Goal: Task Accomplishment & Management: Use online tool/utility

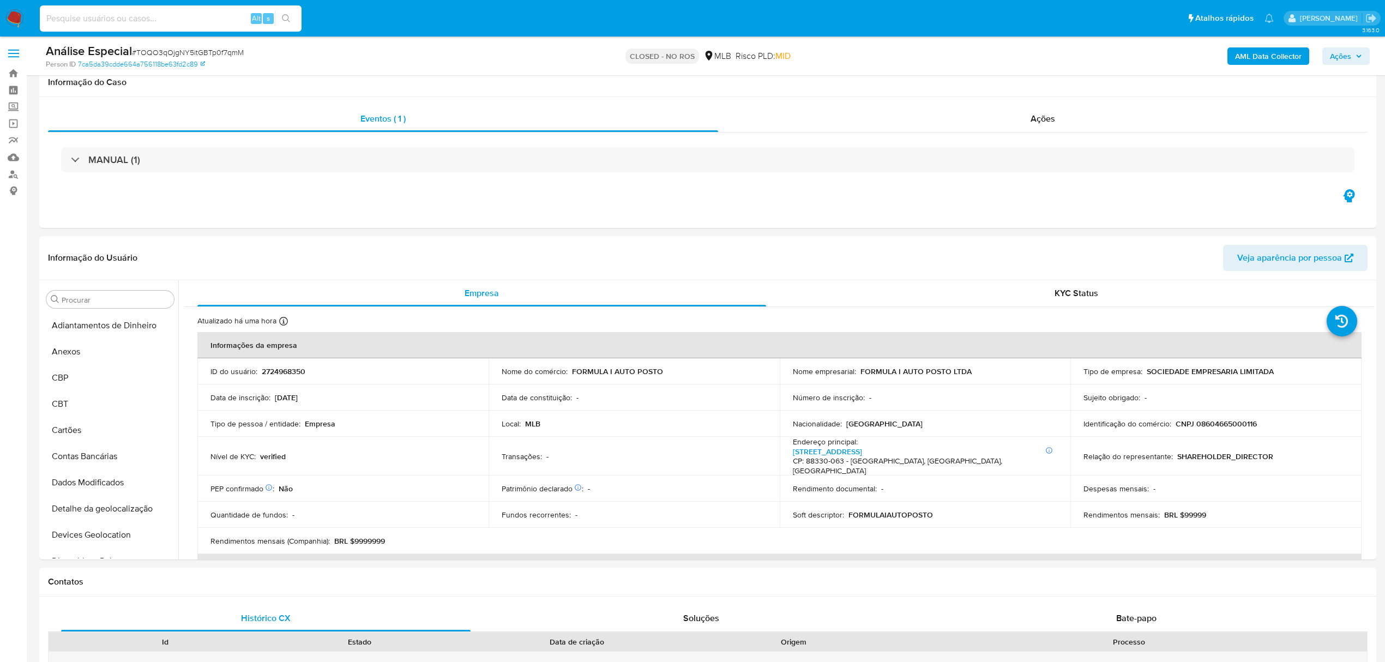
select select "10"
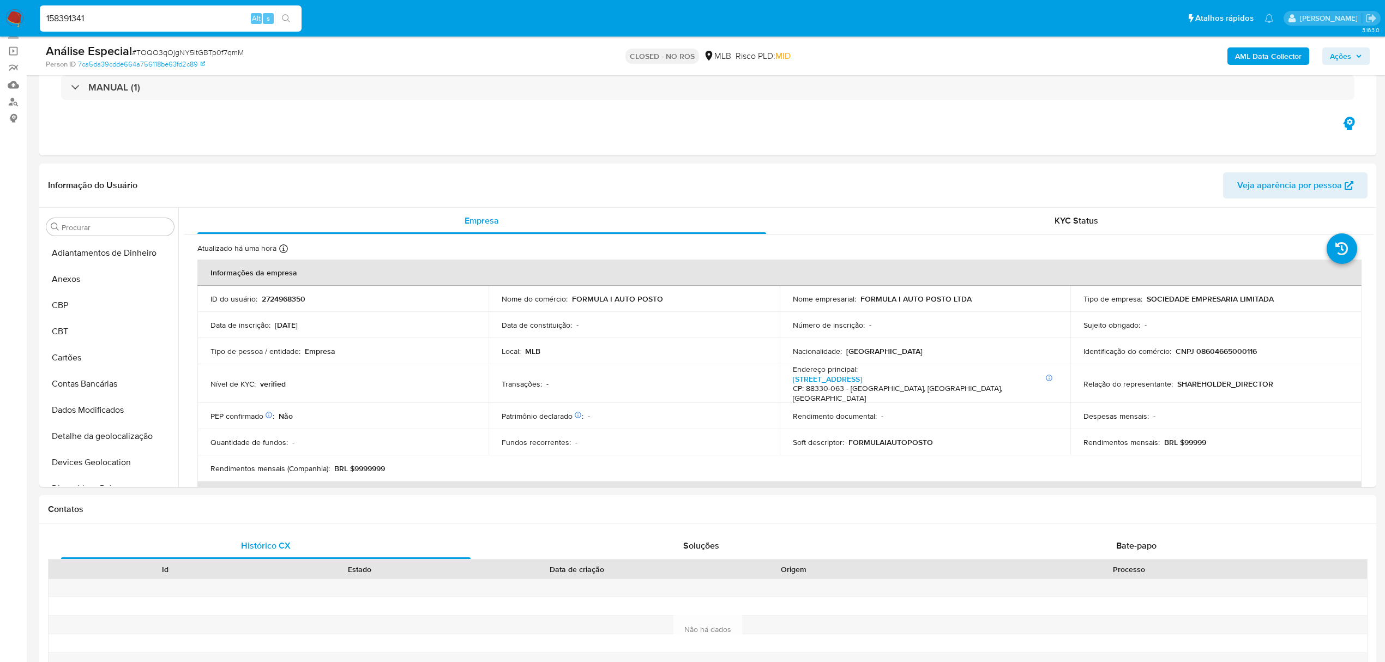
scroll to position [592, 0]
type input "158391341"
click at [282, 11] on button "search-icon" at bounding box center [286, 18] width 22 height 15
click at [199, 15] on input "158391341" at bounding box center [171, 18] width 262 height 14
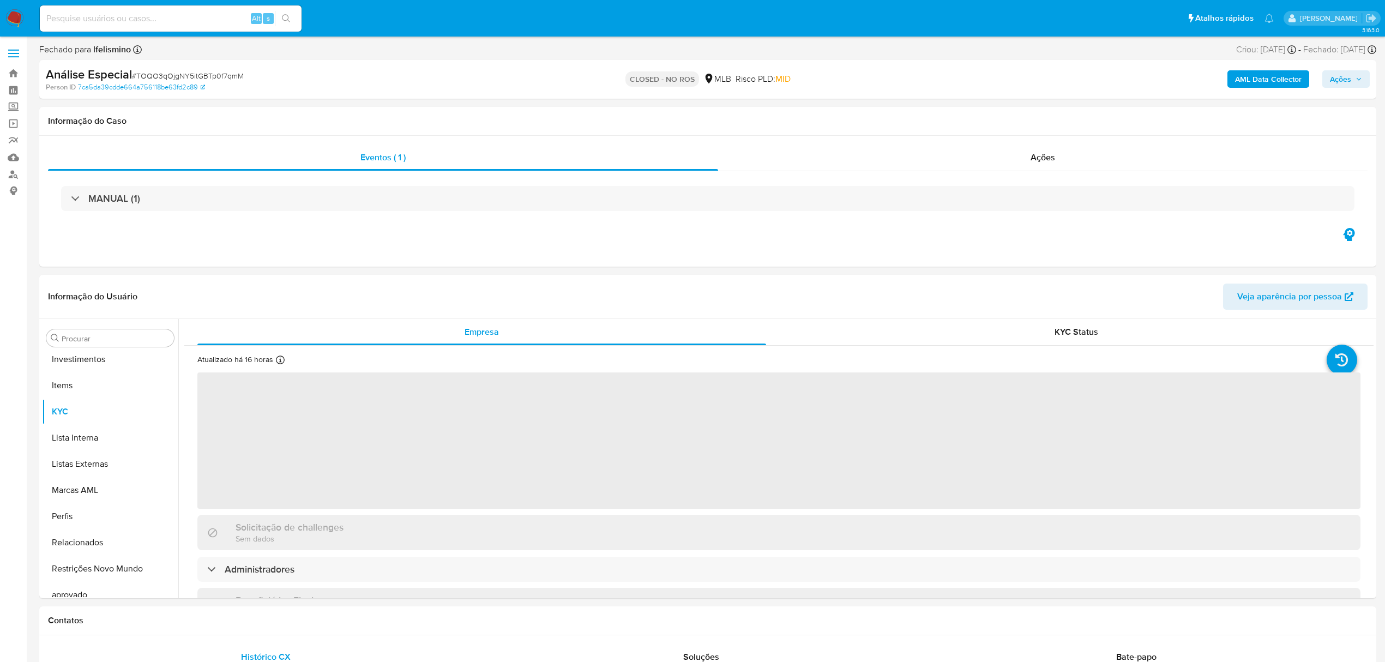
scroll to position [592, 0]
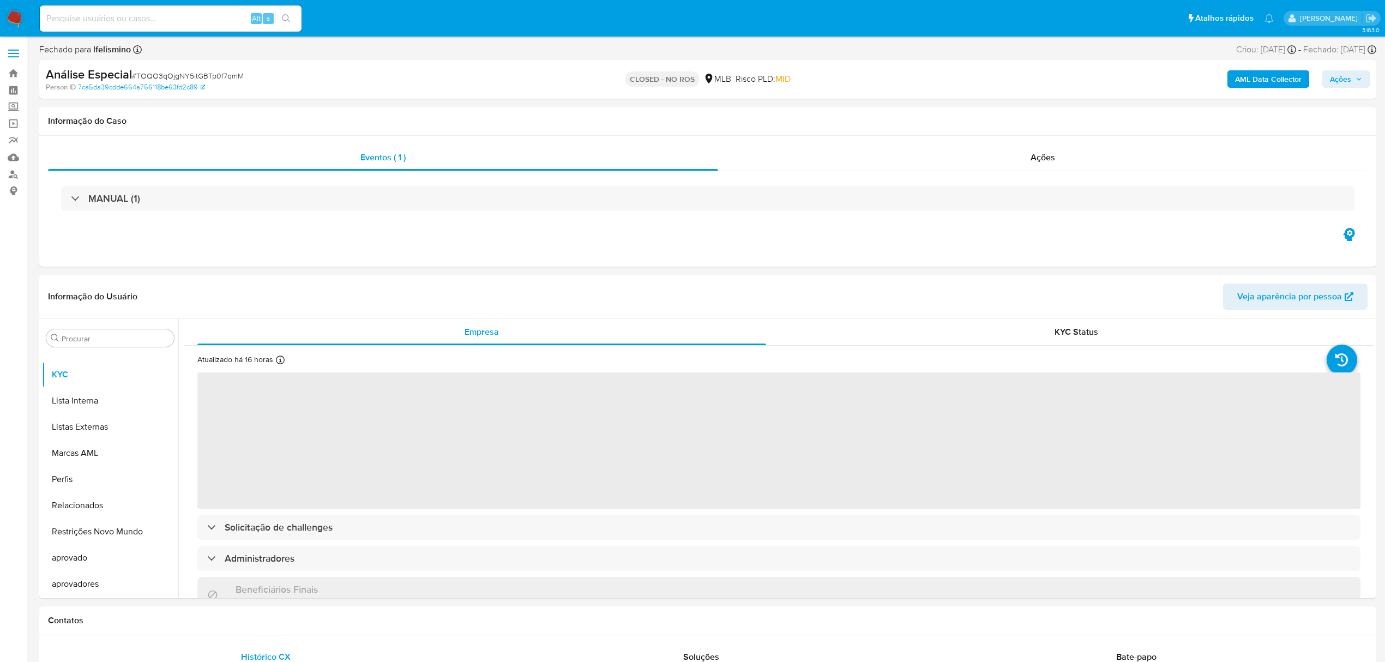
select select "10"
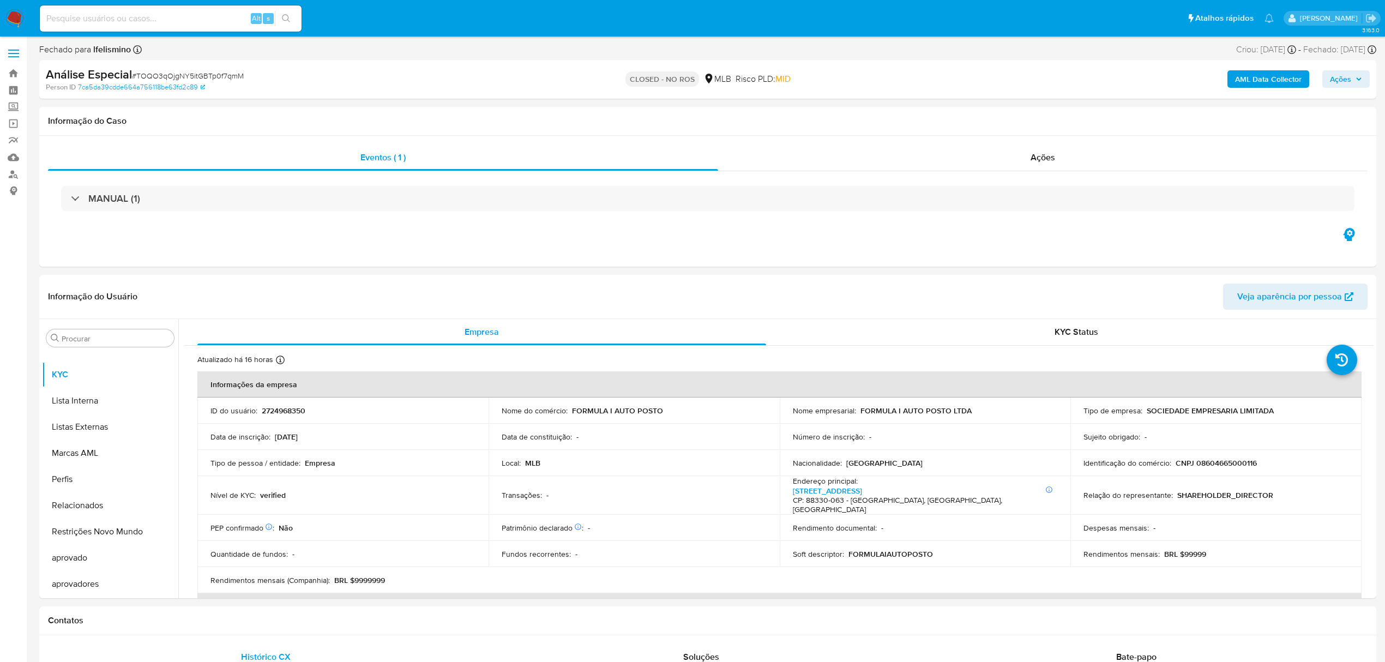
click at [123, 22] on input at bounding box center [171, 18] width 262 height 14
paste input "158391341"
type input "158391341"
click at [279, 12] on button "search-icon" at bounding box center [286, 18] width 22 height 15
click at [284, 20] on icon "search-icon" at bounding box center [286, 18] width 8 height 8
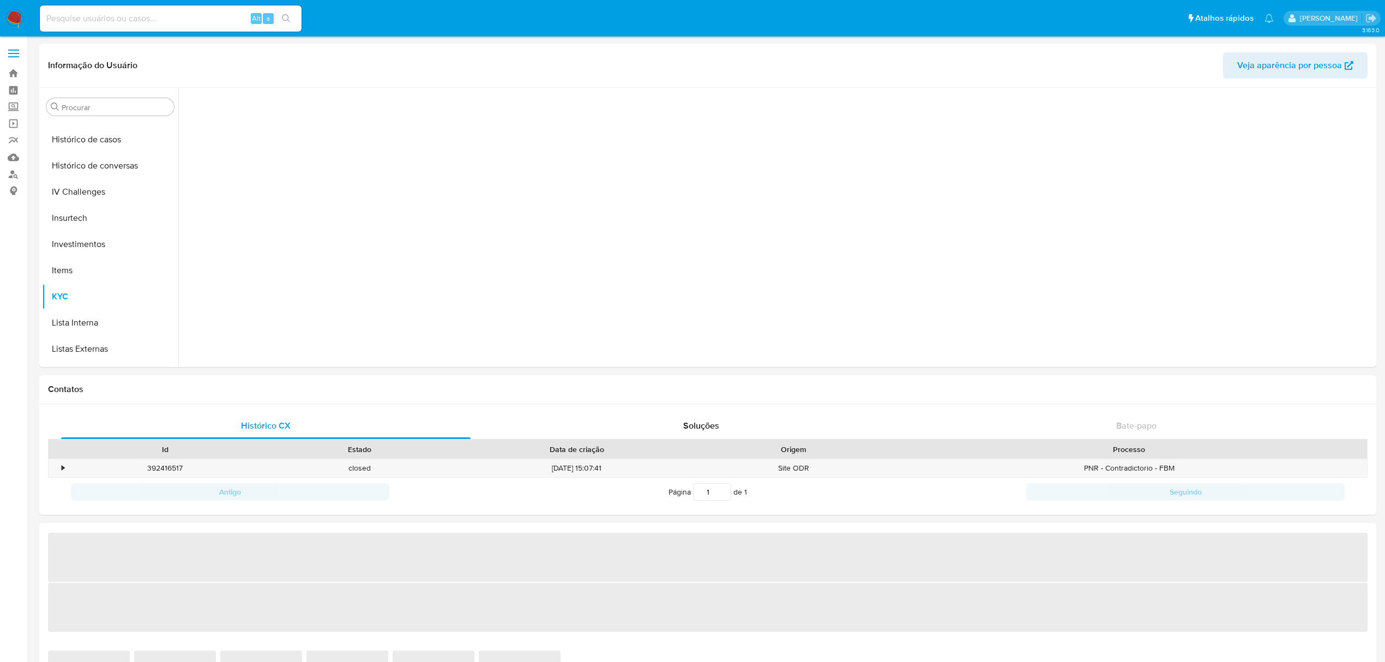
scroll to position [591, 0]
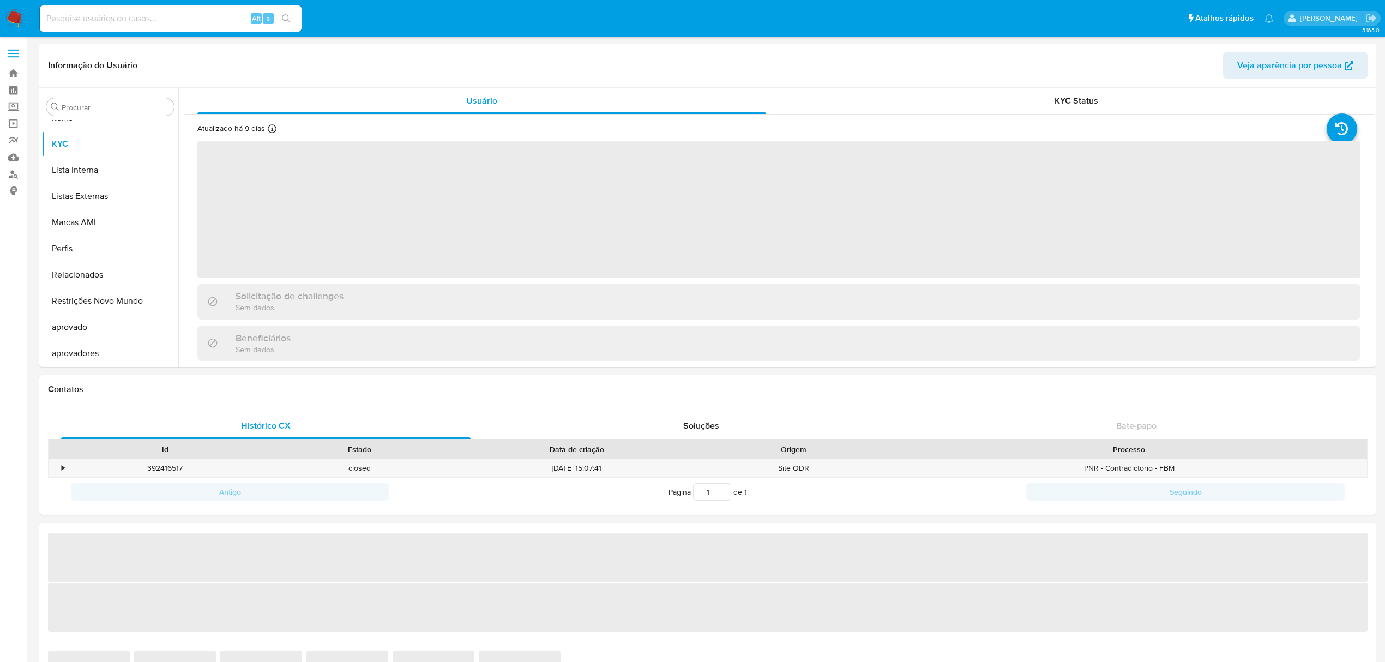
select select "10"
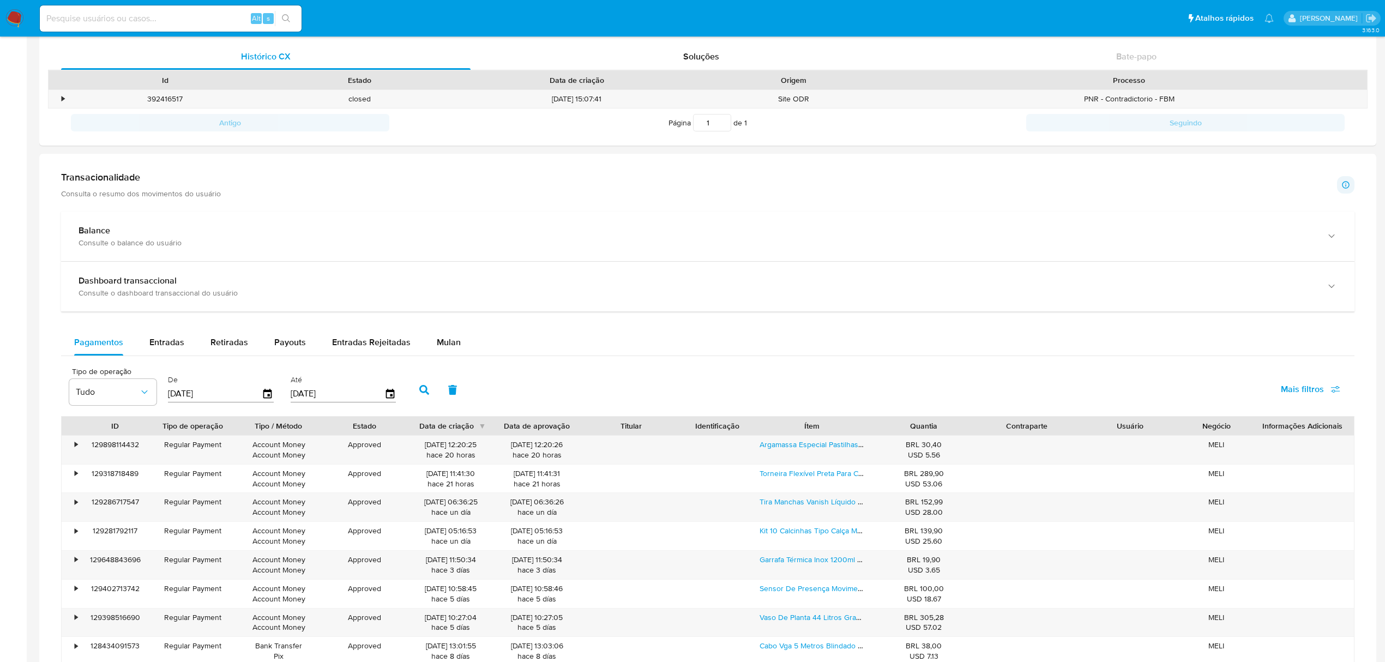
scroll to position [581, 0]
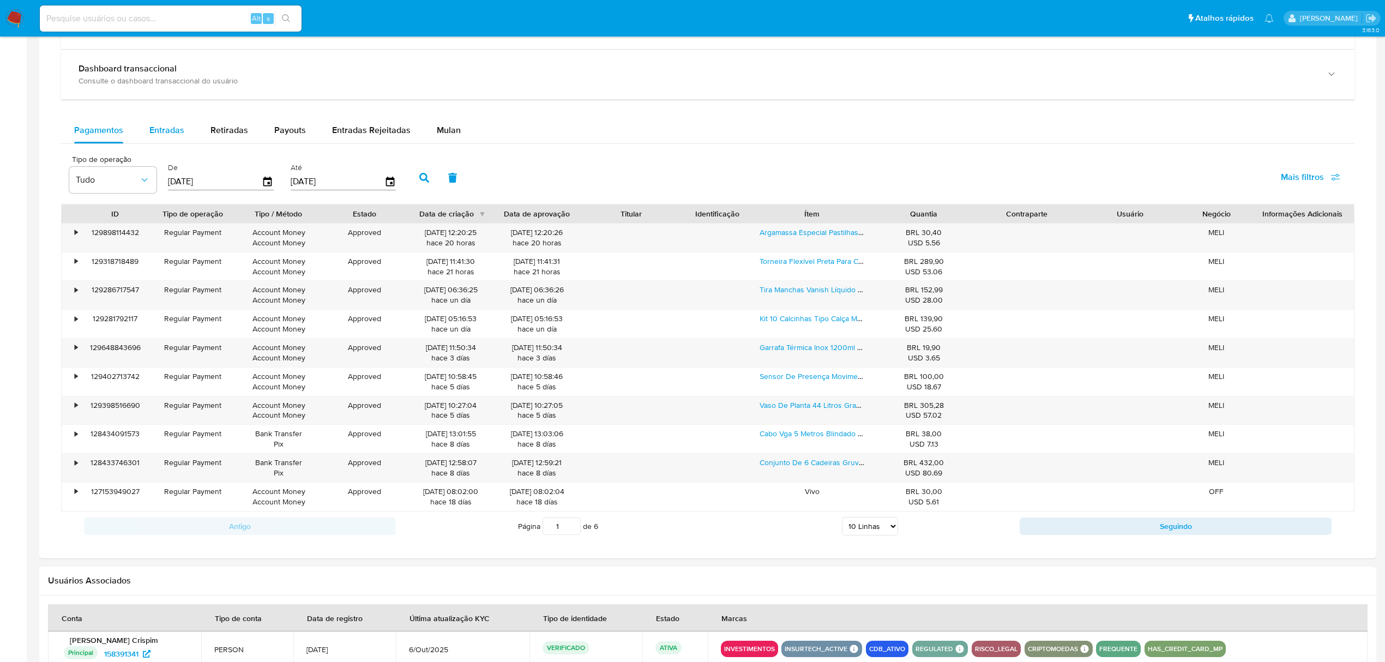
click at [173, 131] on span "Entradas" at bounding box center [166, 130] width 35 height 13
select select "10"
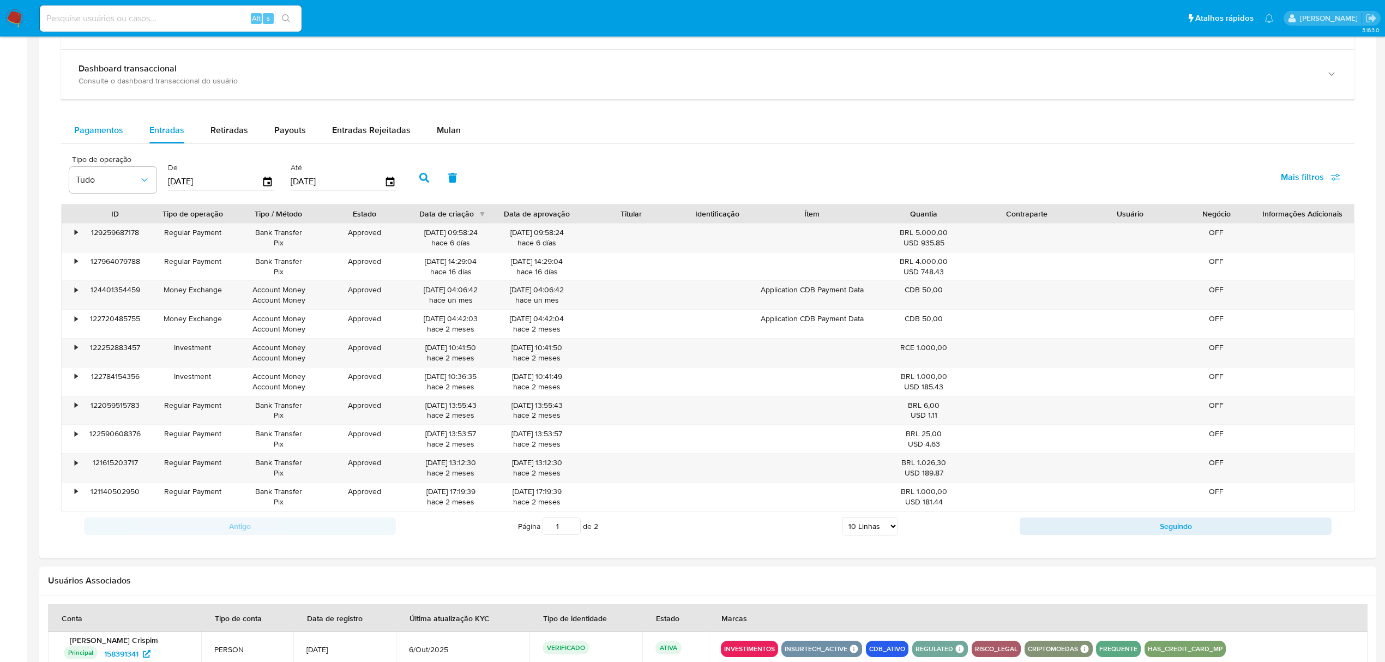
click at [103, 127] on div "Pagamentos" at bounding box center [98, 130] width 49 height 26
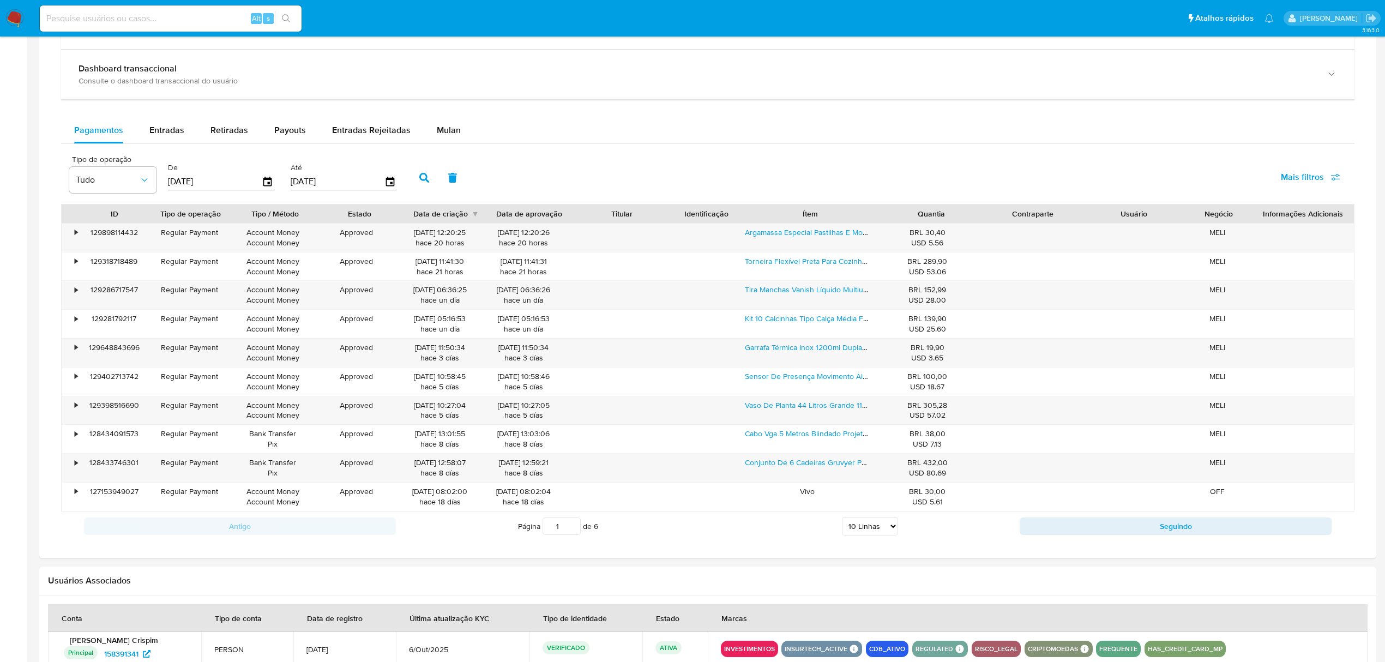
click at [1033, 227] on div "ID Tipo de operação Tipo / Método Estado Data de criação Data de aprovação Titu…" at bounding box center [708, 358] width 1294 height 308
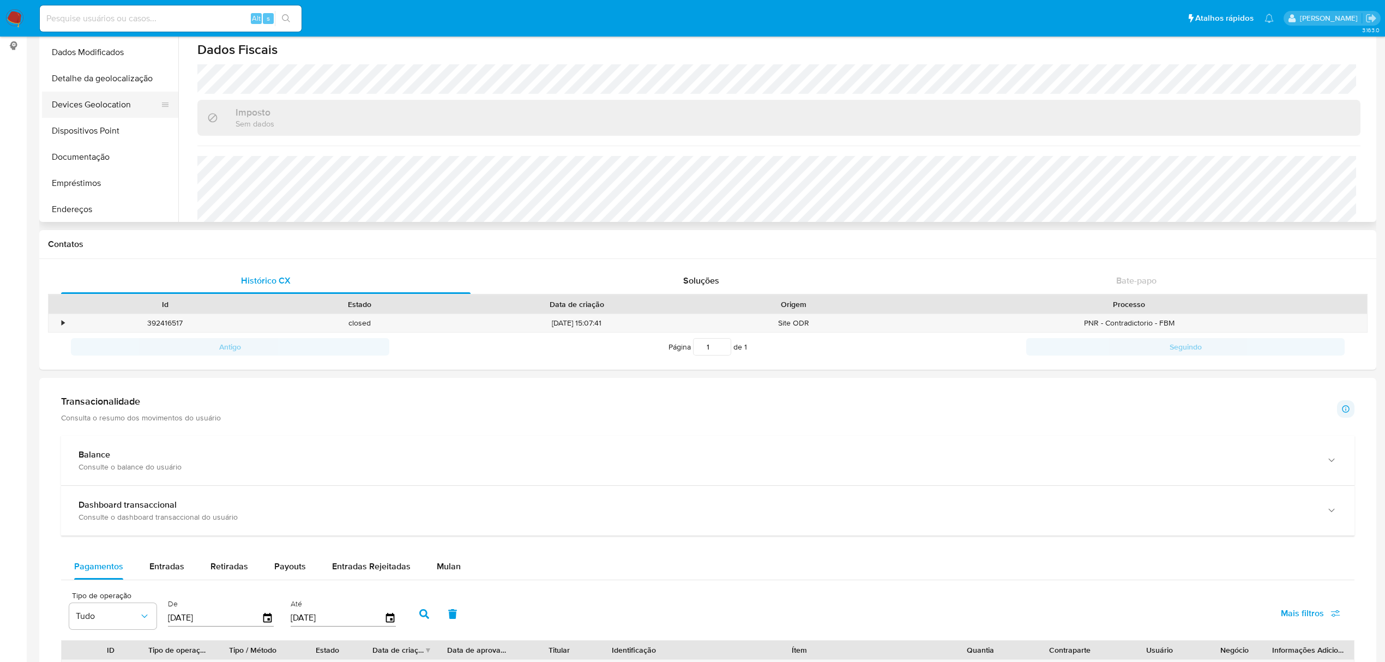
scroll to position [82, 0]
click at [79, 178] on button "Documentação" at bounding box center [106, 168] width 128 height 26
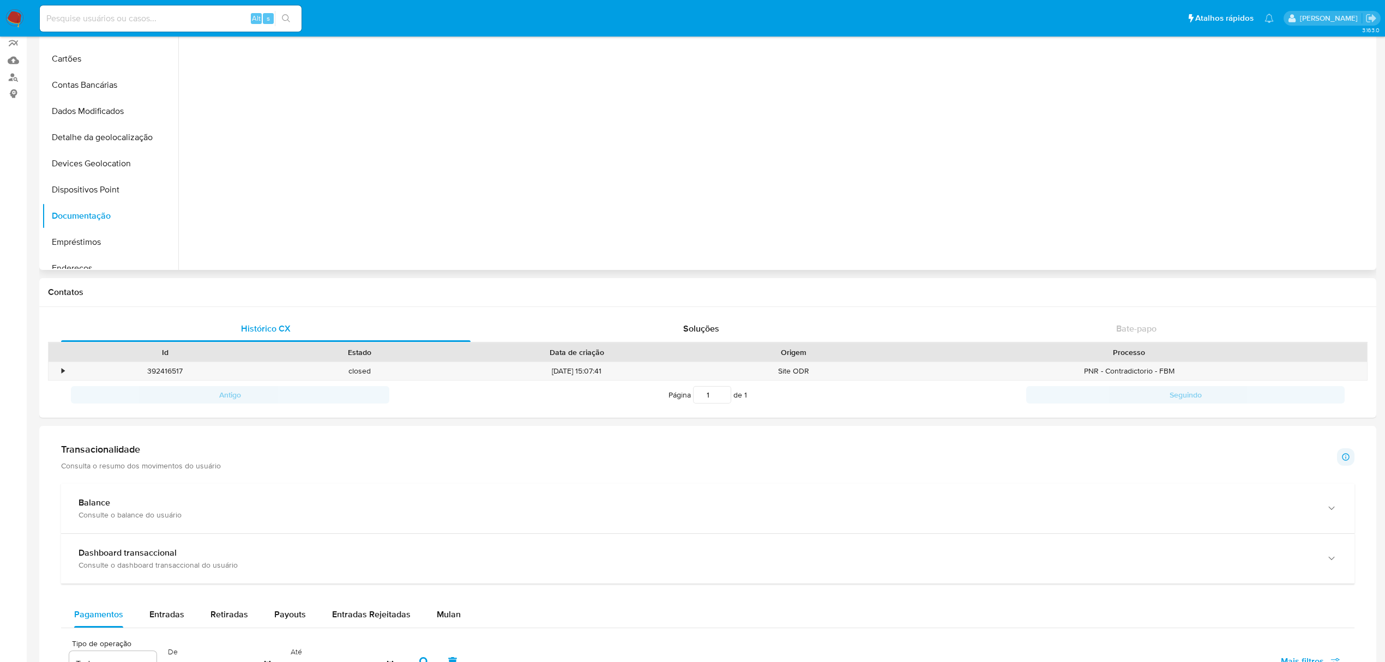
scroll to position [0, 0]
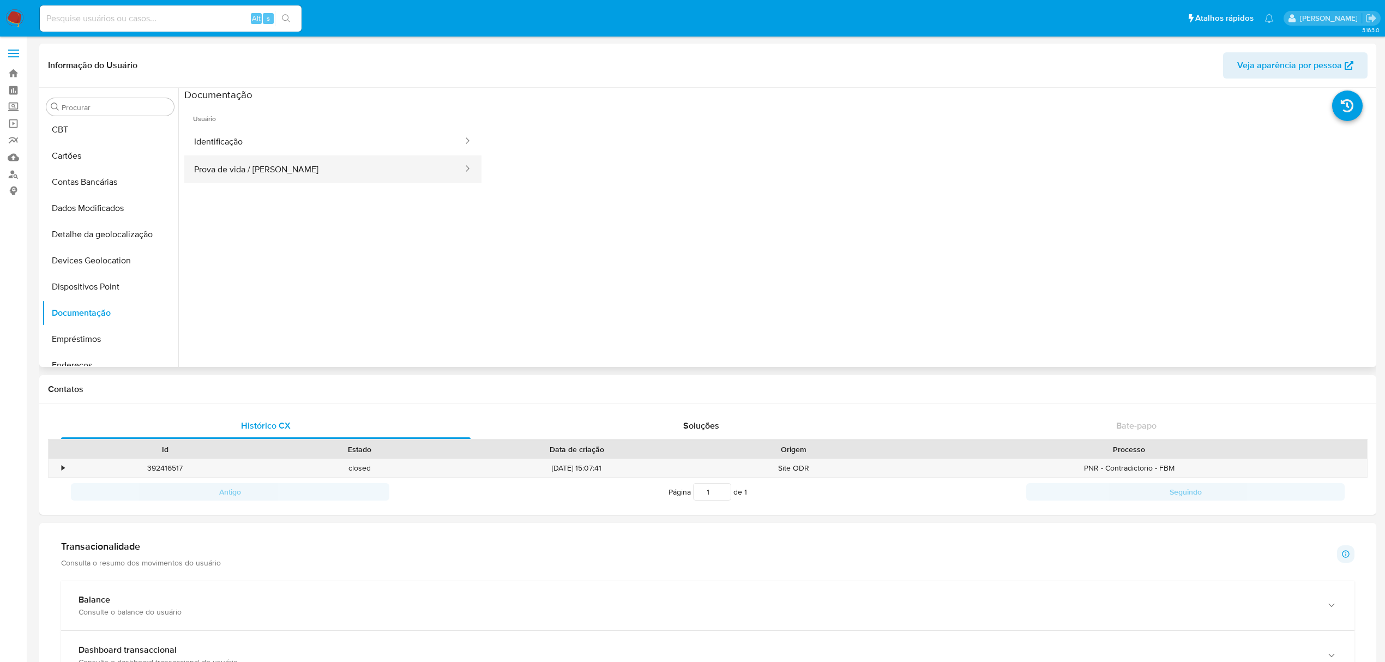
click at [286, 140] on button "Identificação" at bounding box center [324, 142] width 280 height 28
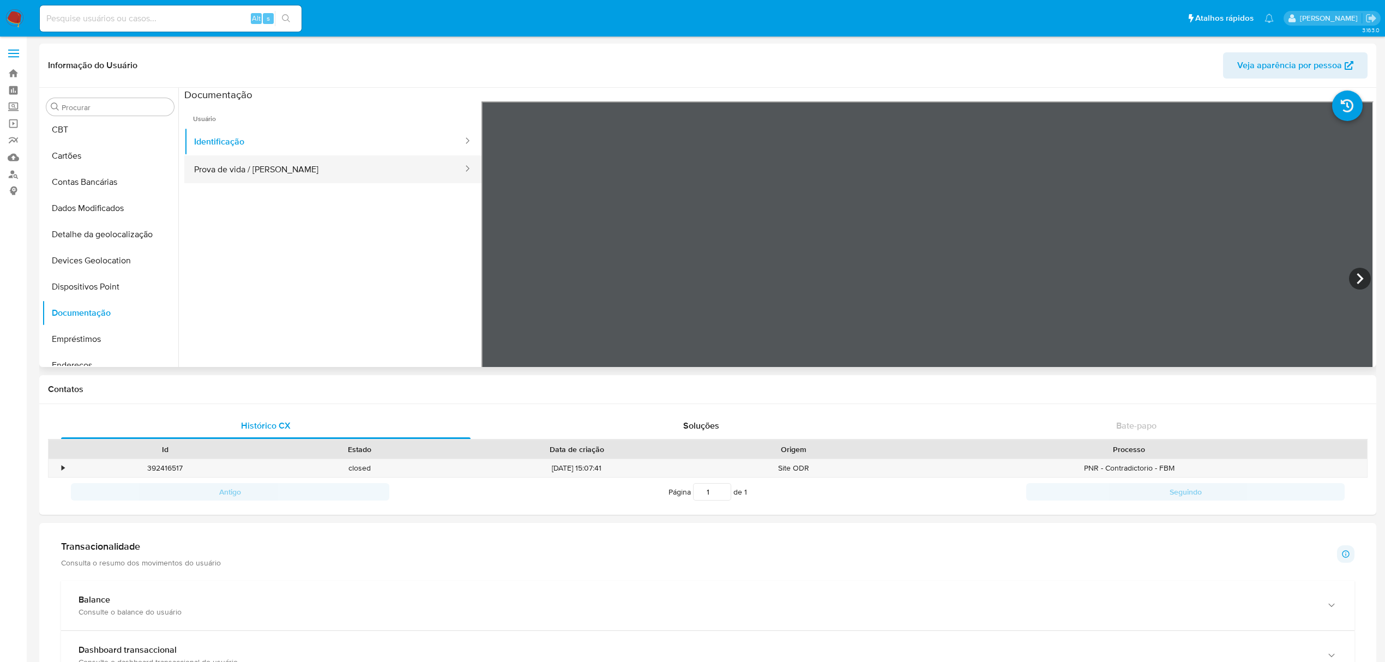
click at [265, 166] on button "Prova de vida / Selfie" at bounding box center [324, 169] width 280 height 28
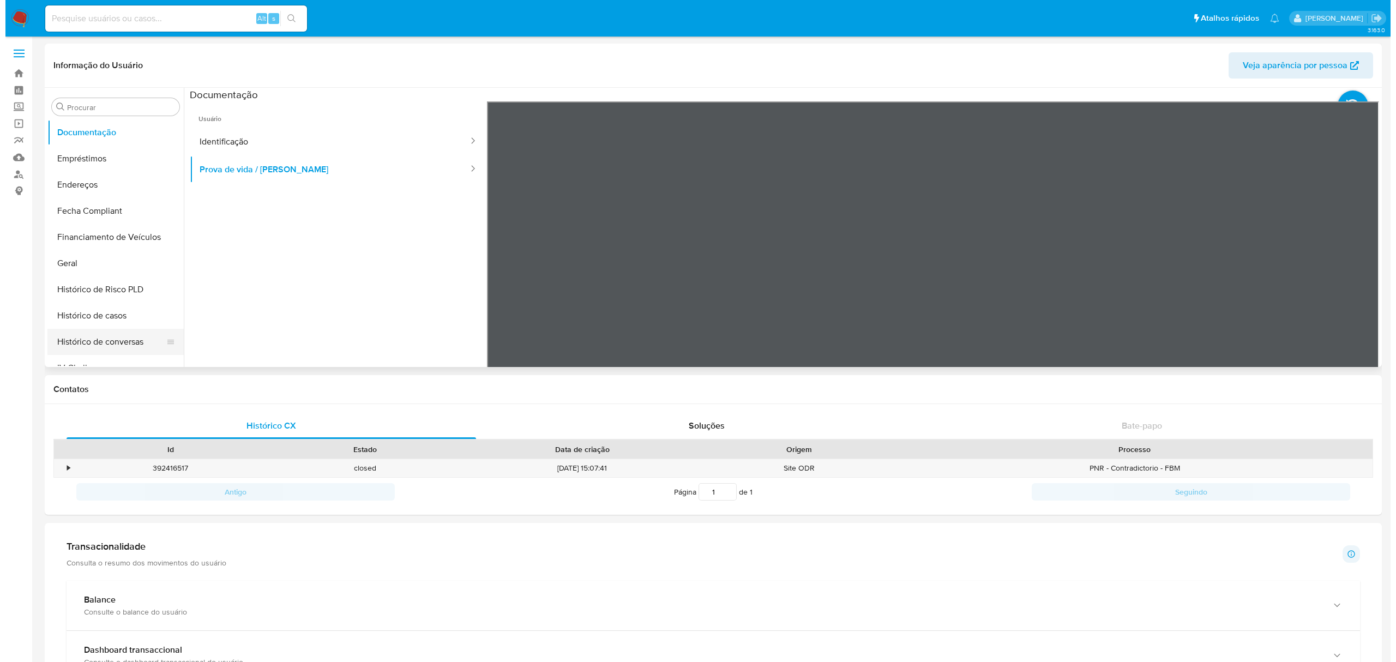
scroll to position [373, 0]
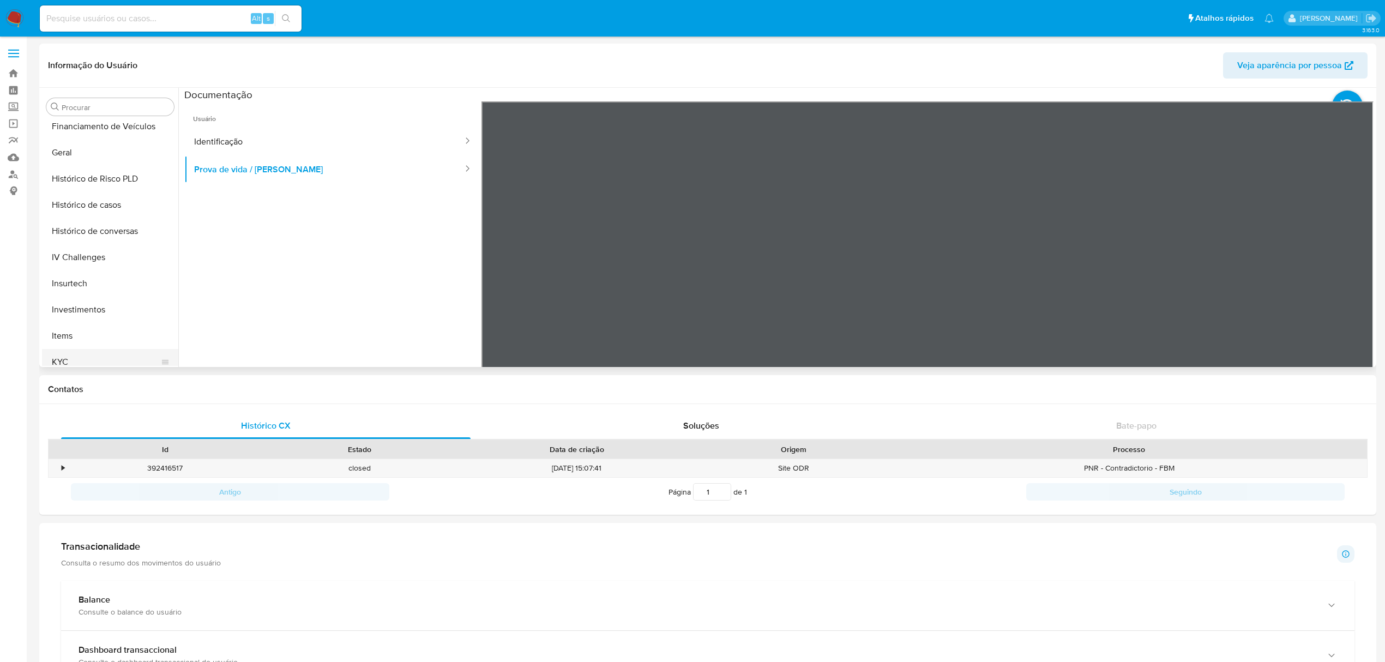
click at [104, 365] on button "KYC" at bounding box center [106, 362] width 128 height 26
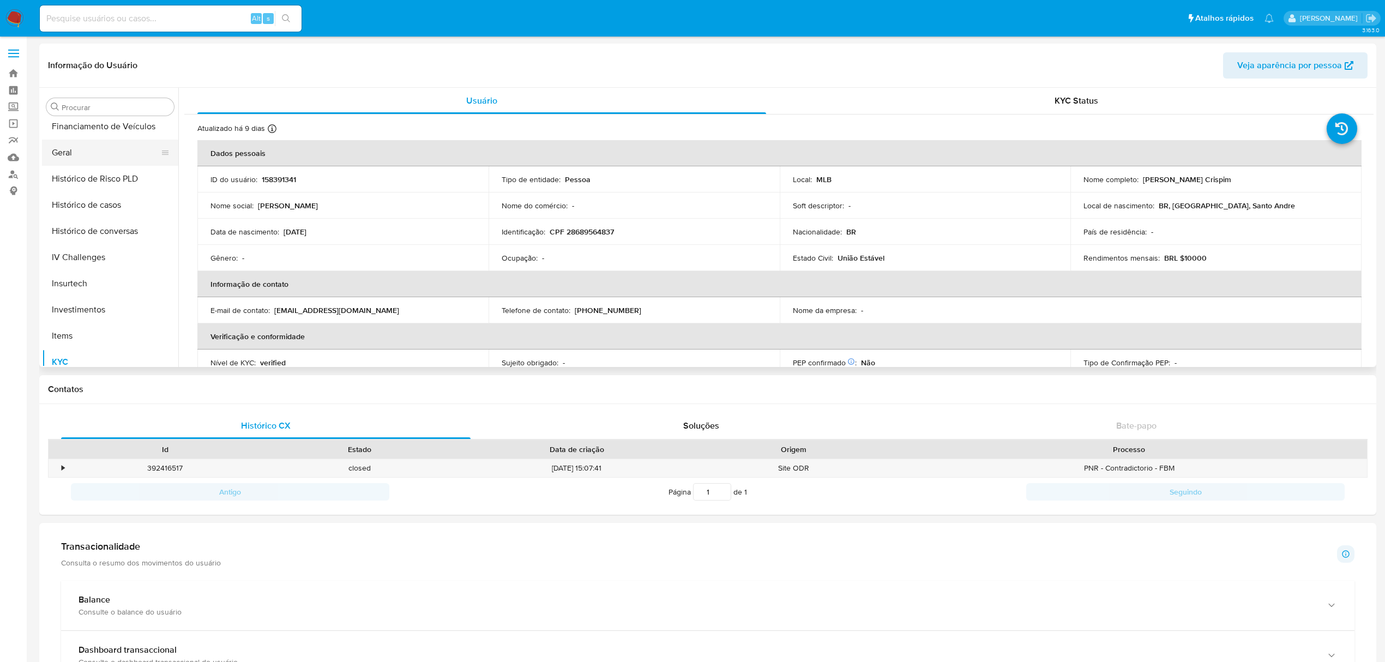
click at [77, 142] on button "Geral" at bounding box center [106, 153] width 128 height 26
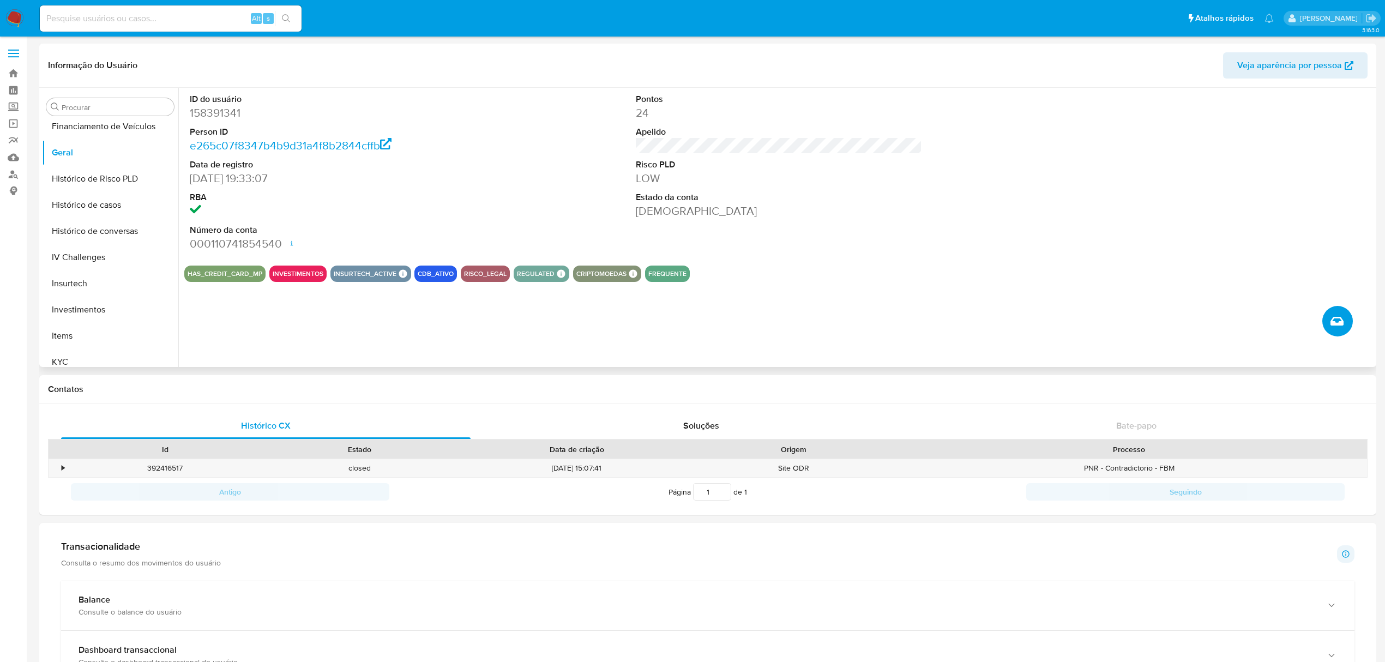
click at [1333, 327] on span "Criar caso manual" at bounding box center [1337, 321] width 13 height 13
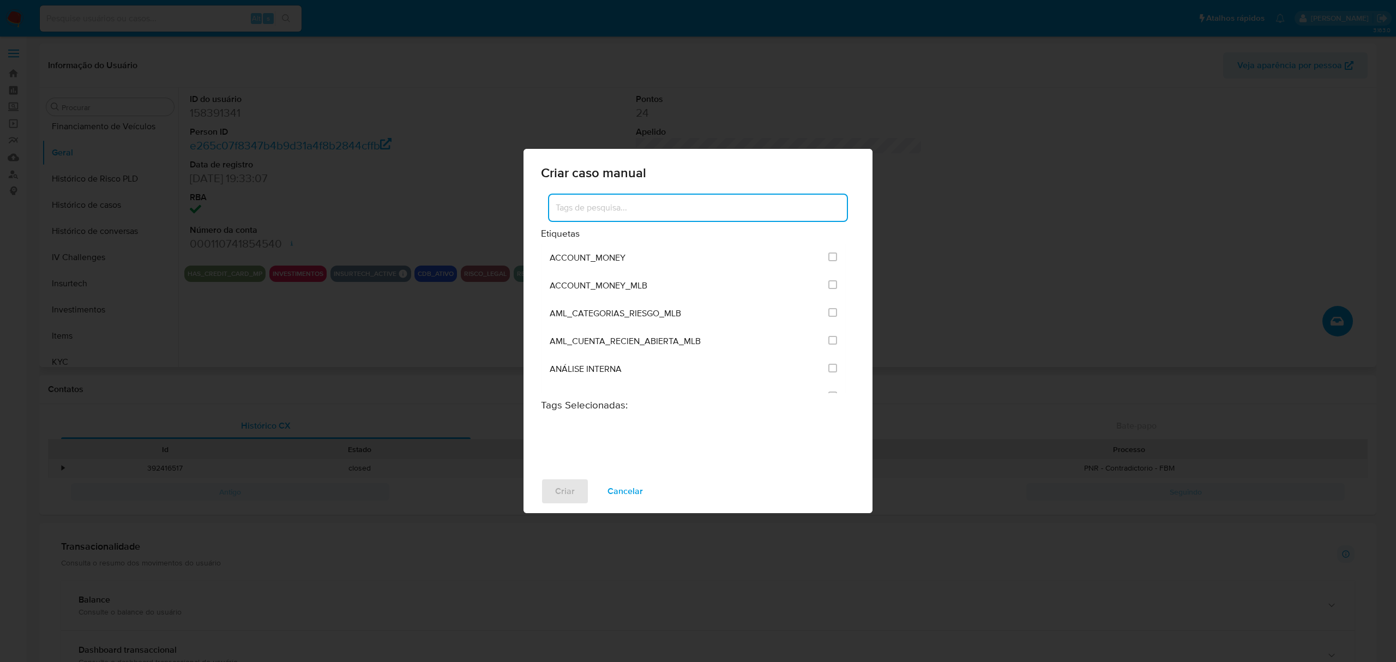
click at [682, 210] on input at bounding box center [698, 208] width 298 height 14
type input "inves"
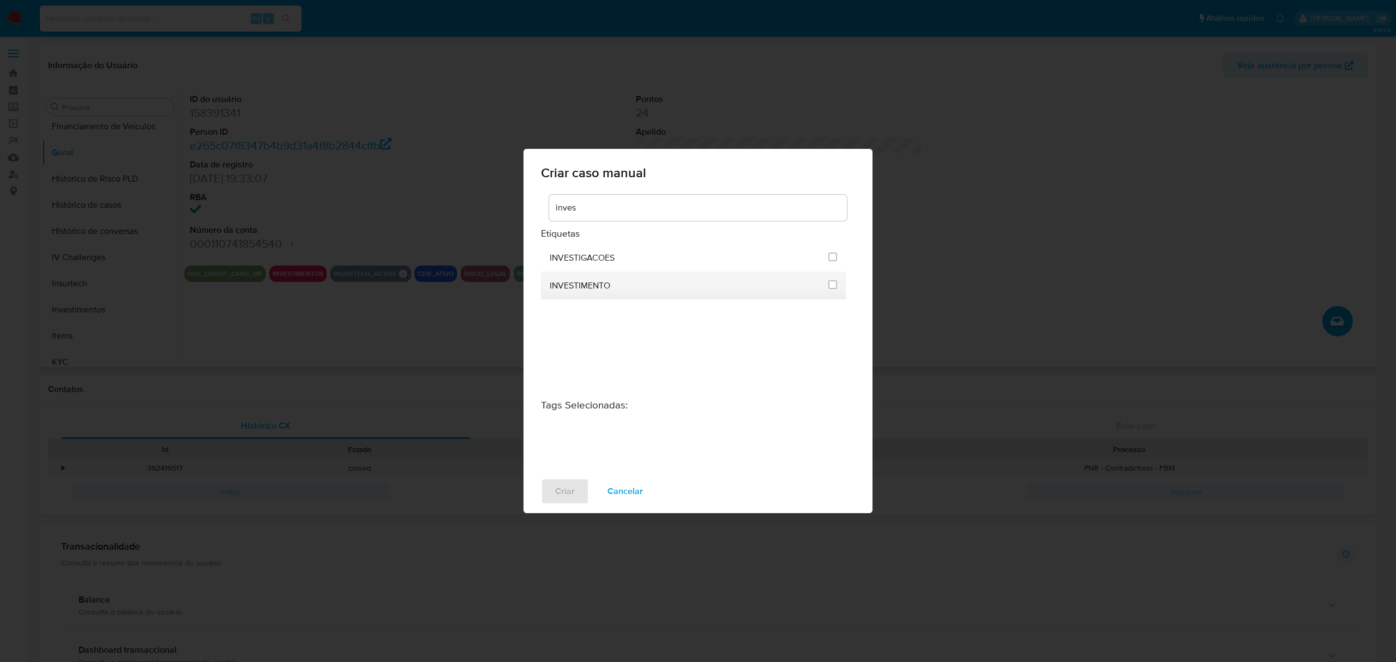
drag, startPoint x: 604, startPoint y: 256, endPoint x: 617, endPoint y: 289, distance: 34.7
click at [604, 256] on span "INVESTIGACOES" at bounding box center [582, 258] width 65 height 11
click at [838, 257] on li "INVESTIGACOES" at bounding box center [693, 258] width 305 height 28
click at [830, 259] on input "2067" at bounding box center [833, 257] width 9 height 9
checkbox input "true"
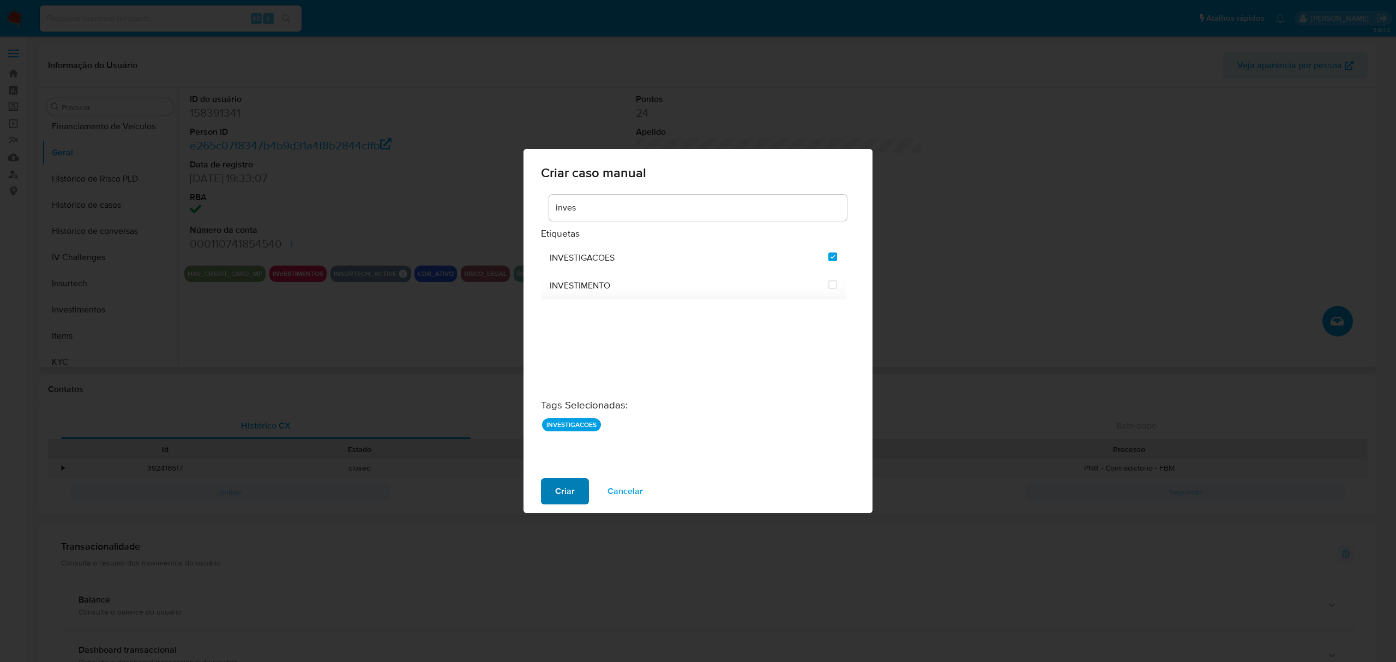
click at [568, 494] on span "Criar" at bounding box center [565, 491] width 20 height 24
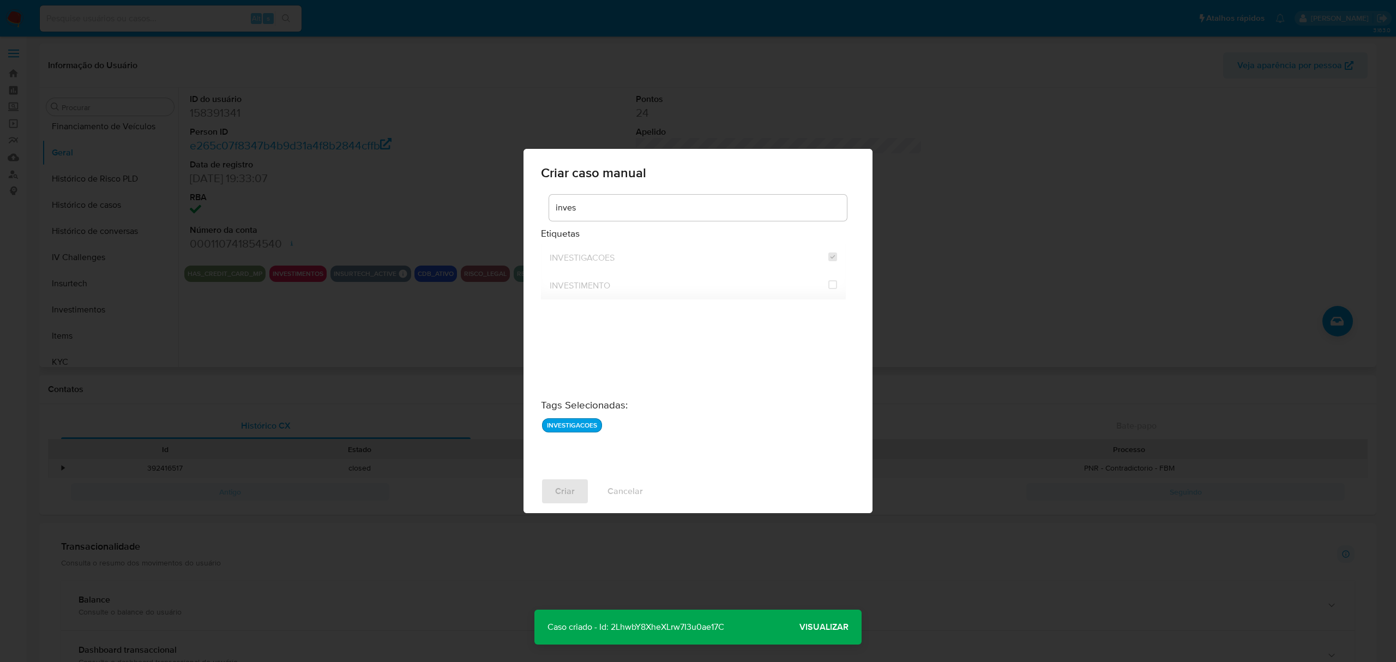
click at [827, 627] on span "Visualizar" at bounding box center [824, 627] width 49 height 0
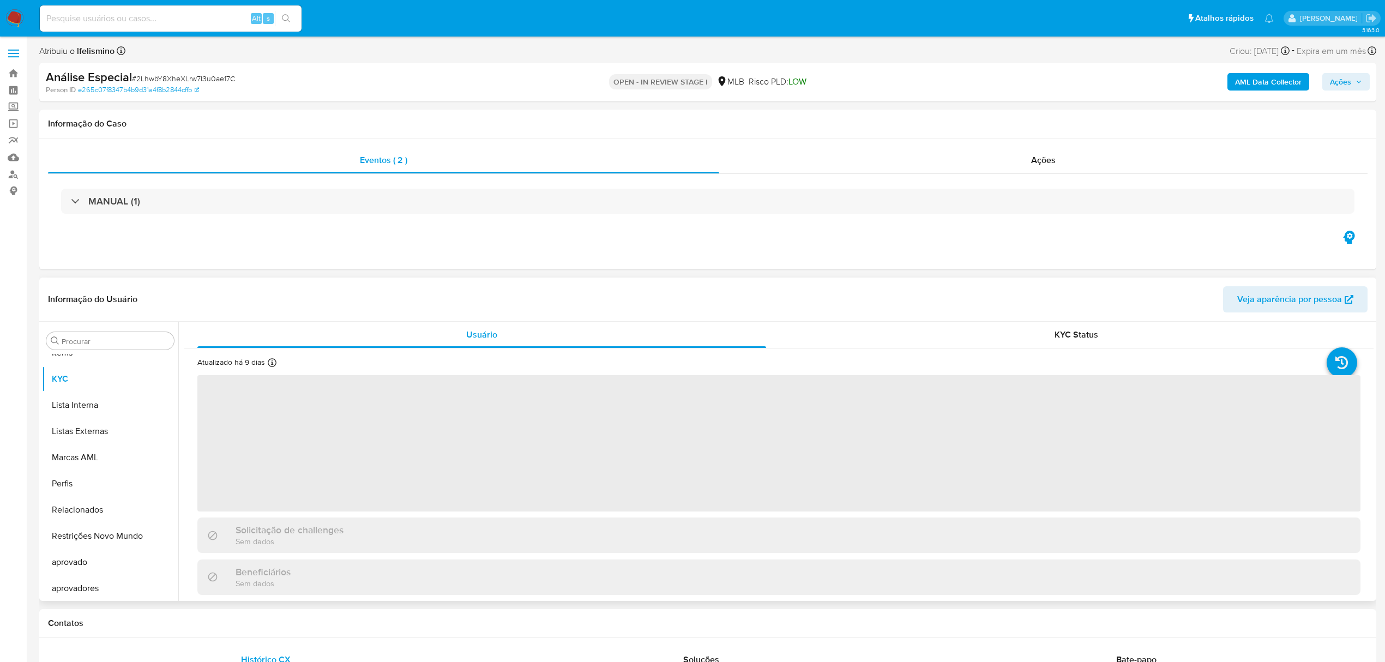
scroll to position [592, 0]
select select "10"
click at [63, 524] on button "Geral" at bounding box center [110, 532] width 136 height 26
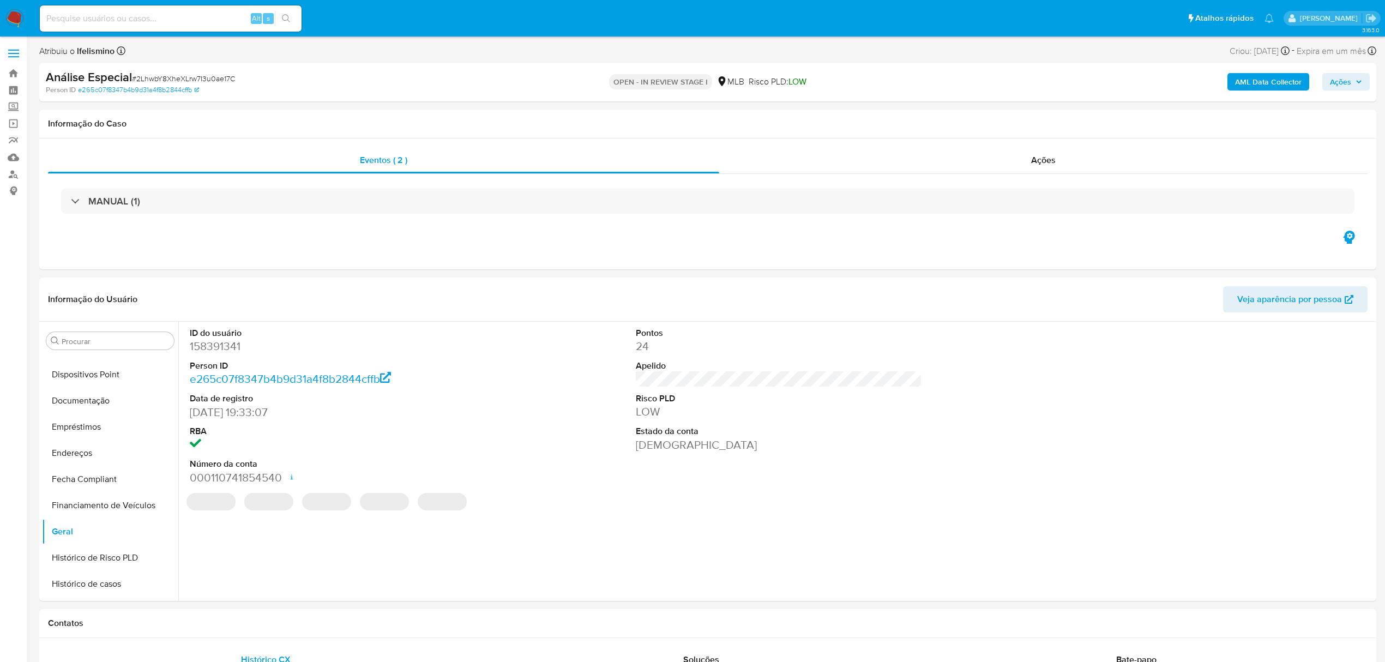
click at [1338, 72] on div "AML Data Collector Ações" at bounding box center [1151, 82] width 439 height 26
drag, startPoint x: 1356, startPoint y: 82, endPoint x: 605, endPoint y: 134, distance: 752.9
click at [1355, 82] on span "Ações" at bounding box center [1346, 81] width 32 height 15
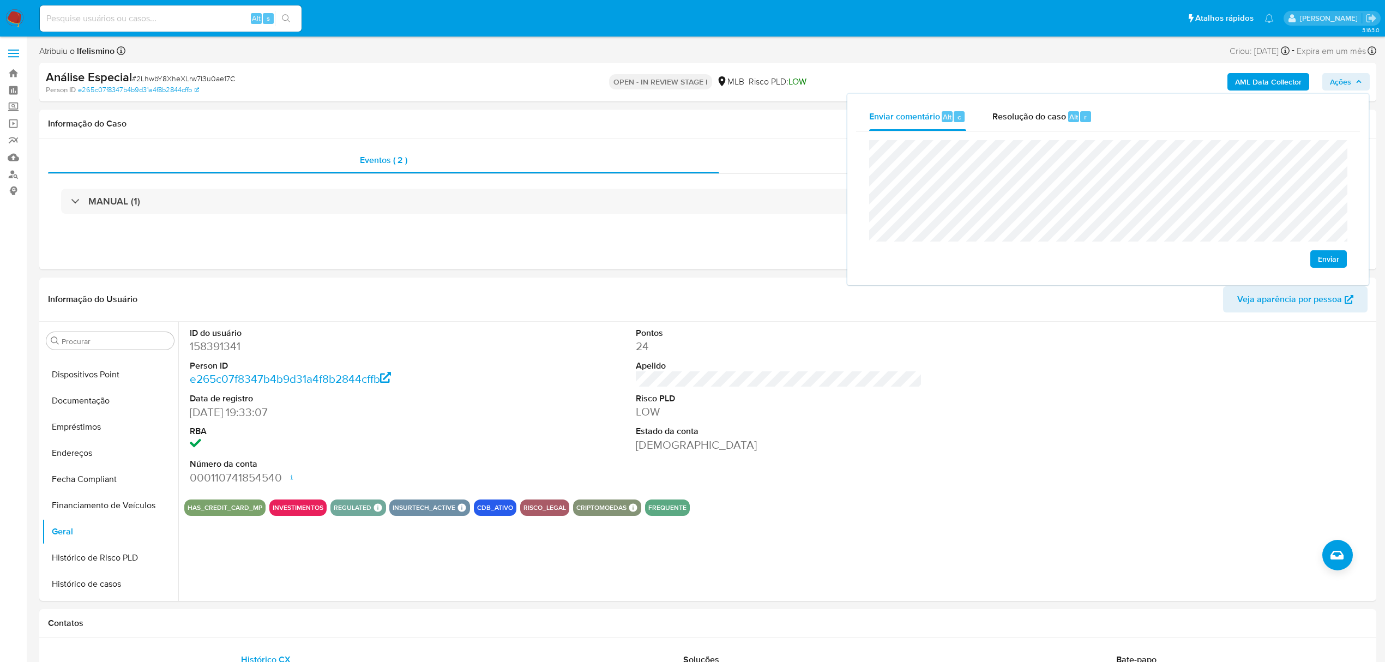
click at [1321, 266] on span "Enviar" at bounding box center [1328, 258] width 21 height 15
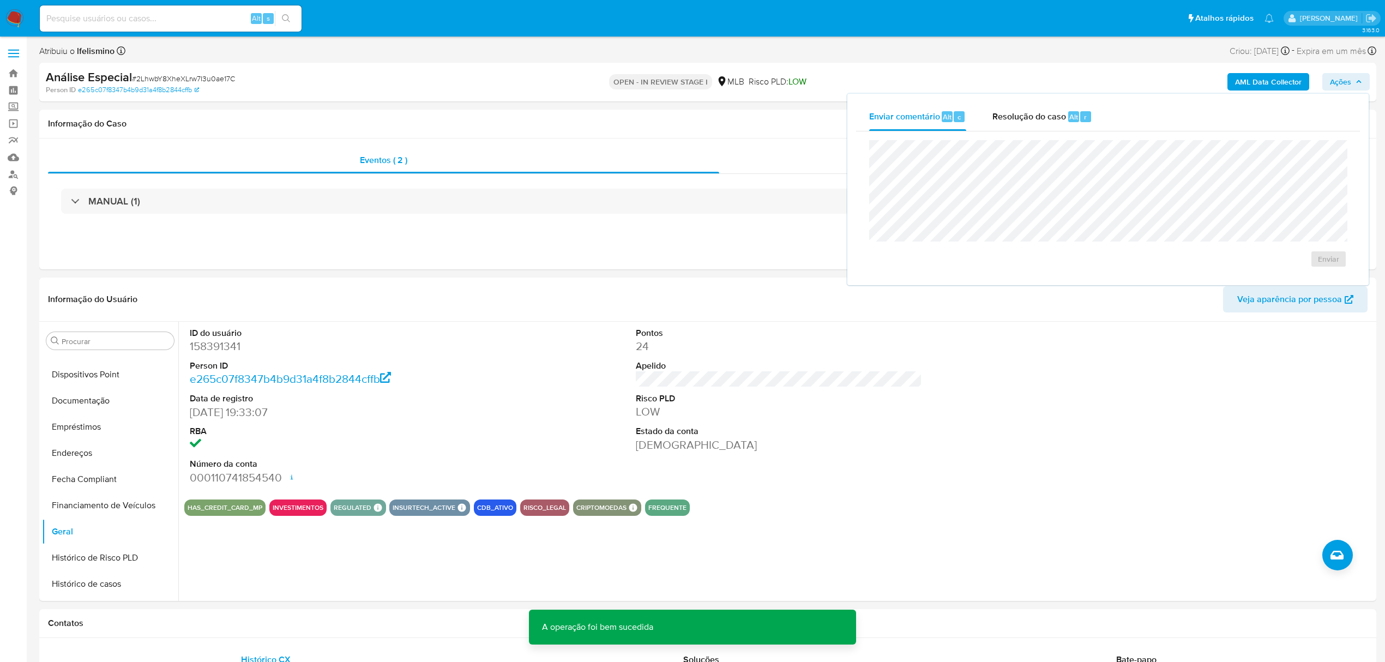
click at [1120, 69] on div "AML Data Collector Ações Enviar comentário Alt c Resolução do caso Alt r Enviar" at bounding box center [1151, 82] width 439 height 26
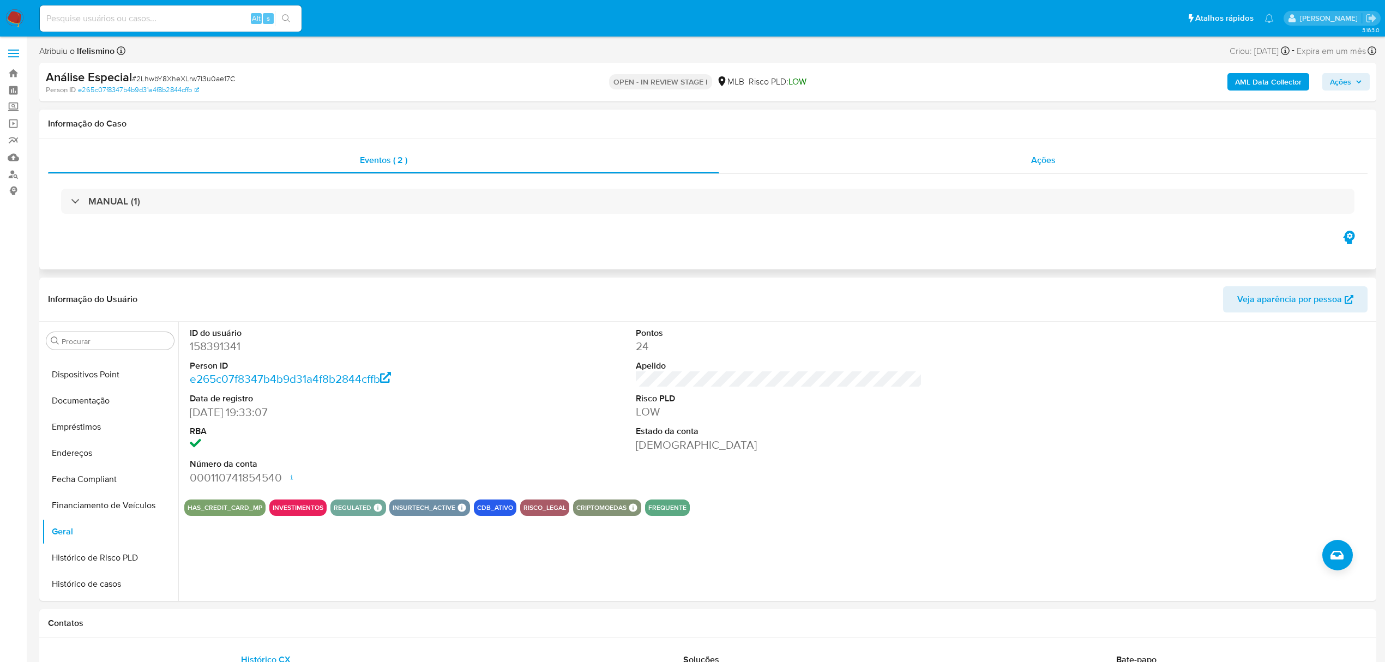
click at [1078, 160] on div "Ações" at bounding box center [1043, 160] width 649 height 26
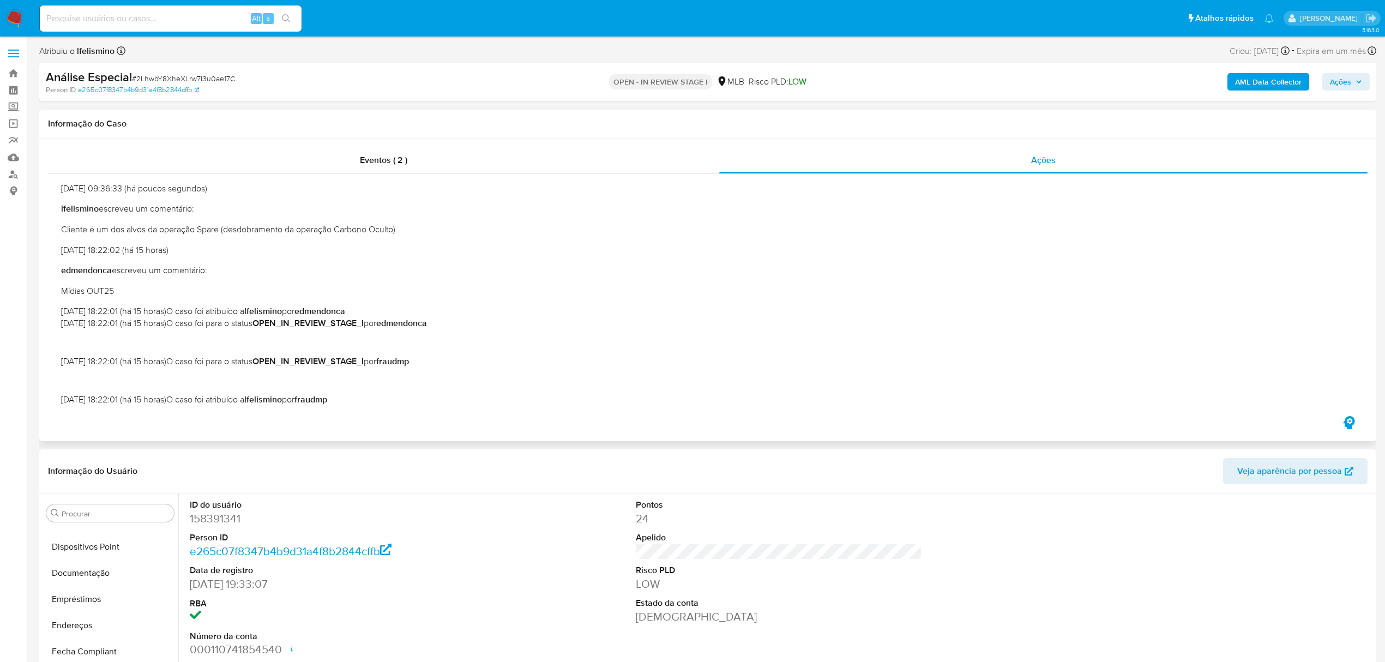
scroll to position [133, 0]
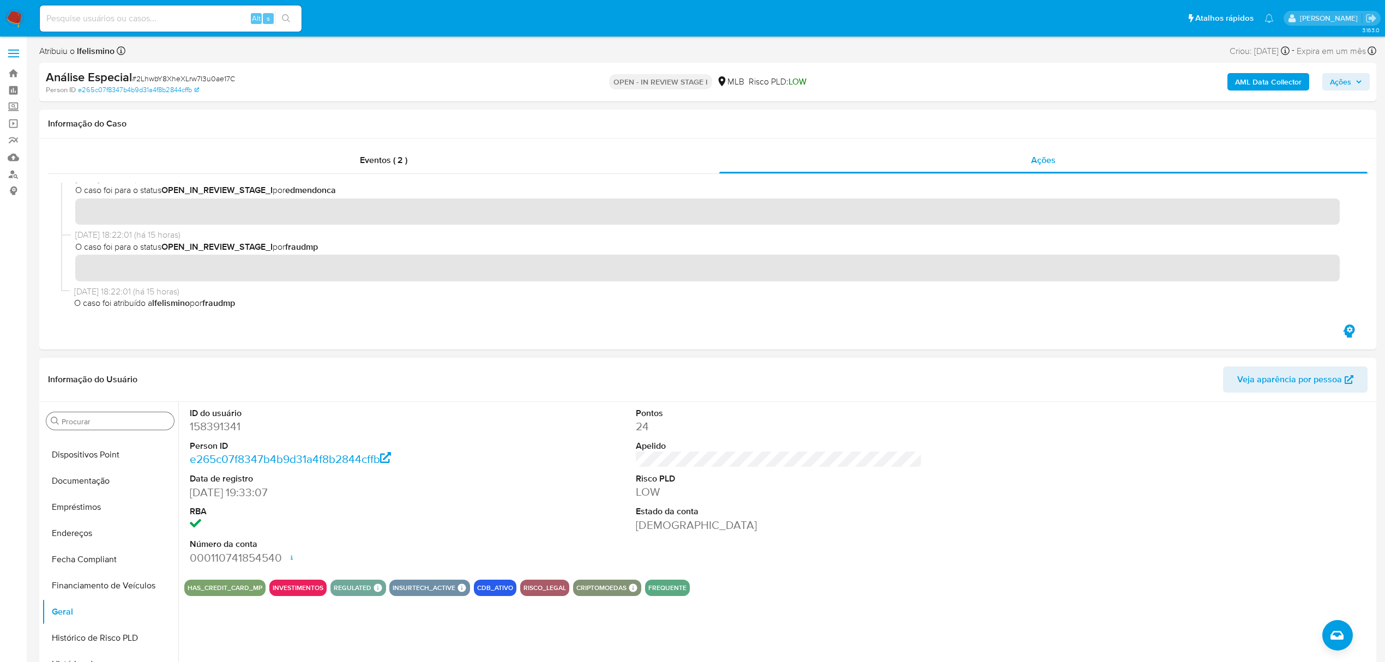
click at [147, 431] on div "Procurar Adiantamentos de Dinheiro Anexos CBP CBT Cartões Contas Bancárias Dado…" at bounding box center [110, 543] width 136 height 278
click at [147, 424] on input "Procurar" at bounding box center [116, 422] width 108 height 10
click at [147, 424] on input "x" at bounding box center [110, 422] width 97 height 10
drag, startPoint x: 46, startPoint y: 429, endPoint x: 17, endPoint y: 430, distance: 28.4
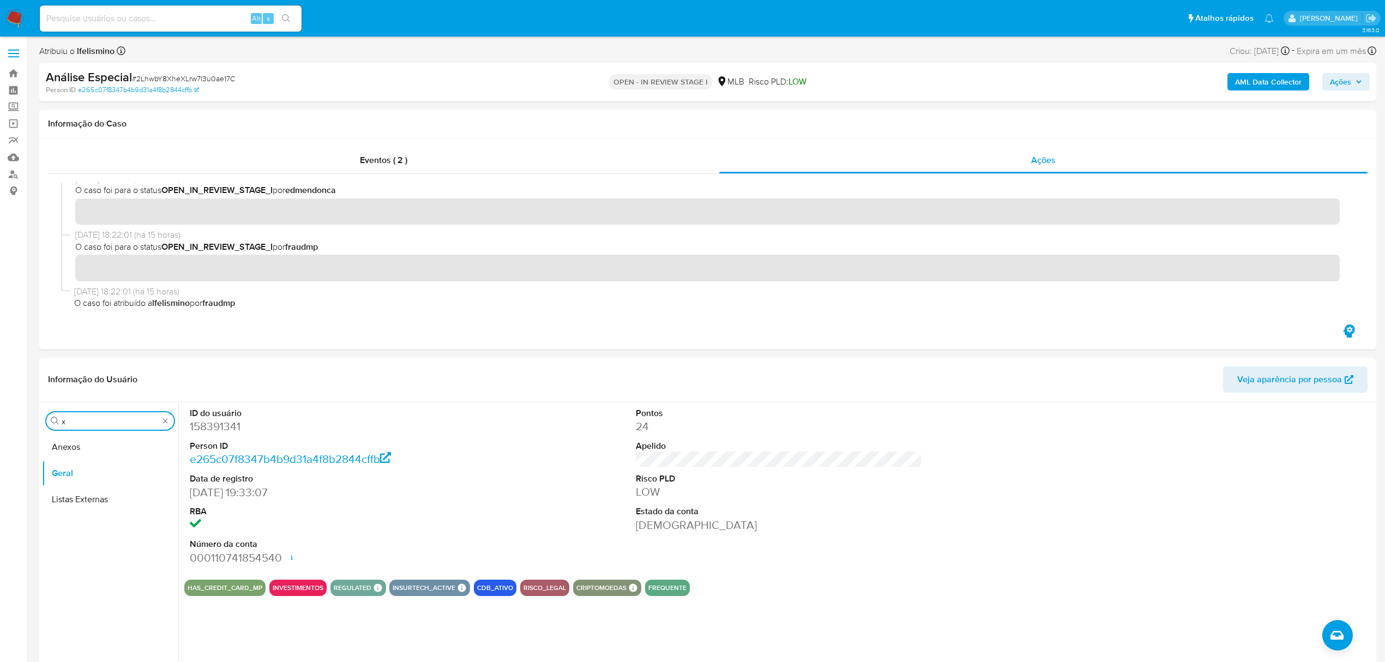
type input "cas"
click at [74, 440] on button "Geral" at bounding box center [106, 447] width 128 height 26
click at [70, 483] on button "Histórico de casos" at bounding box center [106, 473] width 128 height 26
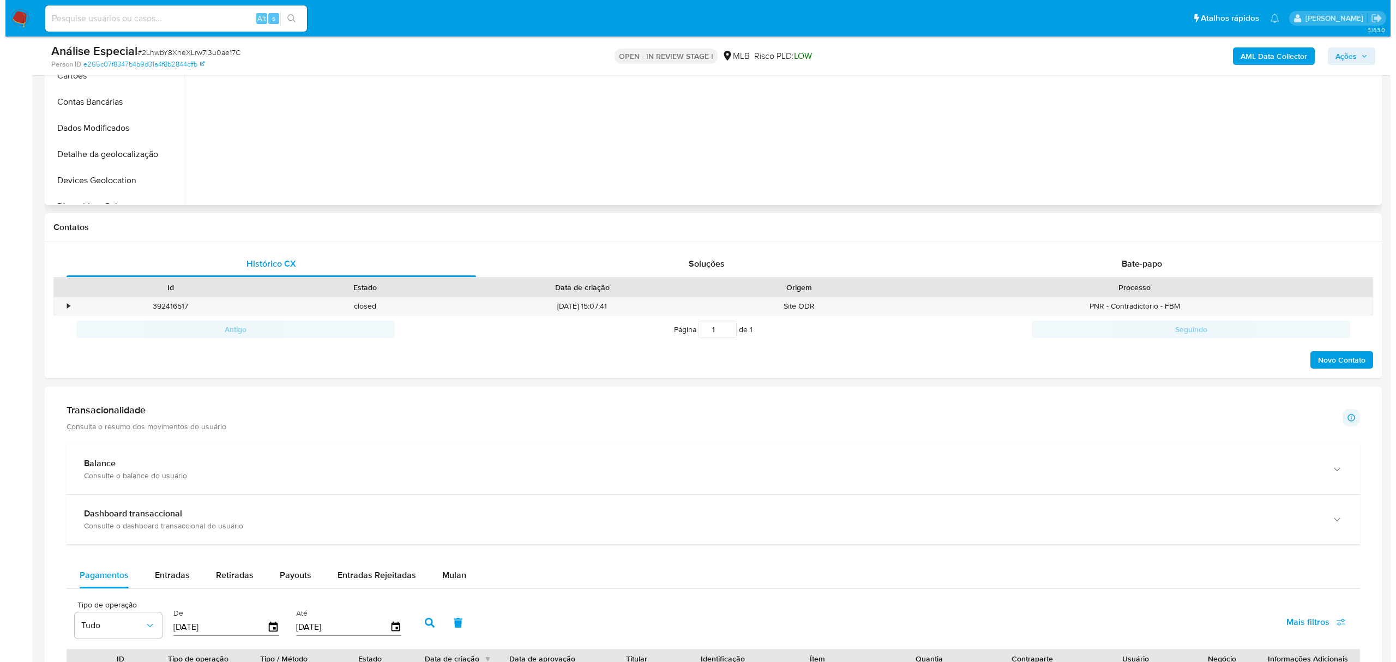
scroll to position [436, 0]
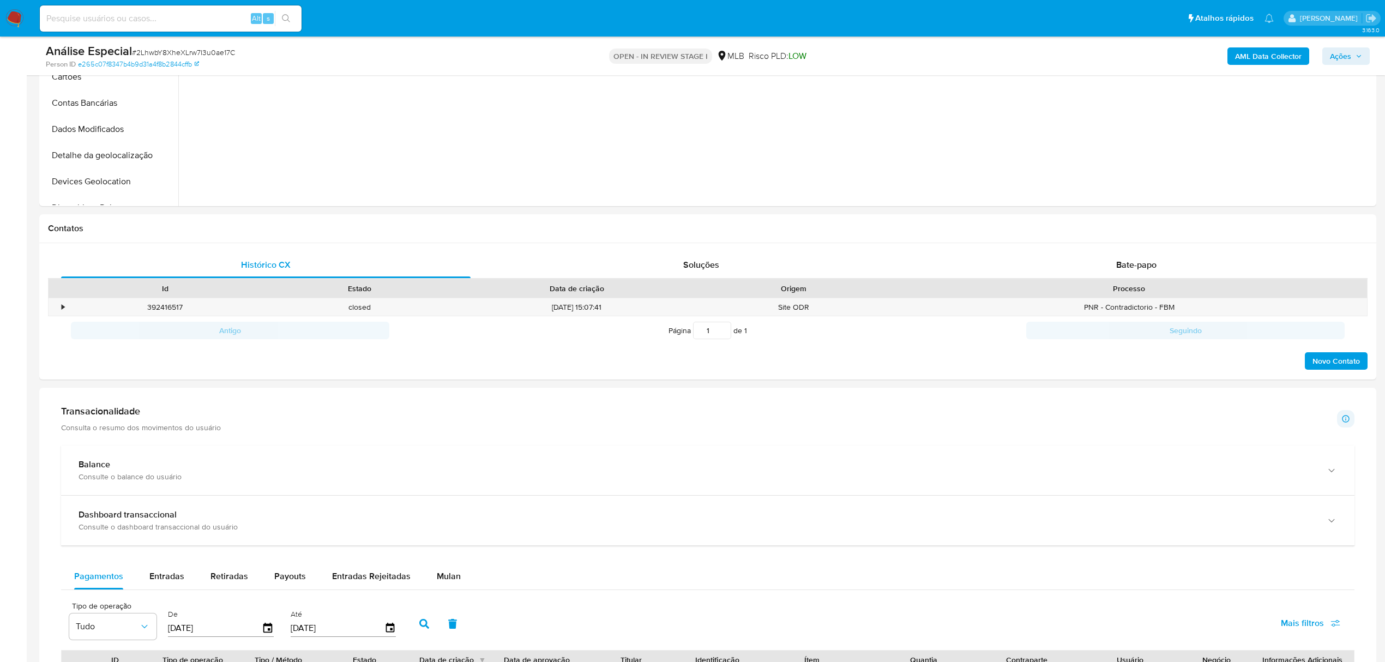
click at [1257, 55] on b "AML Data Collector" at bounding box center [1268, 55] width 67 height 17
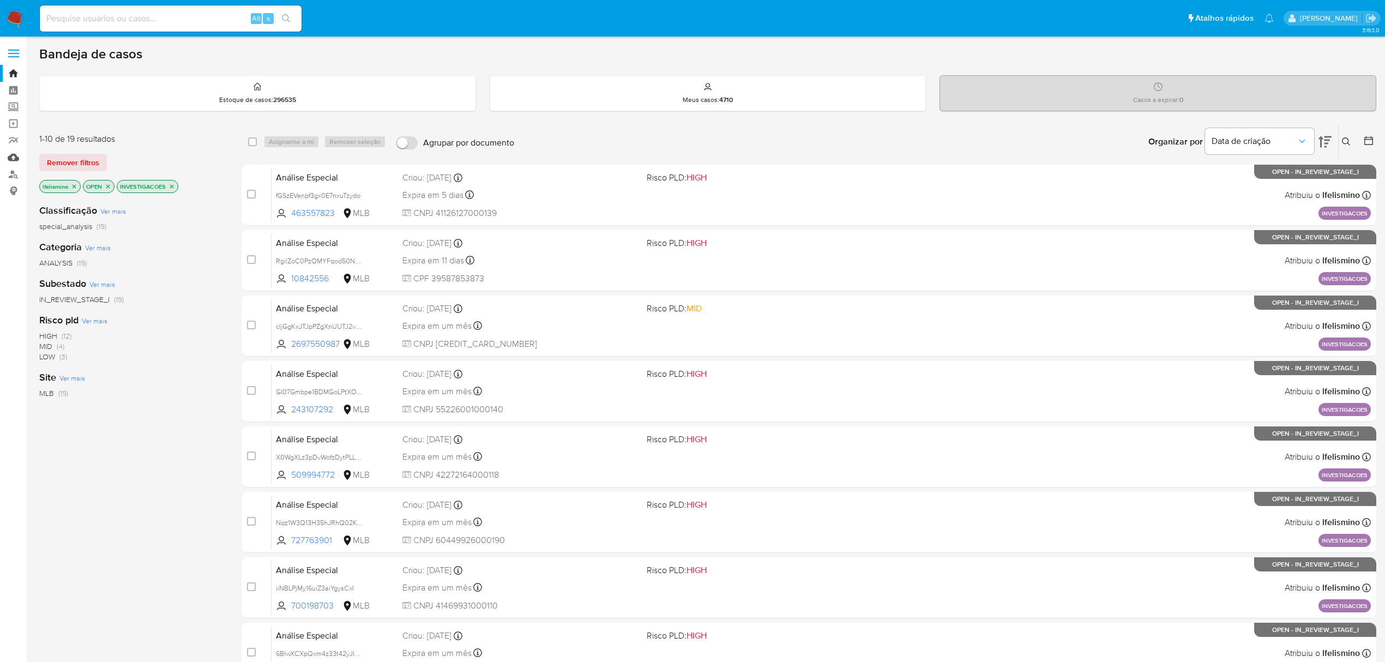
click at [19, 160] on link "Mulan" at bounding box center [65, 157] width 130 height 17
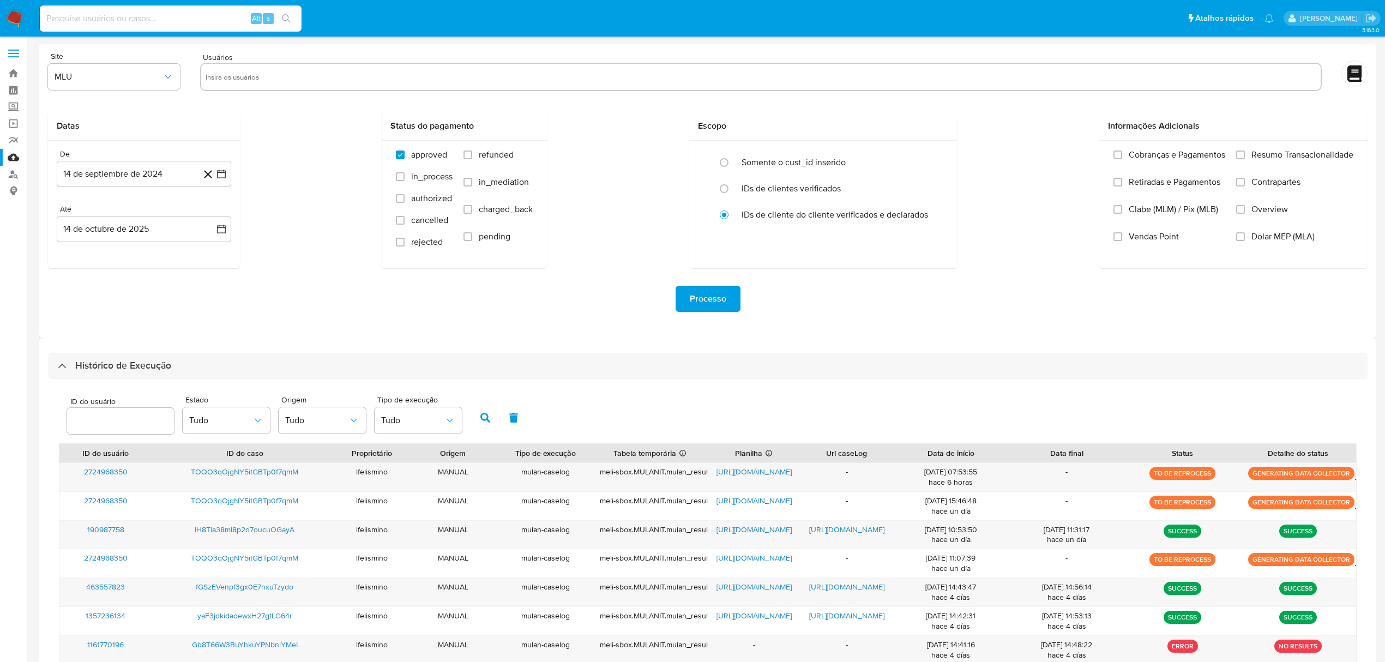
select select "100"
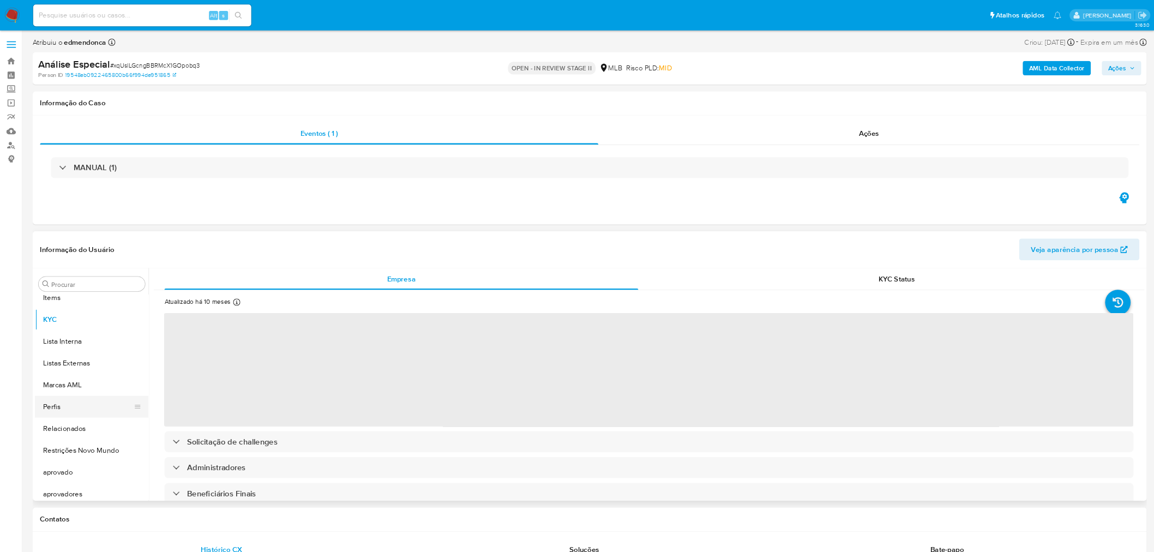
scroll to position [592, 0]
select select "10"
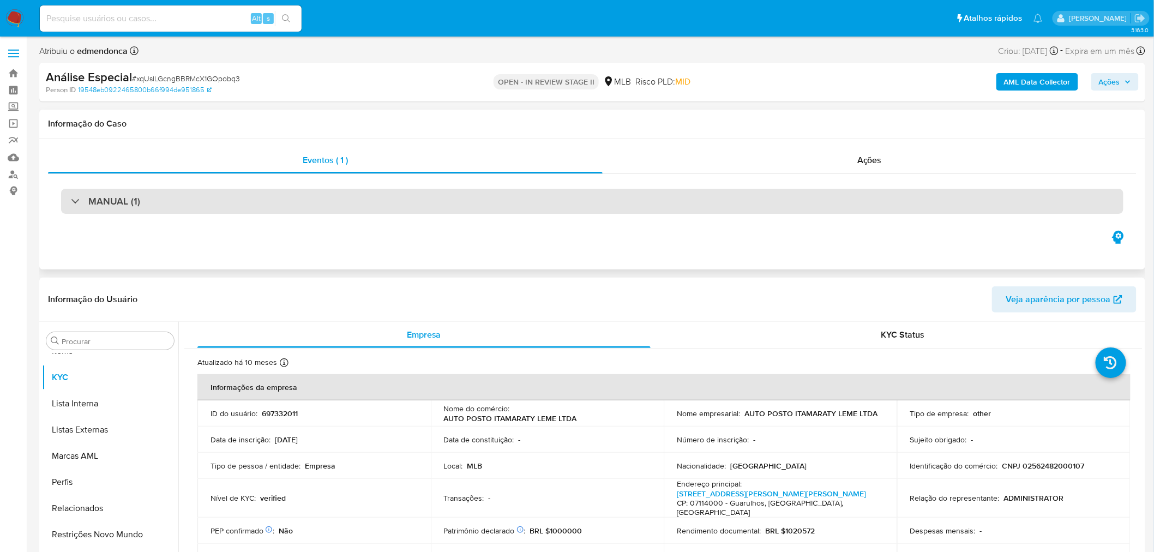
scroll to position [591, 0]
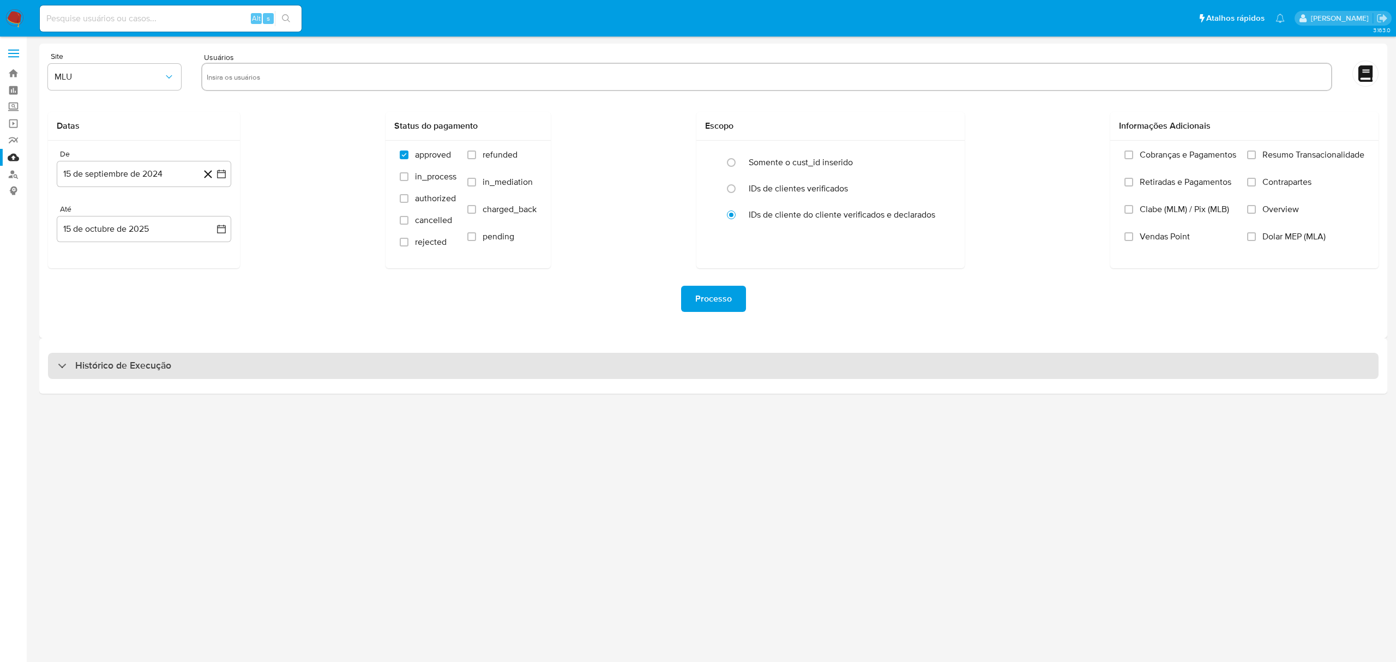
click at [356, 359] on div "Histórico de Execução" at bounding box center [713, 366] width 1331 height 26
select select "10"
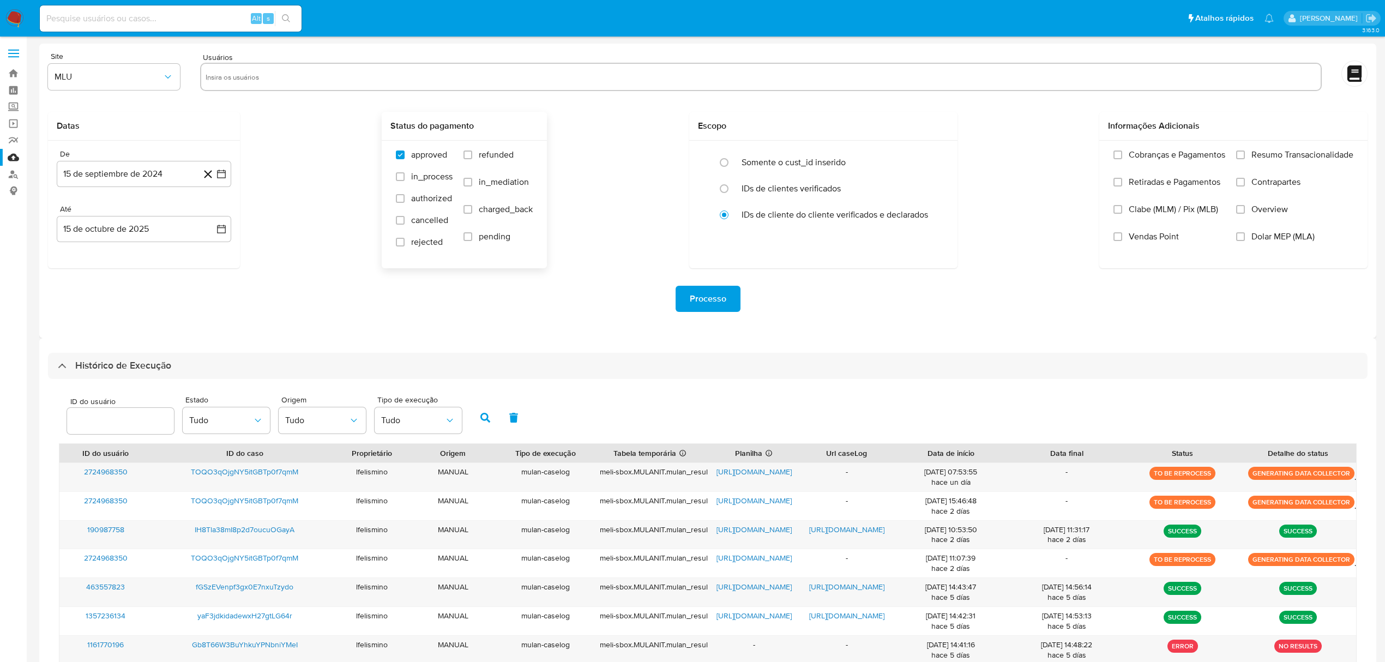
scroll to position [191, 0]
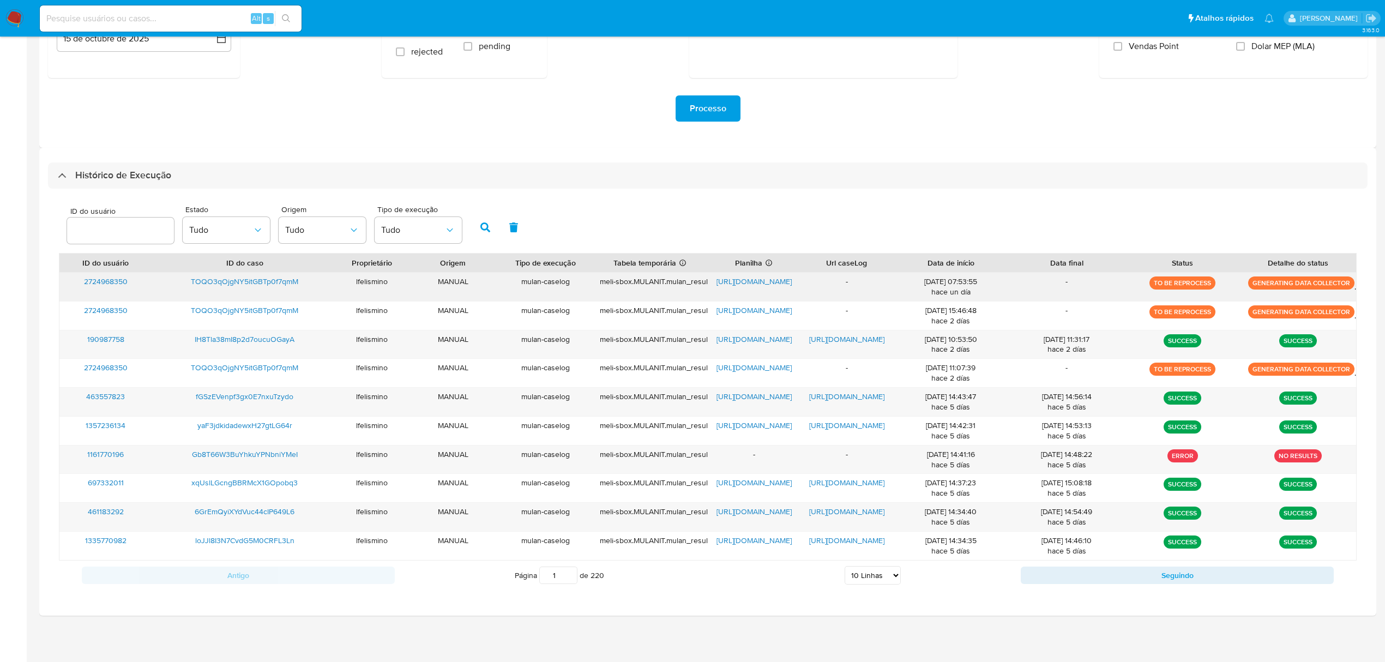
click at [247, 284] on span "TOQO3qOjgNY5itGBTp0f7qmM" at bounding box center [244, 281] width 107 height 11
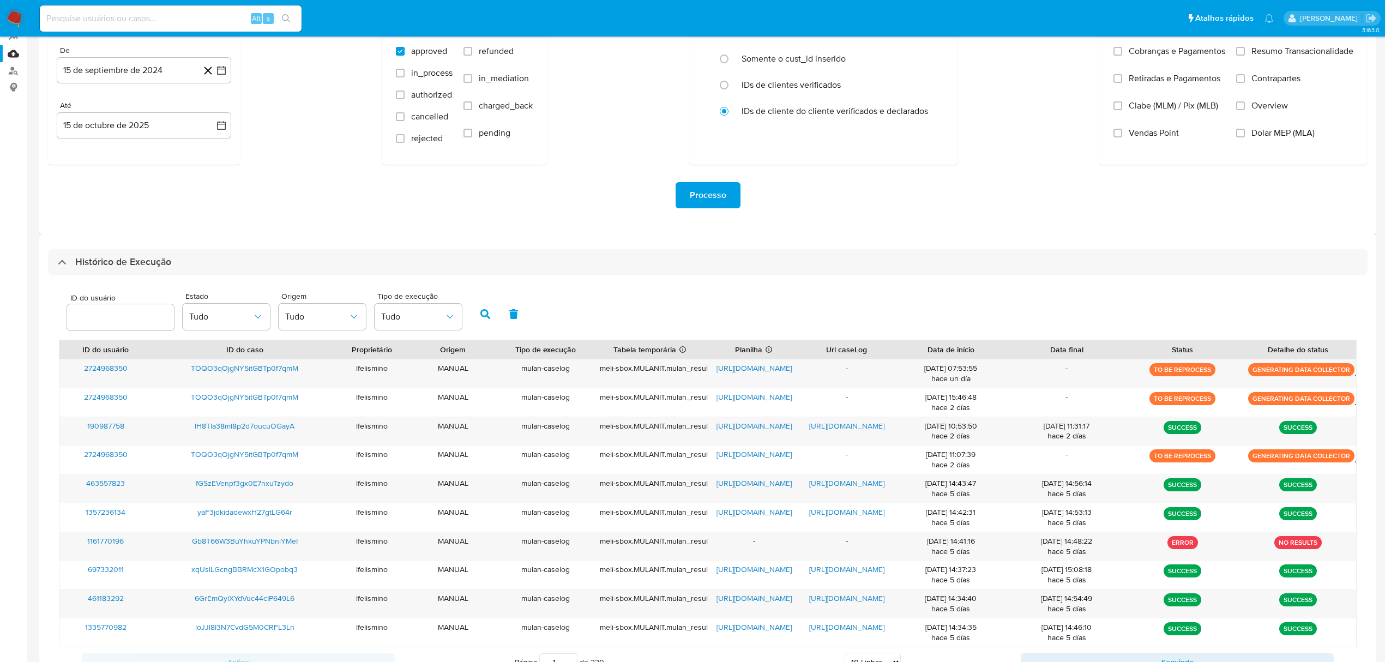
scroll to position [0, 0]
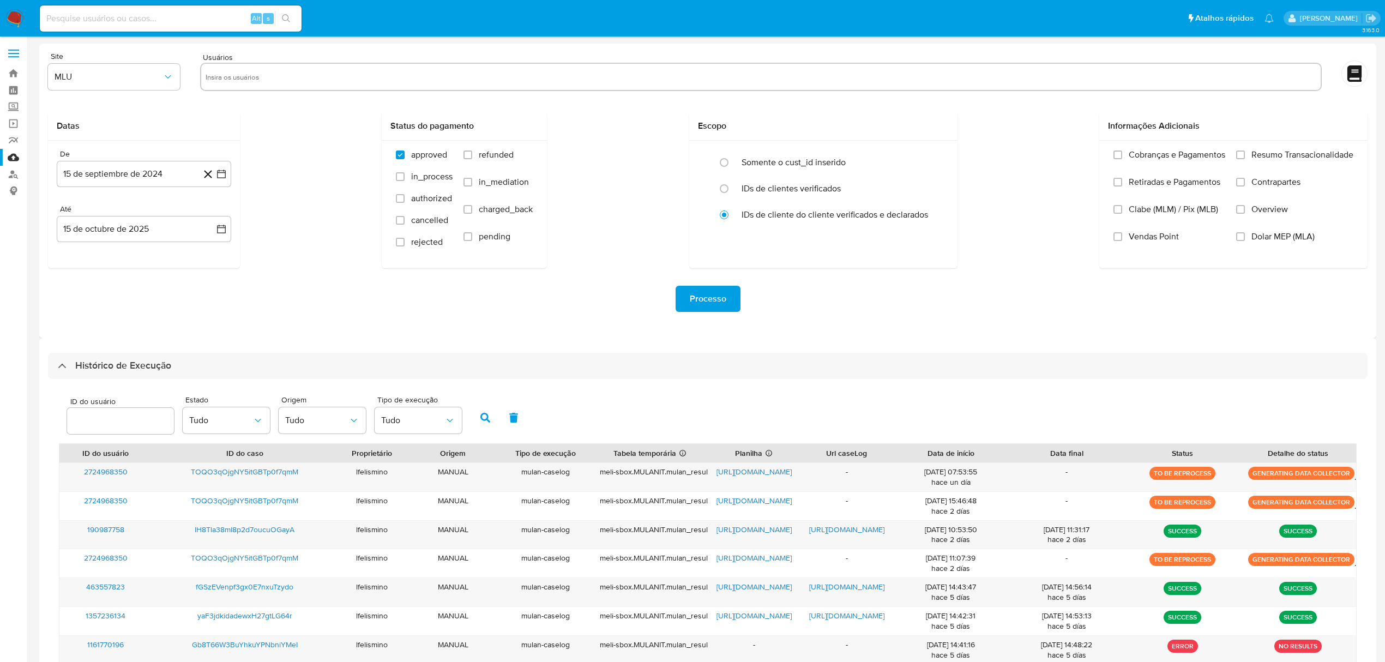
click at [5, 14] on img at bounding box center [14, 18] width 19 height 19
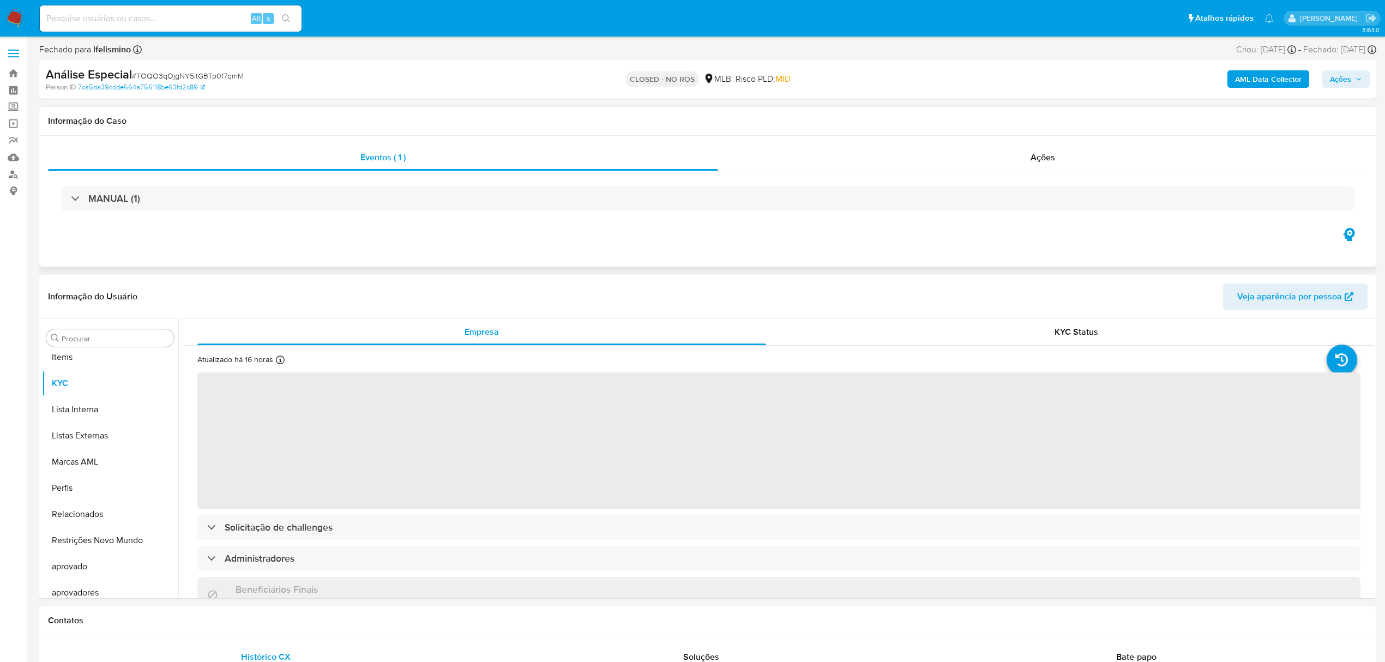
scroll to position [592, 0]
click at [1299, 75] on b "AML Data Collector" at bounding box center [1268, 78] width 67 height 17
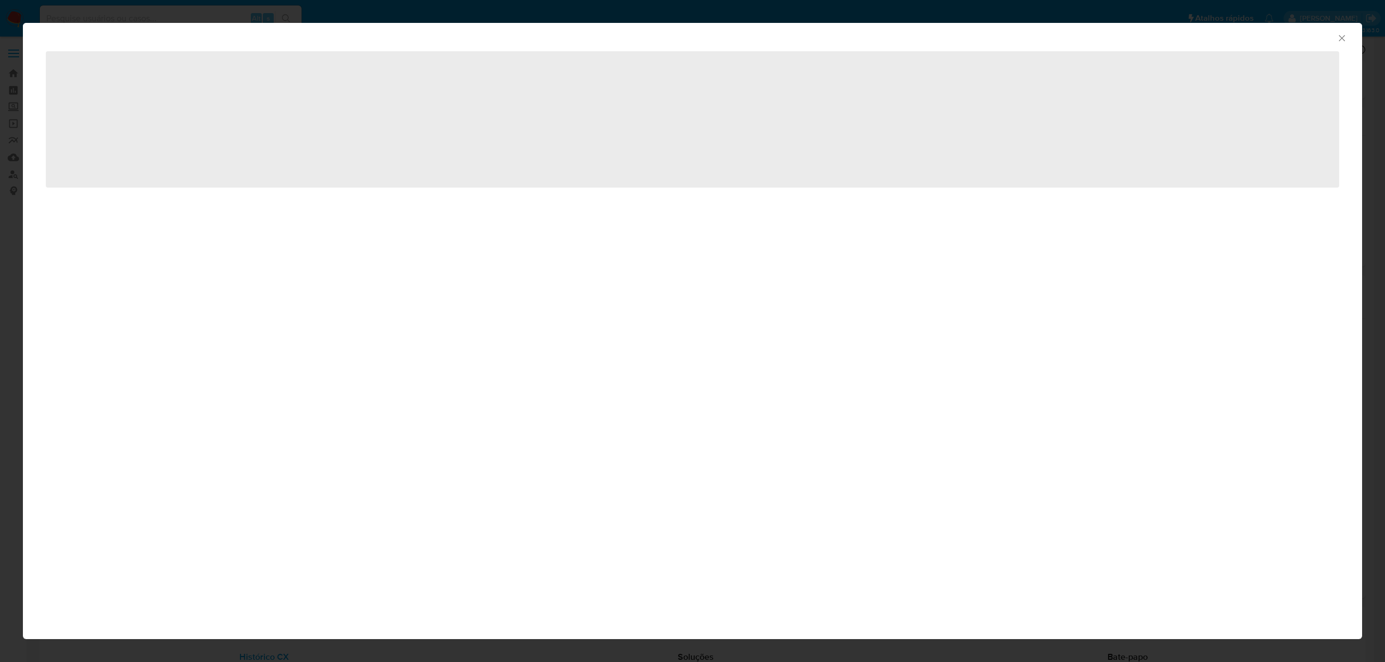
select select "10"
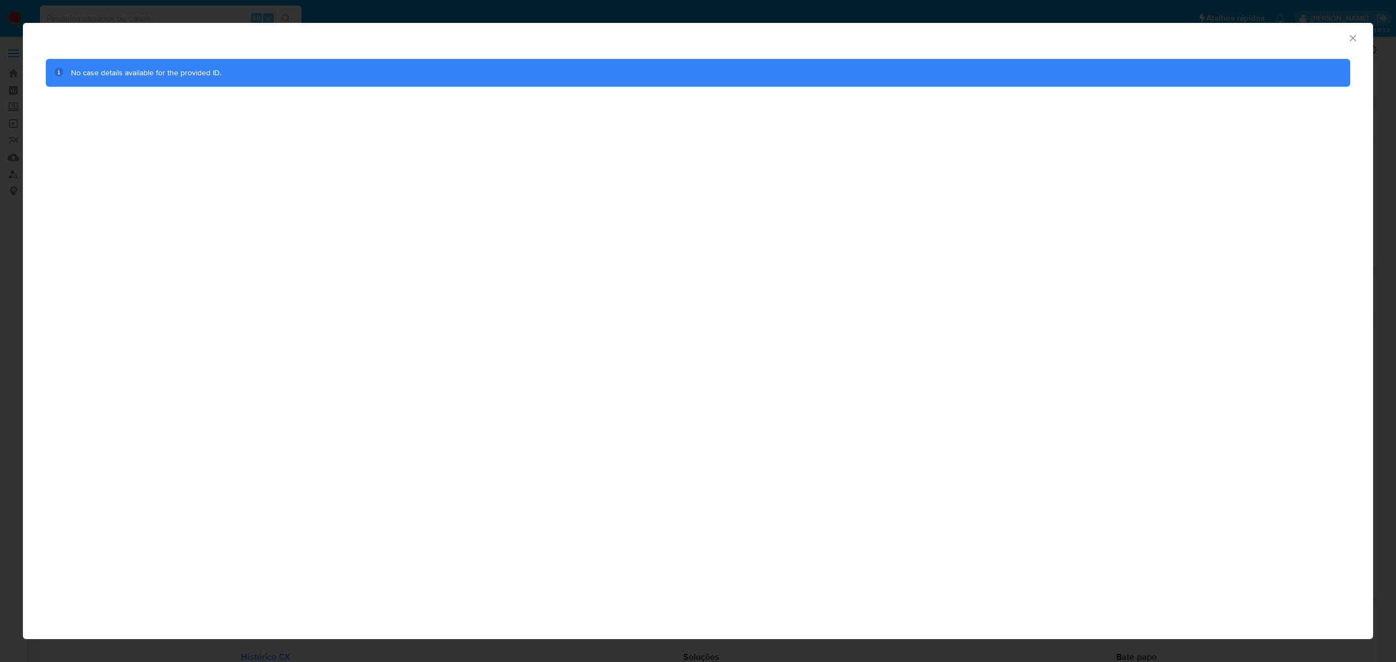
click at [139, 5] on div "AML Data Collector No case details available for the provided ID." at bounding box center [698, 331] width 1396 height 662
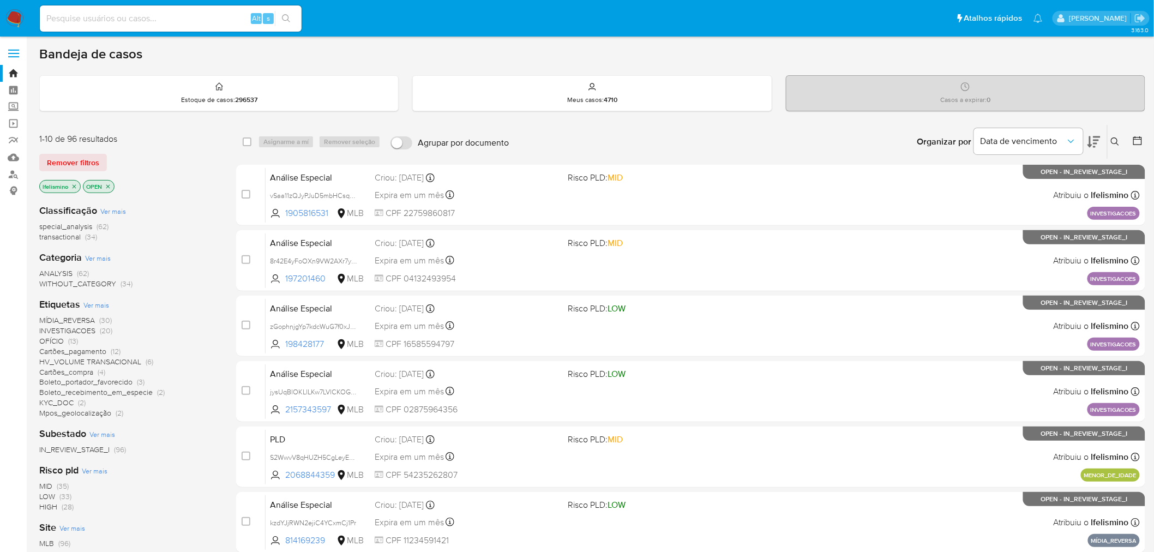
drag, startPoint x: 0, startPoint y: 0, endPoint x: 78, endPoint y: 329, distance: 338.6
click at [78, 329] on span "INVESTIGACOES" at bounding box center [67, 330] width 56 height 11
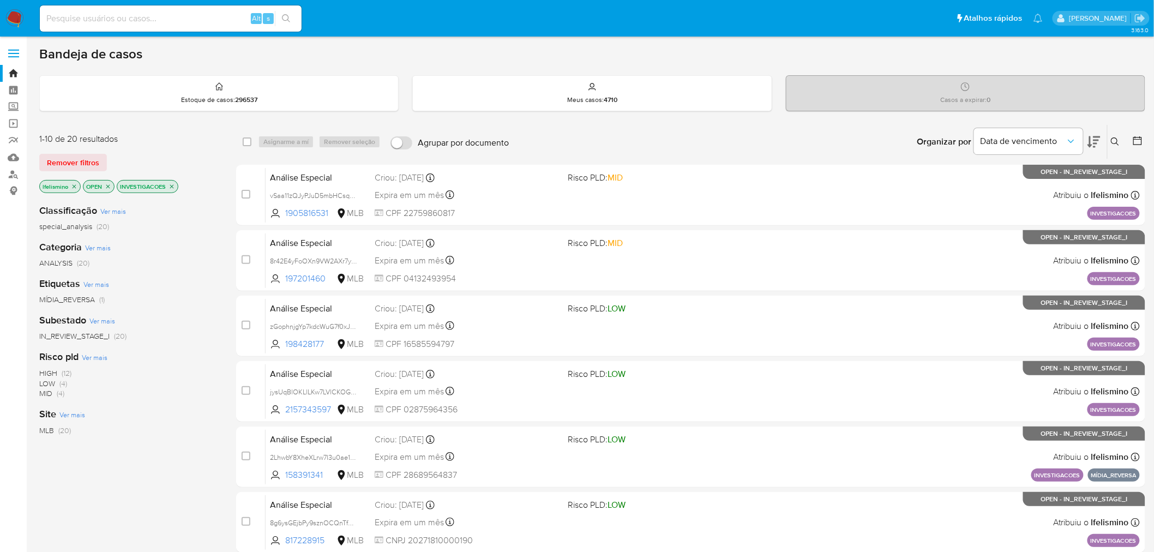
click at [1102, 139] on div "Organizar por Data de vencimento" at bounding box center [1008, 142] width 199 height 34
click at [1058, 136] on span "Data de vencimento" at bounding box center [1023, 141] width 85 height 11
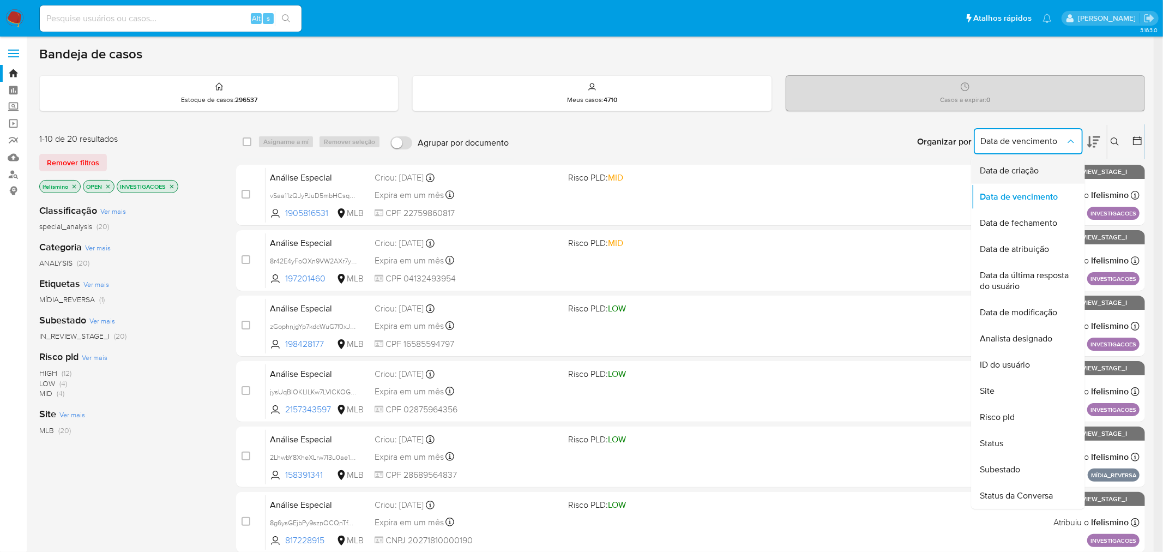
click at [1013, 167] on div "Data de criação" at bounding box center [1025, 171] width 89 height 26
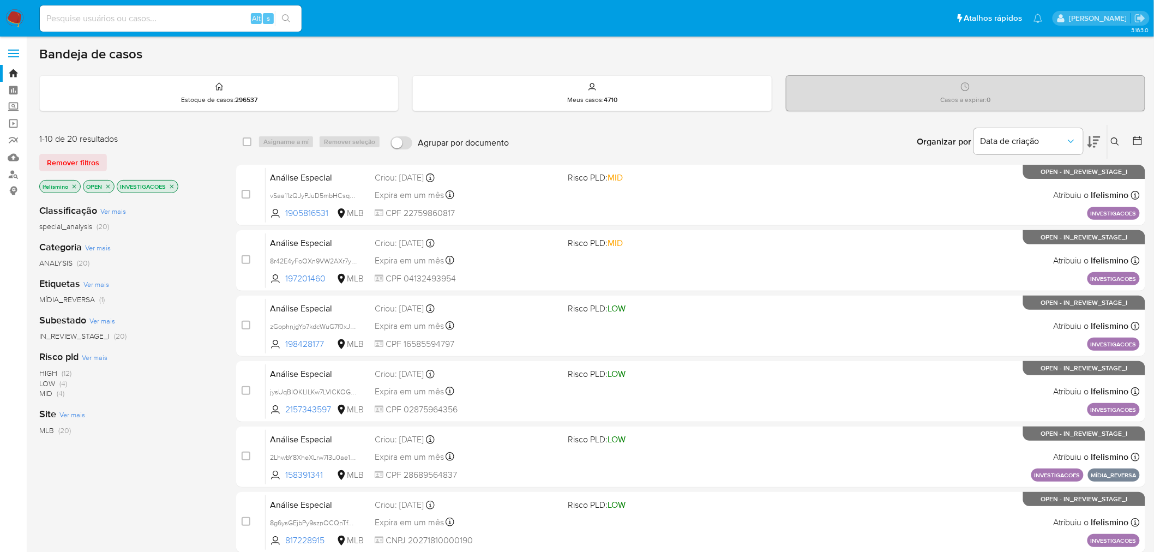
click at [1103, 135] on div "Organizar por Data de criação" at bounding box center [1008, 142] width 199 height 34
click at [1092, 145] on icon at bounding box center [1094, 141] width 13 height 11
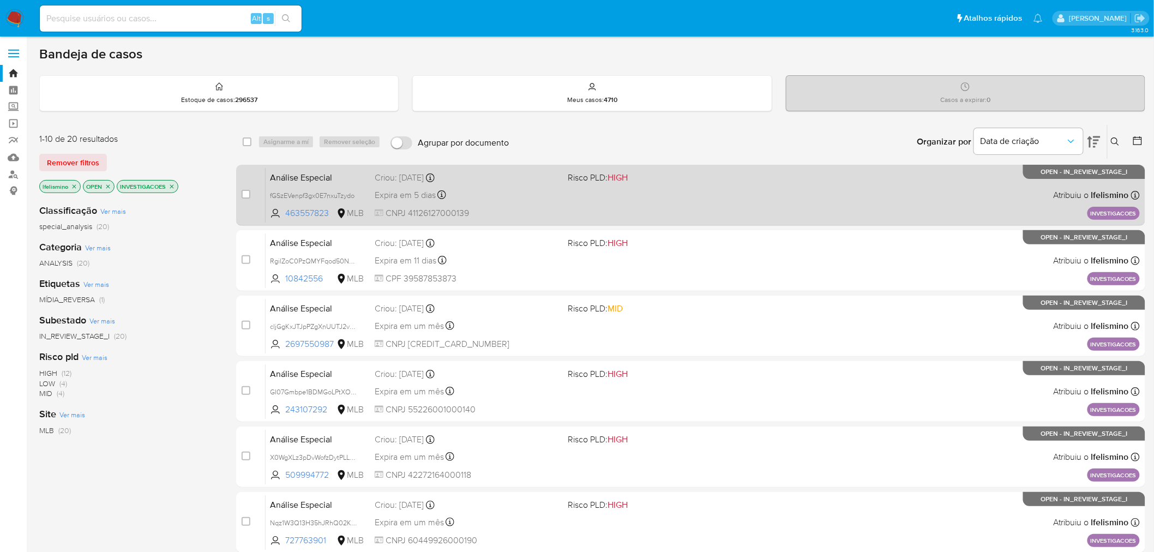
click at [483, 208] on span "CNPJ 41126127000139" at bounding box center [467, 213] width 185 height 12
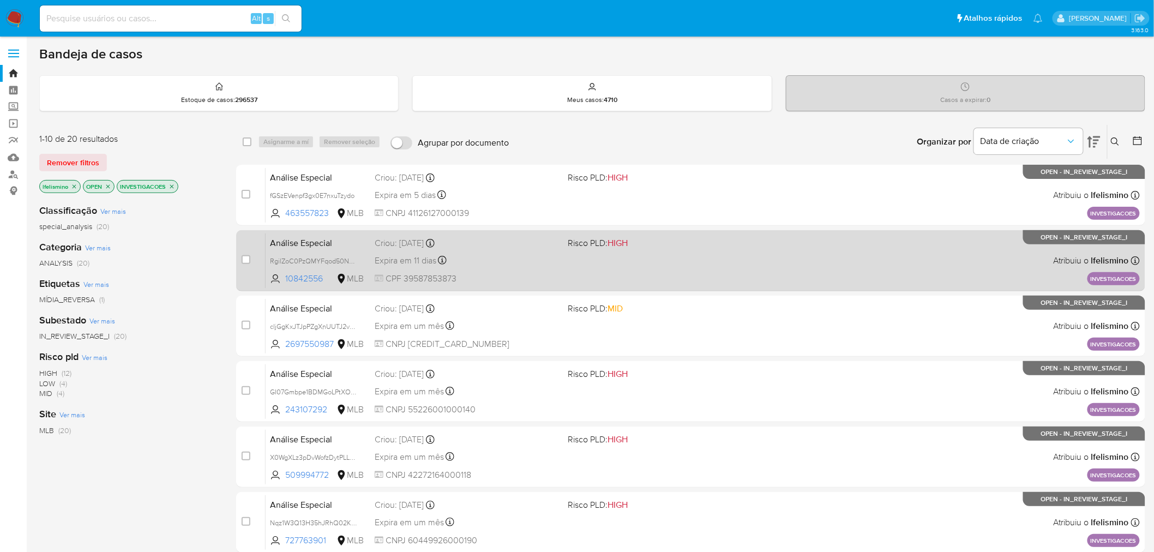
click at [789, 269] on div "Análise Especial RgilZoC0PzQMYFqod50Ncf2s 10842556 MLB Risco PLD: HIGH Criou: 1…" at bounding box center [703, 260] width 874 height 55
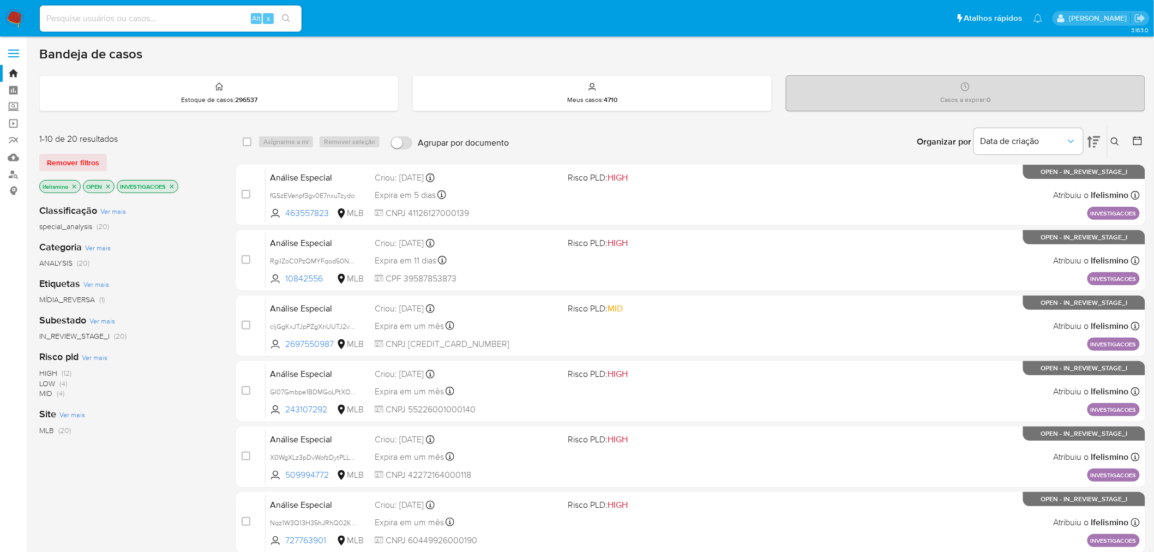
click at [170, 187] on icon "close-filter" at bounding box center [172, 186] width 7 height 7
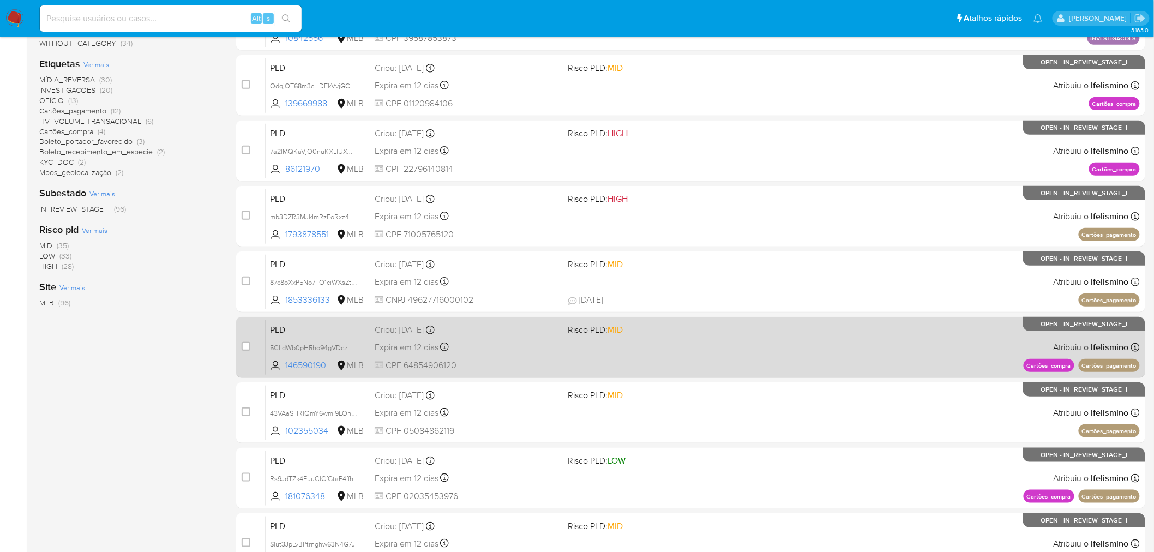
scroll to position [347, 0]
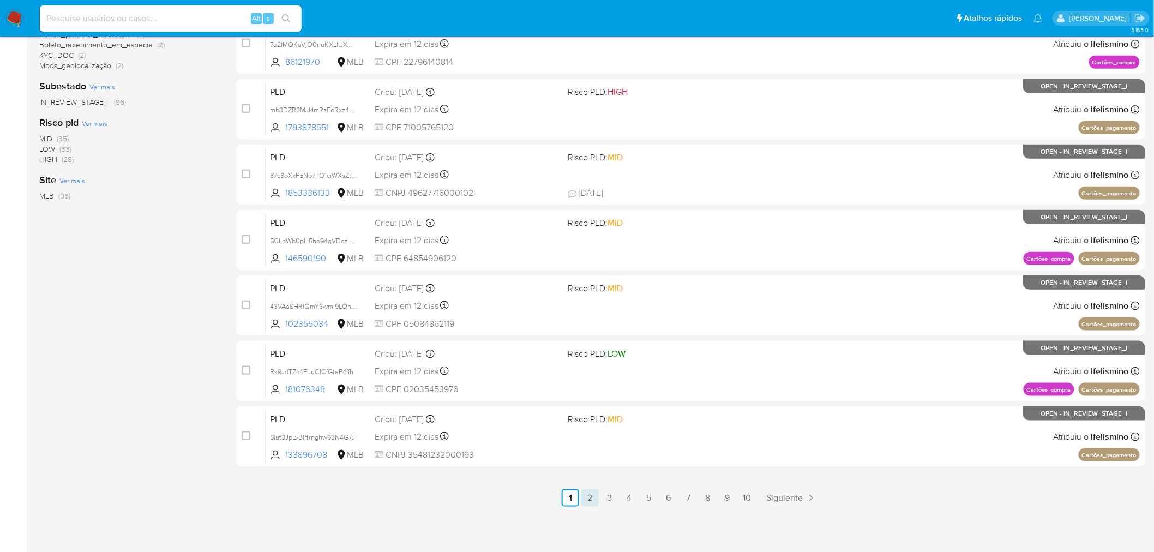
click at [586, 499] on link "2" at bounding box center [589, 497] width 17 height 17
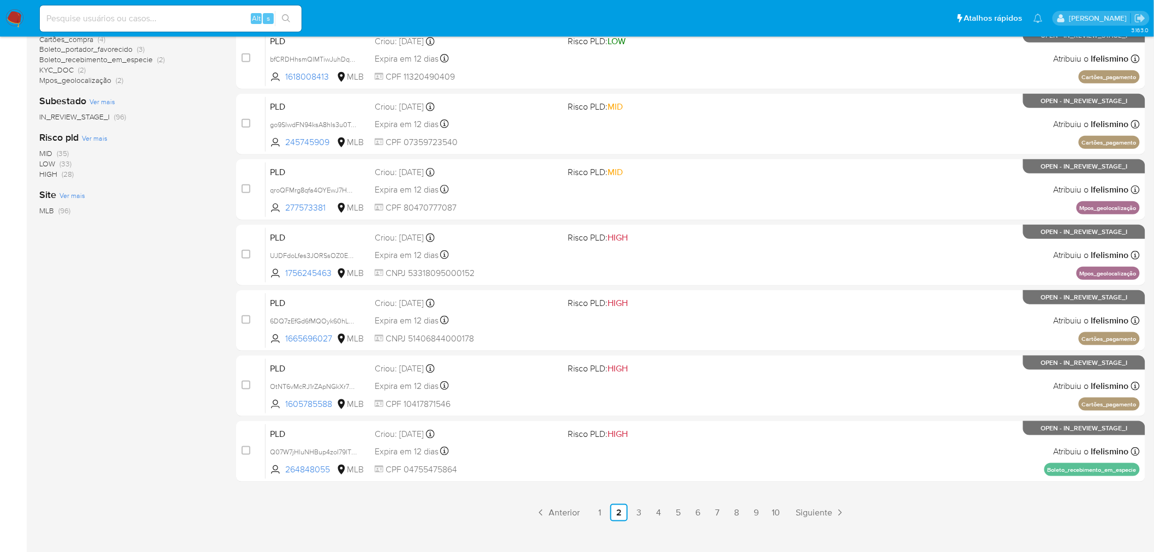
scroll to position [347, 0]
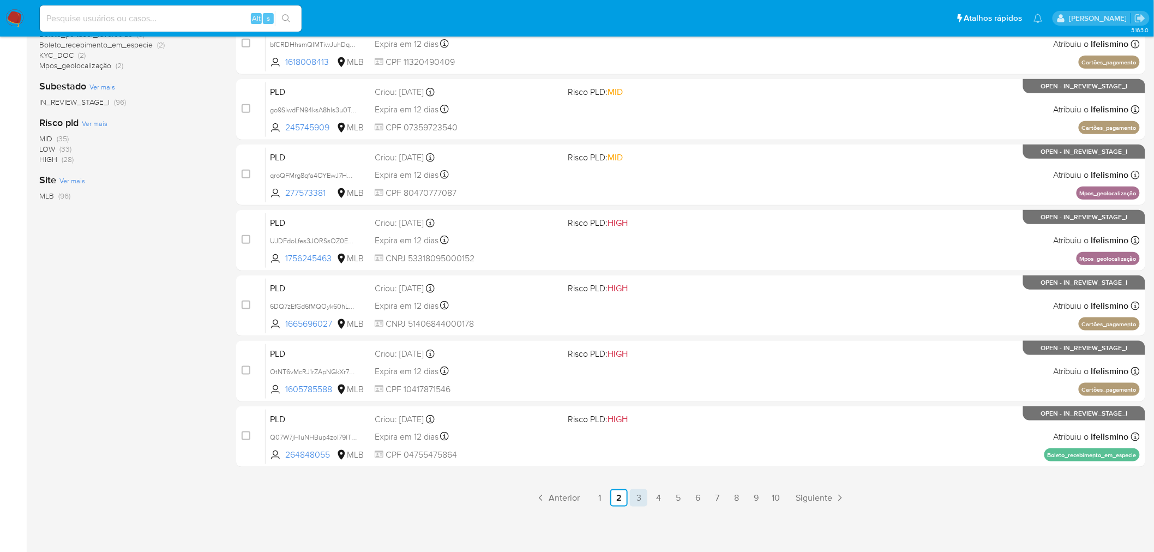
click at [646, 498] on link "3" at bounding box center [638, 497] width 17 height 17
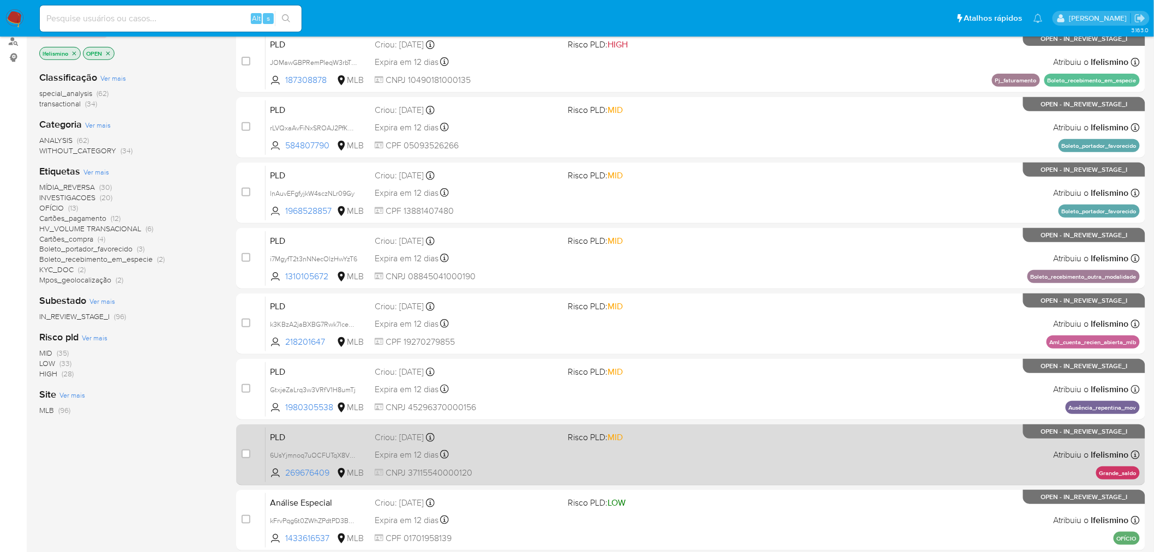
scroll to position [347, 0]
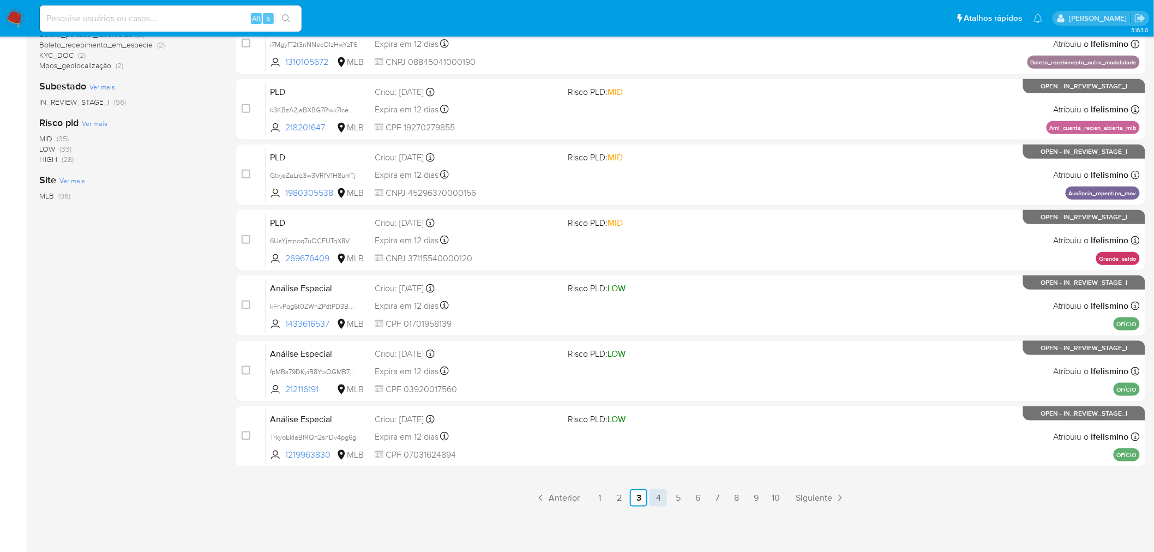
click at [663, 498] on link "4" at bounding box center [658, 497] width 17 height 17
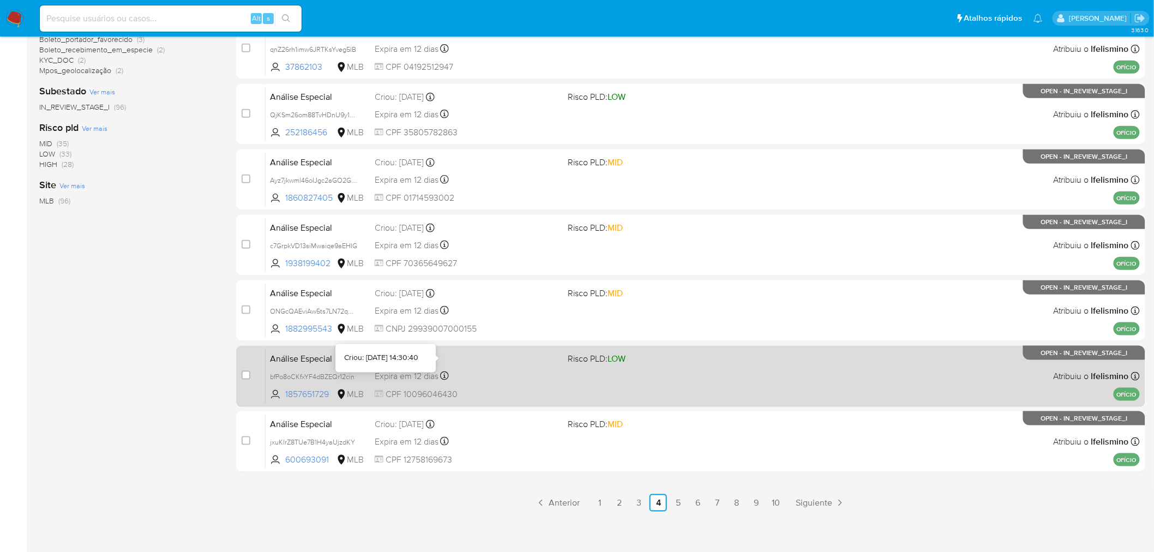
scroll to position [347, 0]
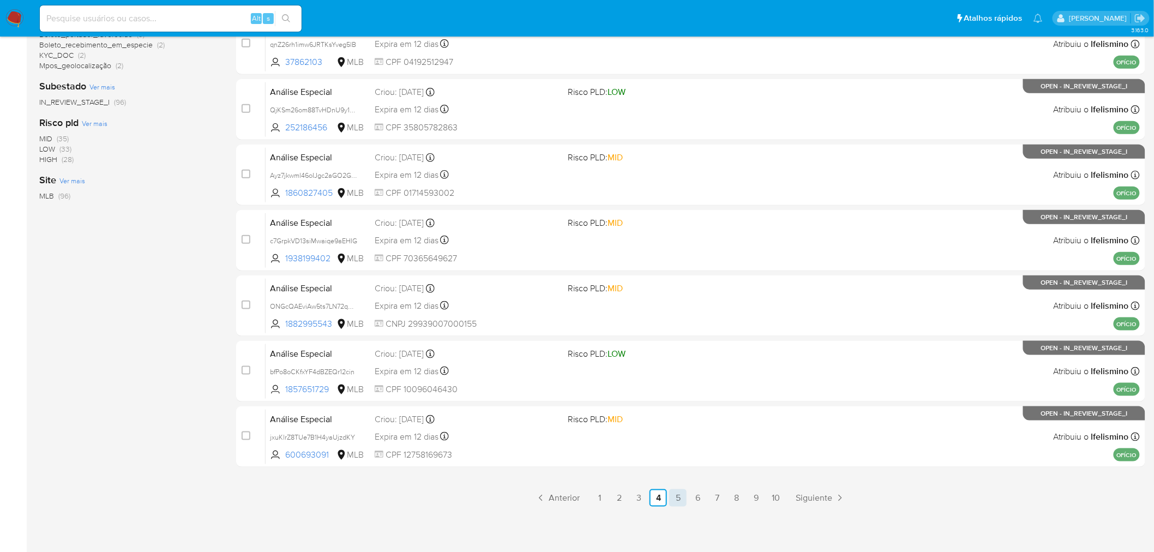
click at [677, 491] on link "5" at bounding box center [677, 497] width 17 height 17
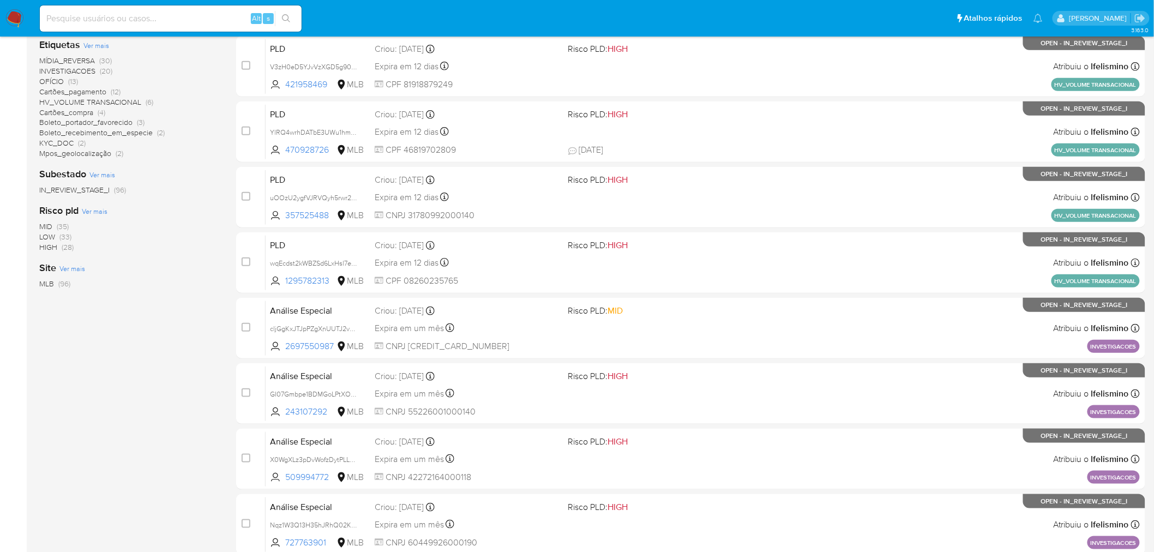
scroll to position [347, 0]
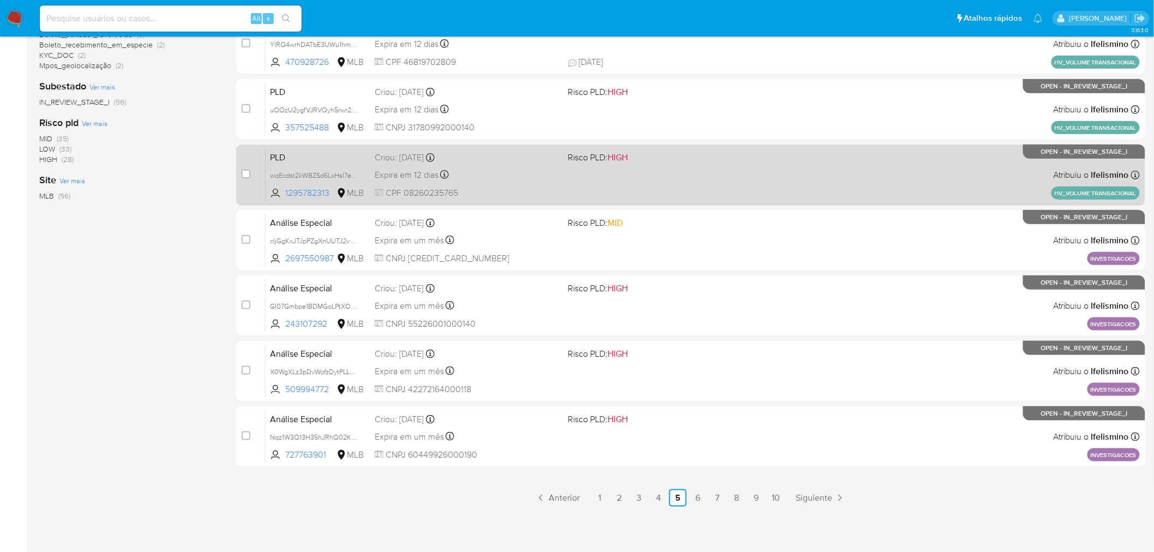
click at [661, 501] on link "4" at bounding box center [658, 497] width 17 height 17
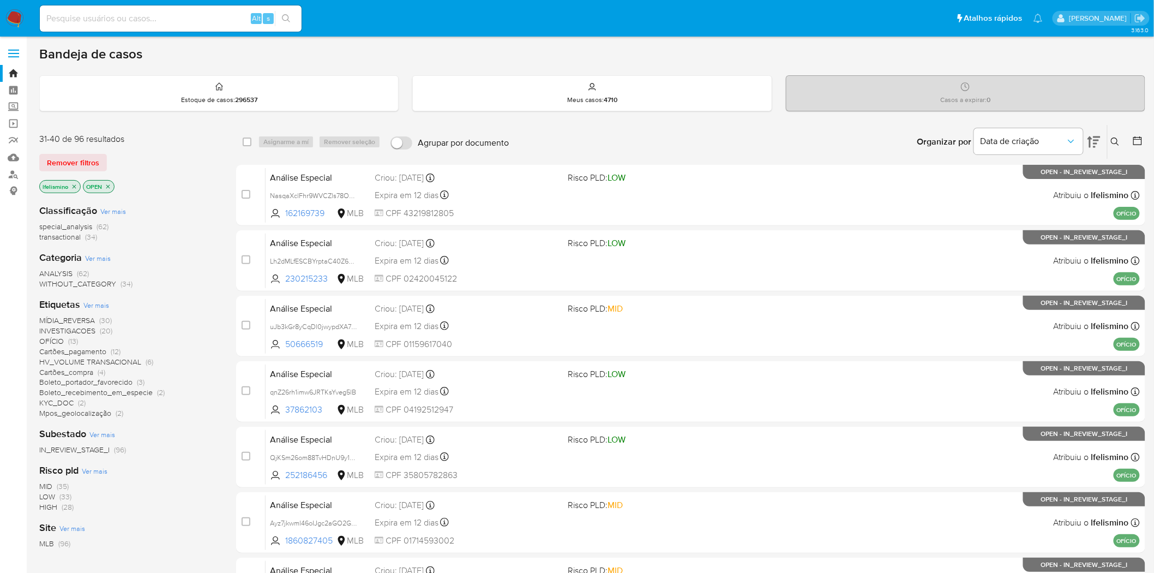
click at [74, 331] on span "INVESTIGACOES" at bounding box center [67, 330] width 56 height 11
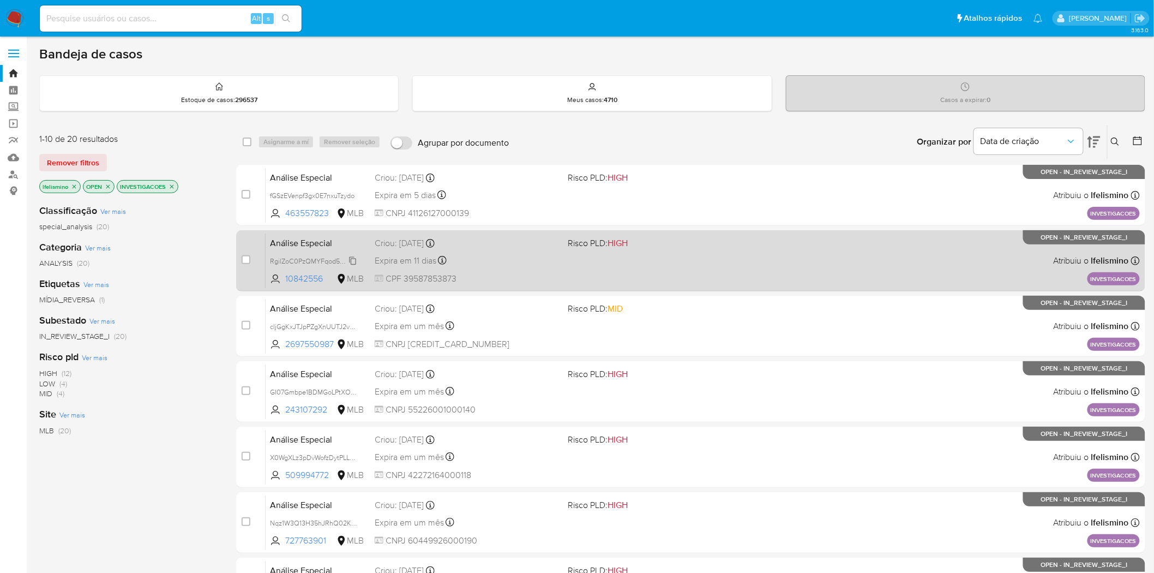
click at [305, 260] on span "RgilZoC0PzQMYFqod50Ncf2s" at bounding box center [315, 260] width 91 height 12
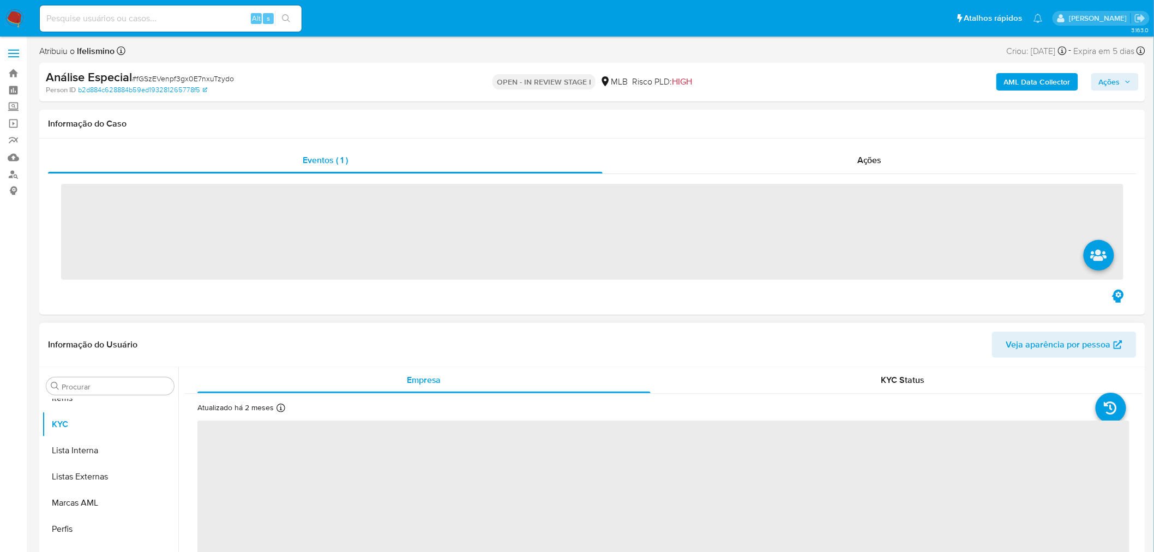
scroll to position [591, 0]
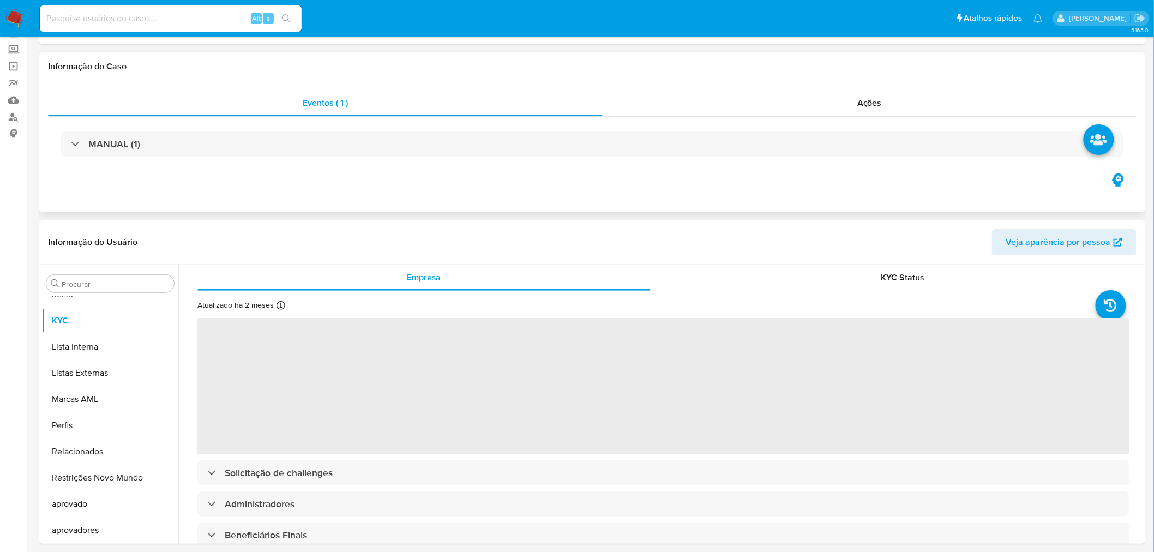
select select "10"
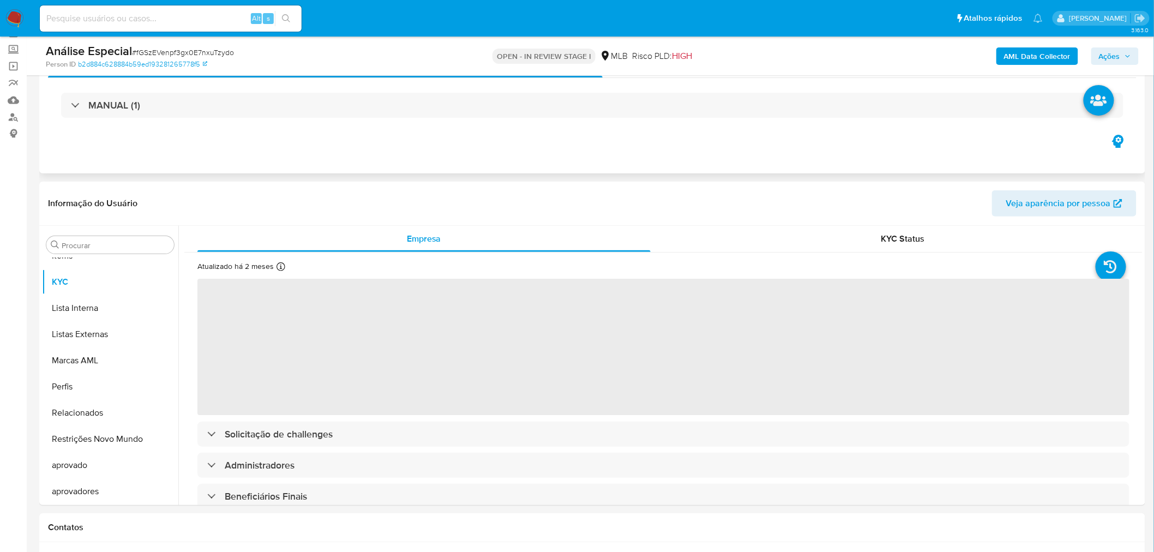
scroll to position [61, 0]
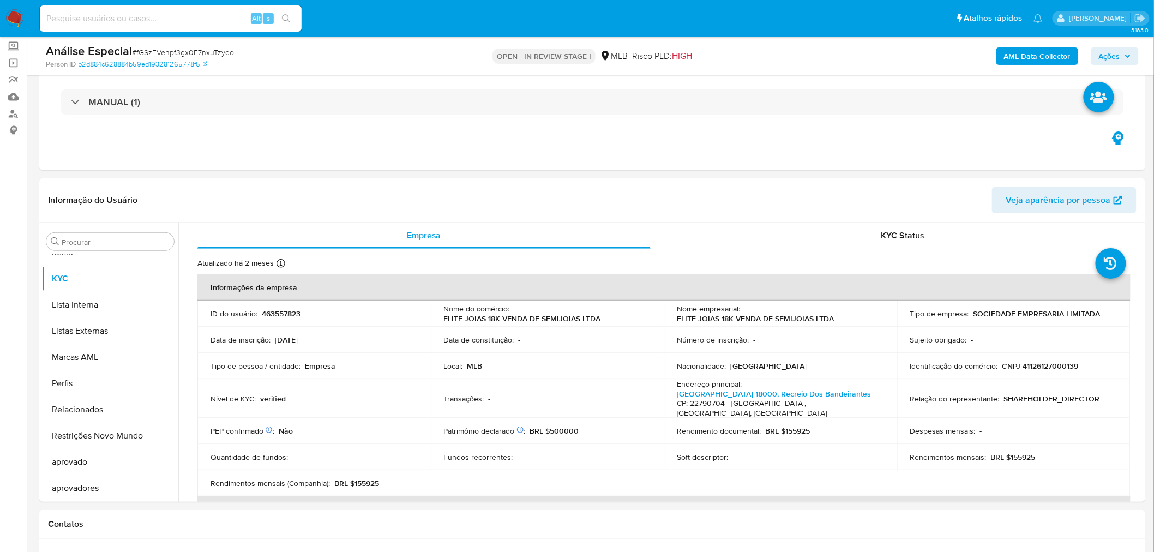
click at [187, 55] on span "# fGSzEVenpf3gx0E7nxuTzydo" at bounding box center [183, 52] width 102 height 11
copy span "fGSzEVenpf3gx0E7nxuTzydo"
click at [1033, 366] on p "CNPJ 41126127000139" at bounding box center [1041, 366] width 76 height 10
drag, startPoint x: 1034, startPoint y: 366, endPoint x: 1021, endPoint y: 367, distance: 13.1
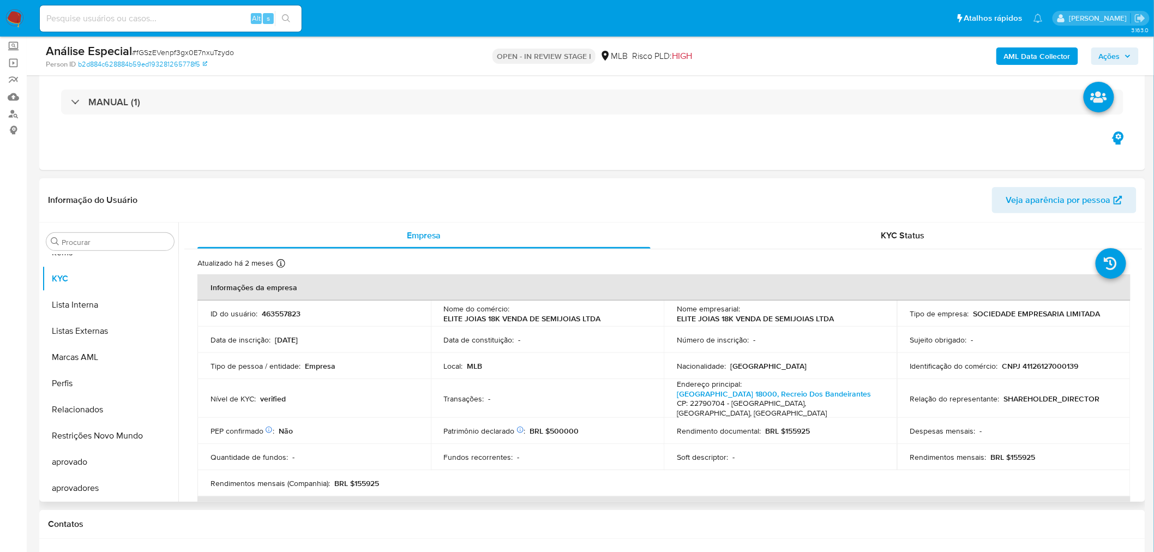
click at [1021, 367] on p "CNPJ 41126127000139" at bounding box center [1041, 366] width 76 height 10
click at [1049, 362] on p "CNPJ 41126127000139" at bounding box center [1041, 366] width 76 height 10
copy p "41126127000139"
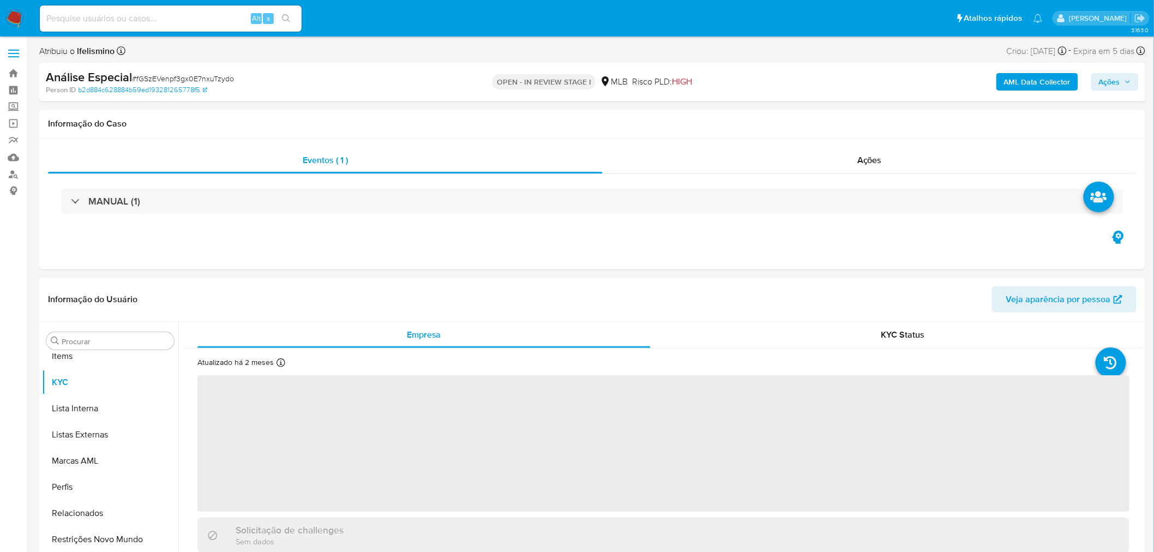
scroll to position [591, 0]
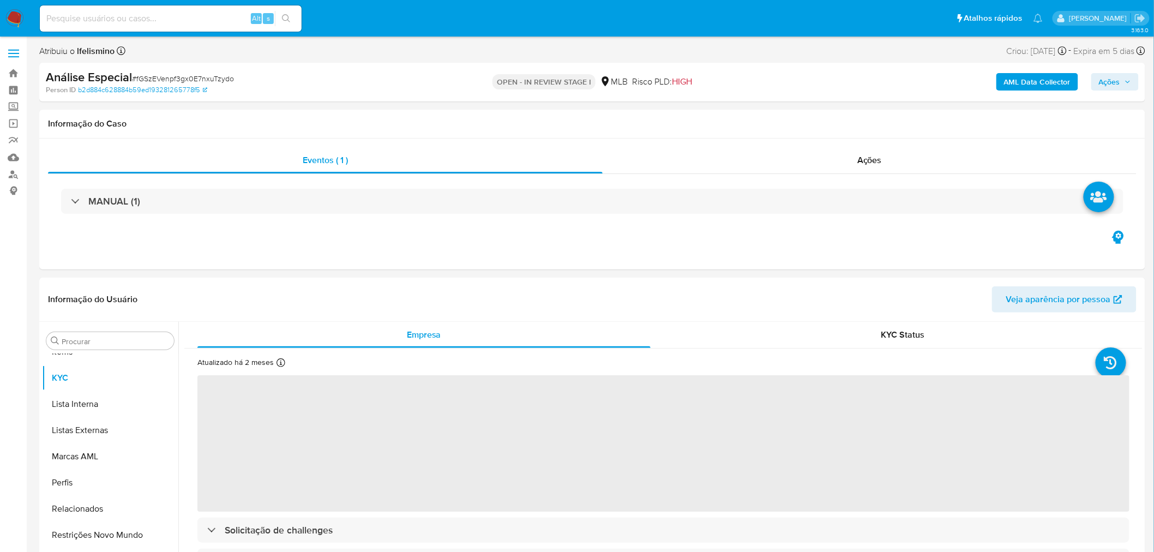
select select "10"
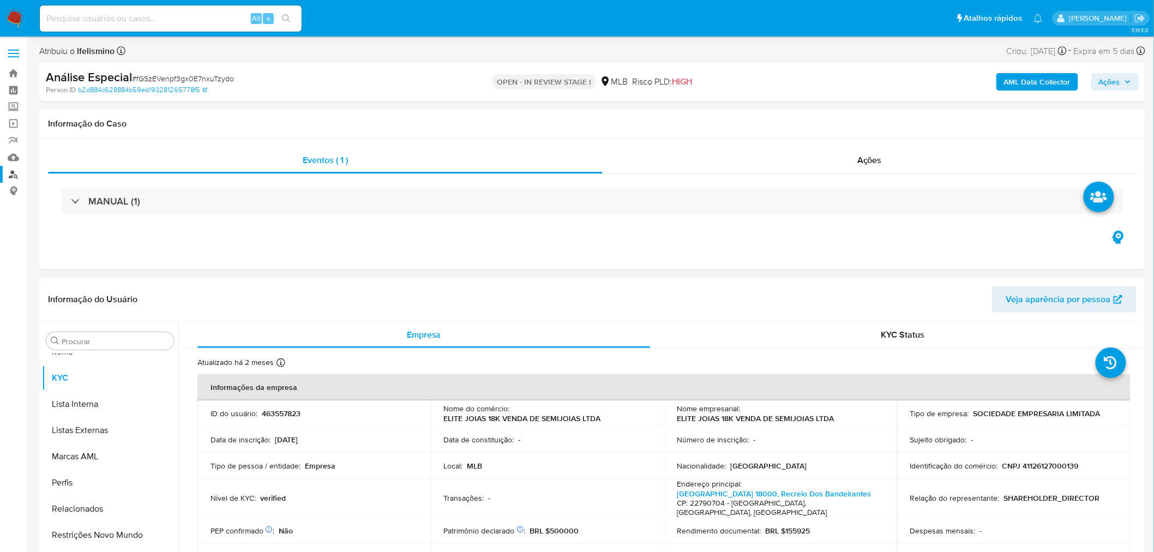
click at [13, 173] on link "Localizador de pessoas" at bounding box center [65, 174] width 130 height 17
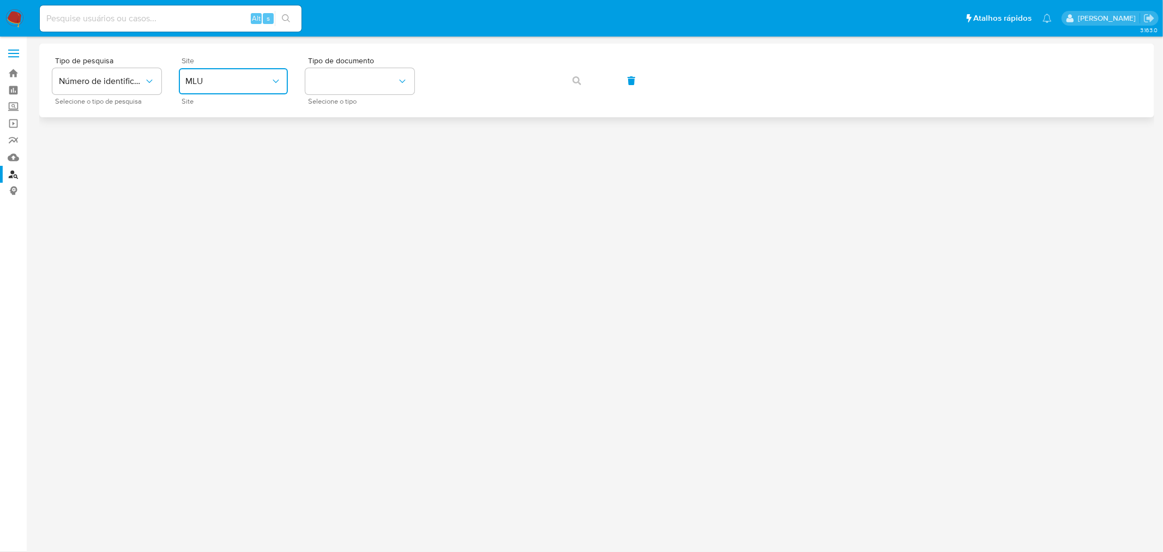
click at [257, 69] on button "MLU" at bounding box center [233, 81] width 109 height 26
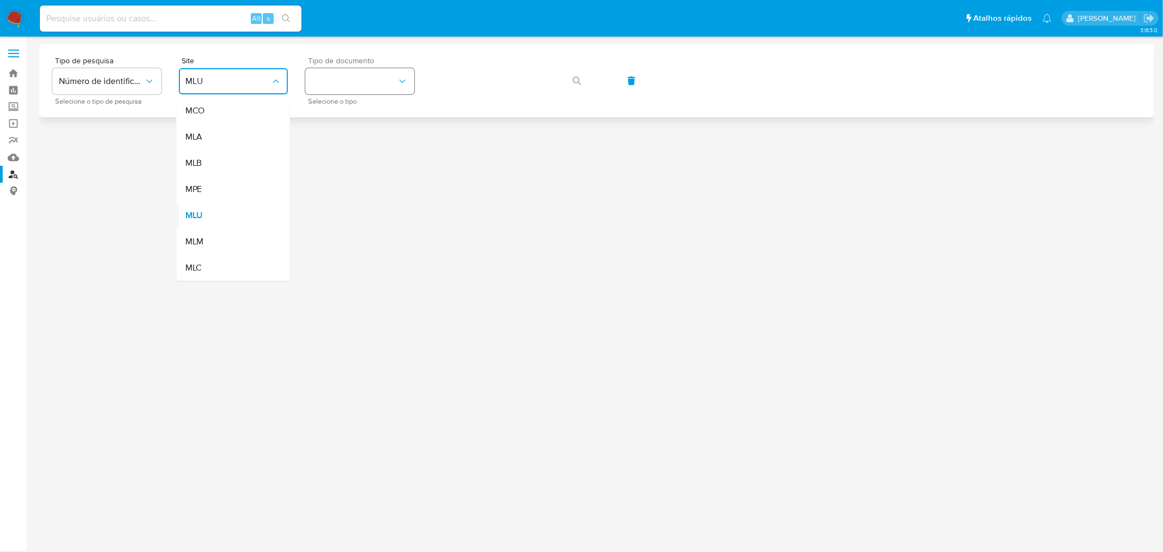
click at [378, 87] on button "identificationType" at bounding box center [359, 81] width 109 height 26
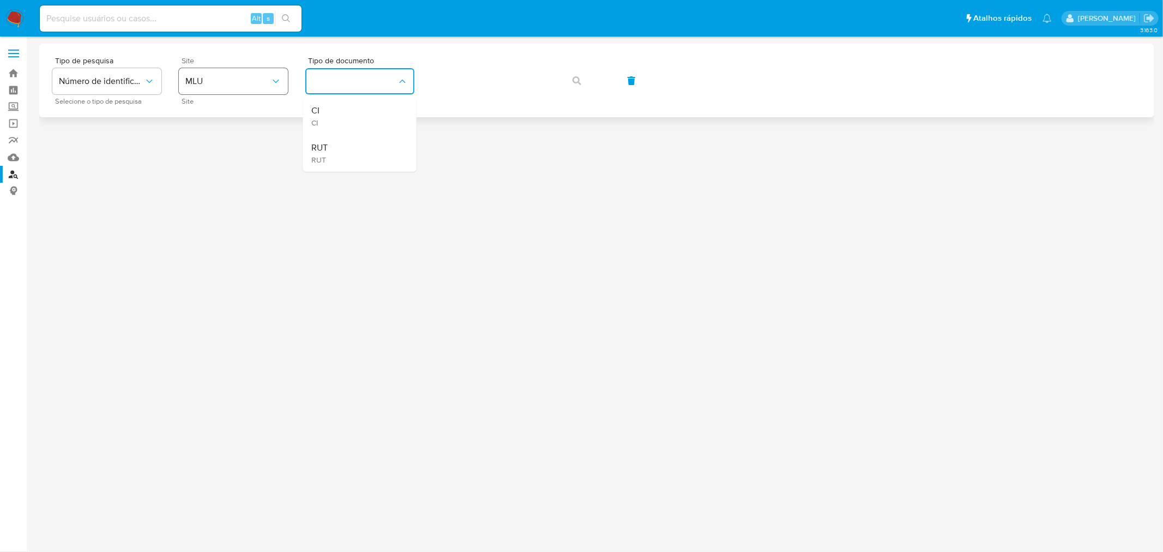
click at [350, 82] on button "identificationType" at bounding box center [359, 81] width 109 height 26
click at [203, 82] on span "MLU" at bounding box center [227, 81] width 85 height 11
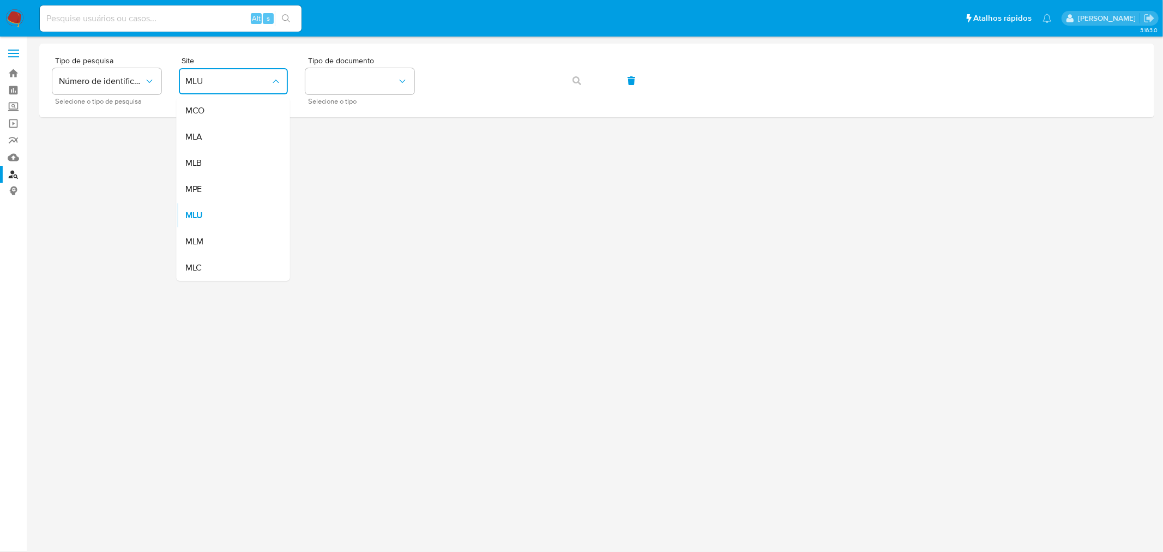
drag, startPoint x: 219, startPoint y: 162, endPoint x: 393, endPoint y: 123, distance: 178.8
click at [220, 162] on div "MLB" at bounding box center [229, 163] width 89 height 26
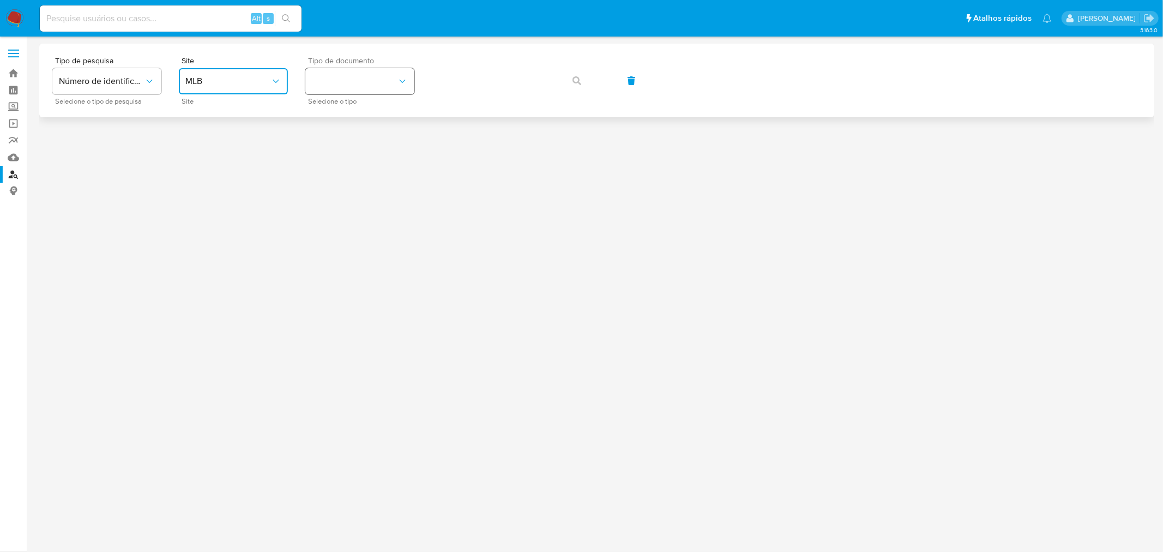
click at [356, 81] on button "identificationType" at bounding box center [359, 81] width 109 height 26
drag, startPoint x: 362, startPoint y: 160, endPoint x: 479, endPoint y: 97, distance: 133.3
click at [363, 159] on div "CPF CPF" at bounding box center [356, 153] width 89 height 37
click at [586, 80] on button "button" at bounding box center [577, 81] width 37 height 26
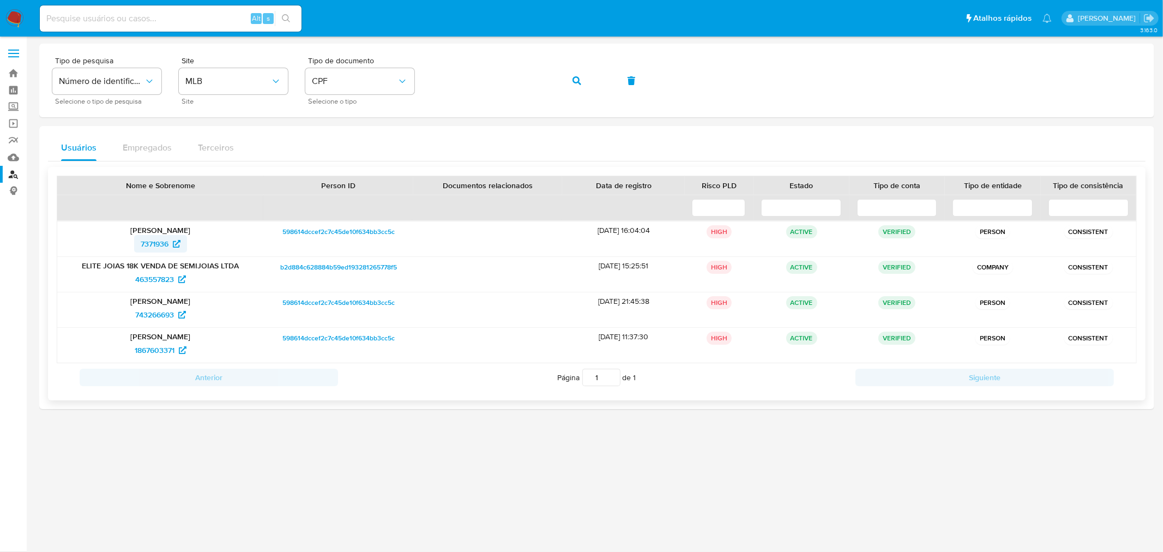
click at [157, 241] on span "7371936" at bounding box center [155, 243] width 28 height 17
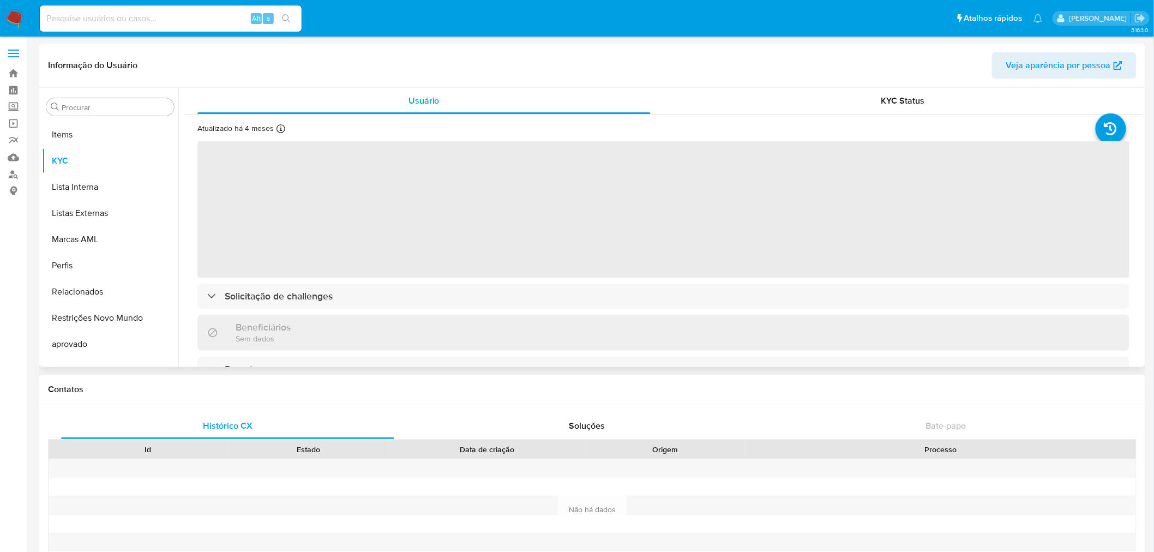
scroll to position [591, 0]
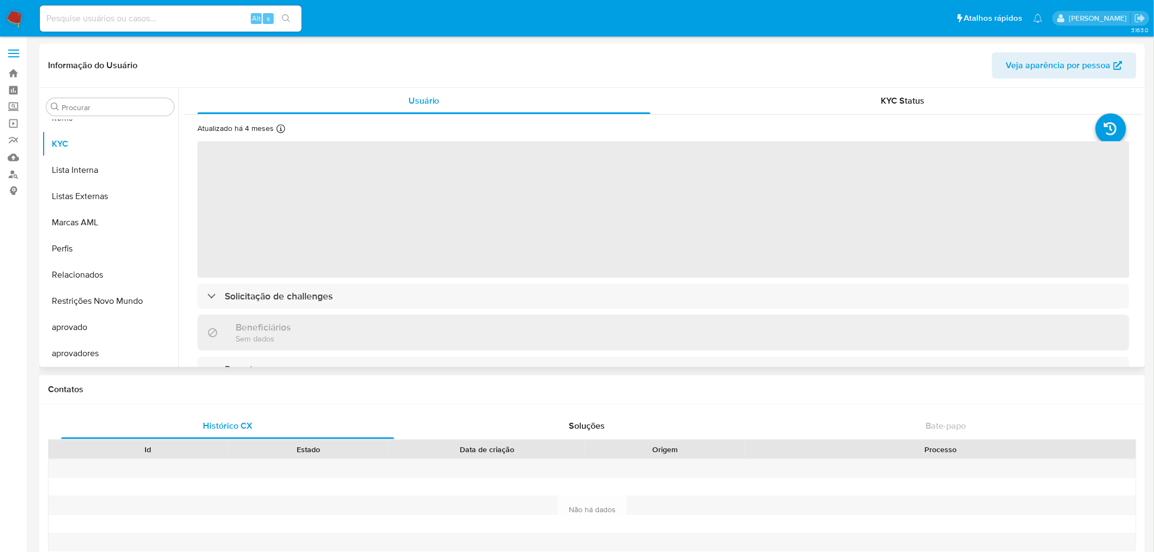
select select "10"
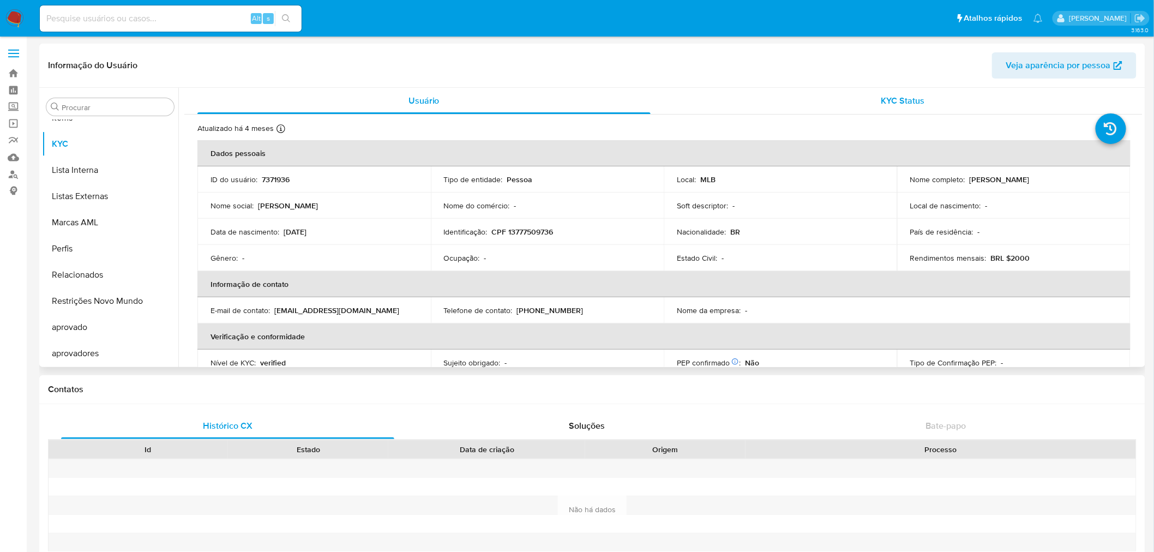
drag, startPoint x: 1155, startPoint y: 379, endPoint x: 683, endPoint y: 100, distance: 547.2
click at [705, 104] on div "KYC Status" at bounding box center [903, 101] width 453 height 26
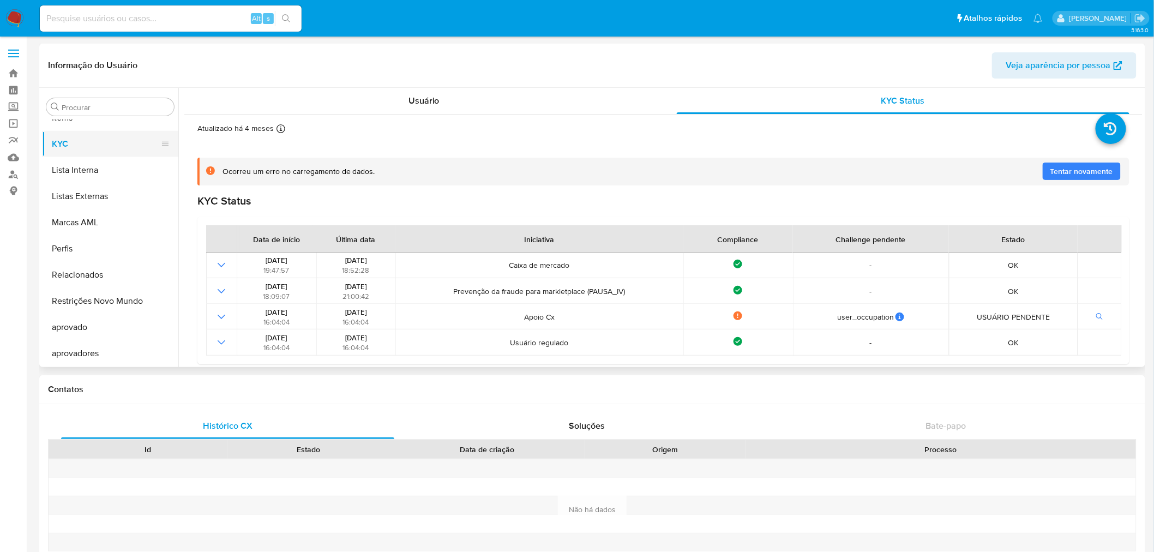
click at [91, 145] on button "KYC" at bounding box center [106, 144] width 128 height 26
click at [406, 97] on div "Usuário" at bounding box center [423, 101] width 453 height 26
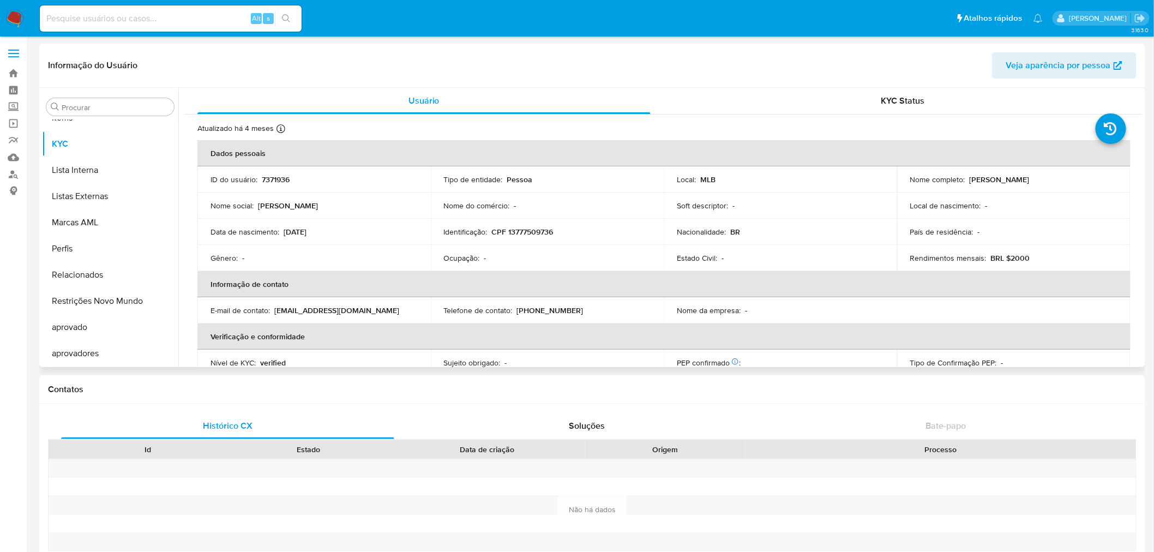
click at [407, 72] on header "Informação do Usuário Veja aparência por pessoa" at bounding box center [592, 65] width 1089 height 26
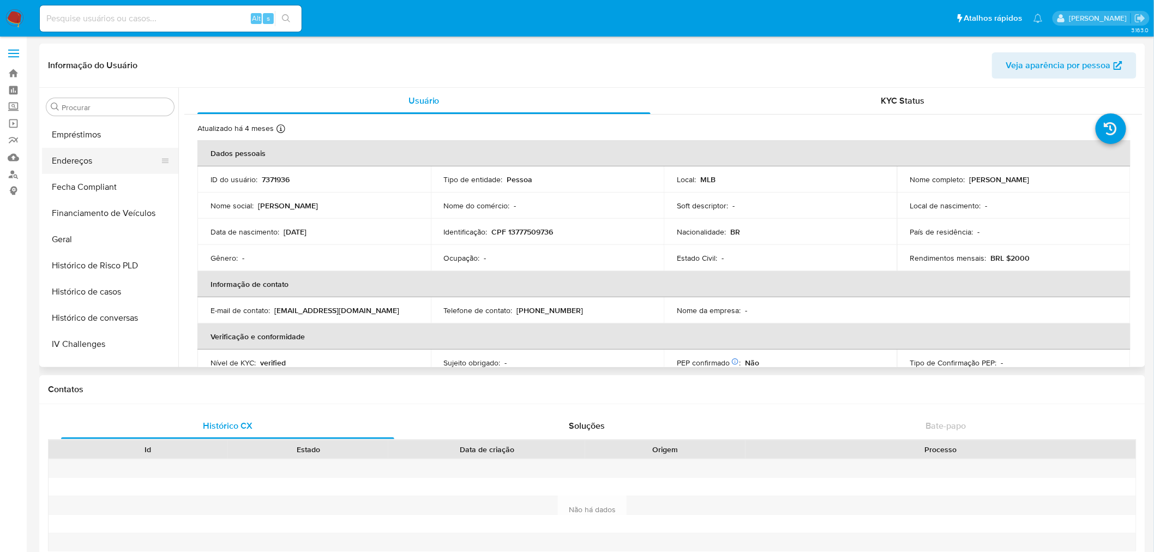
scroll to position [227, 0]
click at [106, 159] on button "Documentação" at bounding box center [106, 167] width 128 height 26
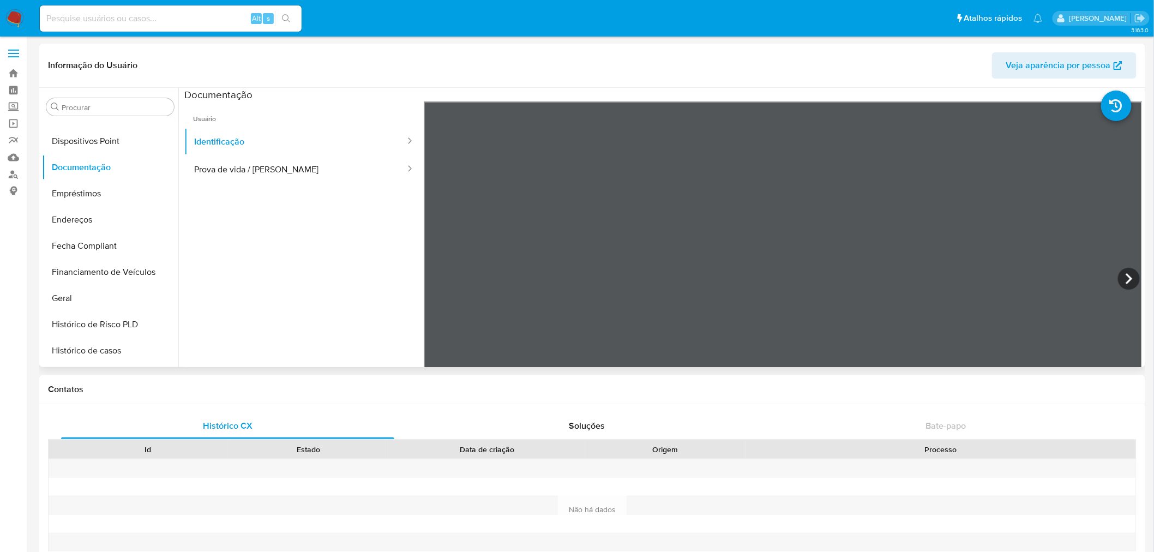
click at [279, 217] on ul "Usuário Identificação Prova de vida / Selfie" at bounding box center [303, 258] width 239 height 314
click at [320, 166] on button "Prova de vida / Selfie" at bounding box center [295, 169] width 222 height 28
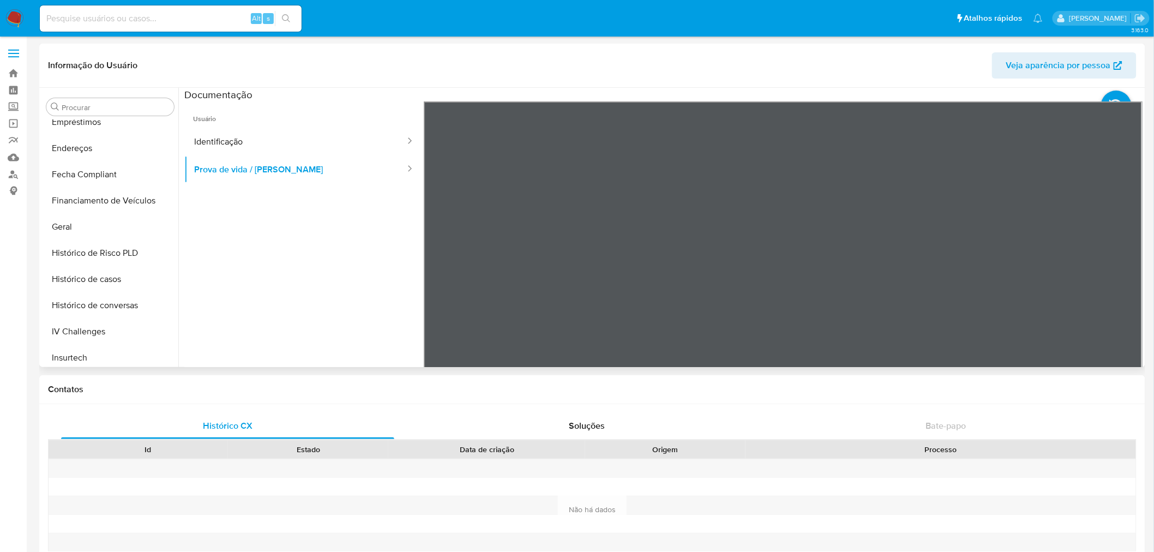
scroll to position [410, 0]
click at [77, 317] on button "KYC" at bounding box center [106, 326] width 128 height 26
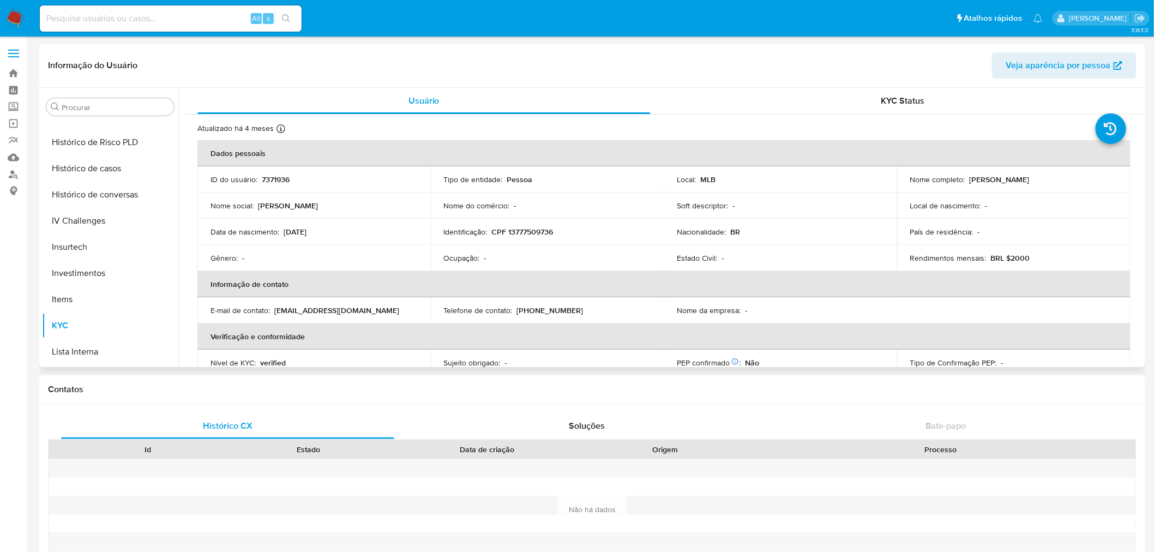
click at [545, 233] on p "CPF 13777509736" at bounding box center [523, 232] width 62 height 10
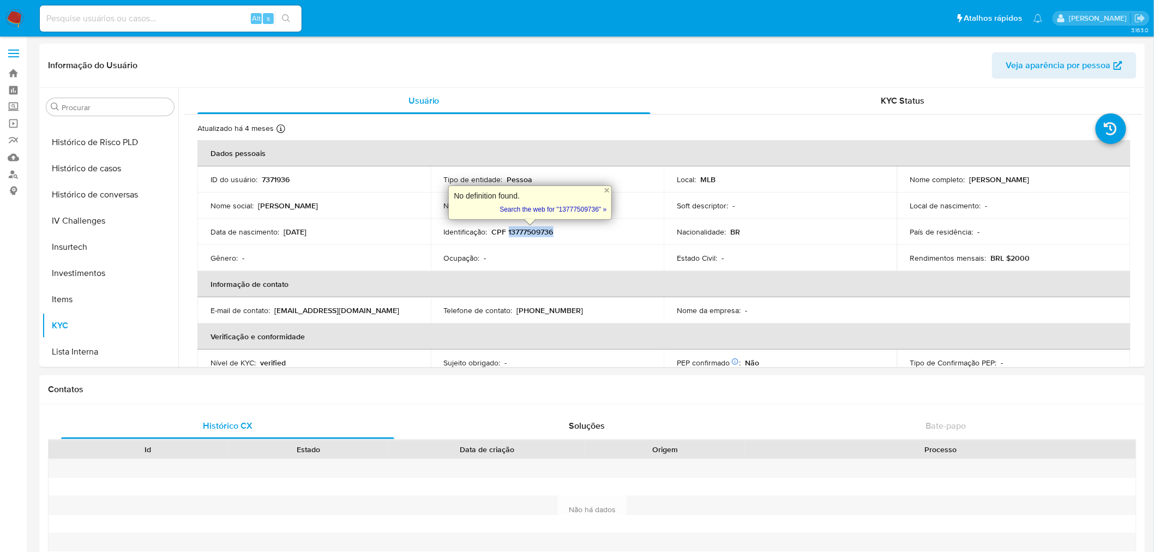
copy p "13777509736"
click at [813, 136] on div "Atualizado há 4 meses Criado: 26/05/2020 22:00:55 Atualizado: 18/06/2025 18:06:…" at bounding box center [649, 130] width 905 height 14
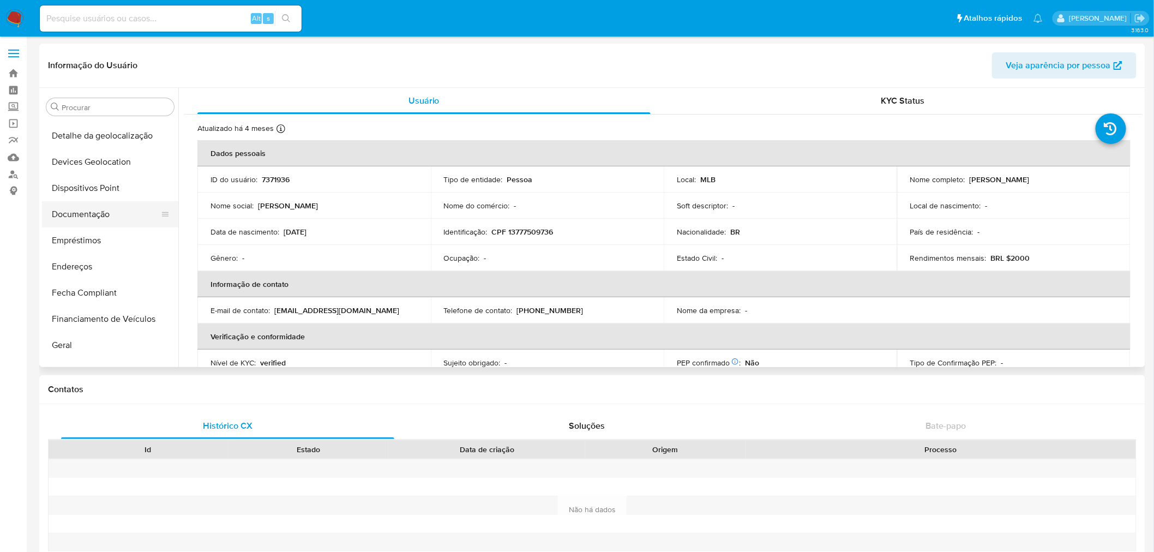
scroll to position [167, 0]
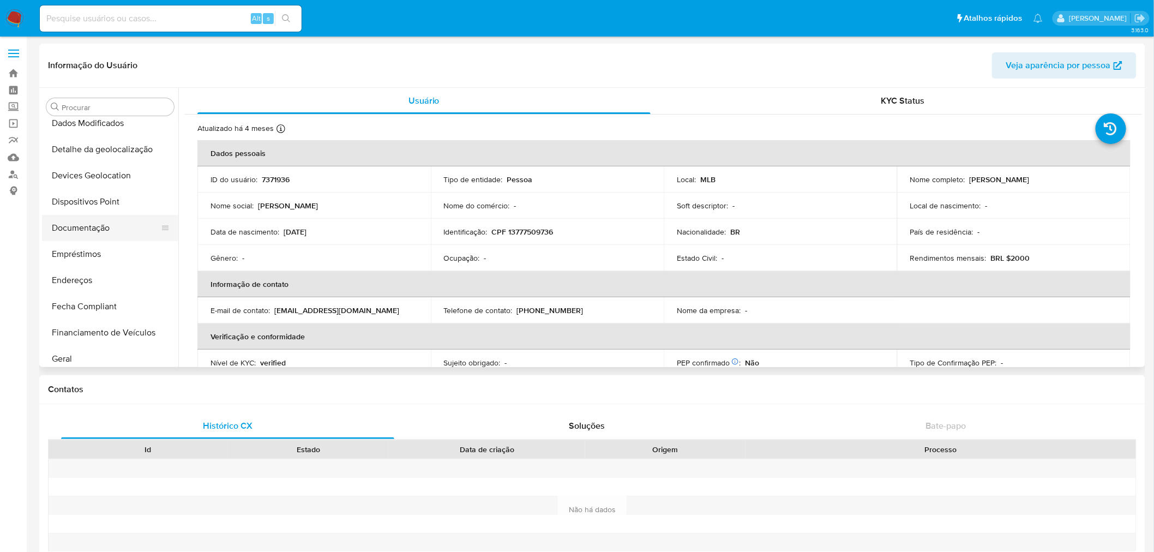
click at [108, 224] on button "Documentação" at bounding box center [106, 228] width 128 height 26
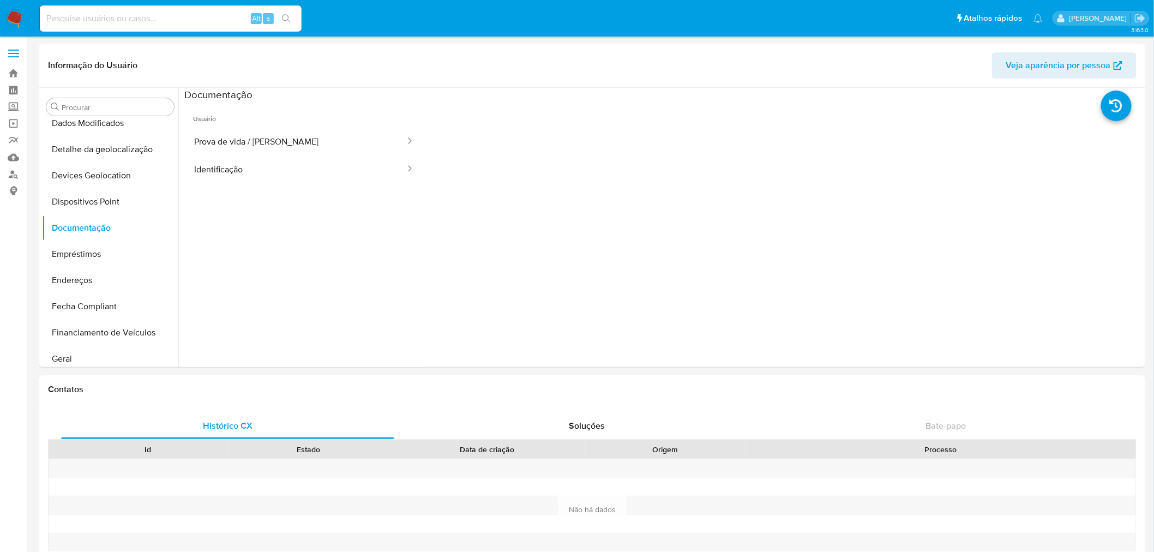
click at [268, 137] on button "Prova de vida / Selfie" at bounding box center [295, 142] width 222 height 28
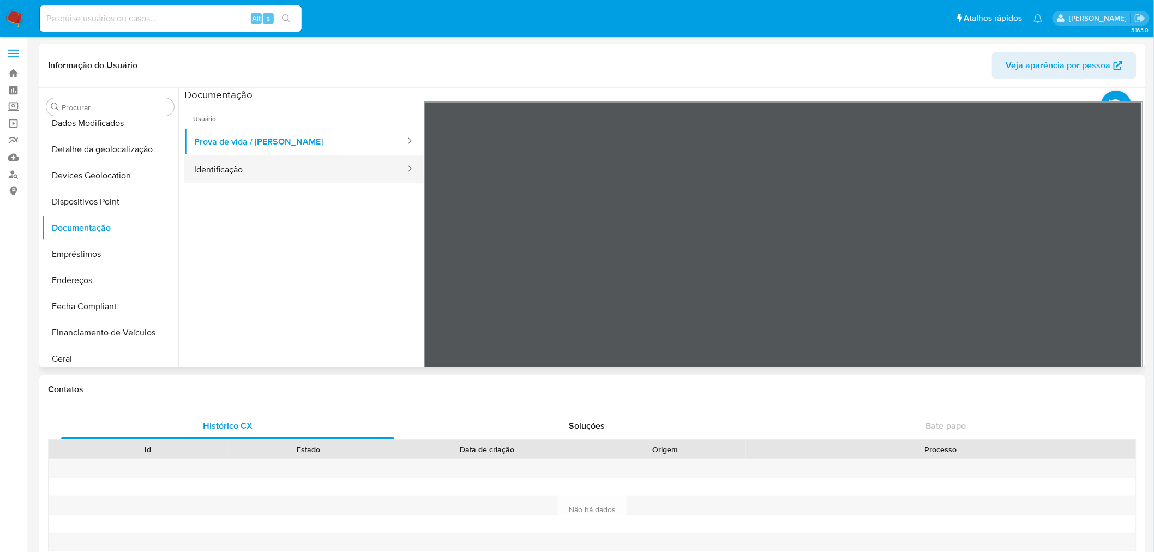
click at [317, 183] on button "Identificação" at bounding box center [295, 169] width 222 height 28
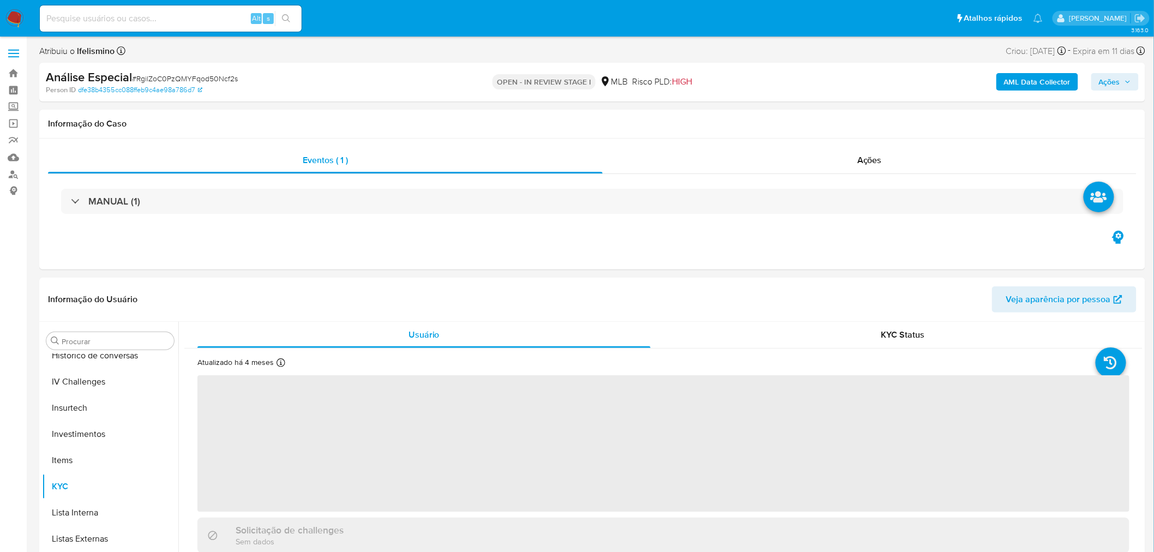
scroll to position [591, 0]
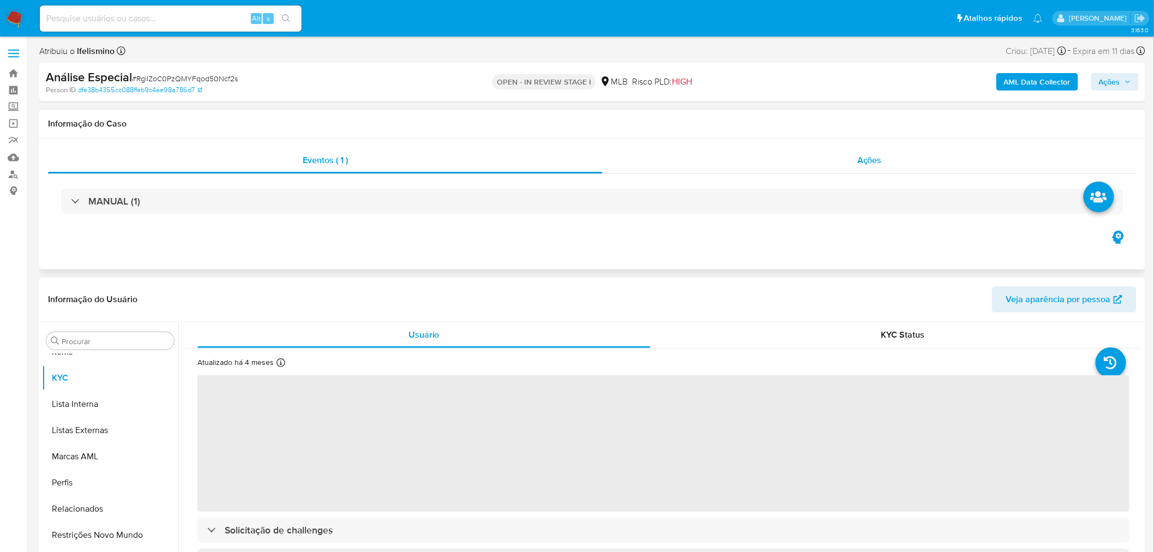
click at [898, 157] on div "Ações" at bounding box center [870, 160] width 534 height 26
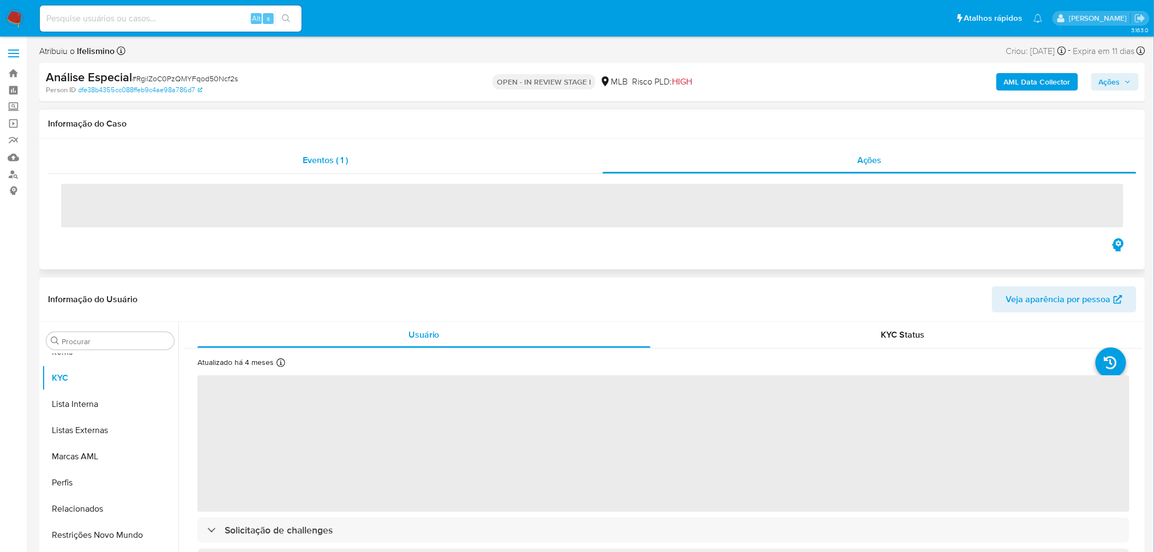
select select "10"
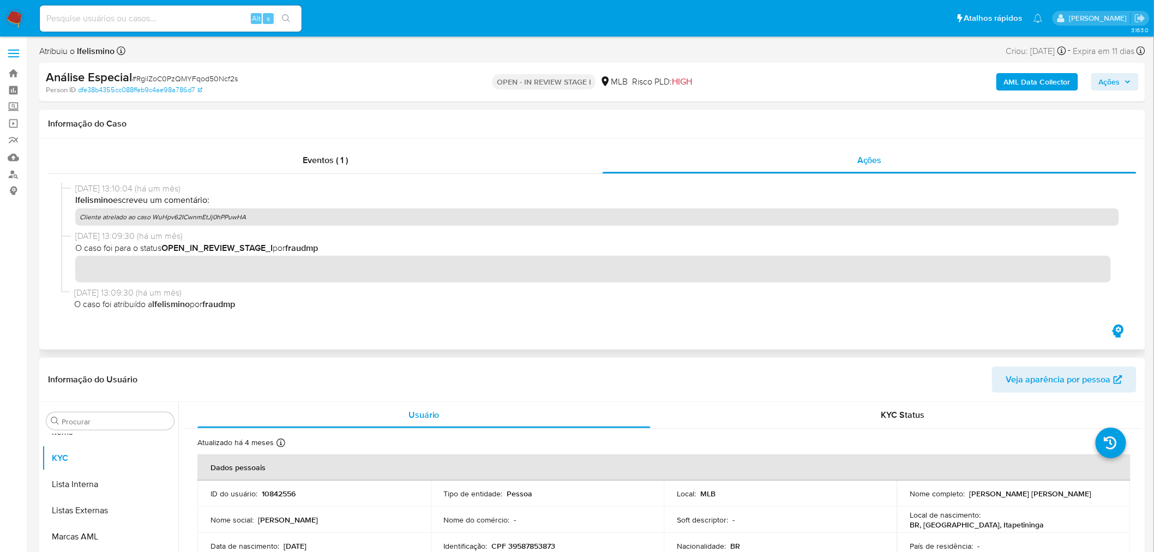
click at [224, 221] on p "Cliente atrelado ao caso WuHpv62ICwnmEtJj0hPPuwHA" at bounding box center [597, 216] width 1044 height 17
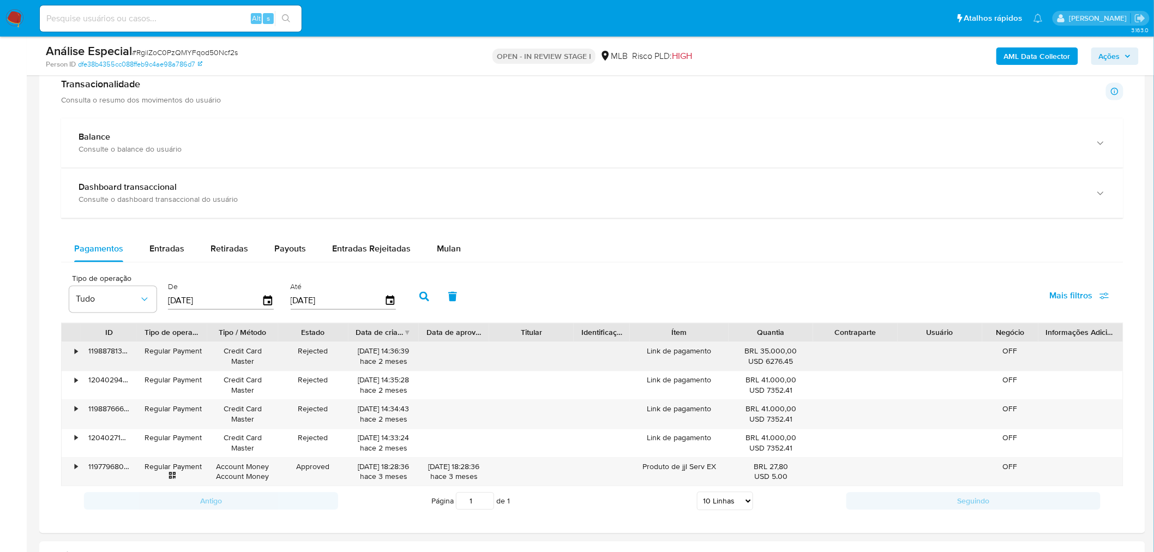
scroll to position [848, 0]
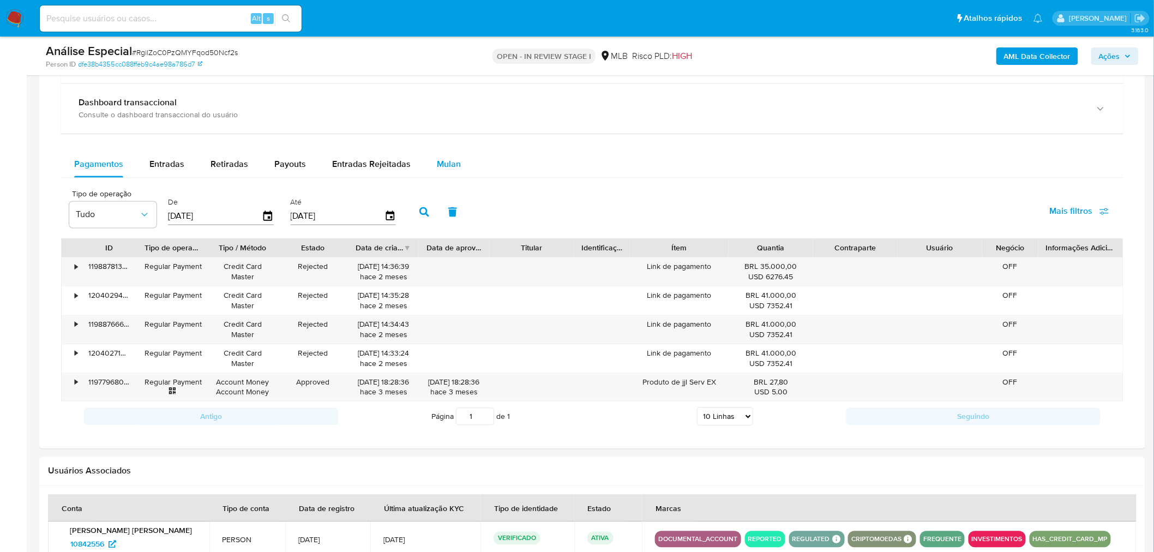
click at [448, 157] on div "Mulan" at bounding box center [449, 165] width 24 height 26
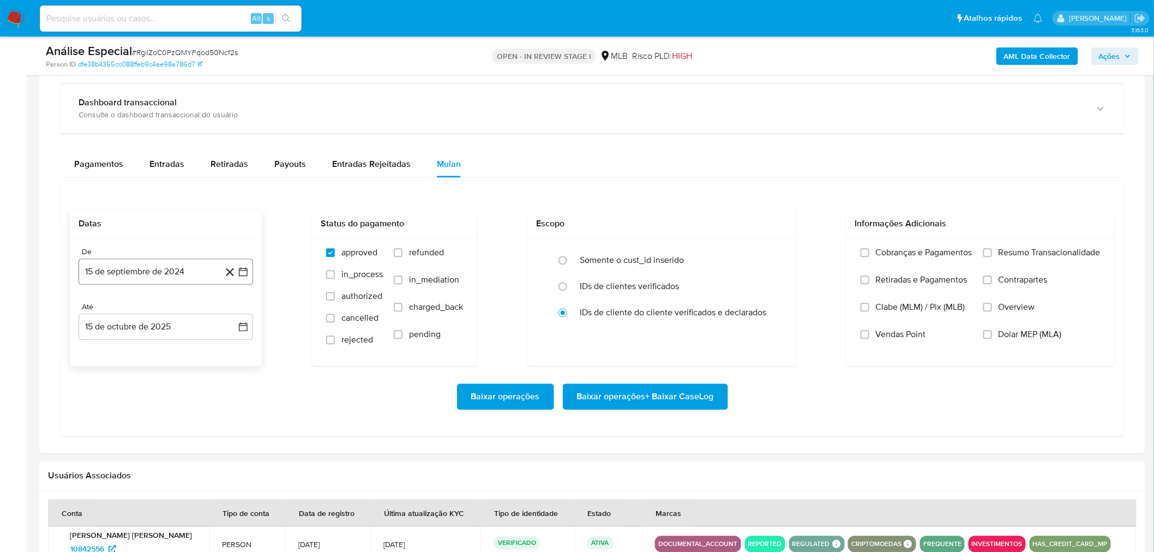
click at [164, 269] on button "15 de septiembre de 2024" at bounding box center [166, 272] width 175 height 26
click at [93, 314] on icon "Mes anterior" at bounding box center [98, 311] width 13 height 13
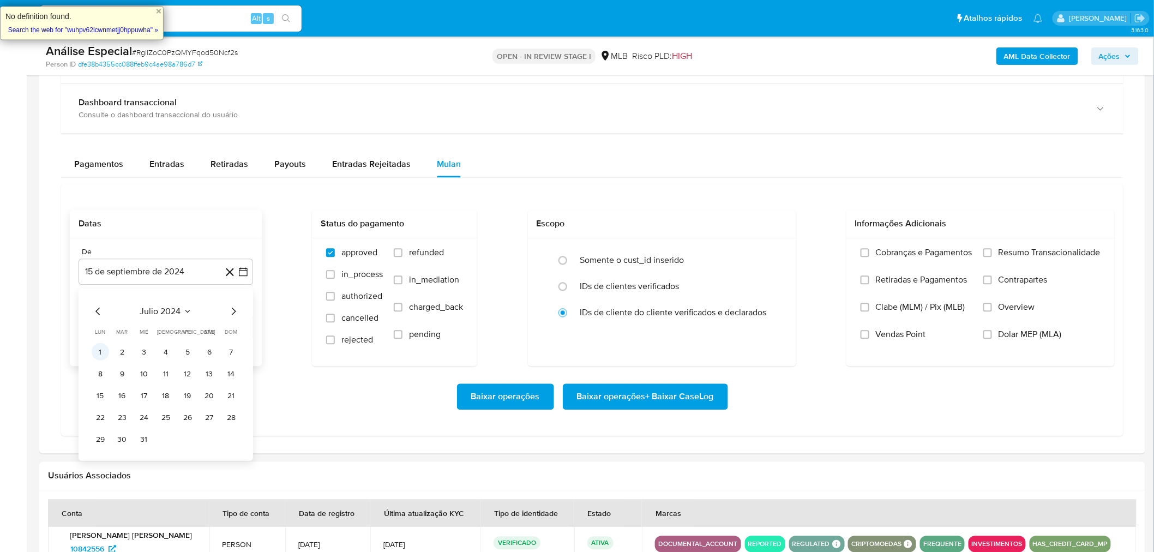
click at [105, 352] on button "1" at bounding box center [100, 352] width 17 height 17
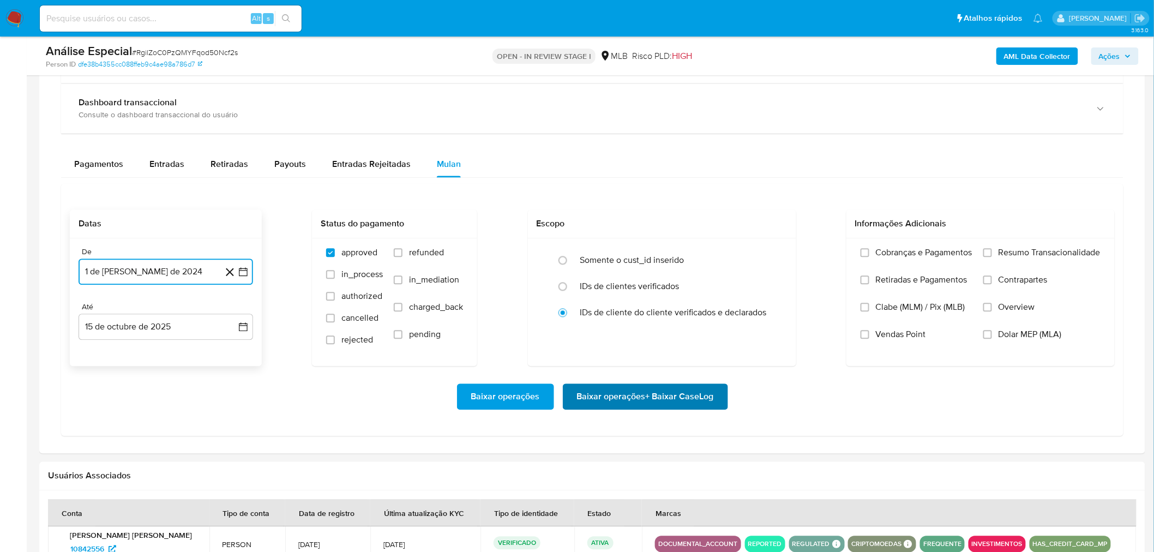
click at [650, 394] on span "Baixar operações + Baixar CaseLog" at bounding box center [645, 397] width 137 height 24
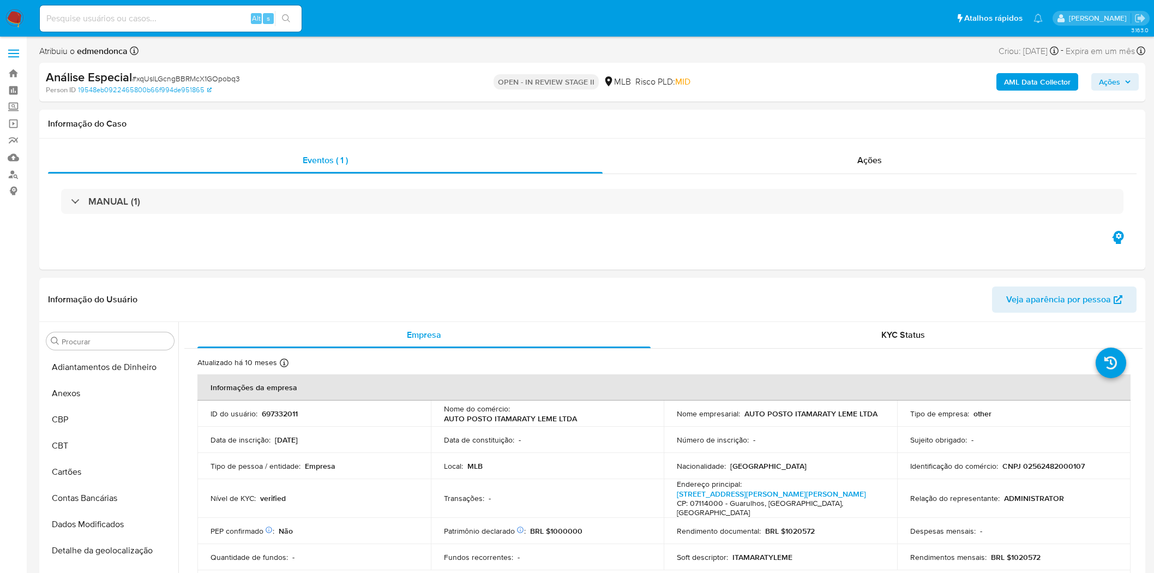
select select "10"
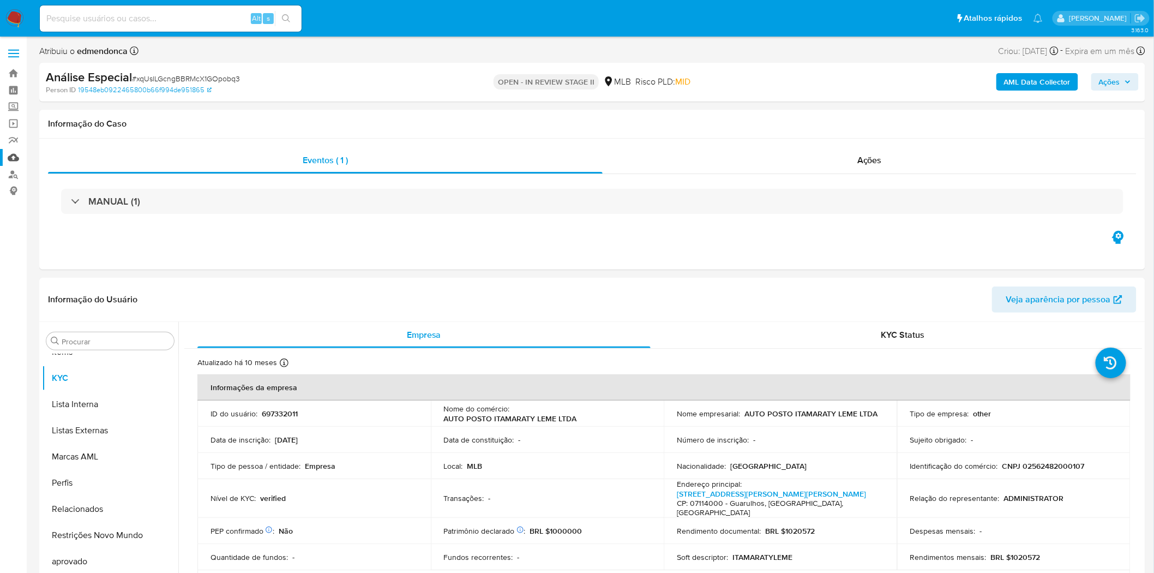
click at [15, 162] on link "Mulan" at bounding box center [65, 157] width 130 height 17
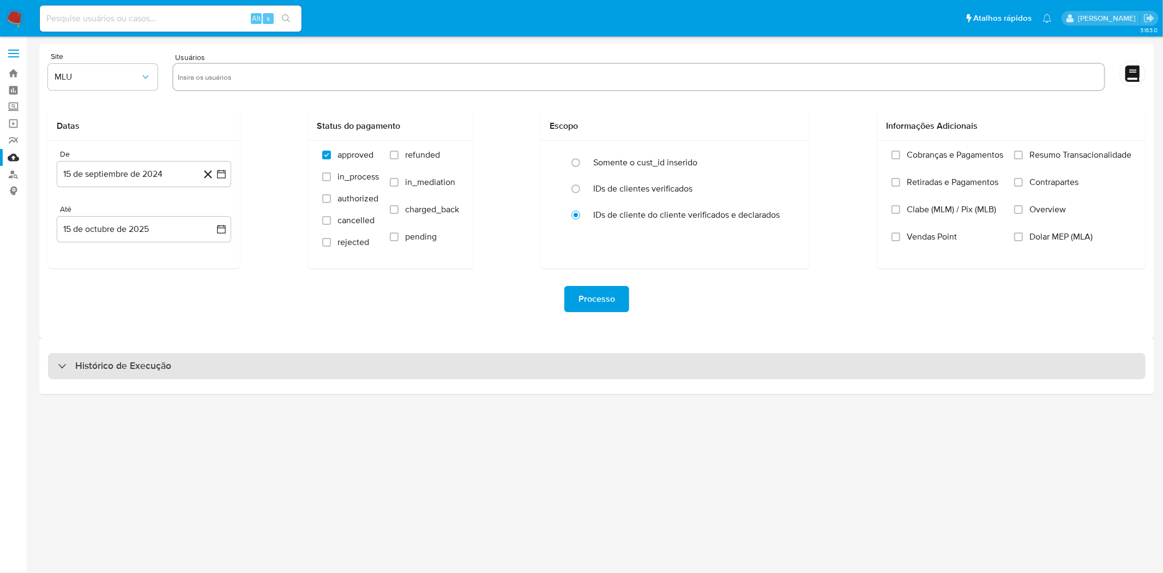
click at [128, 353] on div "Histórico de Execução" at bounding box center [597, 366] width 1098 height 26
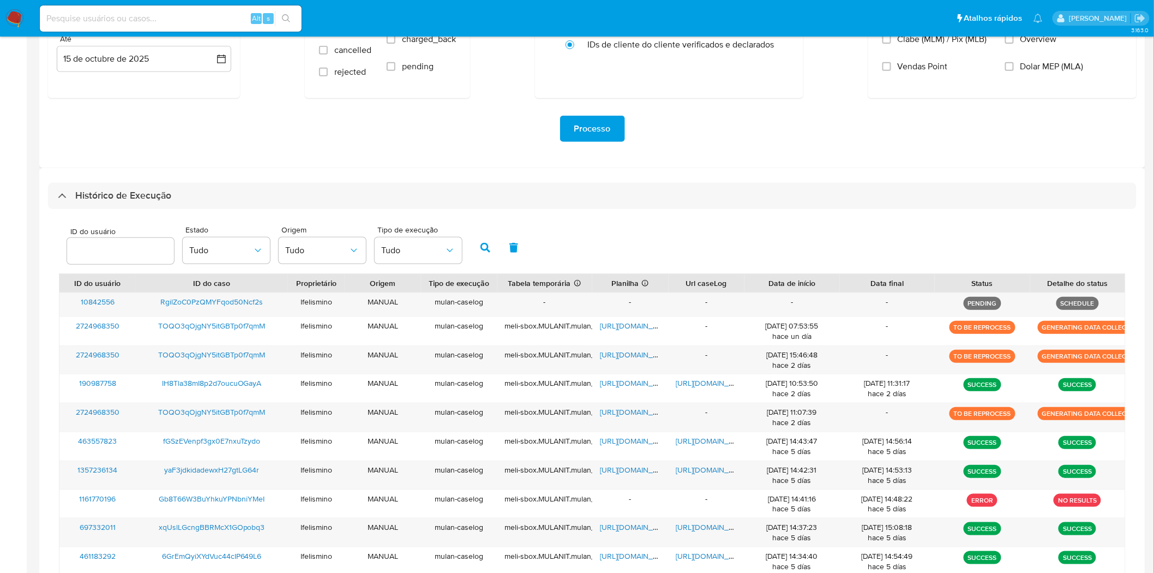
scroll to position [237, 0]
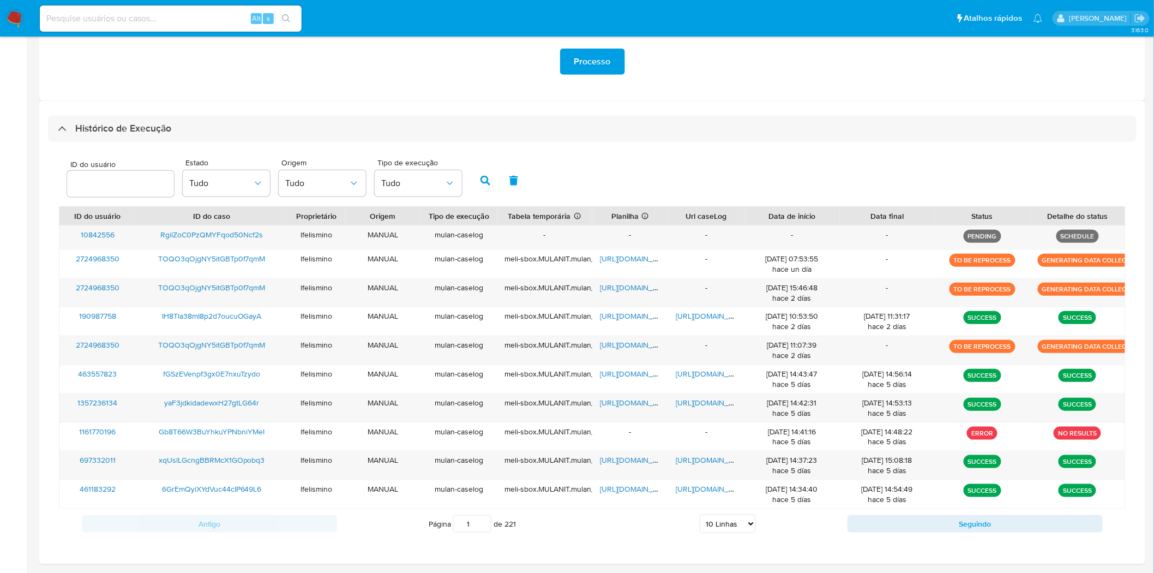
click at [738, 526] on select "5 Linhas 10 Linhas 20 Linhas 25 Linhas 50 Linhas 100 Linhas" at bounding box center [728, 523] width 56 height 19
select select "100"
click at [700, 515] on select "5 Linhas 10 Linhas 20 Linhas 25 Linhas 50 Linhas 100 Linhas" at bounding box center [728, 523] width 56 height 19
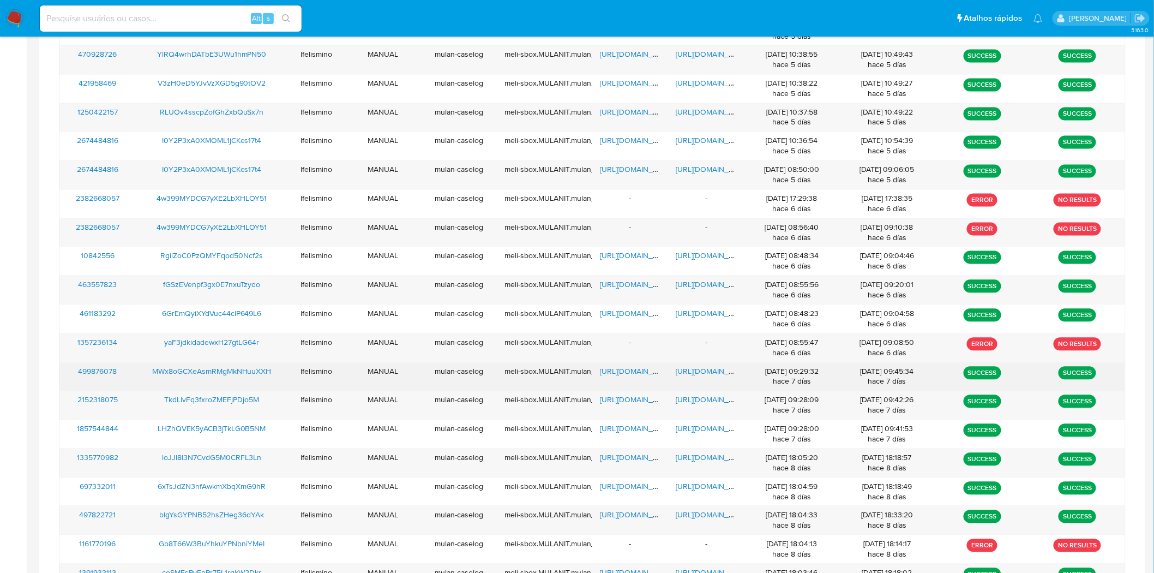
scroll to position [325, 0]
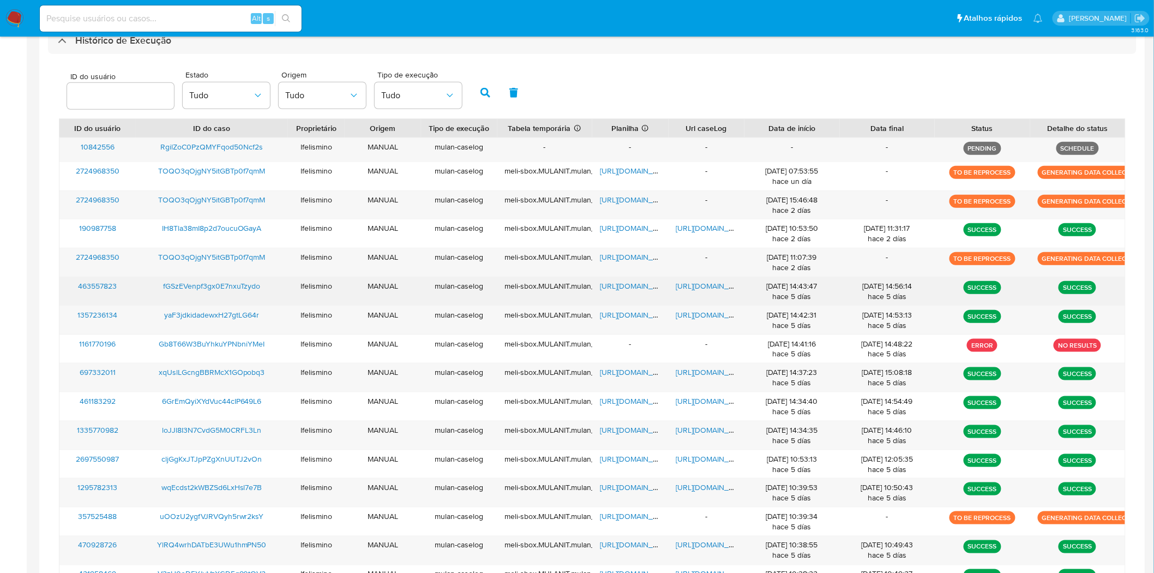
click at [706, 287] on span "[URL][DOMAIN_NAME]" at bounding box center [713, 285] width 75 height 11
click at [619, 287] on span "[URL][DOMAIN_NAME]" at bounding box center [637, 285] width 75 height 11
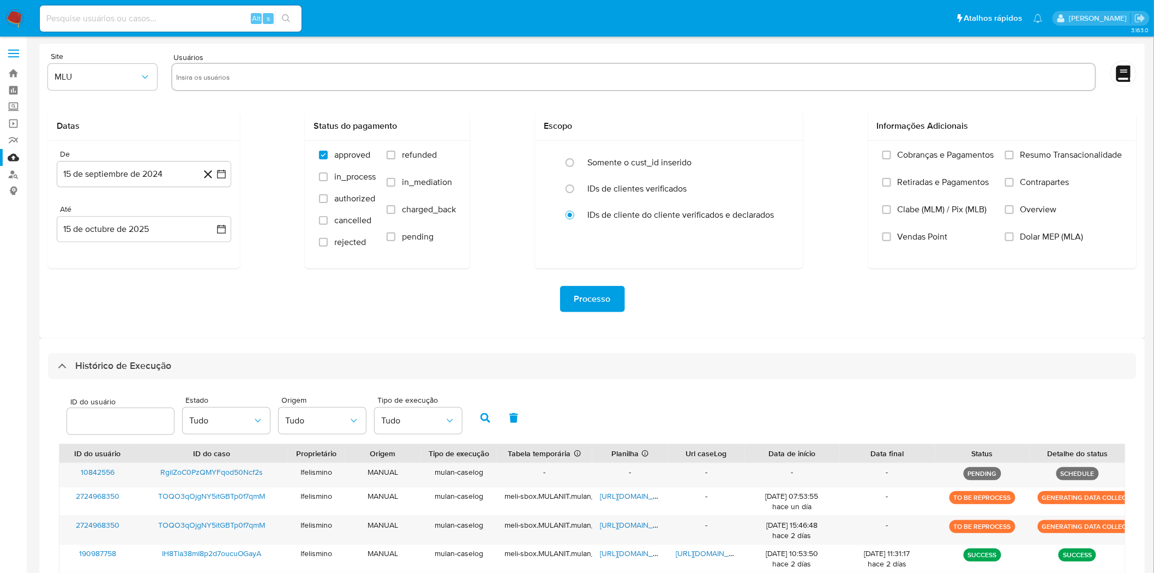
scroll to position [787, 0]
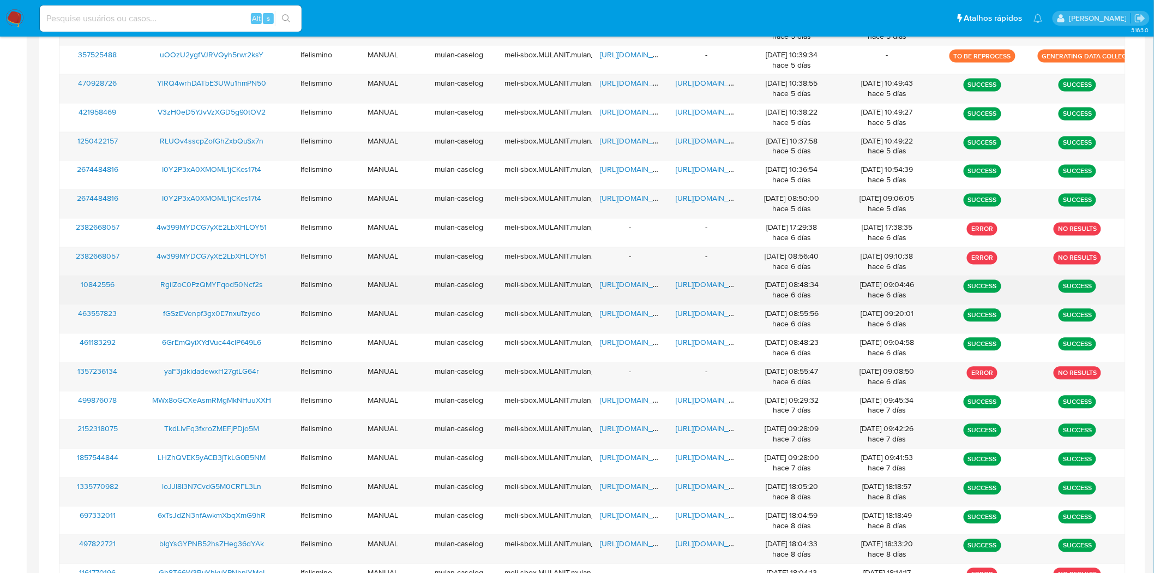
click at [728, 290] on span "[URL][DOMAIN_NAME]" at bounding box center [713, 284] width 75 height 11
click at [616, 284] on span "[URL][DOMAIN_NAME]" at bounding box center [637, 284] width 75 height 11
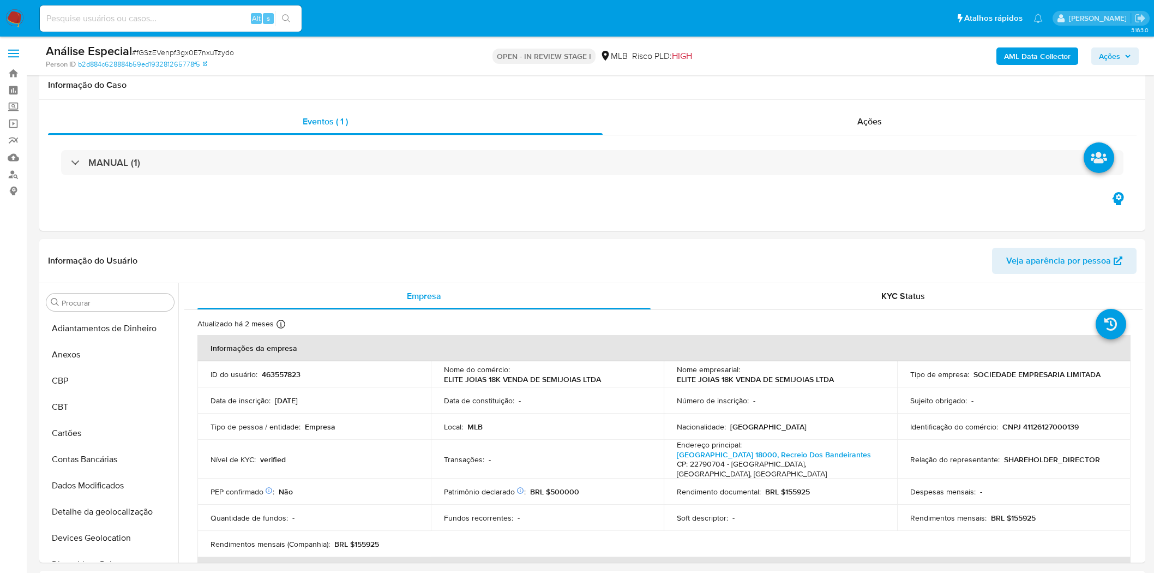
select select "10"
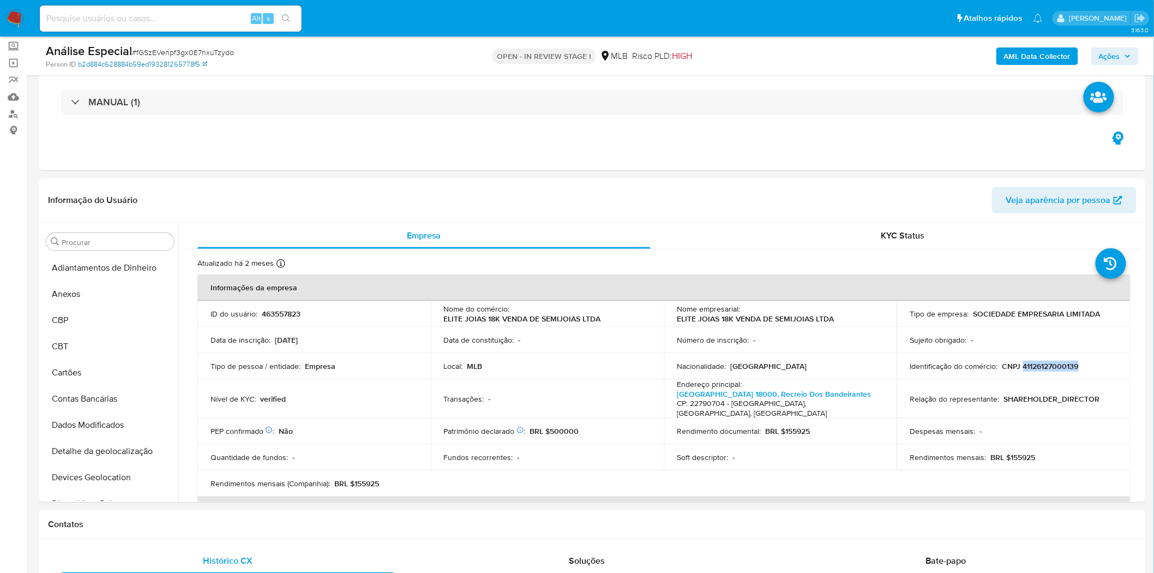
scroll to position [591, 0]
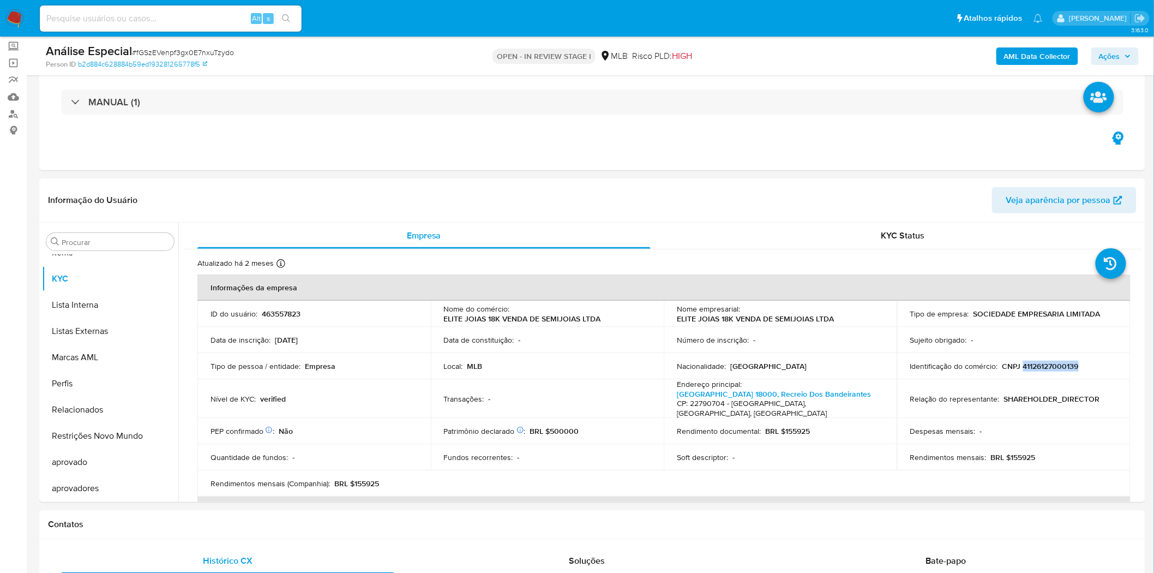
click at [203, 53] on span "# fGSzEVenpf3gx0E7nxuTzydo" at bounding box center [183, 52] width 102 height 11
copy span "fGSzEVenpf3gx0E7nxuTzydo"
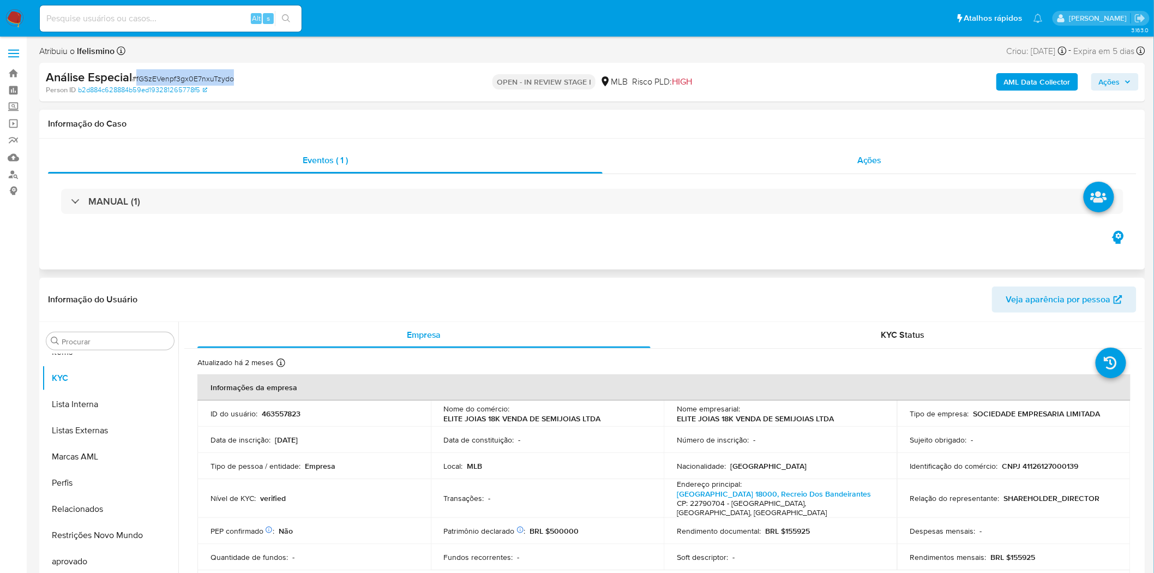
click at [879, 154] on span "Ações" at bounding box center [869, 160] width 25 height 13
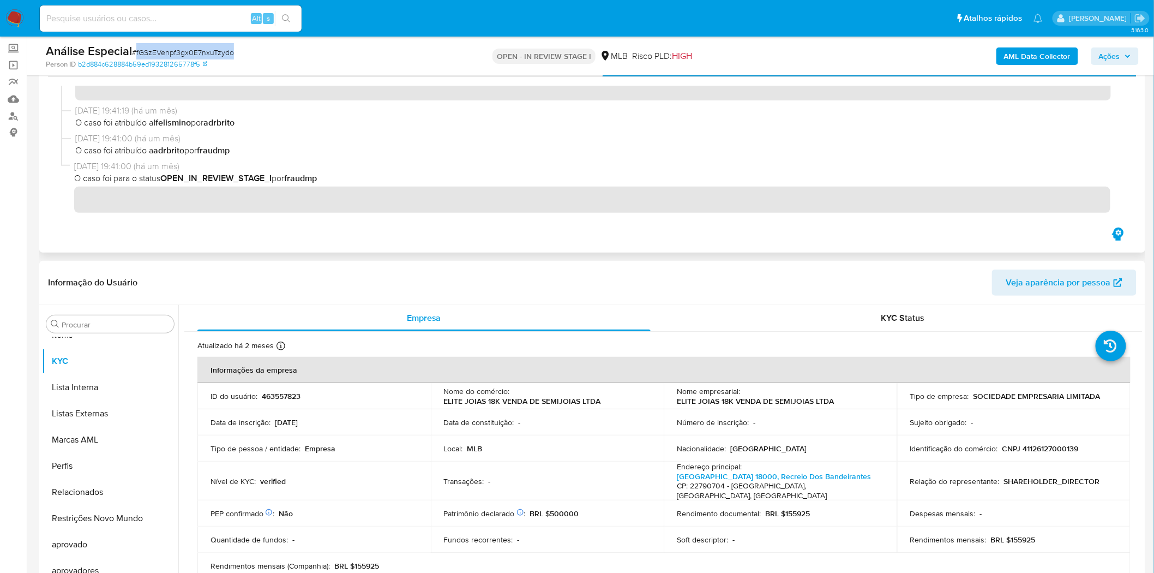
scroll to position [61, 0]
click at [206, 11] on input at bounding box center [171, 18] width 262 height 14
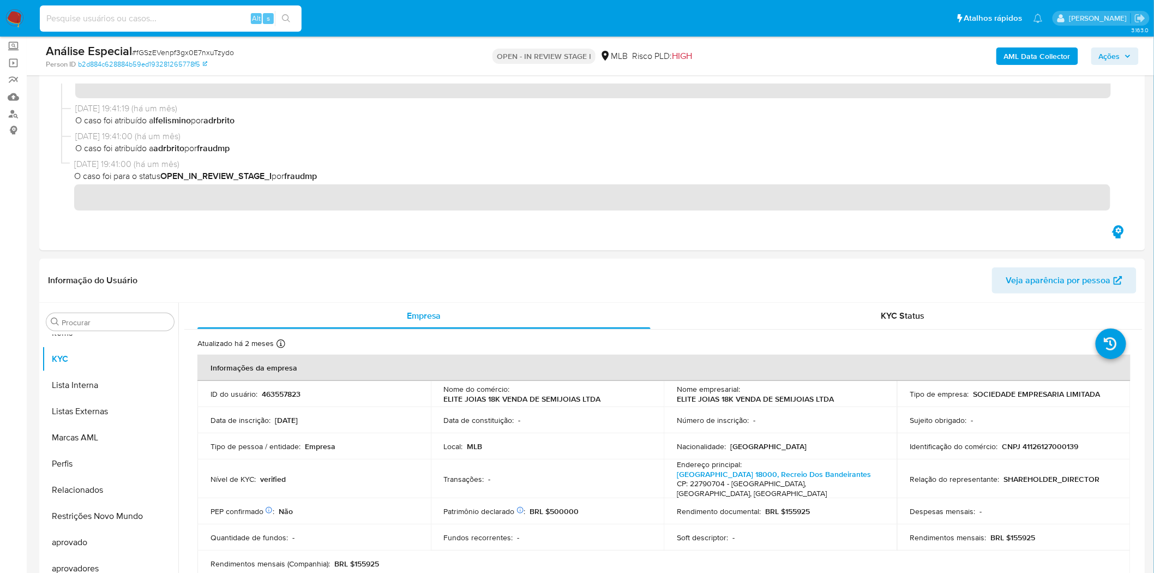
paste input "RgilZoC0PzQMYFqod50Ncf2s"
type input "RgilZoC0PzQMYFqod50Ncf2s"
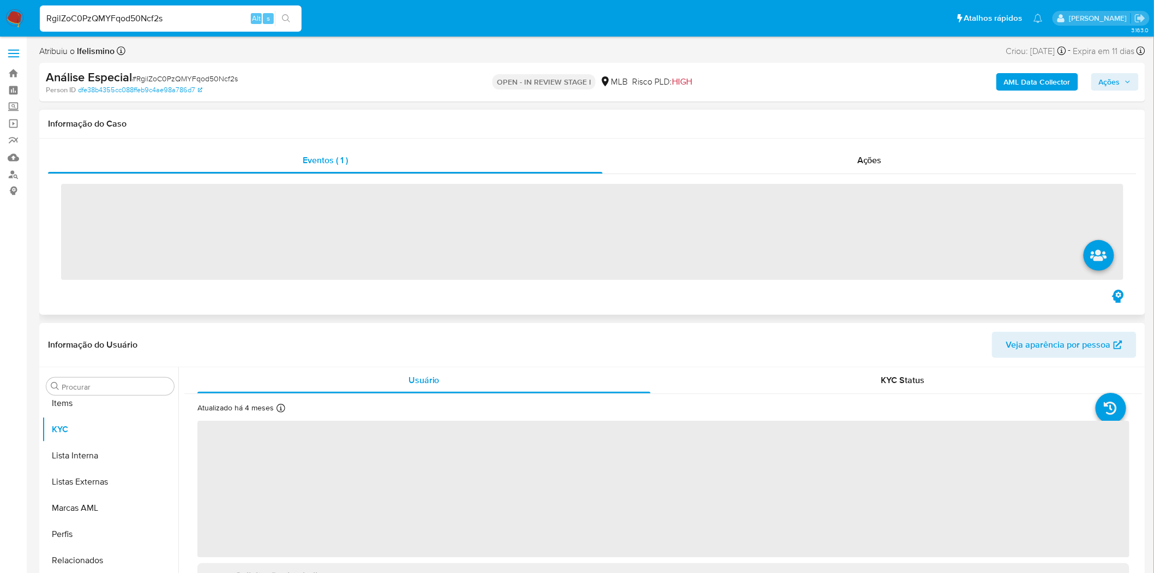
scroll to position [591, 0]
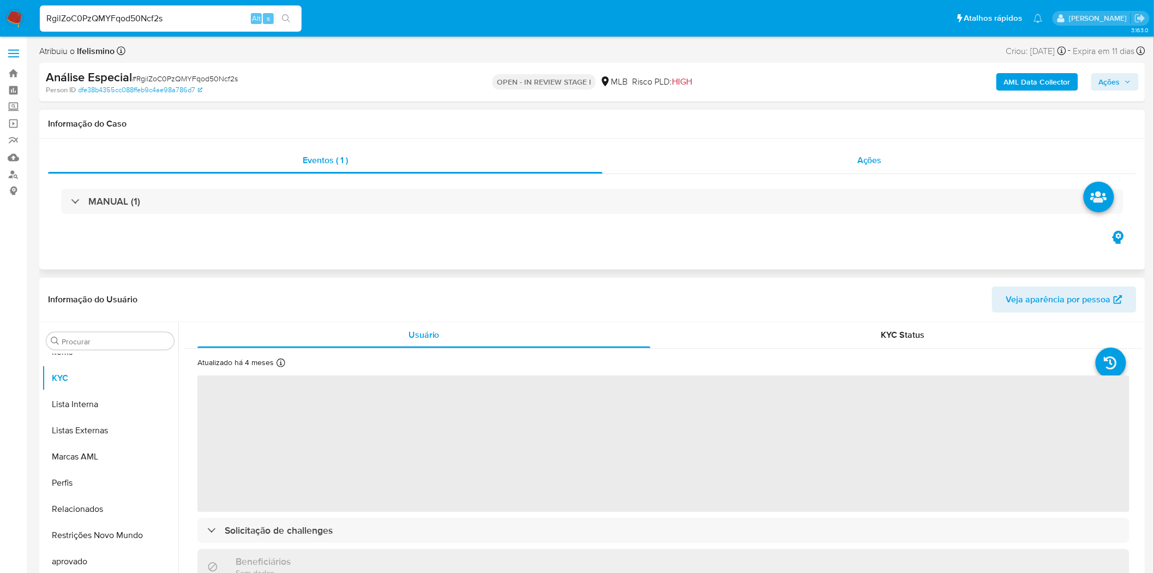
drag, startPoint x: 859, startPoint y: 156, endPoint x: 765, endPoint y: 169, distance: 95.3
click at [860, 155] on span "Ações" at bounding box center [869, 160] width 25 height 13
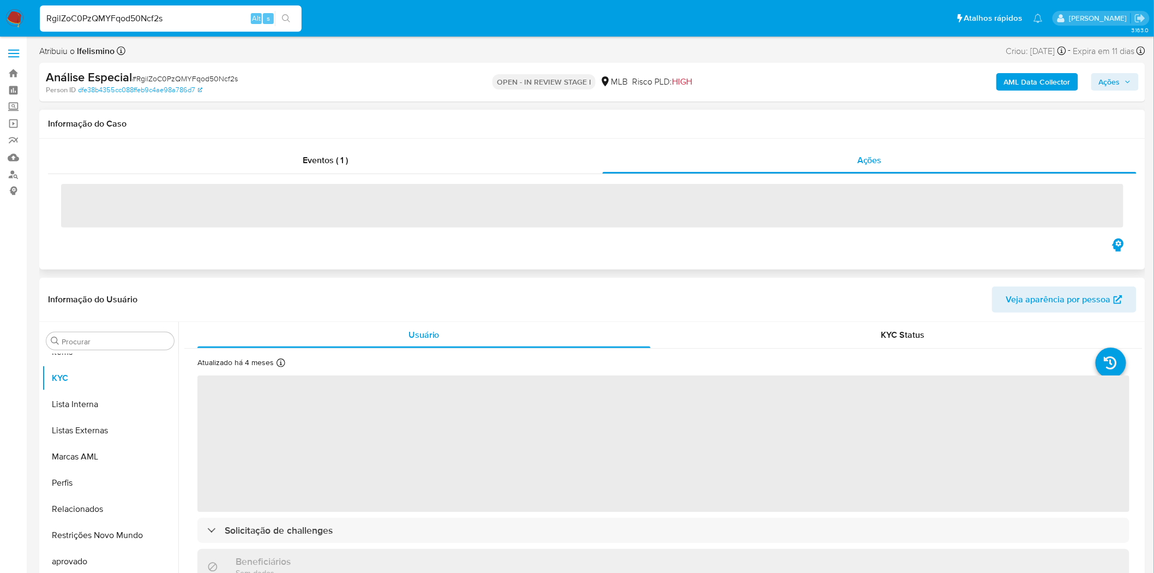
select select "10"
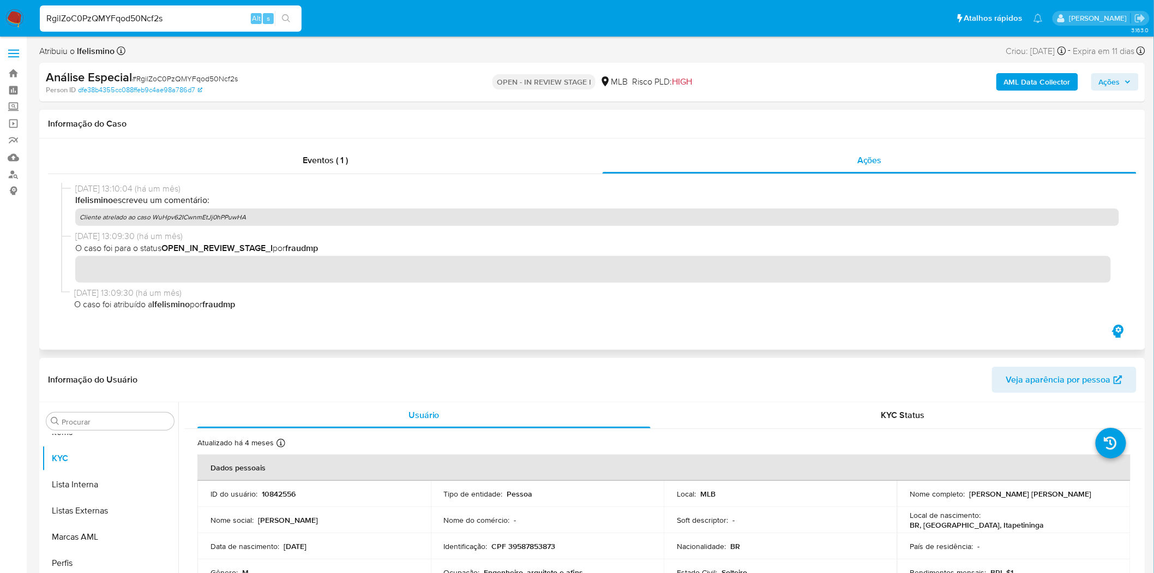
click at [167, 219] on p "Cliente atrelado ao caso WuHpv62ICwnmEtJj0hPPuwHA" at bounding box center [597, 216] width 1044 height 17
click at [150, 217] on p "Cliente atrelado ao caso WuHpv62ICwnmEtJj0hPPuwHA" at bounding box center [597, 216] width 1044 height 17
click at [177, 78] on span "# RgilZoC0PzQMYFqod50Ncf2s" at bounding box center [185, 78] width 106 height 11
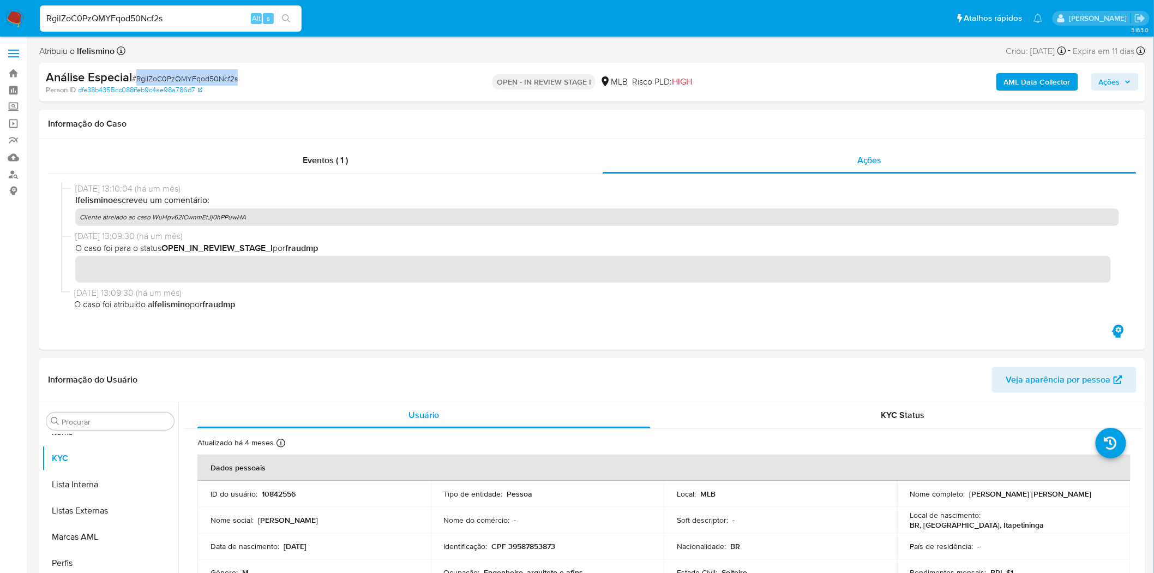
click at [177, 78] on span "# RgilZoC0PzQMYFqod50Ncf2s" at bounding box center [185, 78] width 106 height 11
drag, startPoint x: 177, startPoint y: 78, endPoint x: 130, endPoint y: 213, distance: 143.4
click at [130, 213] on p "Cliente atrelado ao caso WuHpv62ICwnmEtJj0hPPuwHA" at bounding box center [597, 216] width 1044 height 17
drag, startPoint x: 201, startPoint y: 215, endPoint x: 253, endPoint y: 214, distance: 52.4
click at [253, 214] on p "Cliente atrelado ao caso WuHpv62ICwnmEtJj0hPPuwHA" at bounding box center [597, 216] width 1044 height 17
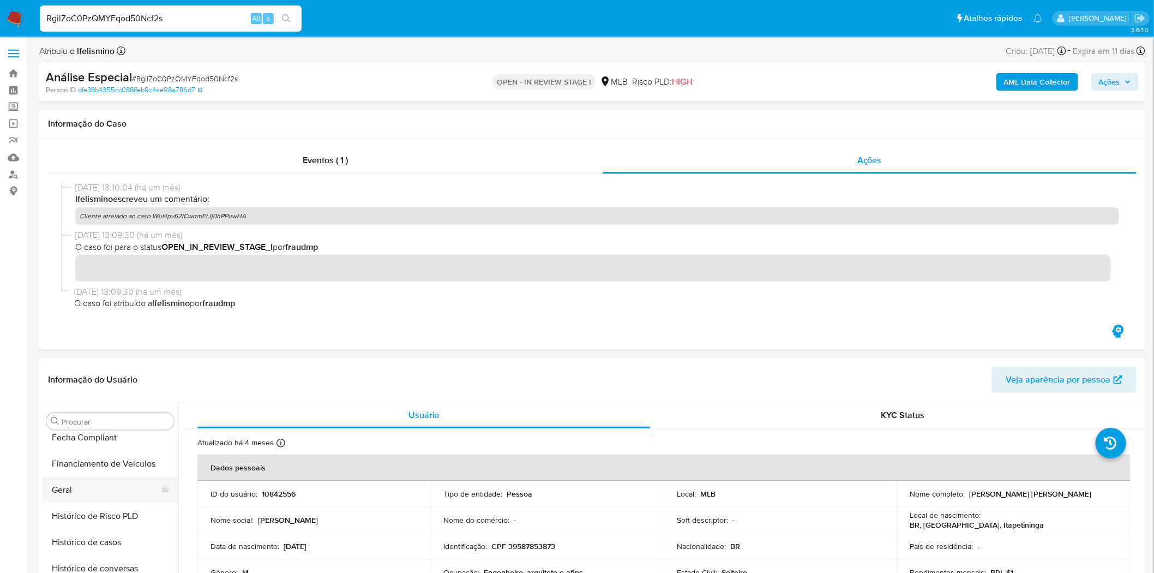
scroll to position [349, 0]
click at [94, 505] on button "Histórico de Risco PLD" at bounding box center [106, 517] width 128 height 26
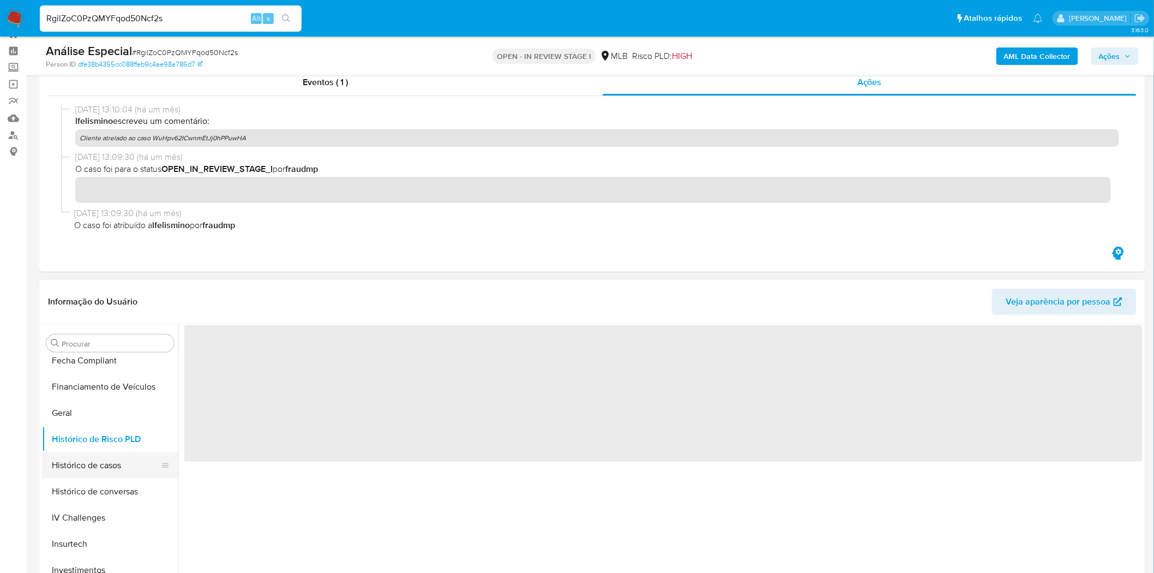
scroll to position [61, 0]
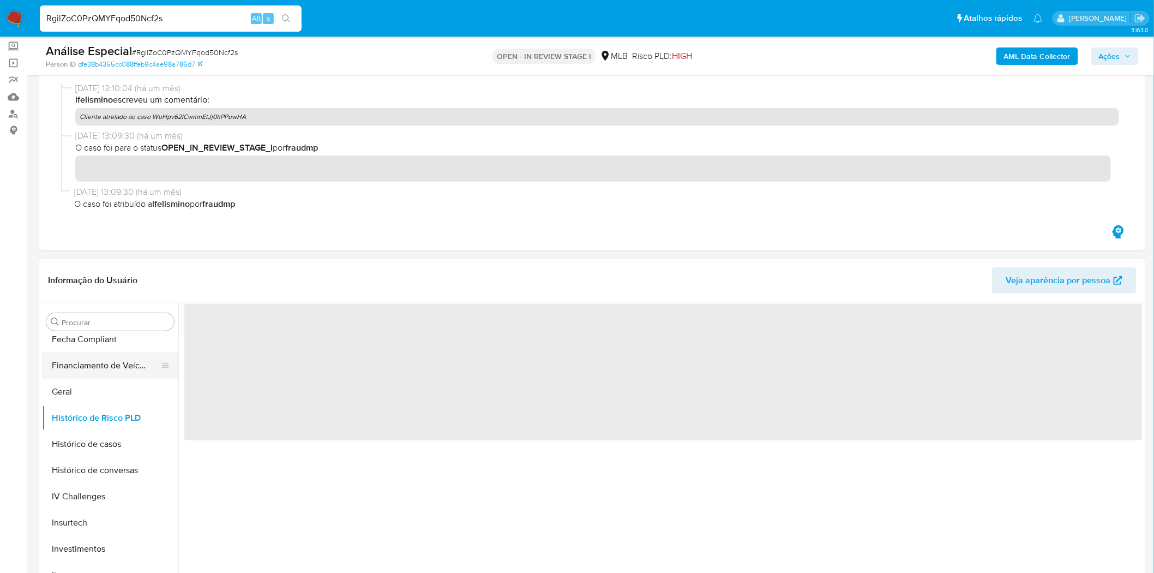
drag, startPoint x: 66, startPoint y: 386, endPoint x: 93, endPoint y: 367, distance: 33.0
click at [65, 385] on button "Geral" at bounding box center [110, 392] width 136 height 26
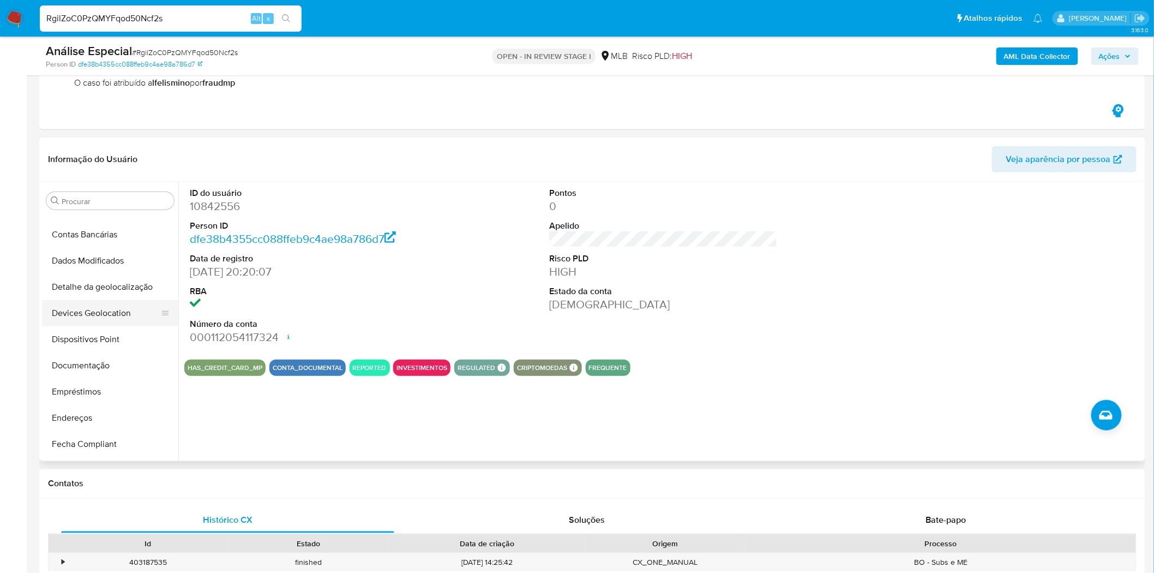
scroll to position [106, 0]
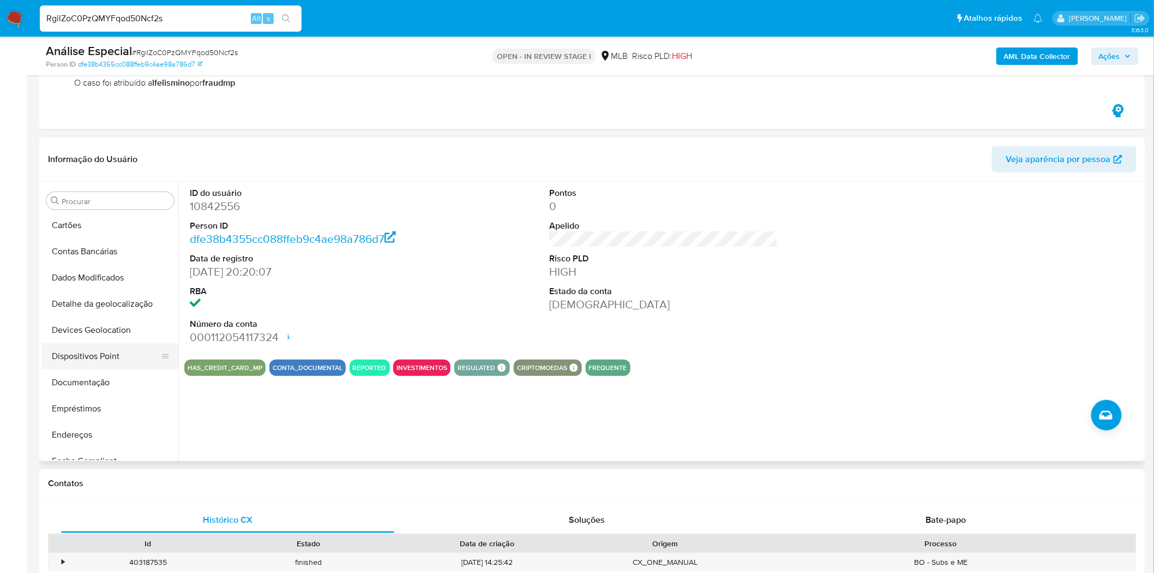
click at [93, 384] on button "Documentação" at bounding box center [110, 382] width 136 height 26
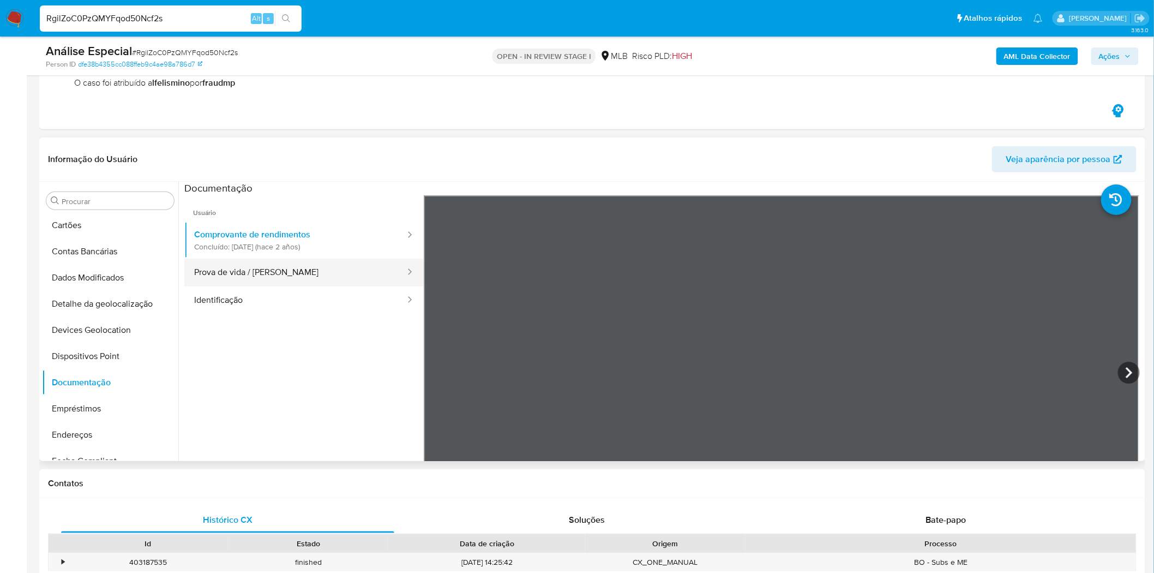
click at [285, 265] on button "Prova de vida / Selfie" at bounding box center [295, 273] width 222 height 28
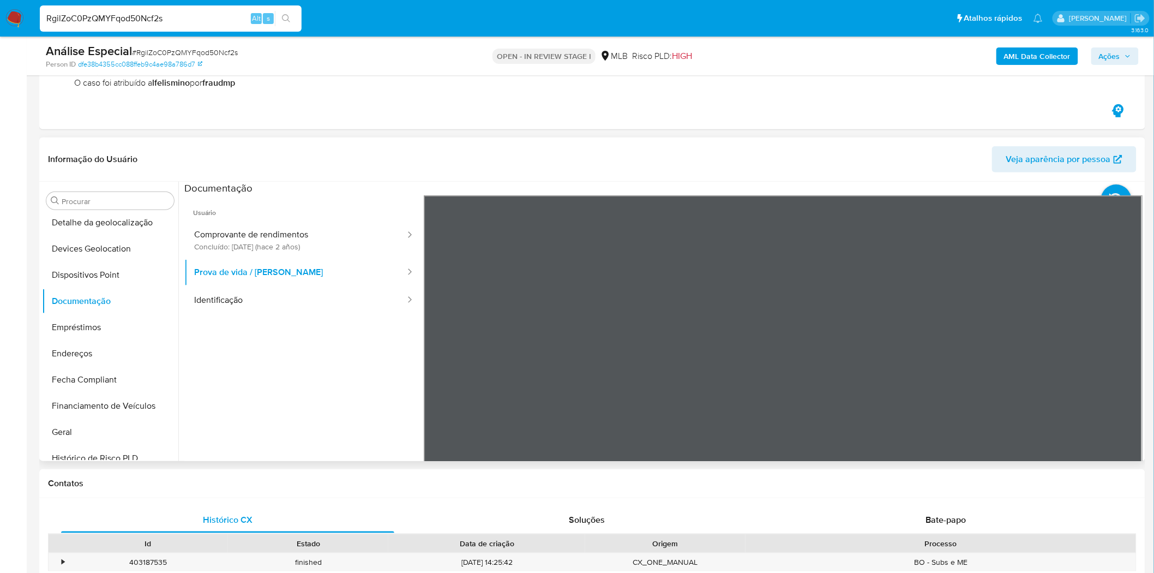
scroll to position [288, 0]
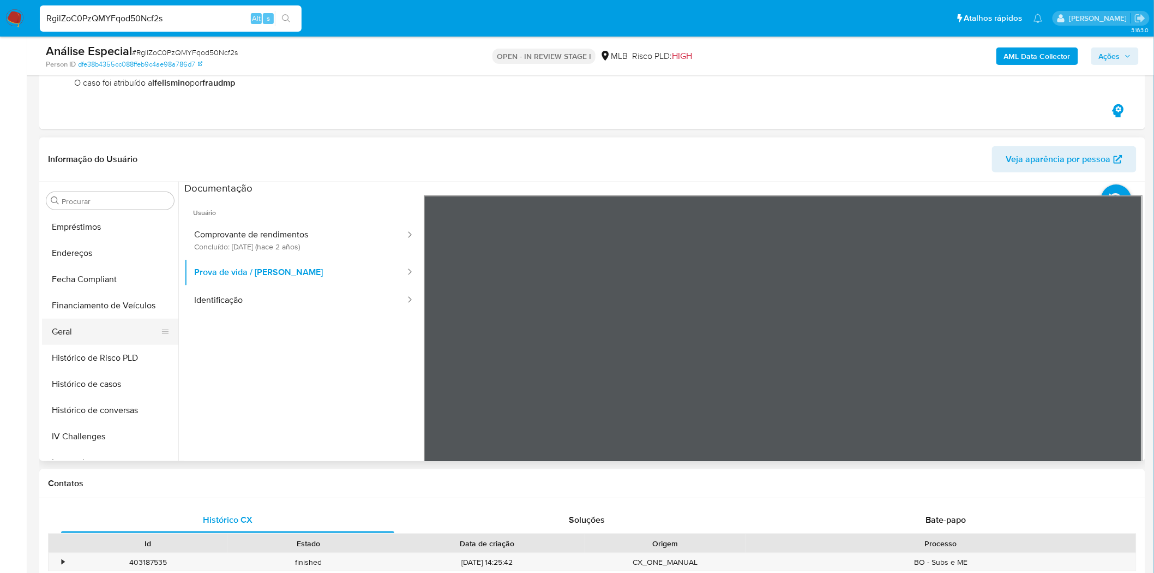
click at [90, 323] on button "Geral" at bounding box center [106, 332] width 128 height 26
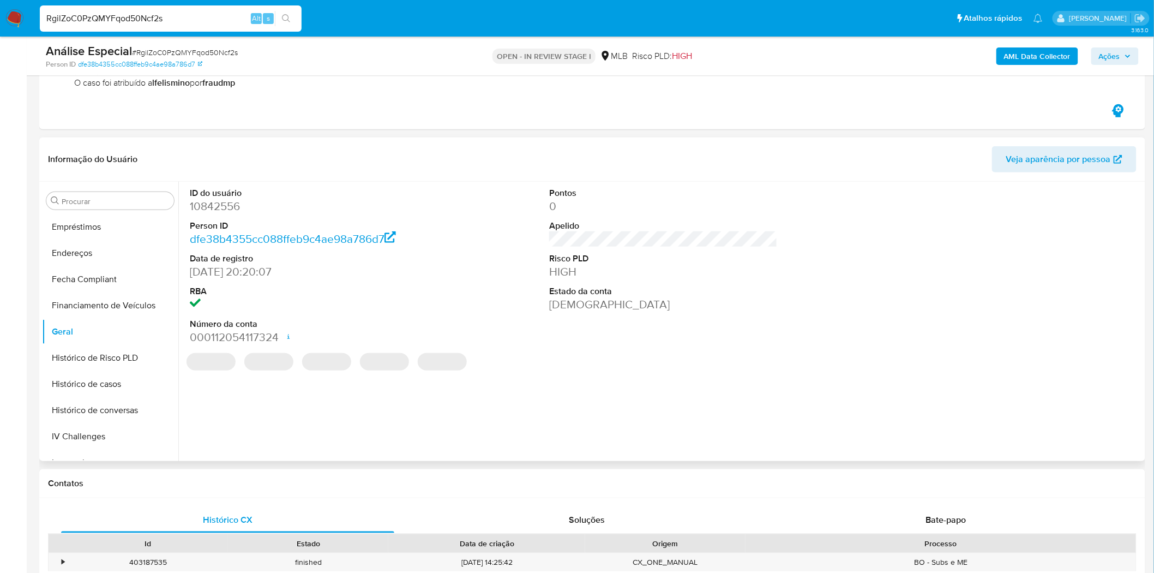
click at [213, 203] on dd "10842556" at bounding box center [304, 206] width 229 height 15
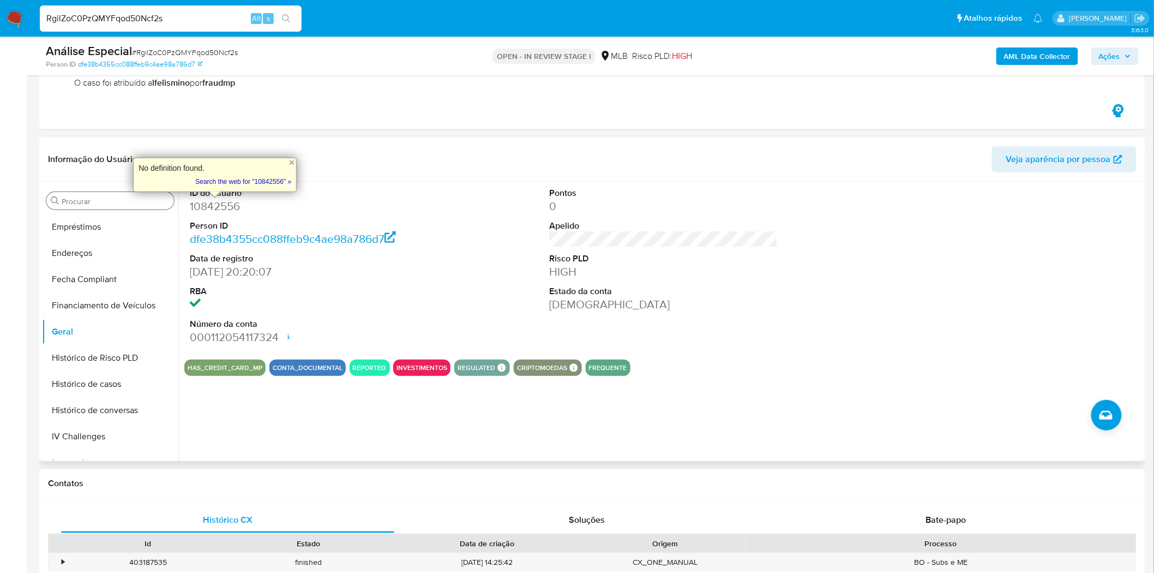
click at [82, 193] on div "Procurar" at bounding box center [110, 200] width 128 height 17
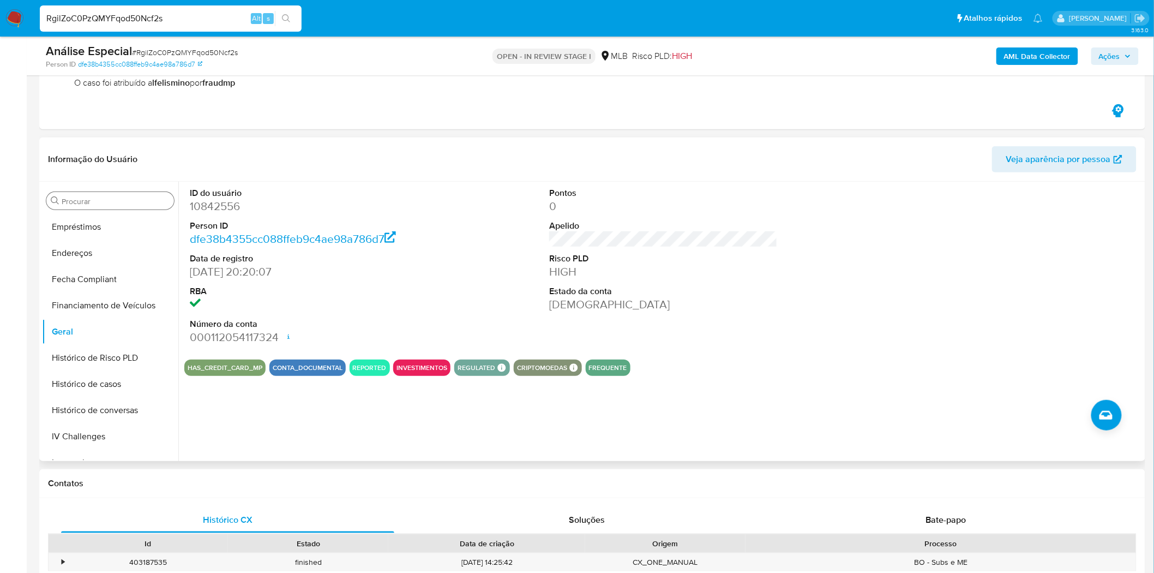
click at [85, 196] on input "Procurar" at bounding box center [116, 201] width 108 height 10
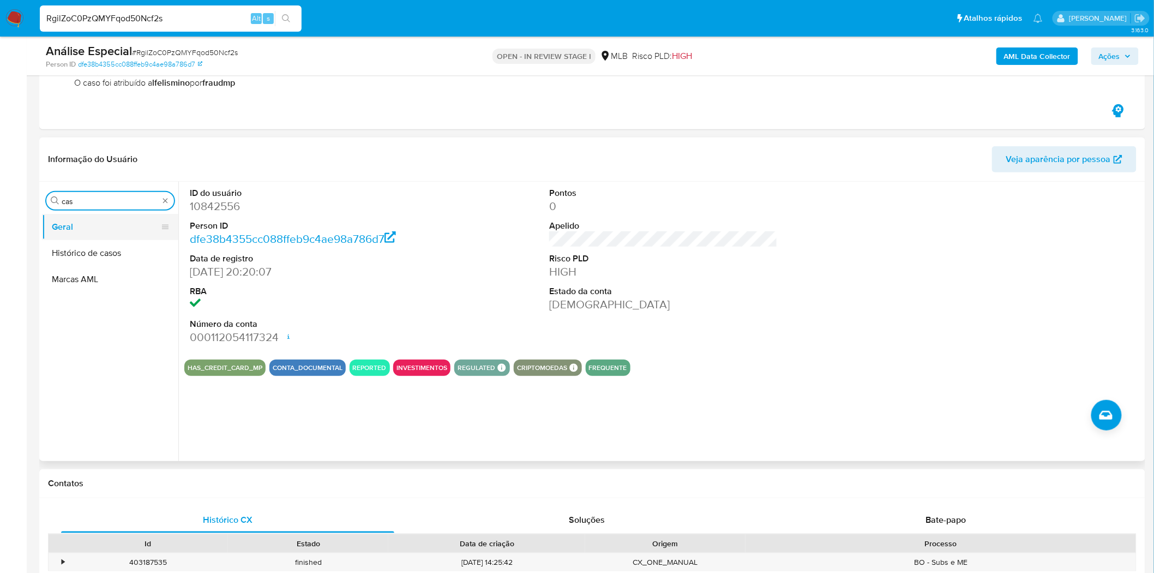
type input "cas"
click at [112, 220] on button "Geral" at bounding box center [106, 227] width 128 height 26
click at [118, 245] on button "Histórico de casos" at bounding box center [110, 253] width 136 height 26
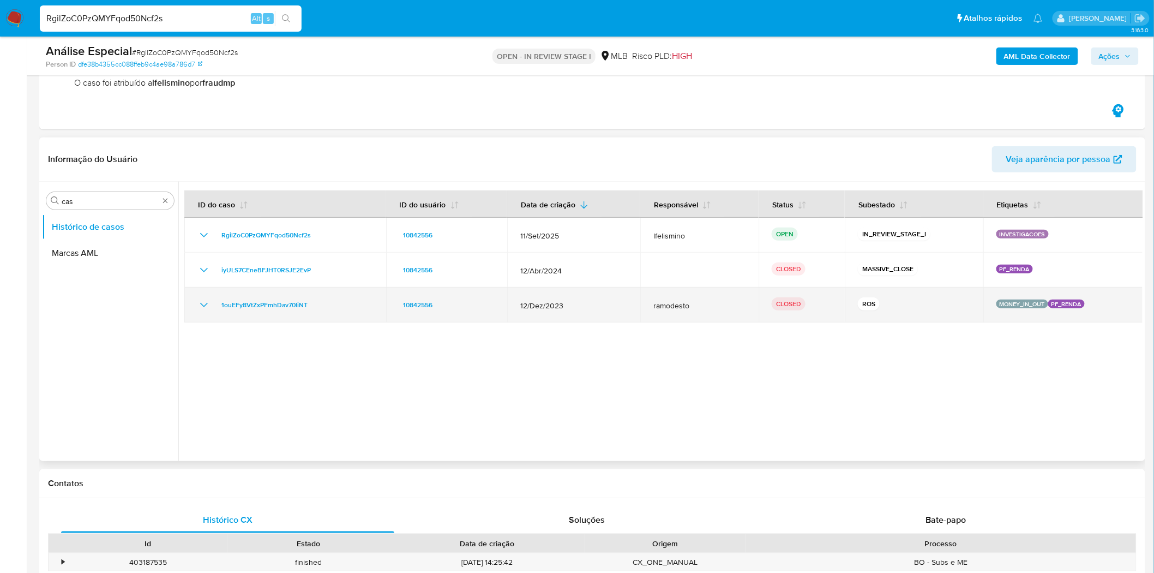
click at [199, 296] on td "1ouEFy8VtZxPFmhDav70liNT" at bounding box center [285, 304] width 202 height 35
click at [202, 301] on icon "Mostrar/Ocultar" at bounding box center [203, 304] width 13 height 13
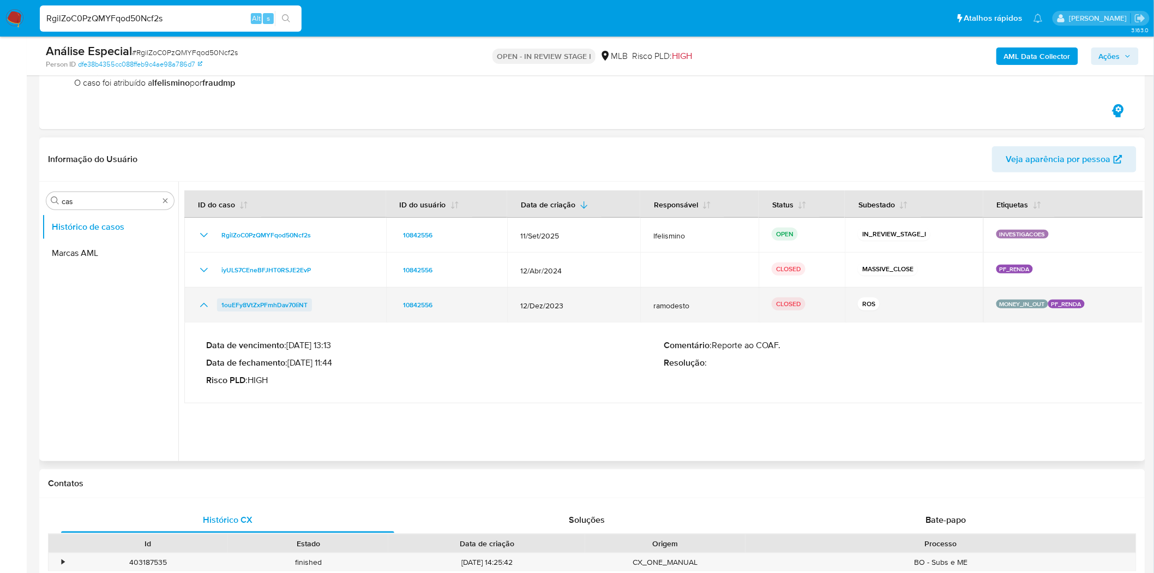
click at [244, 298] on span "1ouEFy8VtZxPFmhDav70liNT" at bounding box center [264, 304] width 86 height 13
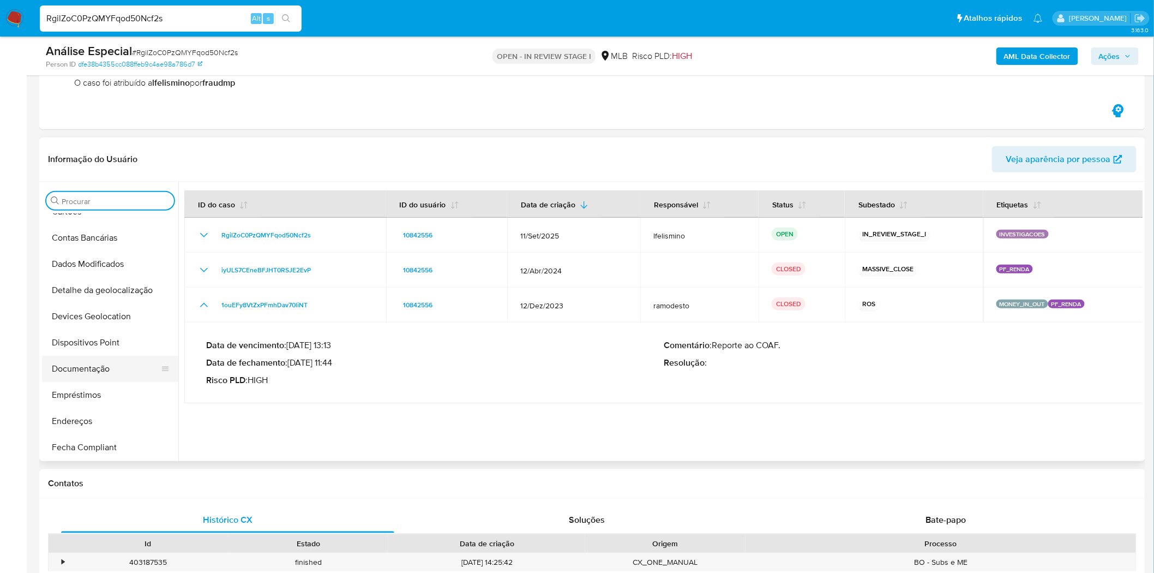
scroll to position [121, 0]
click at [101, 337] on button "Dispositivos Point" at bounding box center [106, 341] width 128 height 26
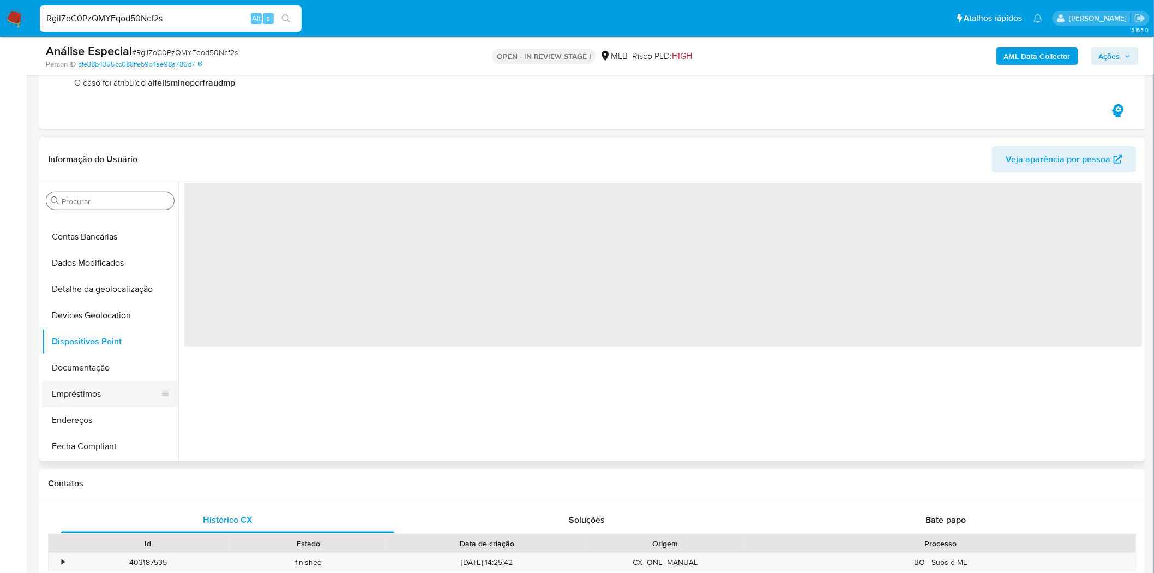
click at [104, 388] on button "Empréstimos" at bounding box center [106, 394] width 128 height 26
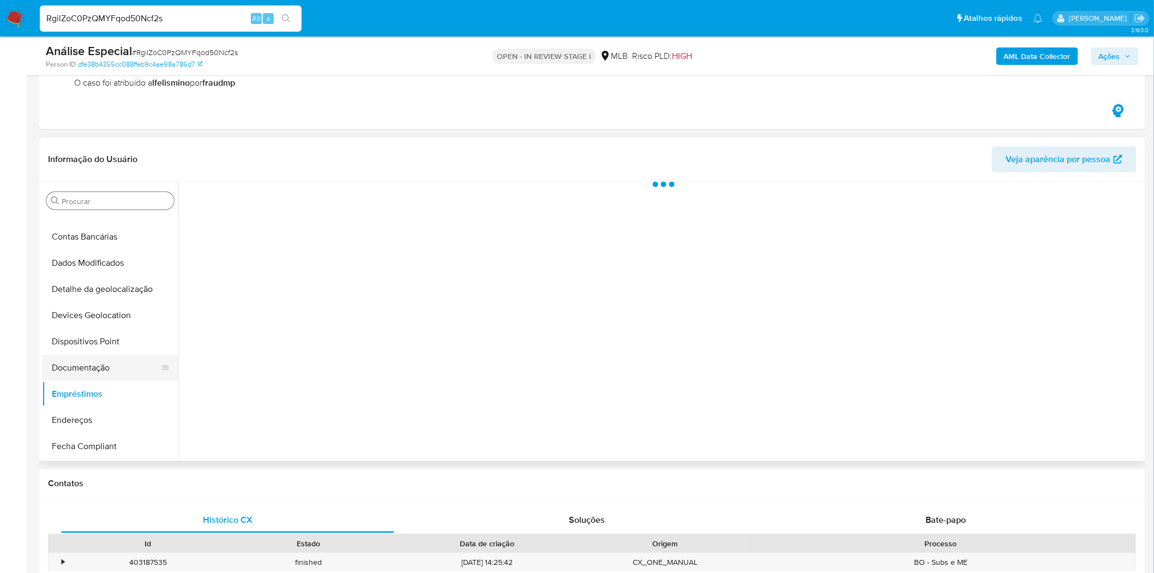
drag, startPoint x: 108, startPoint y: 351, endPoint x: 101, endPoint y: 359, distance: 10.8
click at [106, 353] on button "Dispositivos Point" at bounding box center [110, 341] width 136 height 26
click at [79, 367] on button "Documentação" at bounding box center [106, 368] width 128 height 26
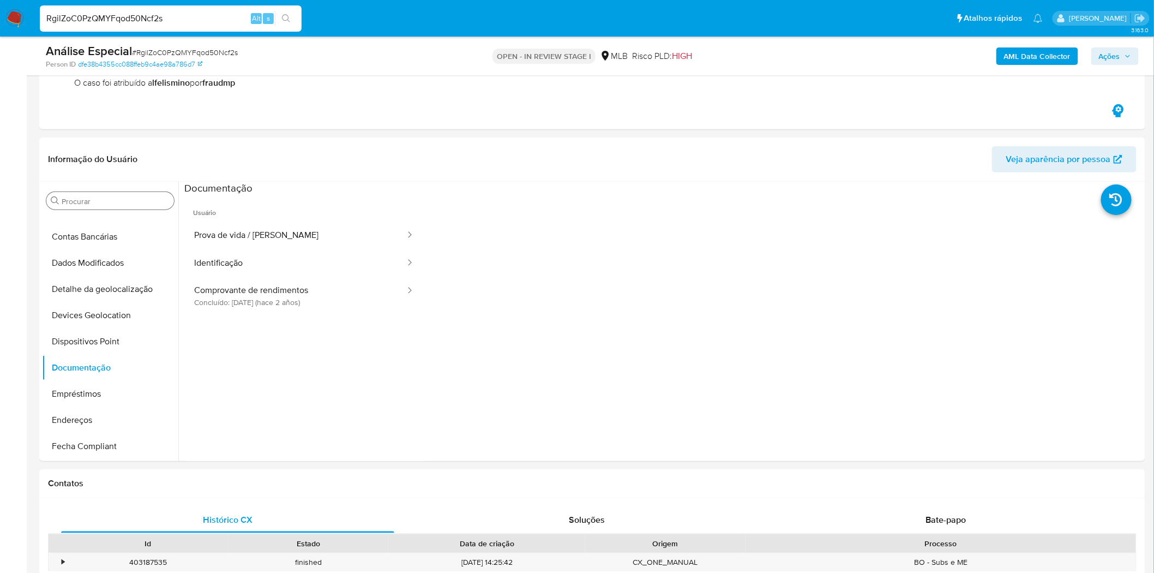
click at [213, 233] on button "Prova de vida / Selfie" at bounding box center [295, 235] width 222 height 28
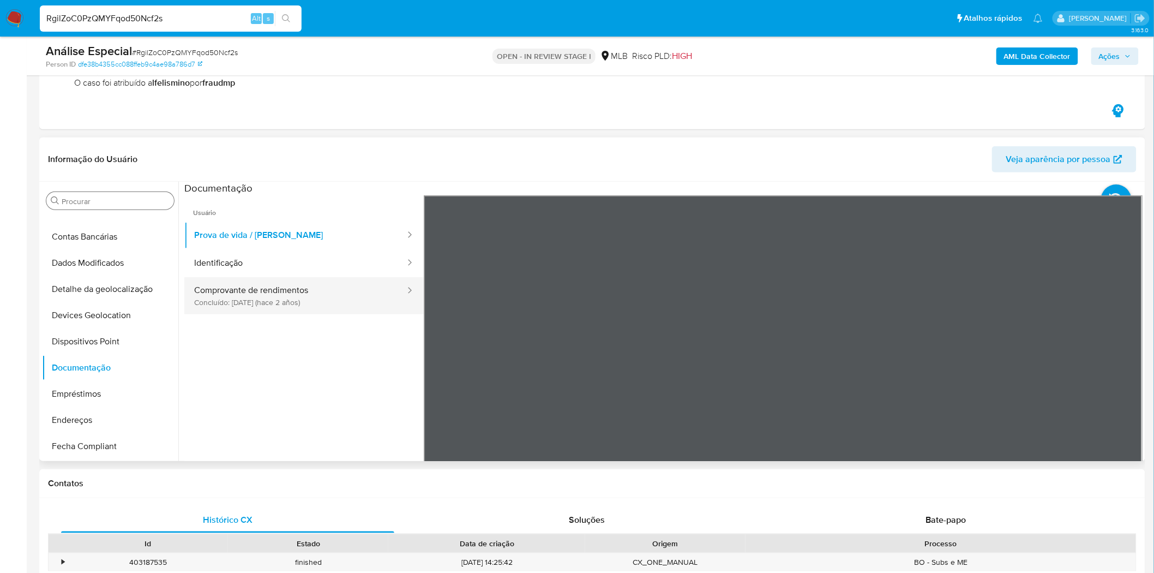
click at [285, 307] on button "Comprovante de rendimentos Concluído: 05/01/2024 (hace 2 años)" at bounding box center [295, 295] width 222 height 37
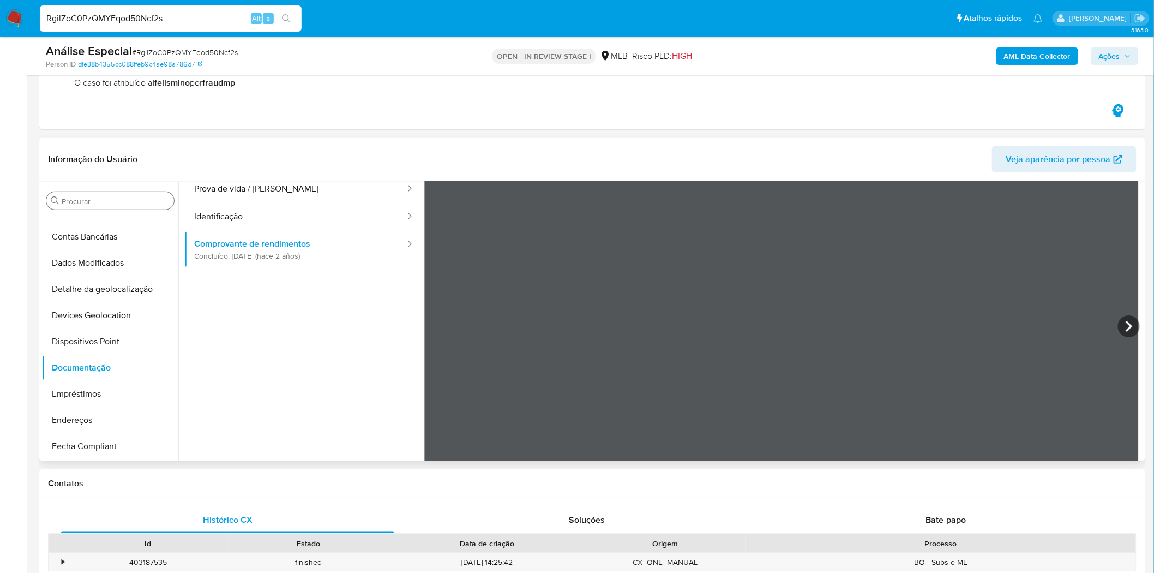
scroll to position [0, 0]
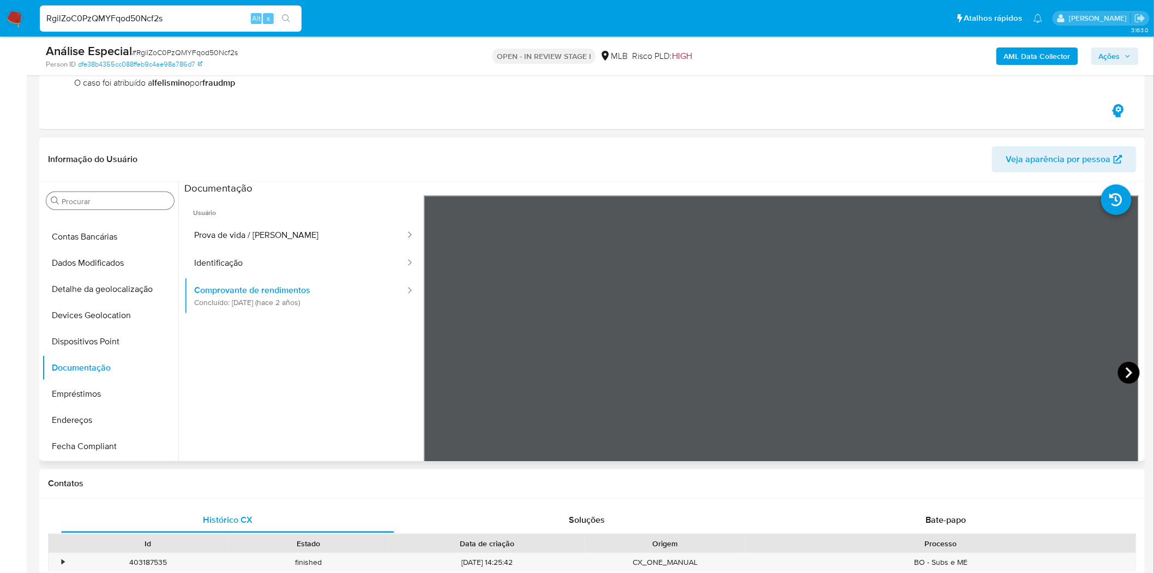
click at [1126, 371] on icon at bounding box center [1129, 372] width 7 height 11
click at [431, 373] on icon at bounding box center [438, 373] width 22 height 22
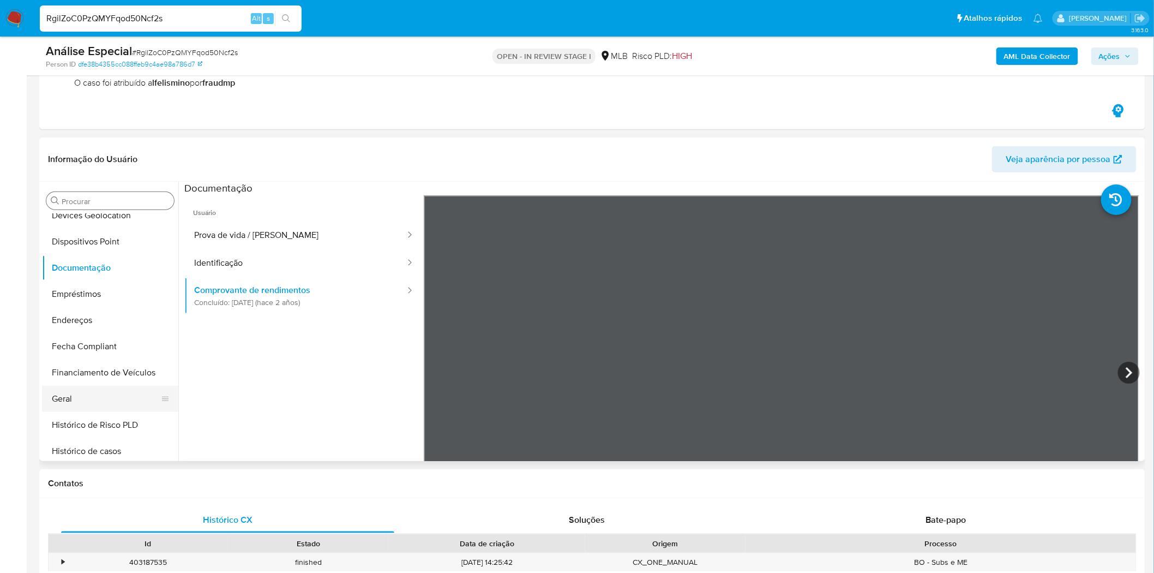
scroll to position [242, 0]
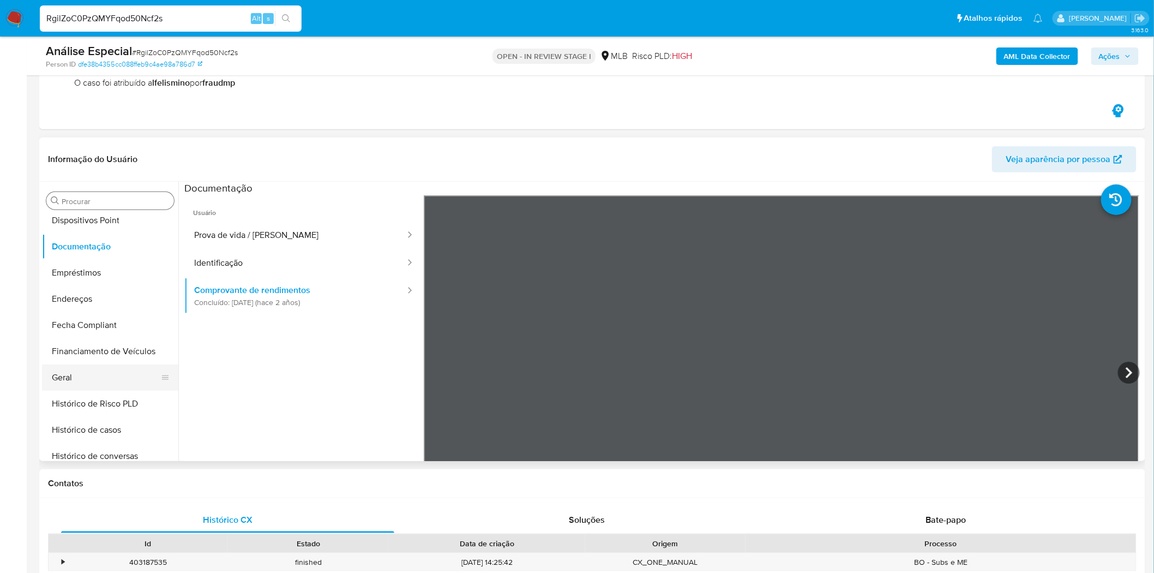
click at [105, 364] on button "Geral" at bounding box center [106, 377] width 128 height 26
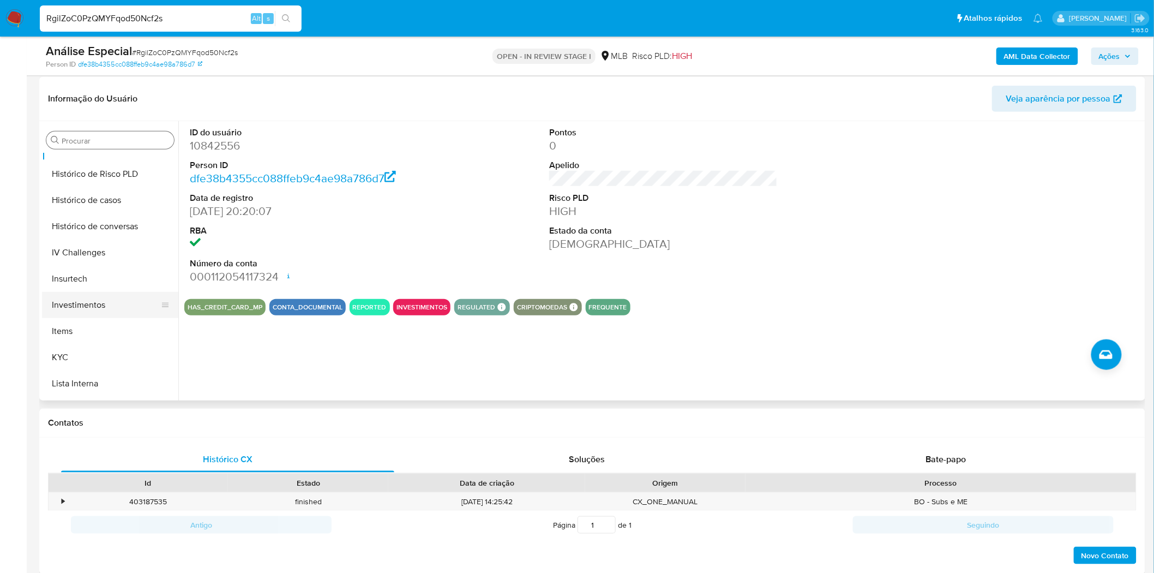
scroll to position [424, 0]
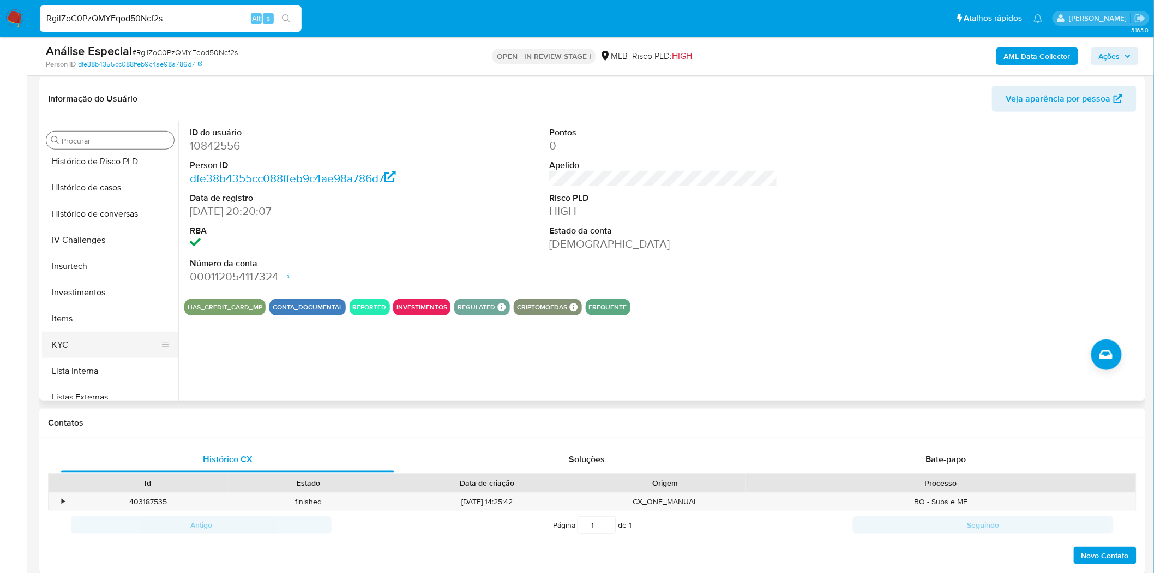
drag, startPoint x: 62, startPoint y: 340, endPoint x: 53, endPoint y: 347, distance: 11.2
click at [62, 343] on button "KYC" at bounding box center [106, 345] width 128 height 26
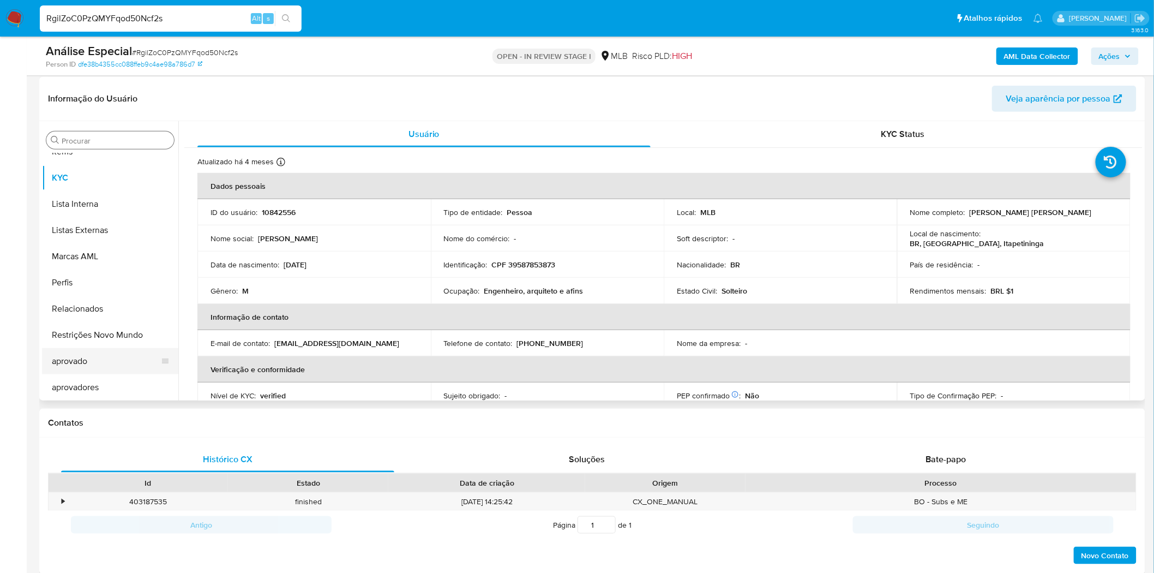
scroll to position [592, 0]
click at [113, 343] on button "Restrições Novo Mundo" at bounding box center [106, 334] width 128 height 26
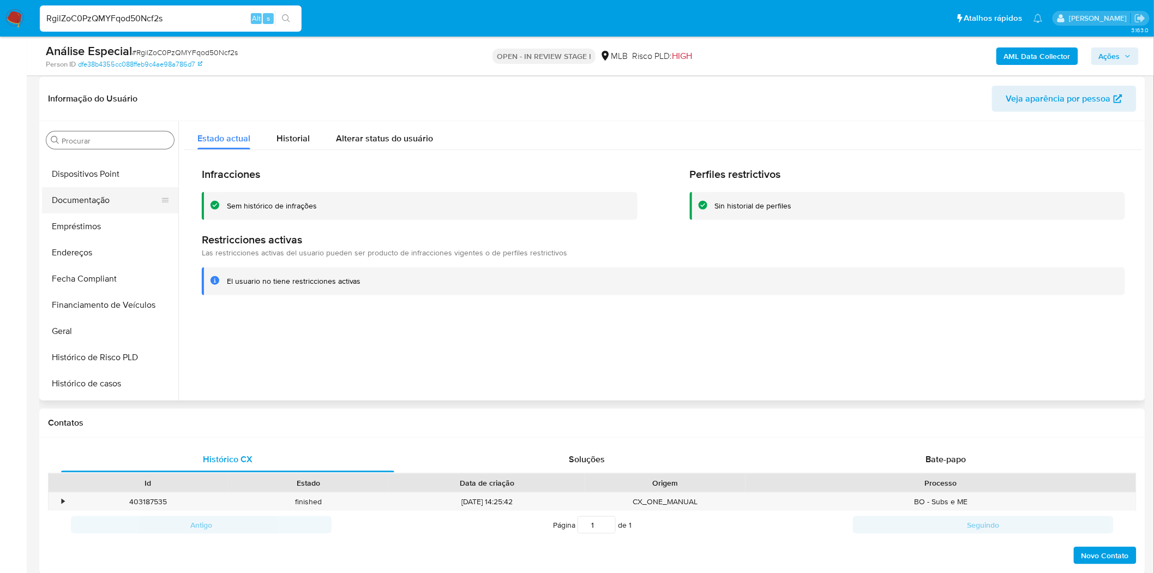
scroll to position [167, 0]
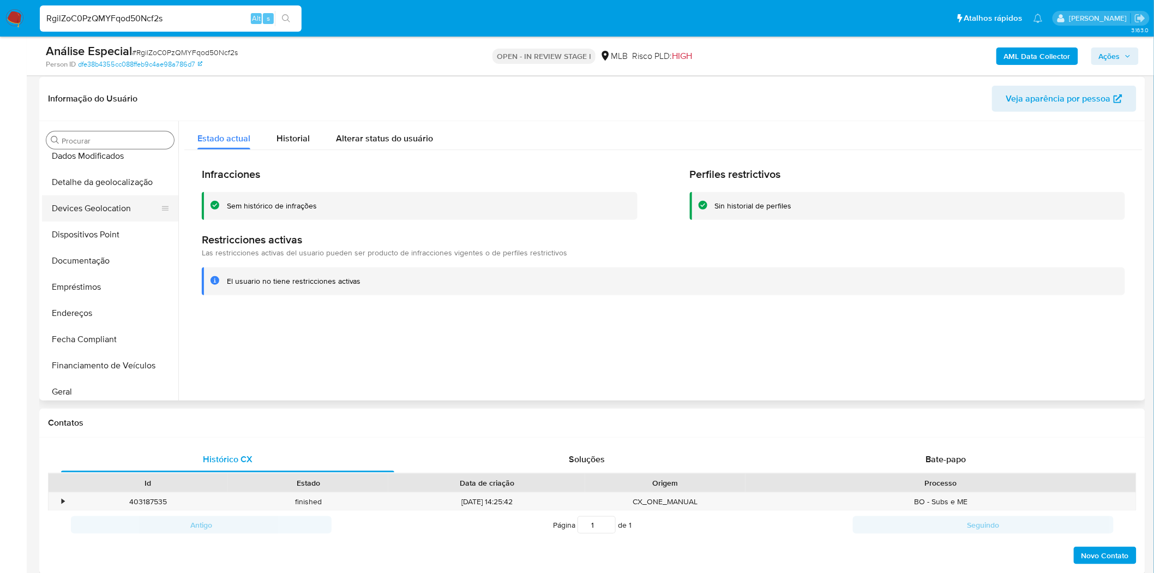
click at [106, 205] on button "Devices Geolocation" at bounding box center [106, 208] width 128 height 26
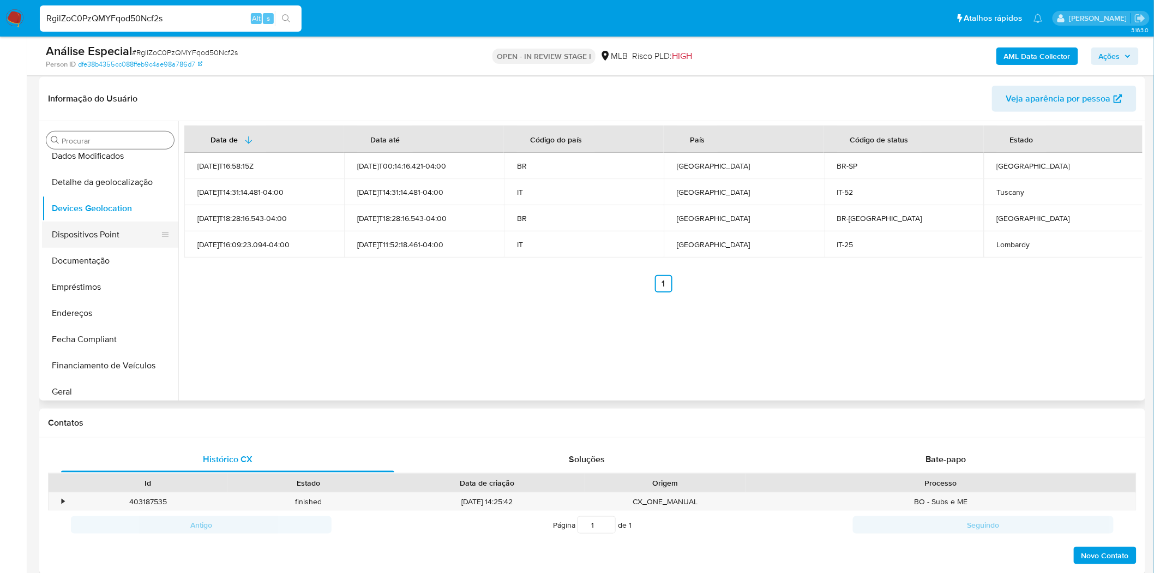
click at [133, 231] on button "Dispositivos Point" at bounding box center [106, 234] width 128 height 26
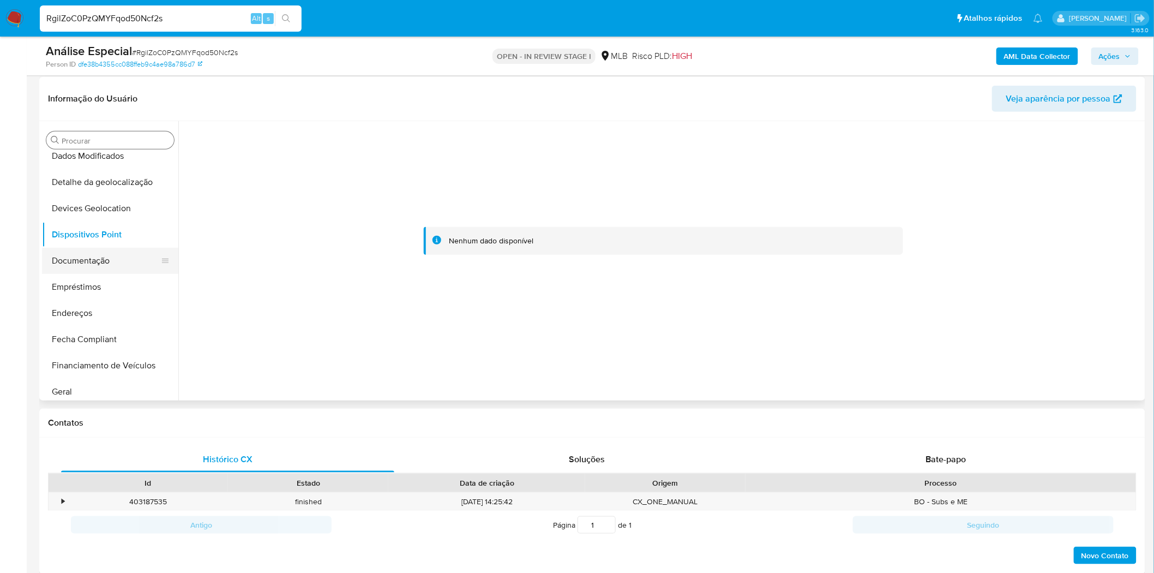
click at [81, 249] on button "Documentação" at bounding box center [106, 261] width 128 height 26
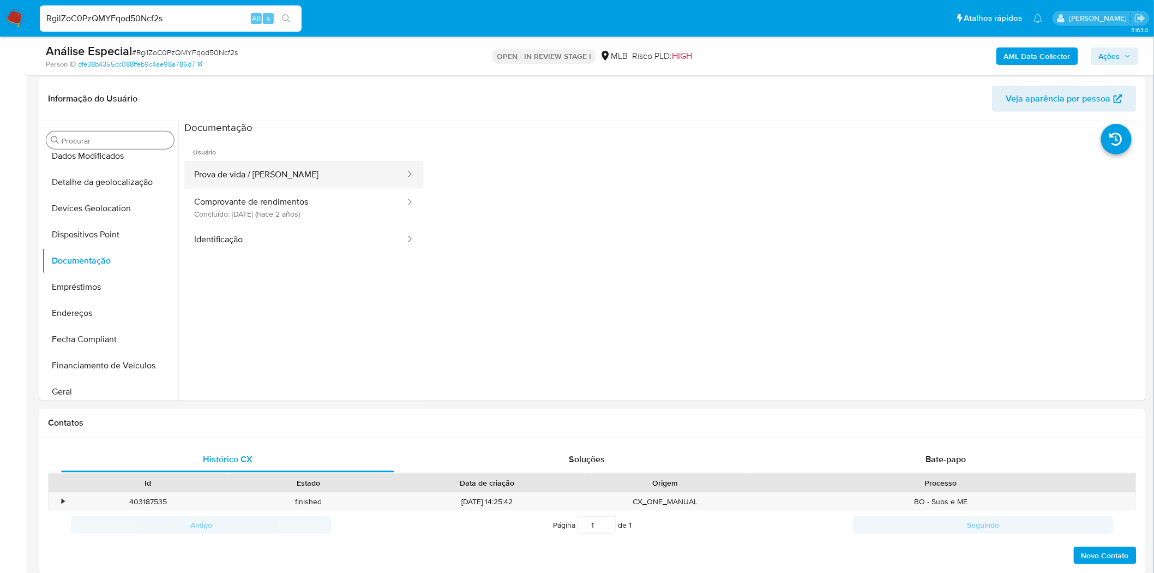
click at [293, 172] on button "Prova de vida / Selfie" at bounding box center [295, 175] width 222 height 28
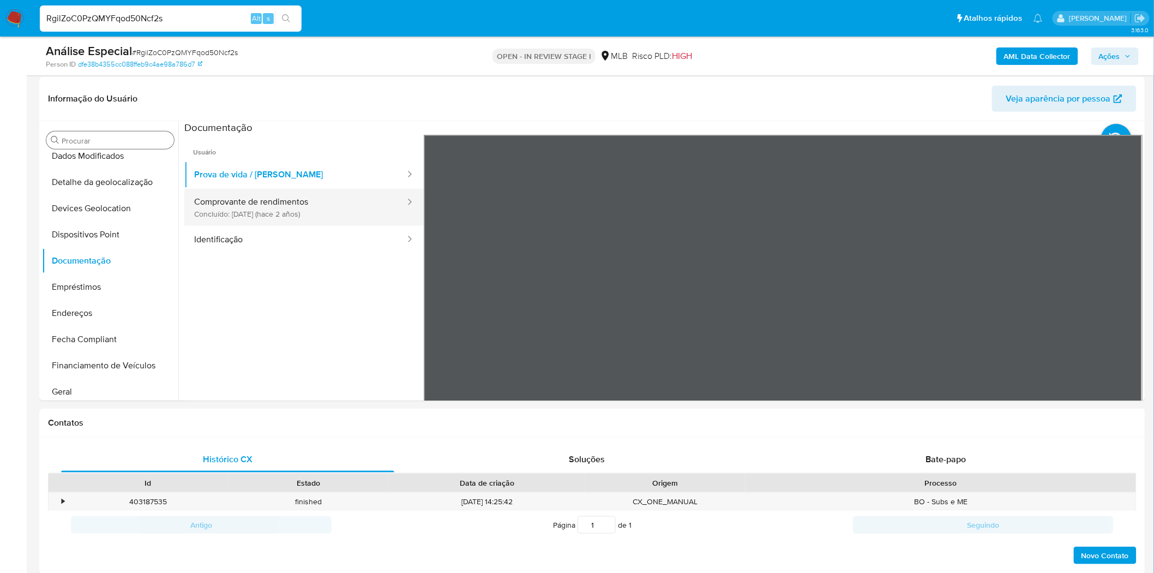
click at [242, 194] on button "Comprovante de rendimentos Concluído: 05/01/2024 (hace 2 años)" at bounding box center [295, 207] width 222 height 37
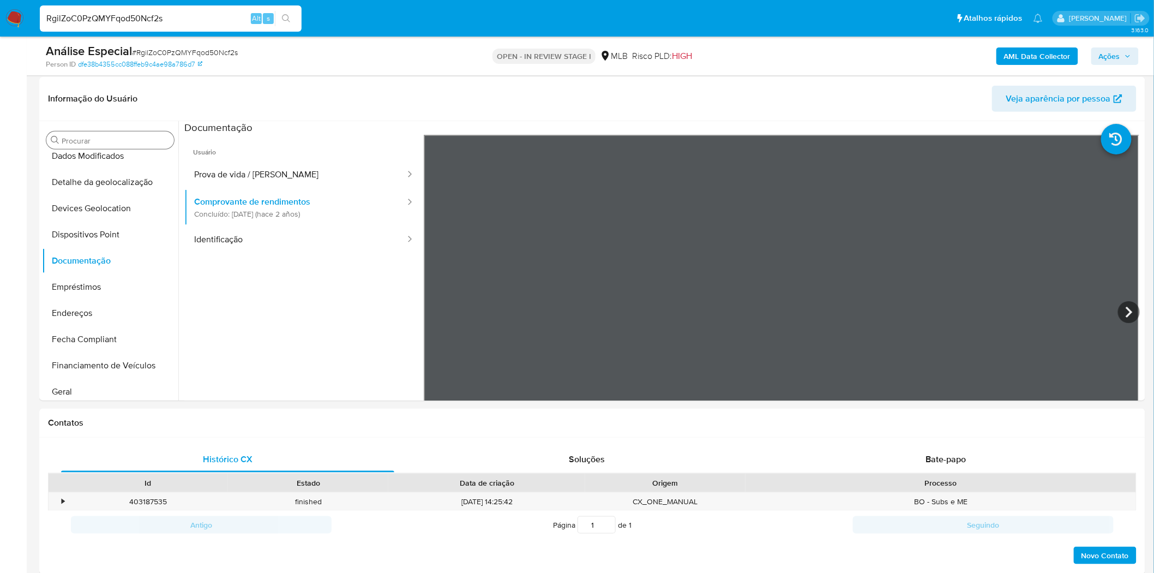
drag, startPoint x: 219, startPoint y: 238, endPoint x: 36, endPoint y: 258, distance: 184.3
click at [220, 238] on button "Identificação" at bounding box center [295, 240] width 222 height 28
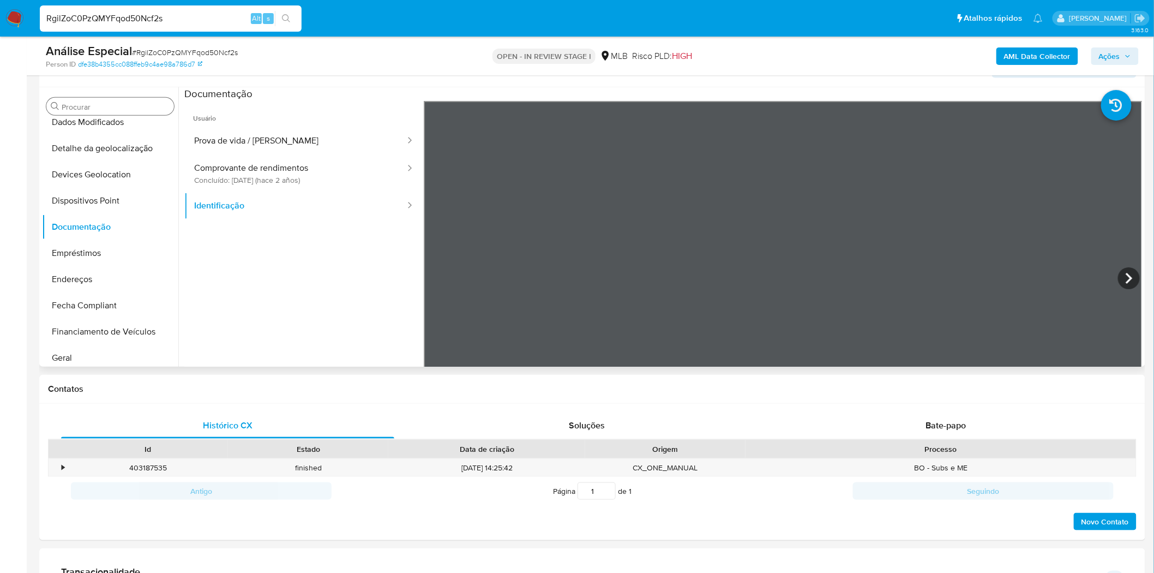
scroll to position [303, 0]
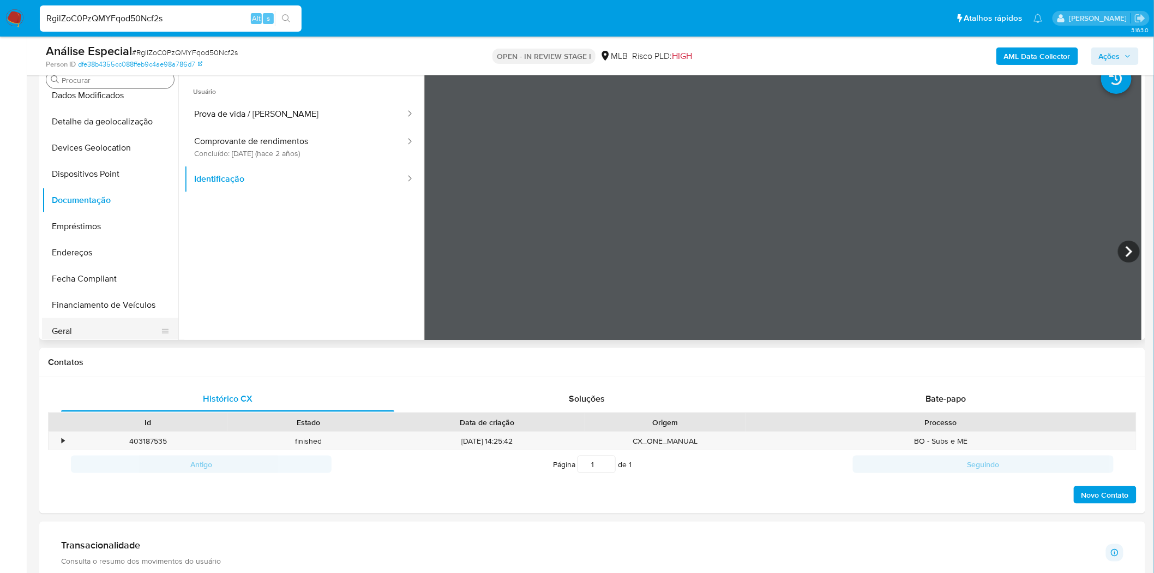
click at [88, 329] on button "Geral" at bounding box center [106, 331] width 128 height 26
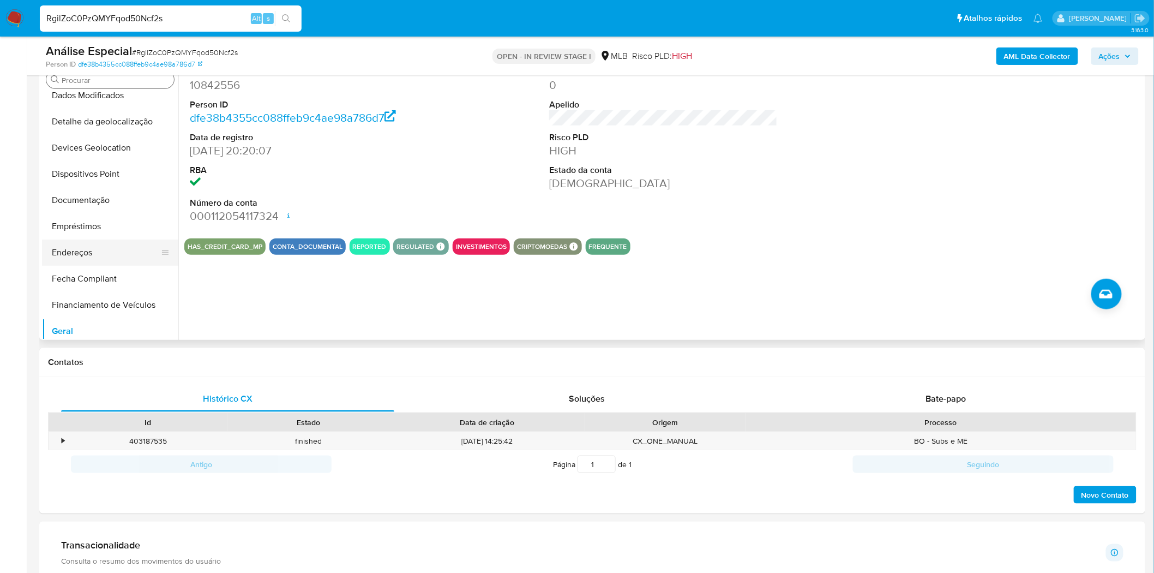
click at [73, 262] on button "Endereços" at bounding box center [106, 252] width 128 height 26
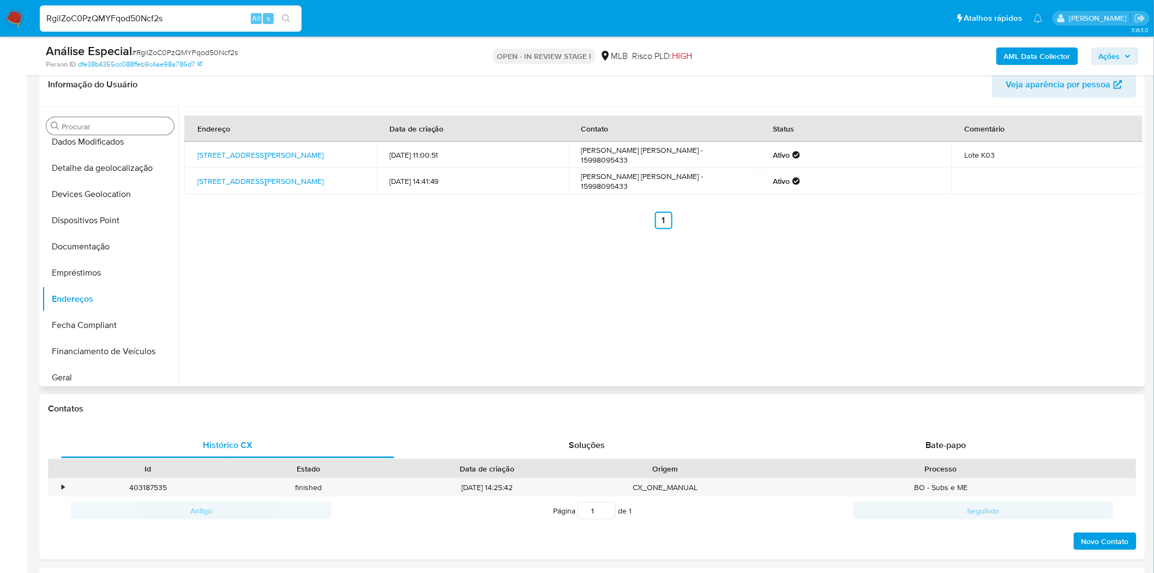
scroll to position [242, 0]
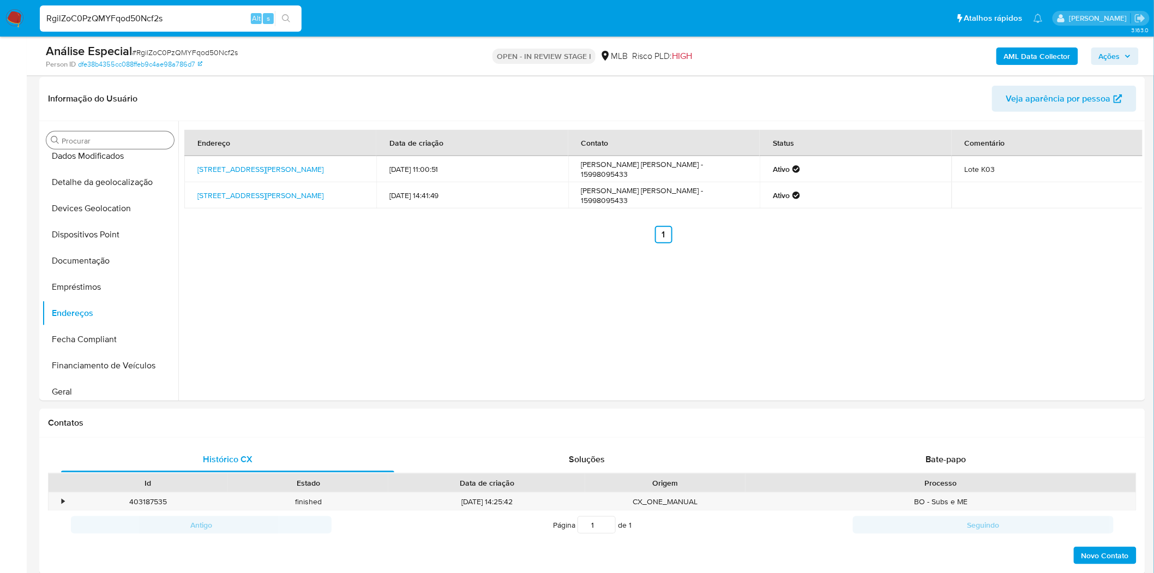
click at [75, 395] on button "Geral" at bounding box center [106, 392] width 128 height 26
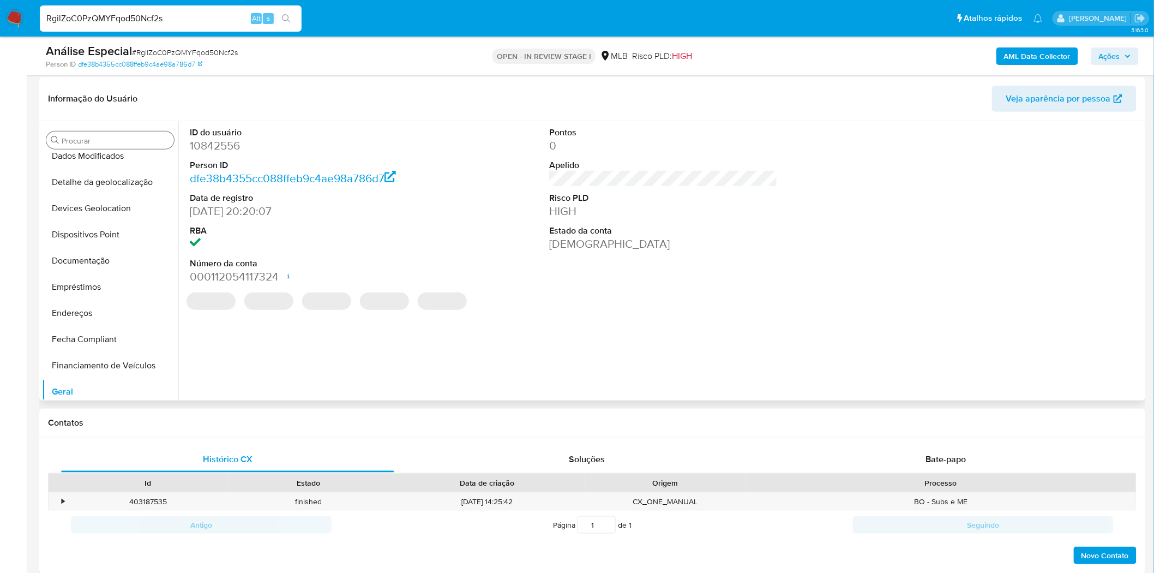
click at [227, 143] on dd "10842556" at bounding box center [304, 145] width 229 height 15
copy dd "10842556"
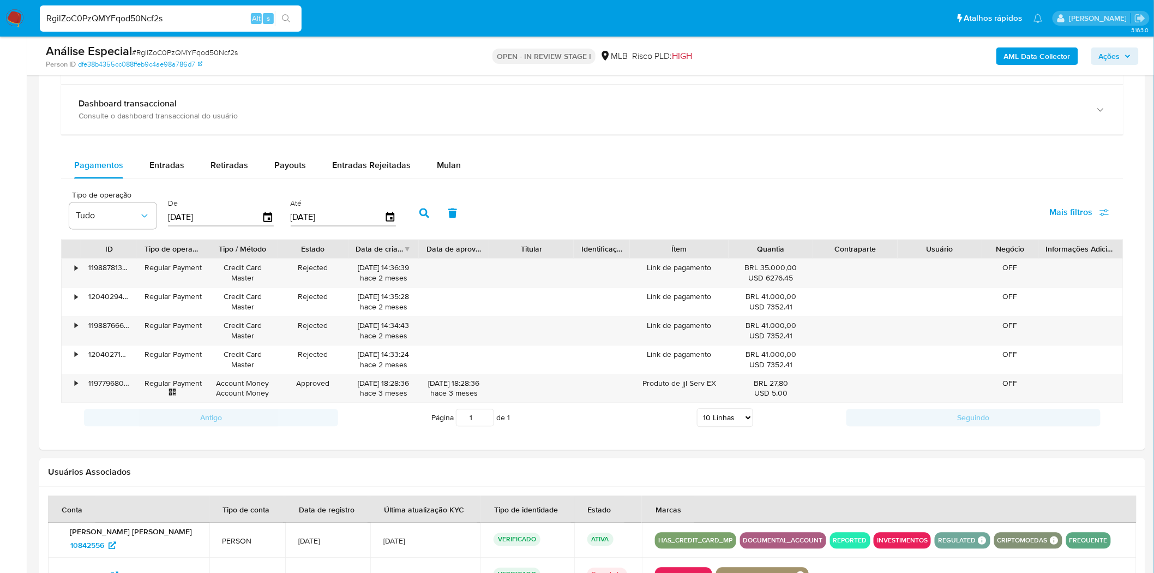
scroll to position [909, 0]
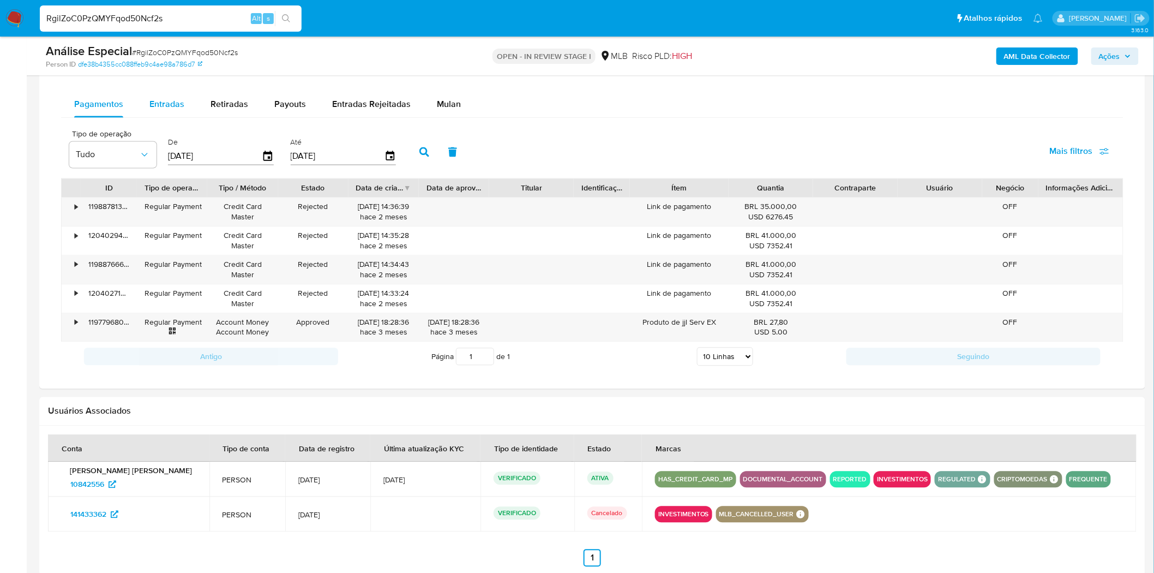
click at [157, 102] on span "Entradas" at bounding box center [166, 104] width 35 height 13
select select "10"
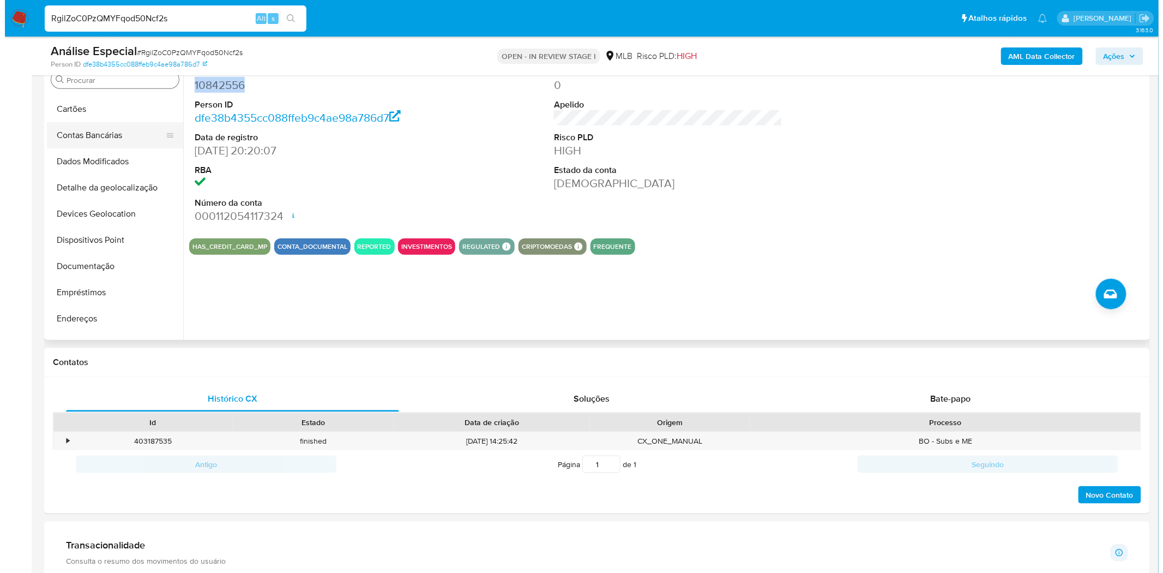
scroll to position [0, 0]
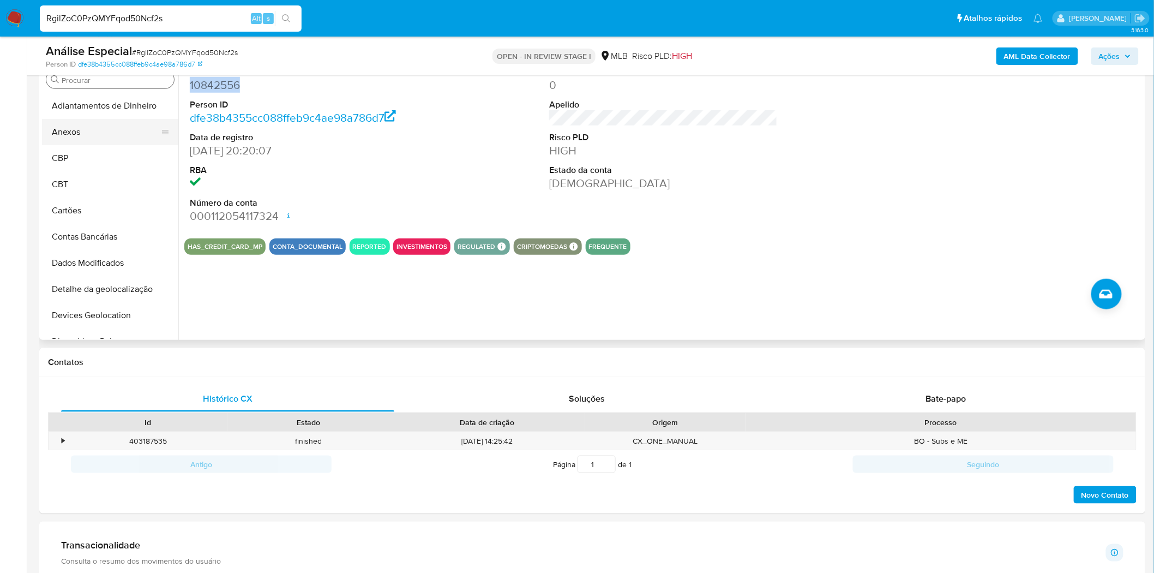
click at [101, 128] on button "Anexos" at bounding box center [106, 132] width 128 height 26
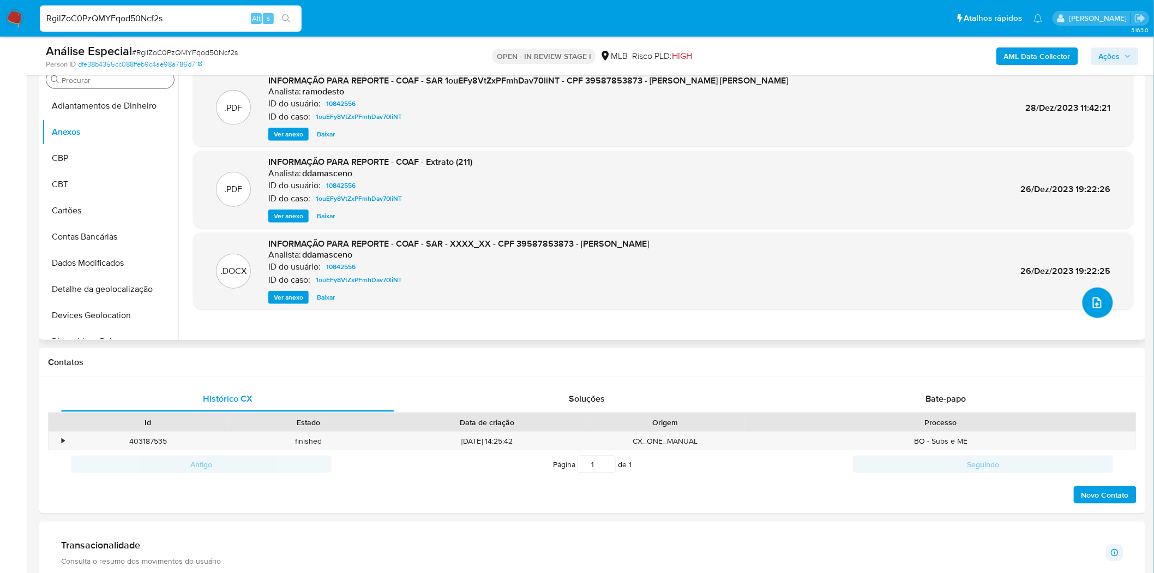
click at [1099, 296] on span "upload-file" at bounding box center [1097, 302] width 13 height 13
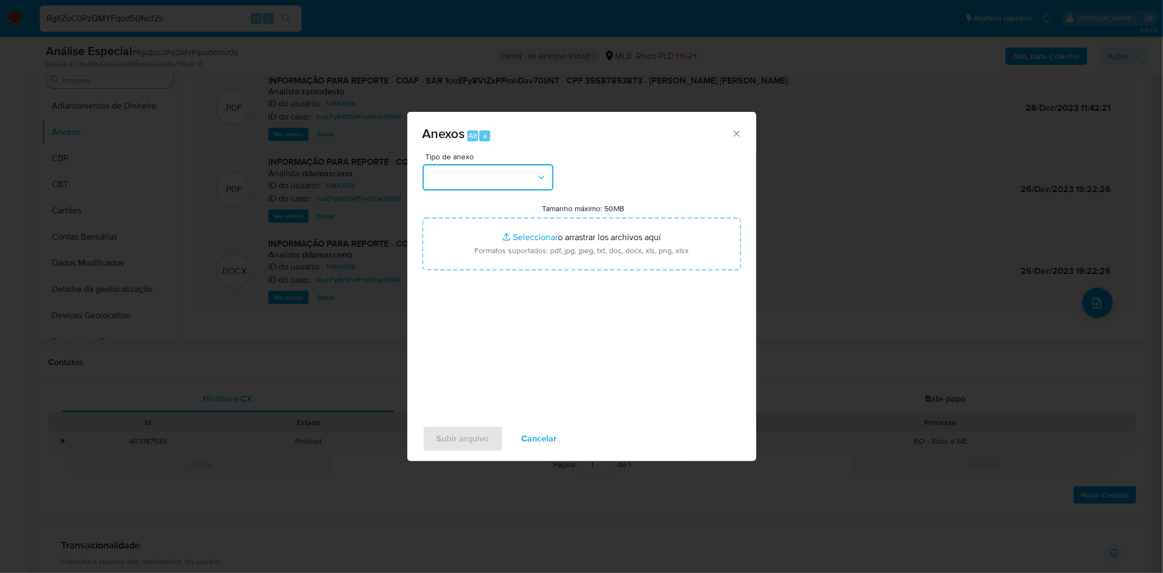
click at [486, 182] on button "button" at bounding box center [488, 177] width 131 height 26
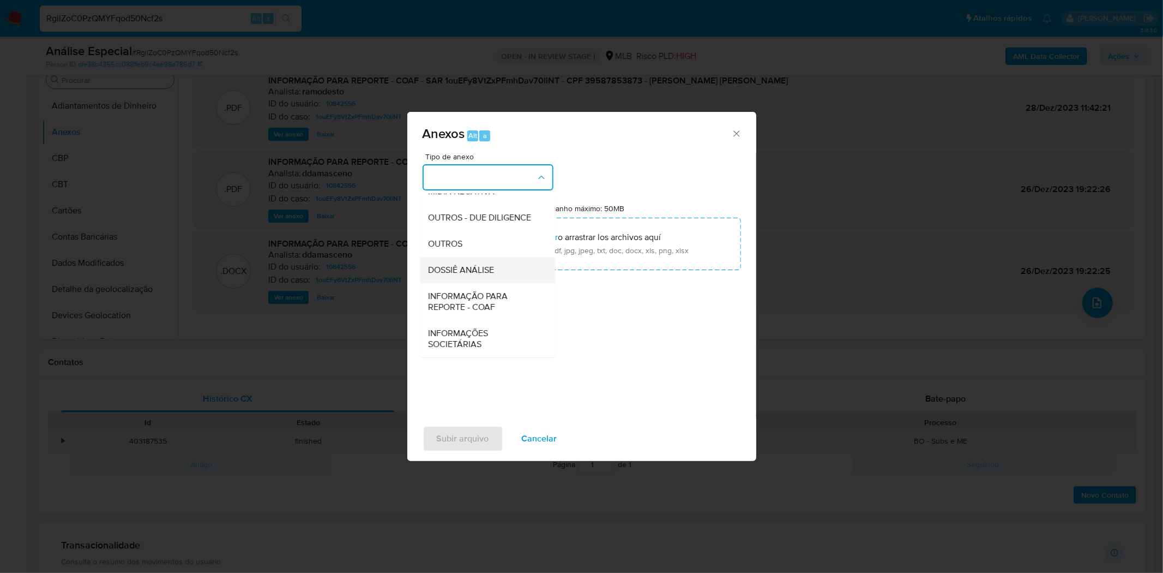
scroll to position [167, 0]
click at [471, 279] on div "DOSSIÊ ANÁLISE" at bounding box center [484, 269] width 111 height 26
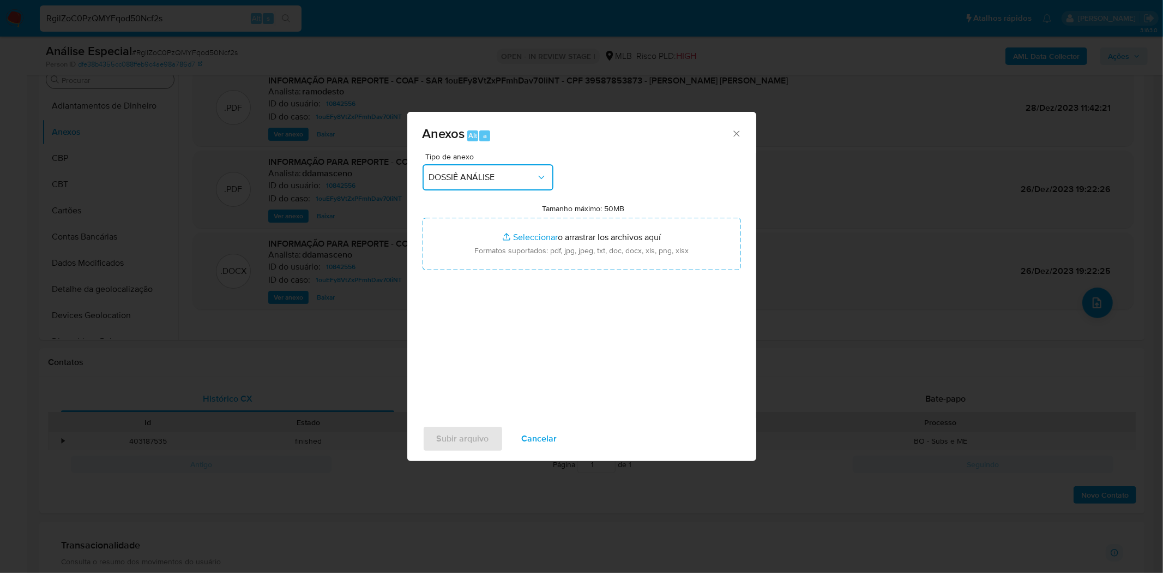
click at [523, 172] on span "DOSSIÊ ANÁLISE" at bounding box center [482, 177] width 107 height 11
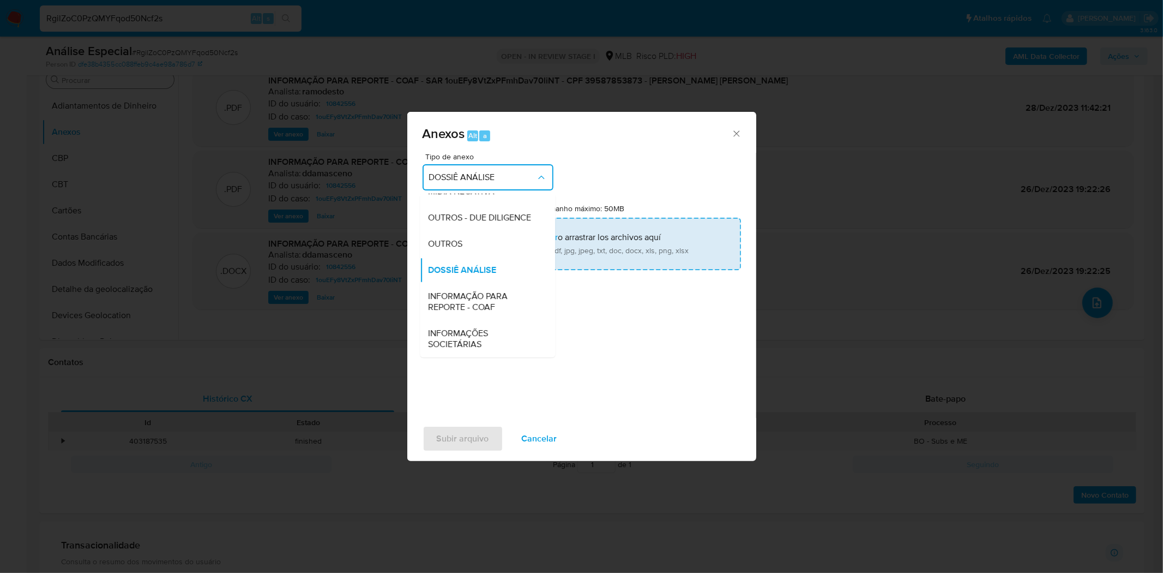
drag, startPoint x: 484, startPoint y: 253, endPoint x: 557, endPoint y: 220, distance: 79.9
click at [484, 252] on div "OUTROS" at bounding box center [484, 243] width 111 height 26
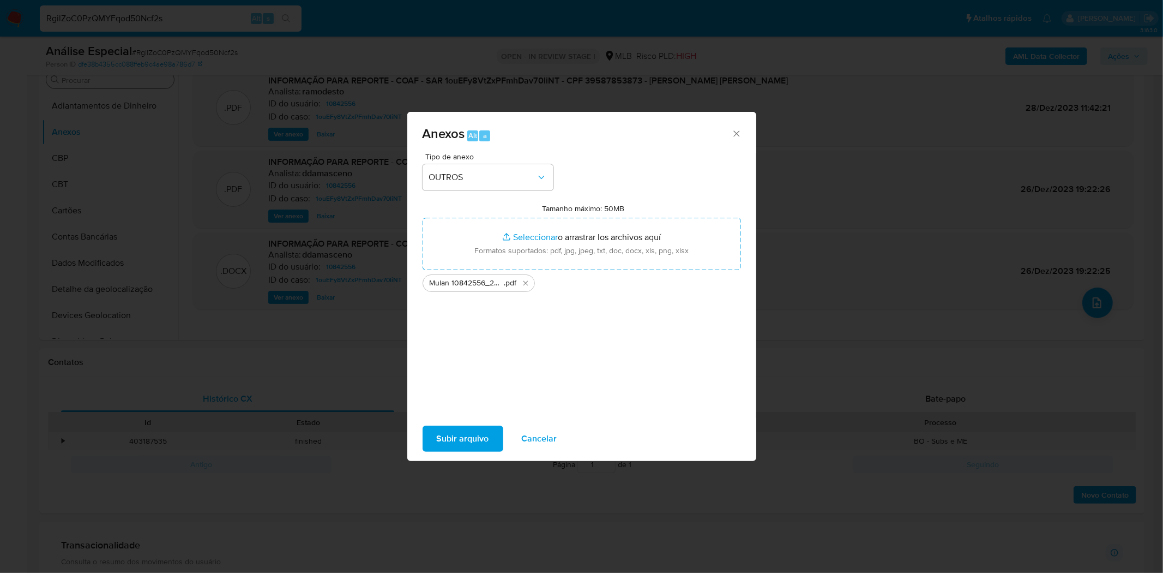
click at [481, 428] on span "Subir arquivo" at bounding box center [463, 439] width 52 height 24
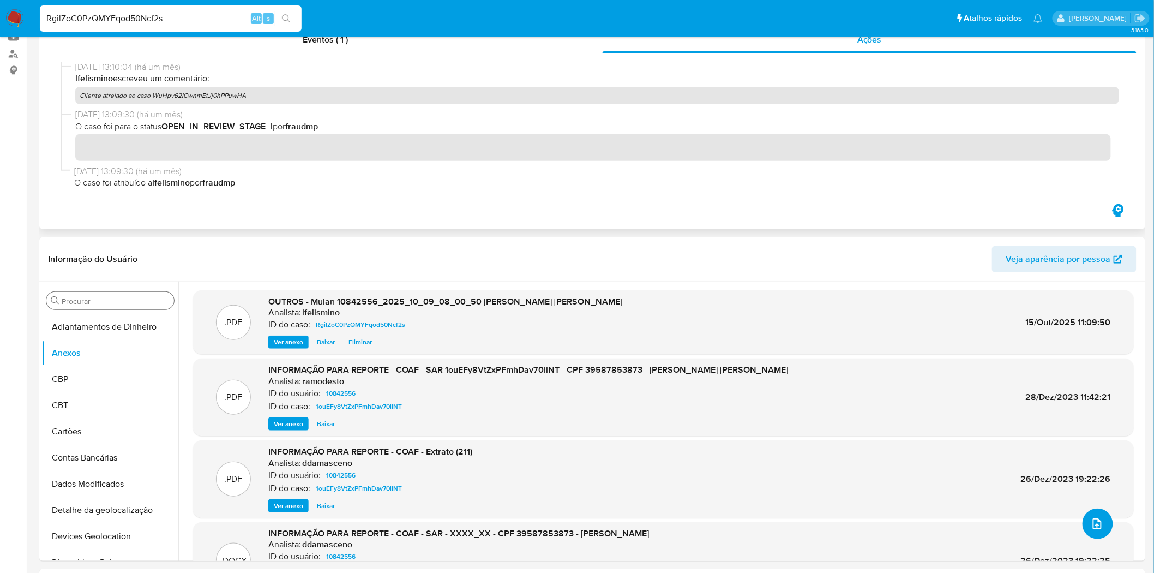
scroll to position [0, 0]
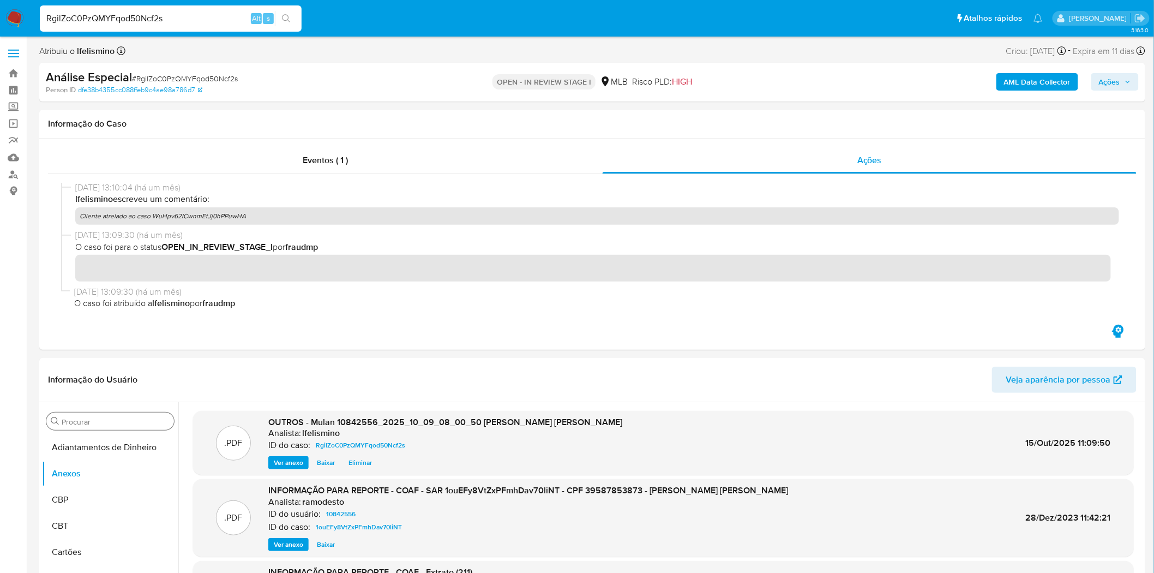
click at [1042, 90] on b "AML Data Collector" at bounding box center [1037, 81] width 67 height 17
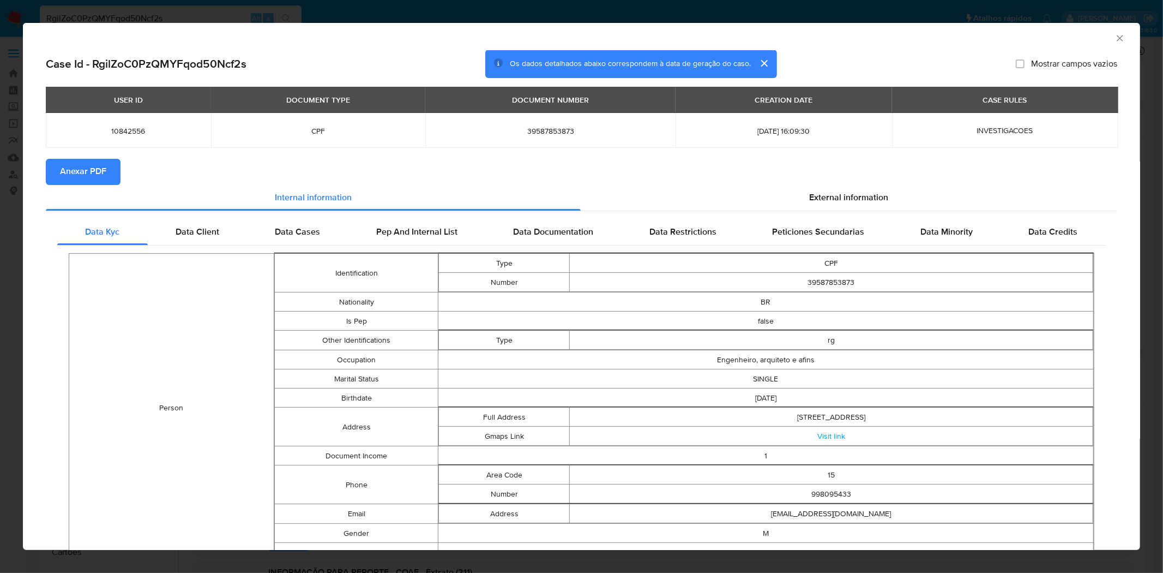
click at [77, 176] on span "Anexar PDF" at bounding box center [83, 172] width 46 height 24
click at [494, 17] on div "AML Data Collector Case Id - RgilZoC0PzQMYFqod50Ncf2s Os dados detalhados abaix…" at bounding box center [581, 286] width 1163 height 573
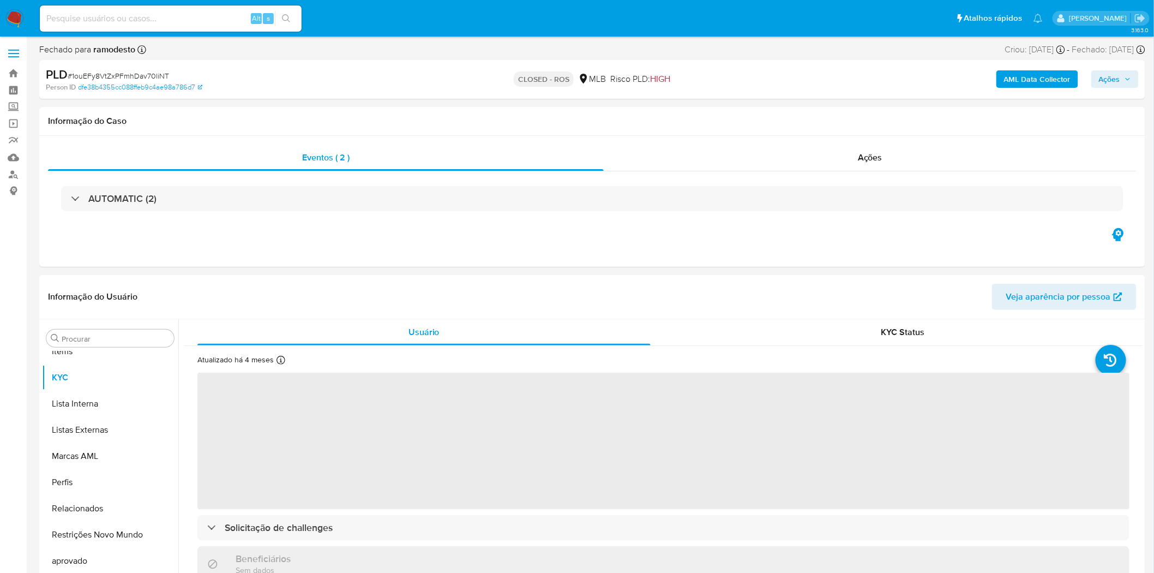
scroll to position [591, 0]
select select "10"
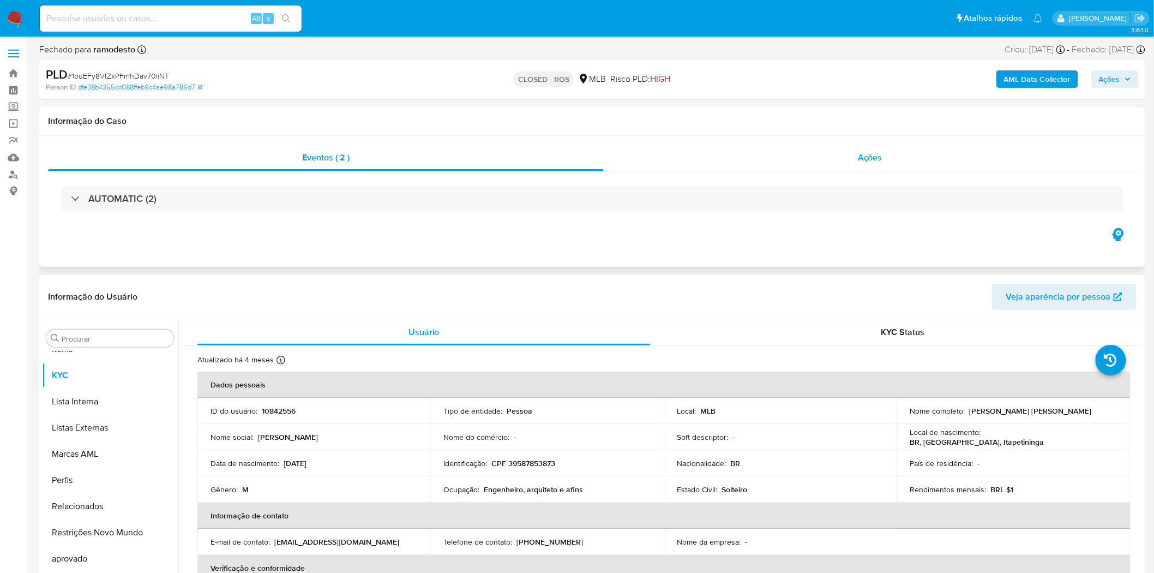
click at [863, 167] on div "Ações" at bounding box center [870, 158] width 533 height 26
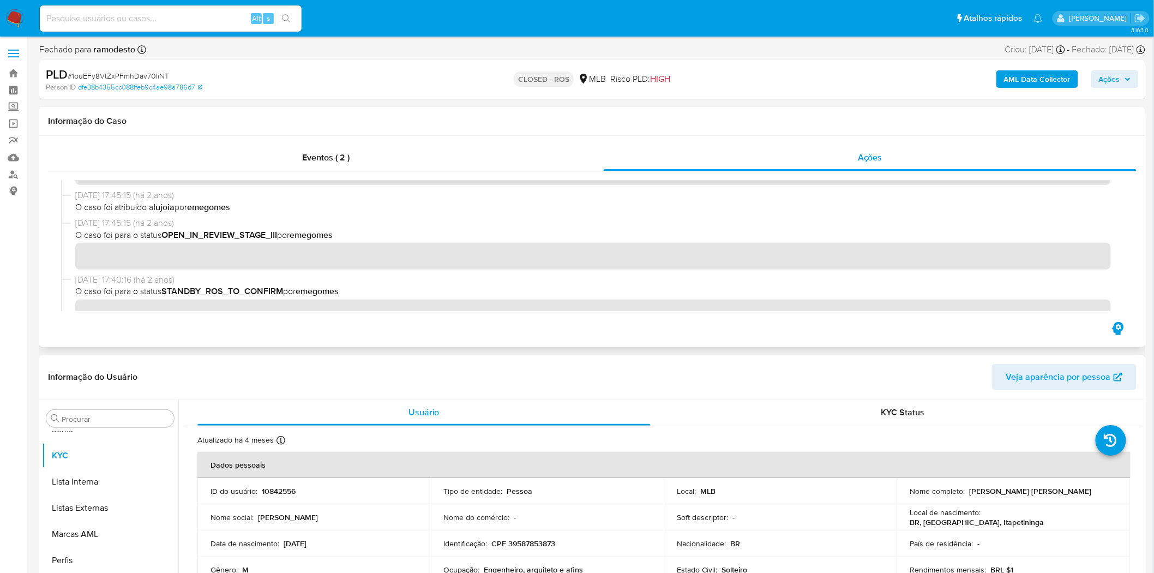
scroll to position [606, 0]
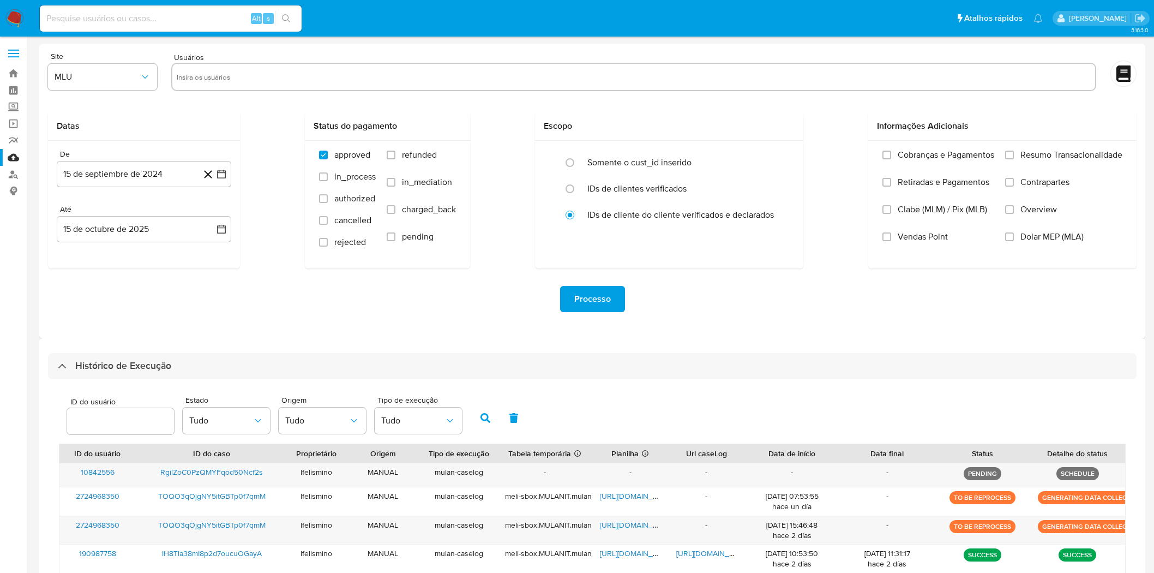
select select "100"
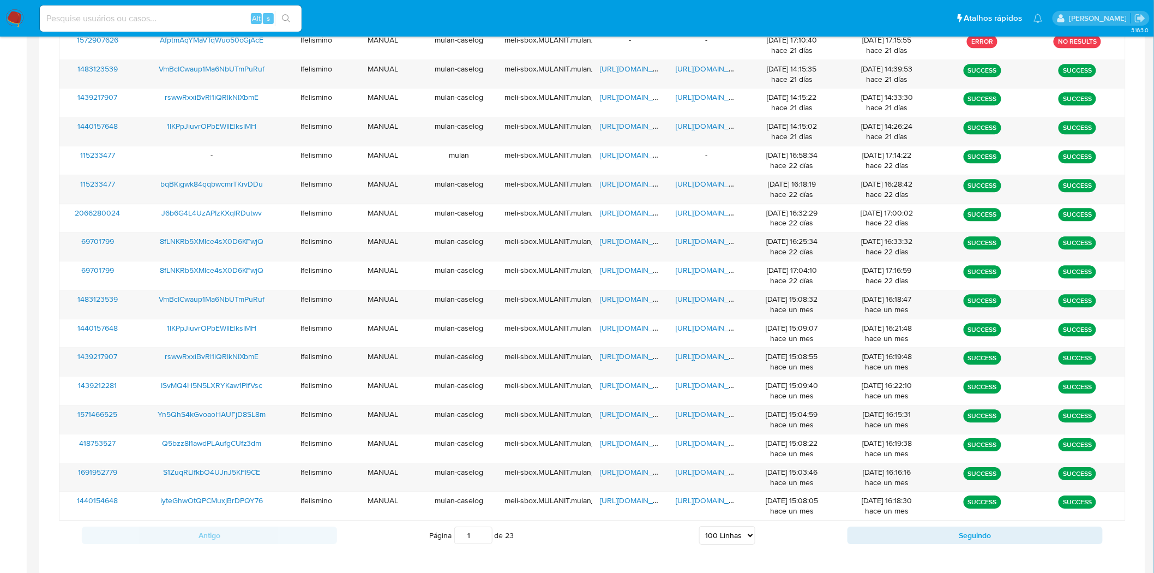
scroll to position [2871, 0]
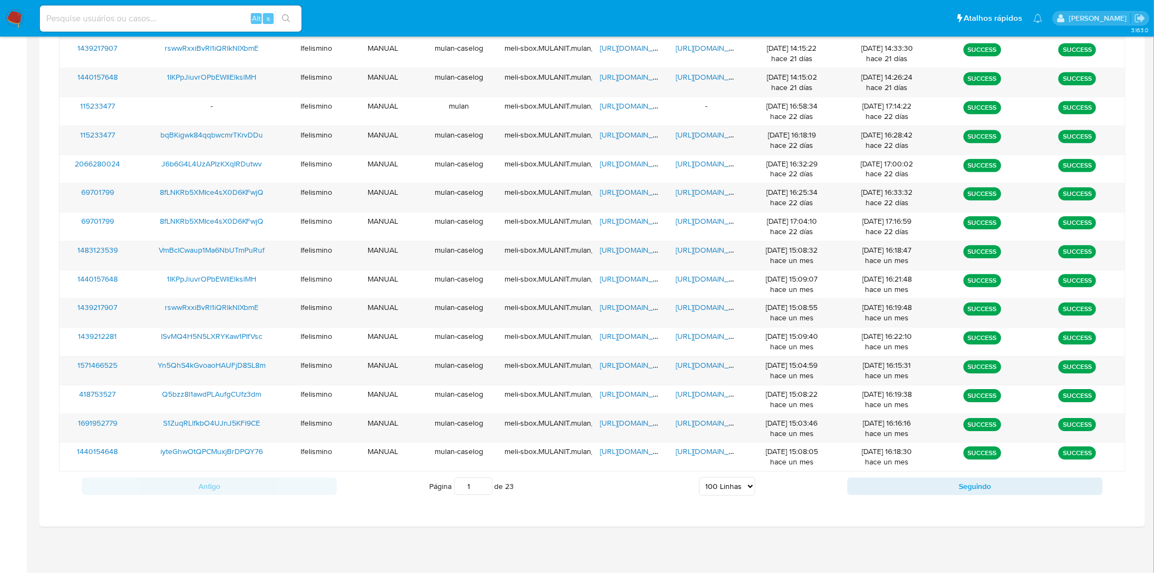
click at [712, 481] on select "5 Linhas 10 Linhas 20 Linhas 25 Linhas 50 Linhas 100 Linhas" at bounding box center [727, 486] width 56 height 19
click at [912, 485] on button "Seguindo" at bounding box center [975, 485] width 255 height 17
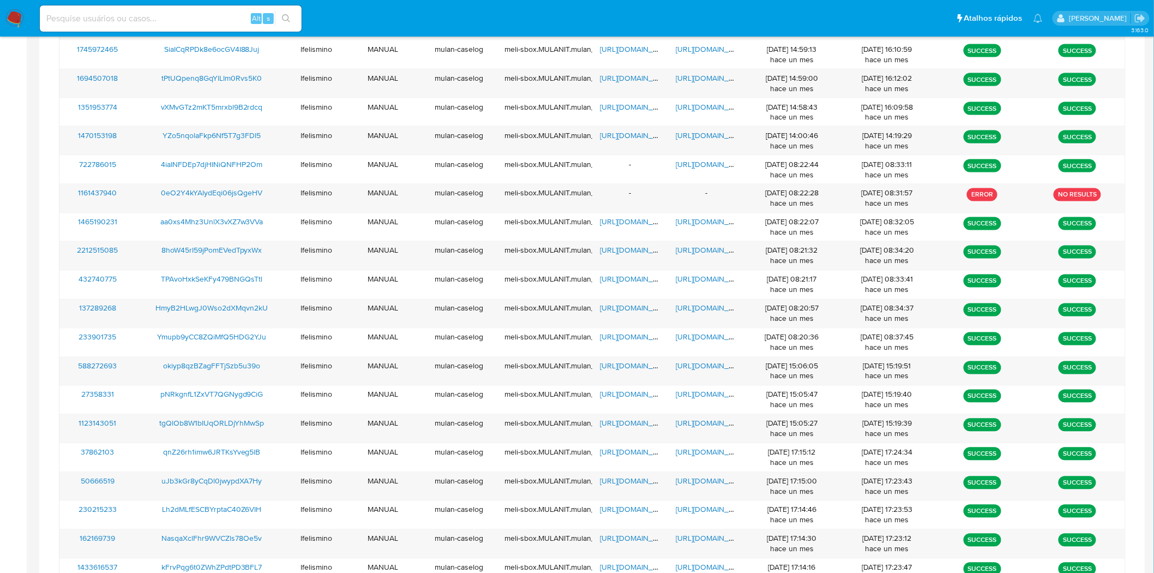
scroll to position [682, 0]
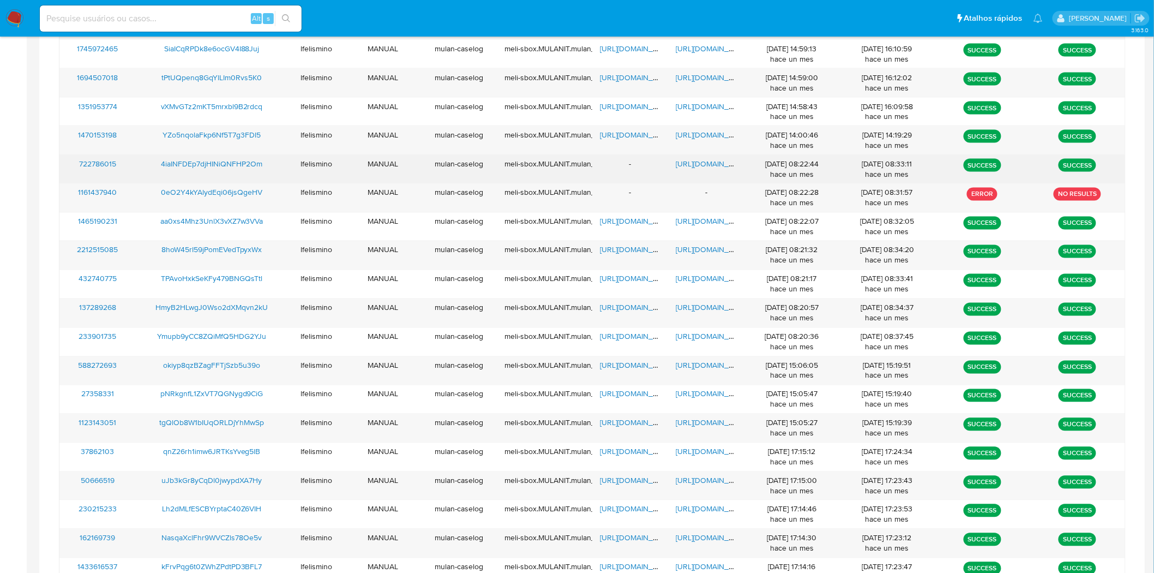
drag, startPoint x: 111, startPoint y: 168, endPoint x: 151, endPoint y: 178, distance: 41.0
click at [151, 178] on div "722786015 4iaINFDEp7djHINiQNFHP2Om lfelismino MANUAL mulan-caselog meli-sbox.MU…" at bounding box center [592, 169] width 1066 height 28
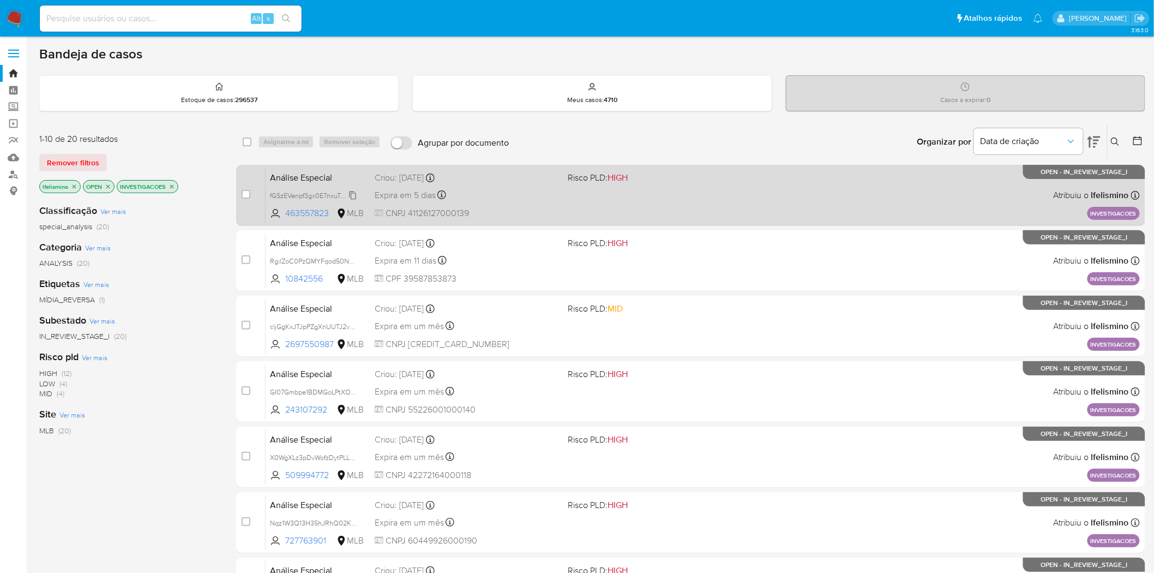
click at [325, 194] on span "fGSzEVenpf3gx0E7nxuTzydo" at bounding box center [312, 195] width 85 height 12
click at [622, 197] on div "Análise Especial fGSzEVenpf3gx0E7nxuTzydo Copiado Copiado 463557823 MLB Risco P…" at bounding box center [703, 194] width 874 height 55
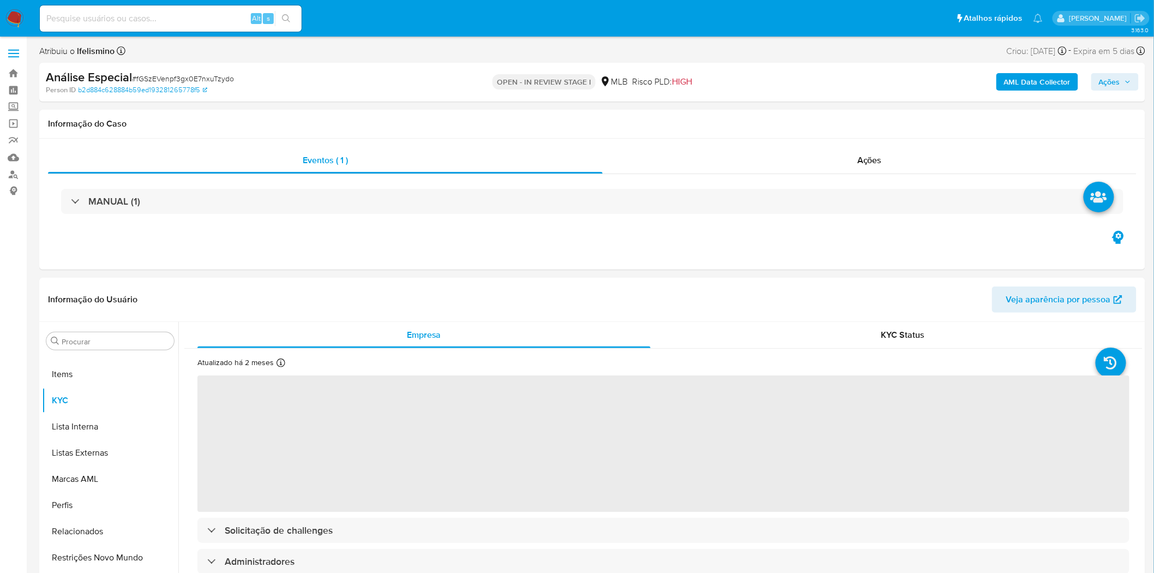
scroll to position [591, 0]
select select "10"
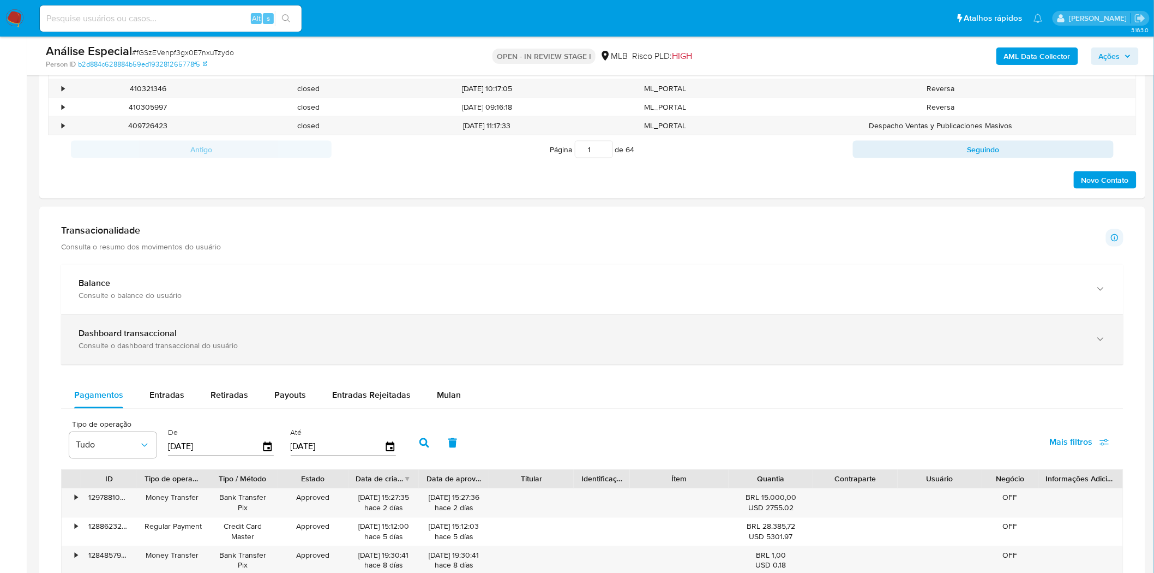
scroll to position [667, 0]
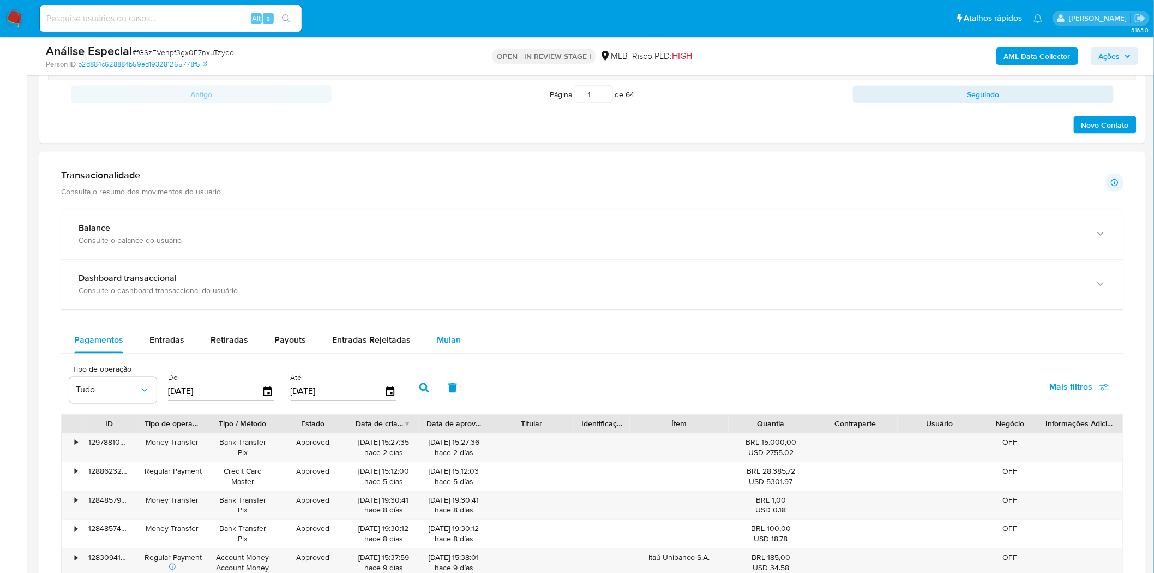
click at [465, 335] on button "Mulan" at bounding box center [449, 340] width 50 height 26
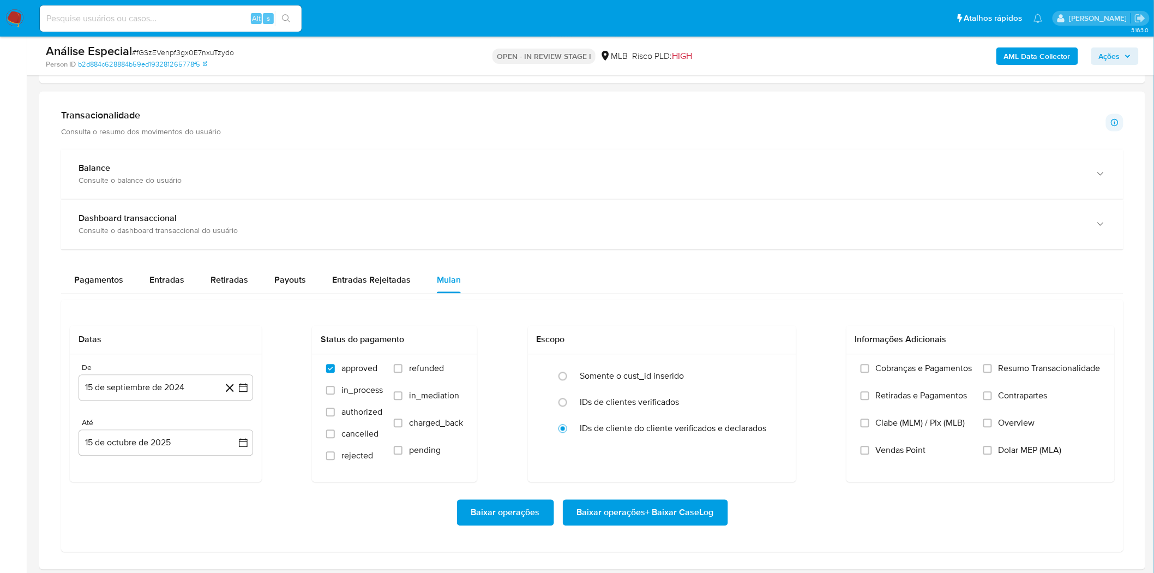
scroll to position [848, 0]
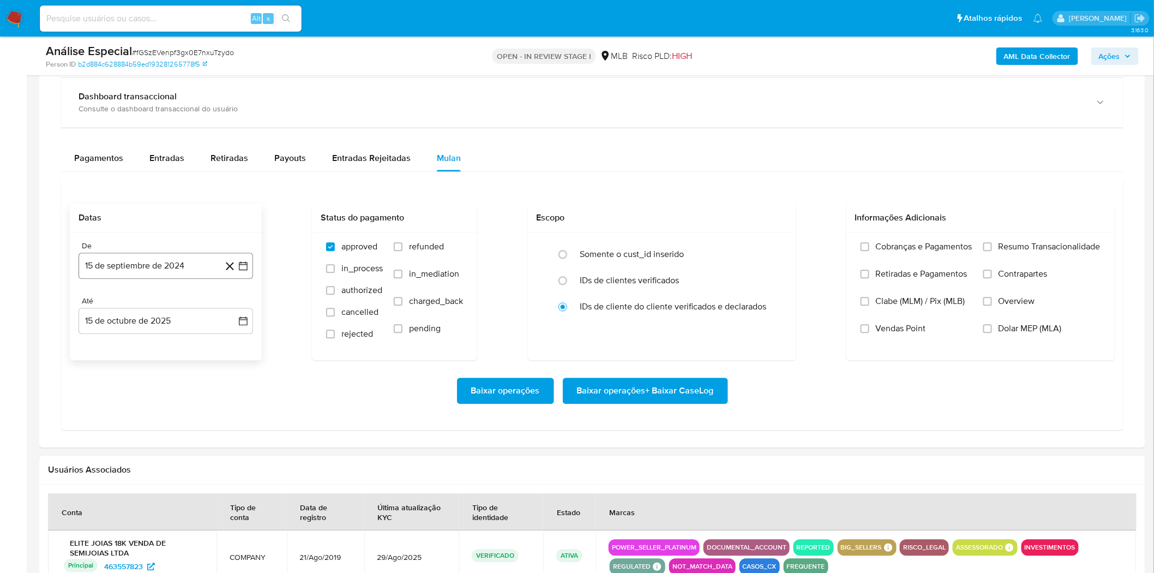
click at [144, 268] on button "15 de septiembre de 2024" at bounding box center [166, 266] width 175 height 26
click at [98, 302] on icon "Mes anterior" at bounding box center [98, 305] width 13 height 13
click at [97, 302] on icon "Mes anterior" at bounding box center [98, 305] width 13 height 13
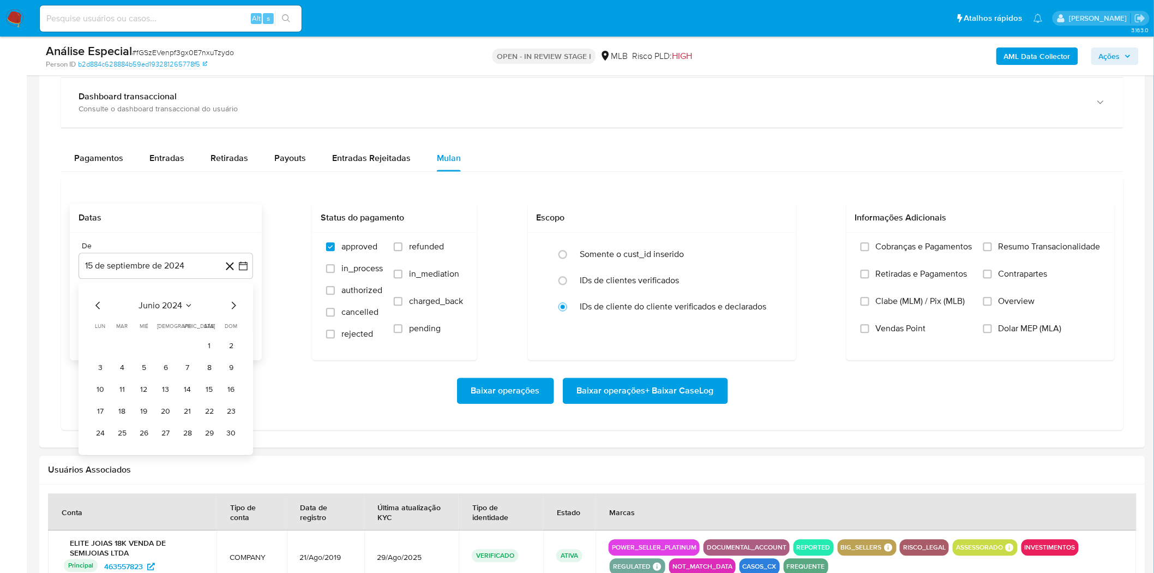
click at [97, 302] on icon "Mes anterior" at bounding box center [98, 305] width 13 height 13
drag, startPoint x: 199, startPoint y: 307, endPoint x: 177, endPoint y: 307, distance: 21.8
click at [201, 307] on div "marzo 2024" at bounding box center [166, 305] width 148 height 13
click at [177, 307] on span "marzo 2024" at bounding box center [160, 305] width 46 height 11
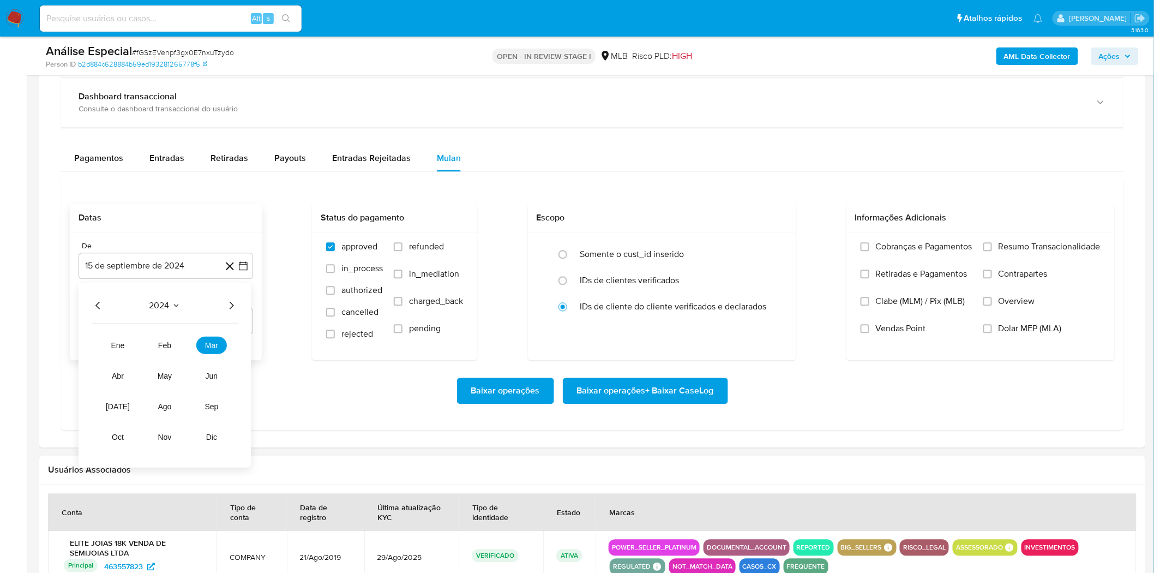
click at [104, 306] on icon "Año anterior" at bounding box center [98, 305] width 13 height 13
